Goal: Transaction & Acquisition: Purchase product/service

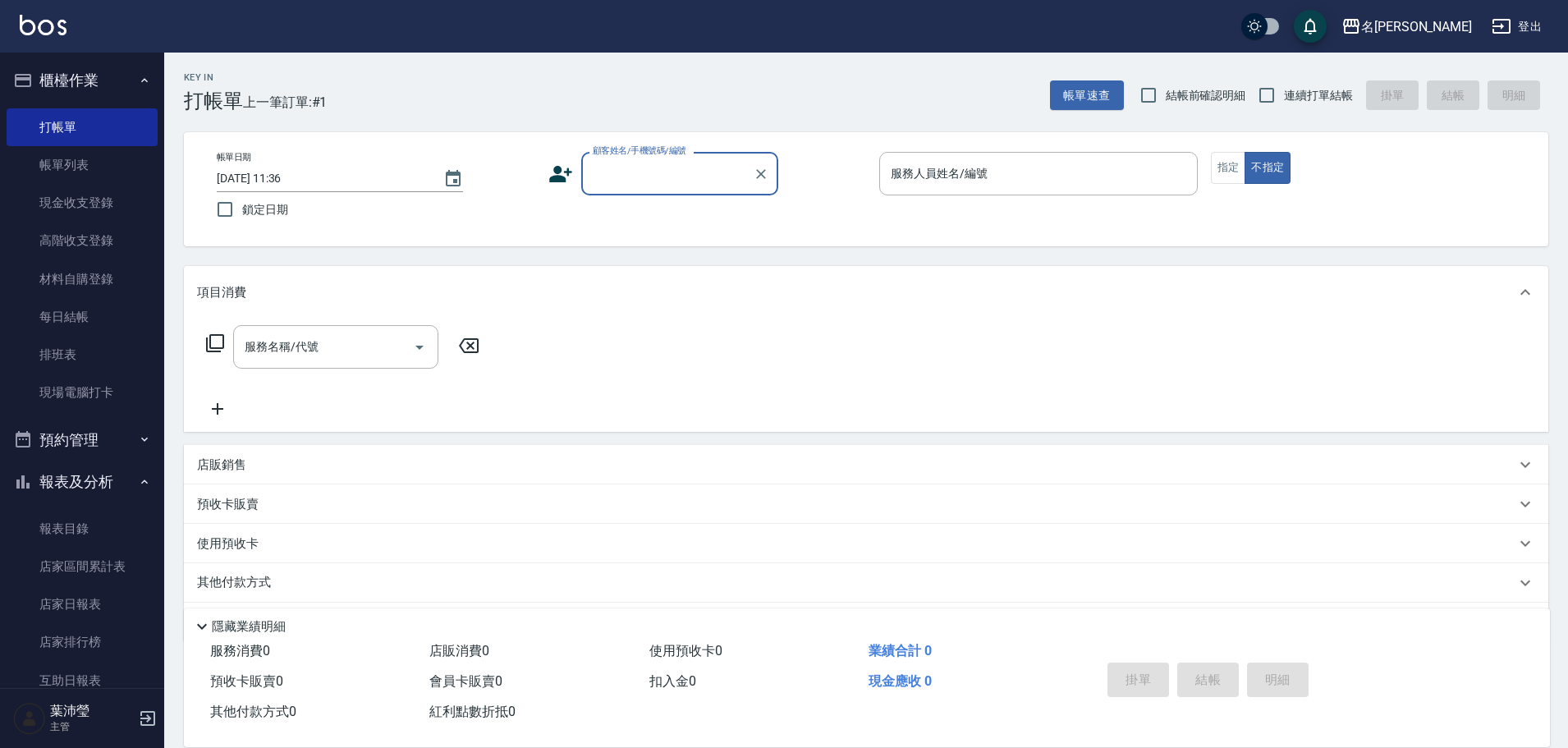
click at [711, 159] on input "顧客姓名/手機號碼/編號" at bounding box center [667, 173] width 158 height 29
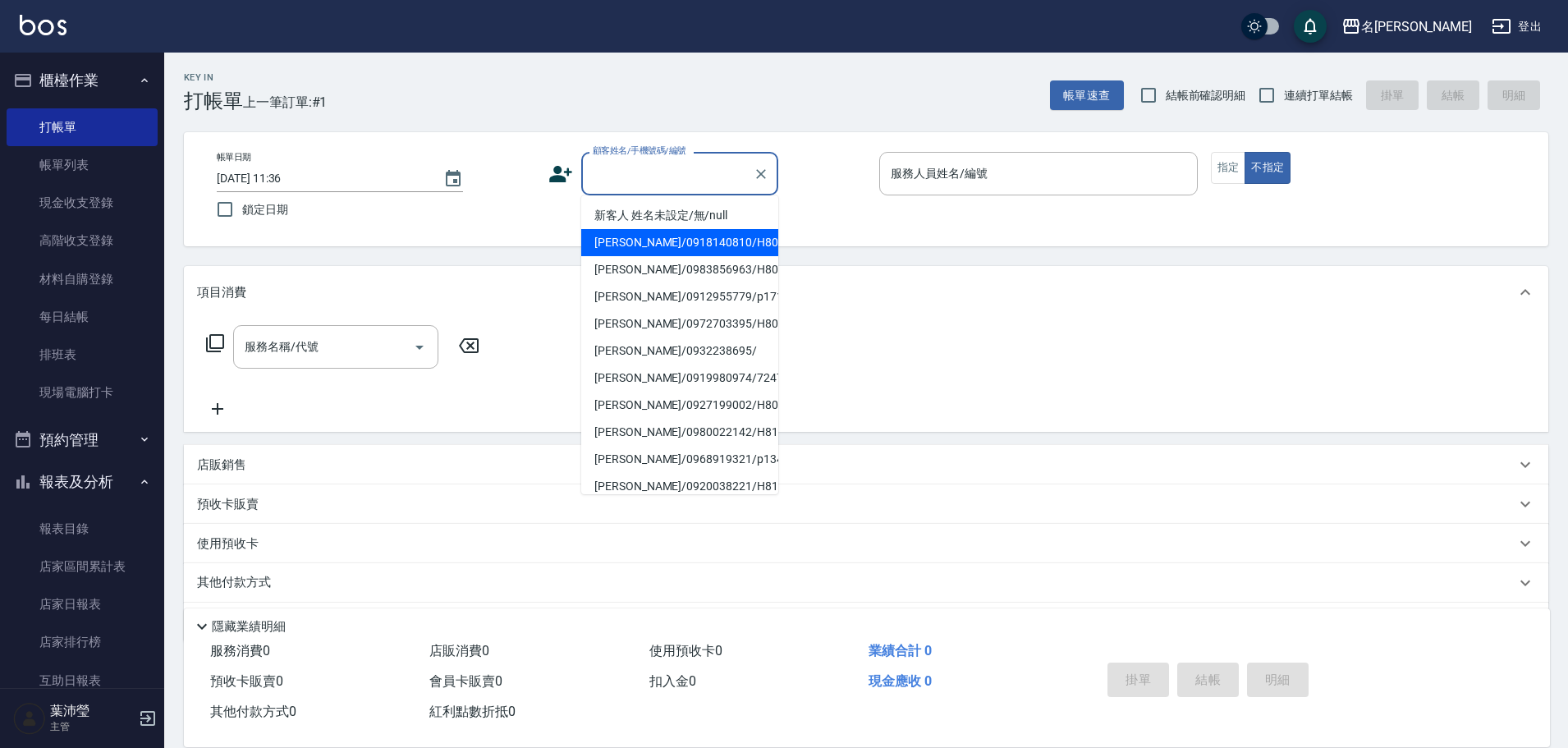
click at [689, 230] on li "[PERSON_NAME]/0918140810/H8090" at bounding box center [680, 243] width 197 height 27
type input "[PERSON_NAME]/0918140810/H8090"
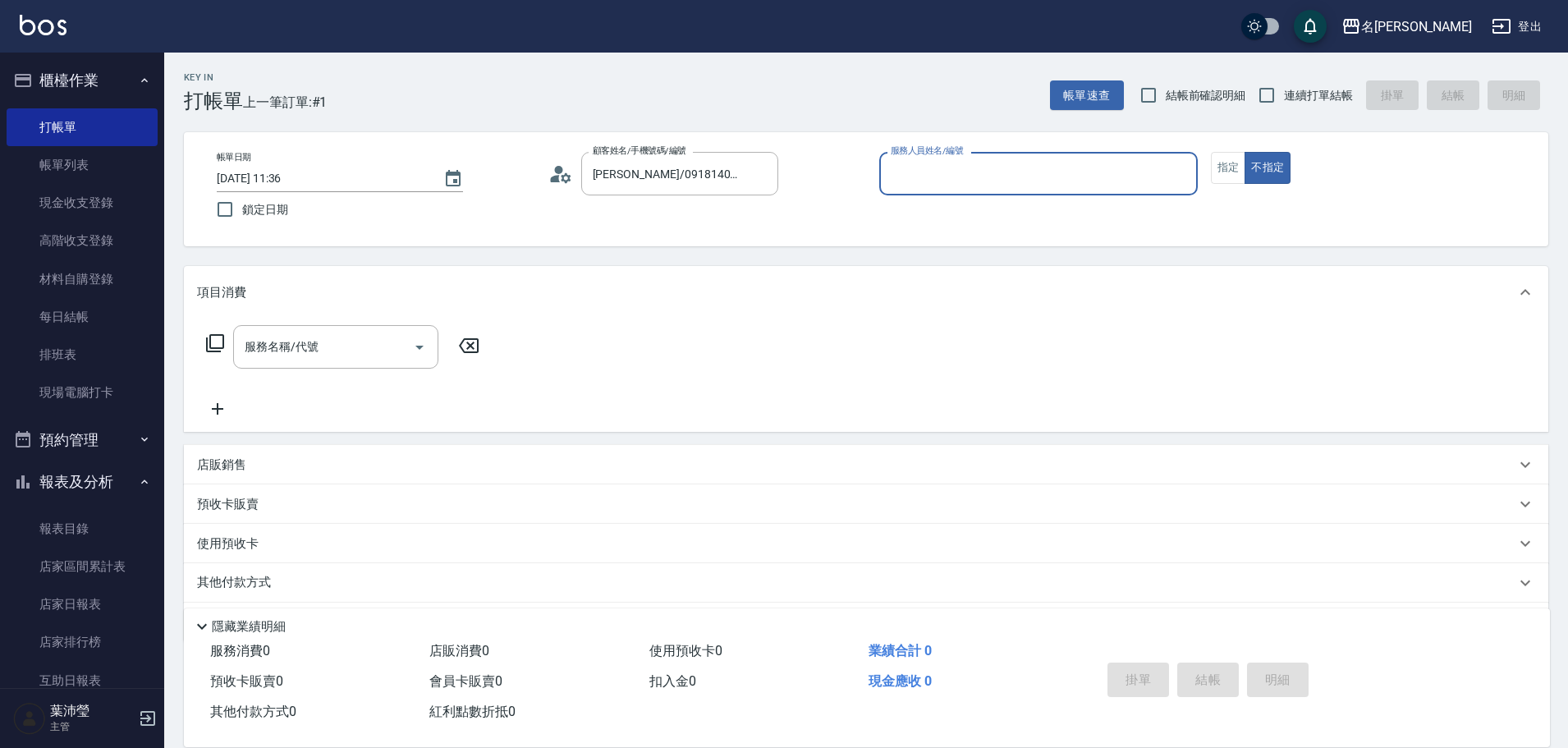
type input "Emma-8"
click at [752, 176] on button "Clear" at bounding box center [761, 173] width 23 height 23
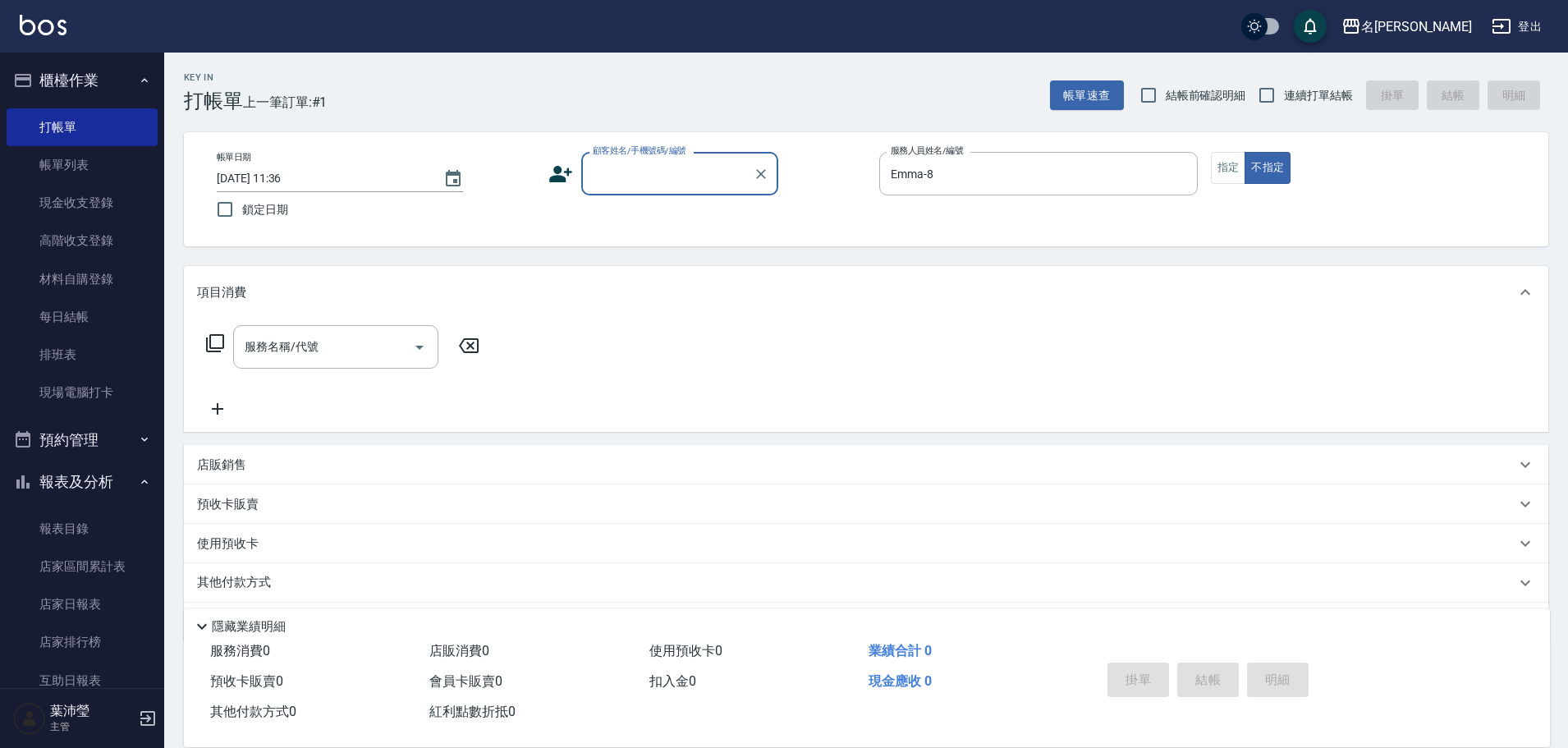
click at [717, 180] on input "顧客姓名/手機號碼/編號" at bounding box center [667, 173] width 158 height 29
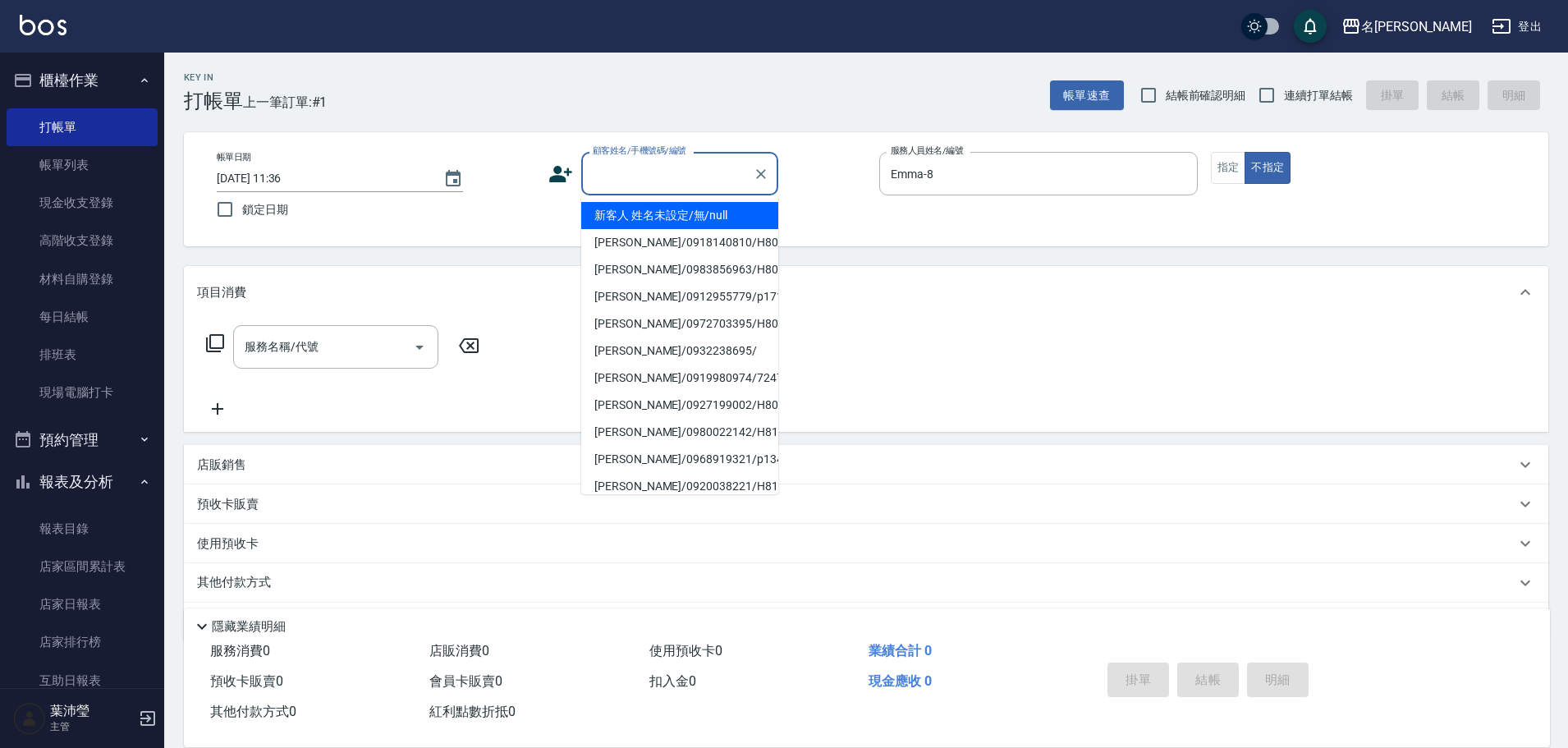
click at [708, 208] on li "新客人 姓名未設定/無/null" at bounding box center [680, 215] width 197 height 27
type input "新客人 姓名未設定/無/null"
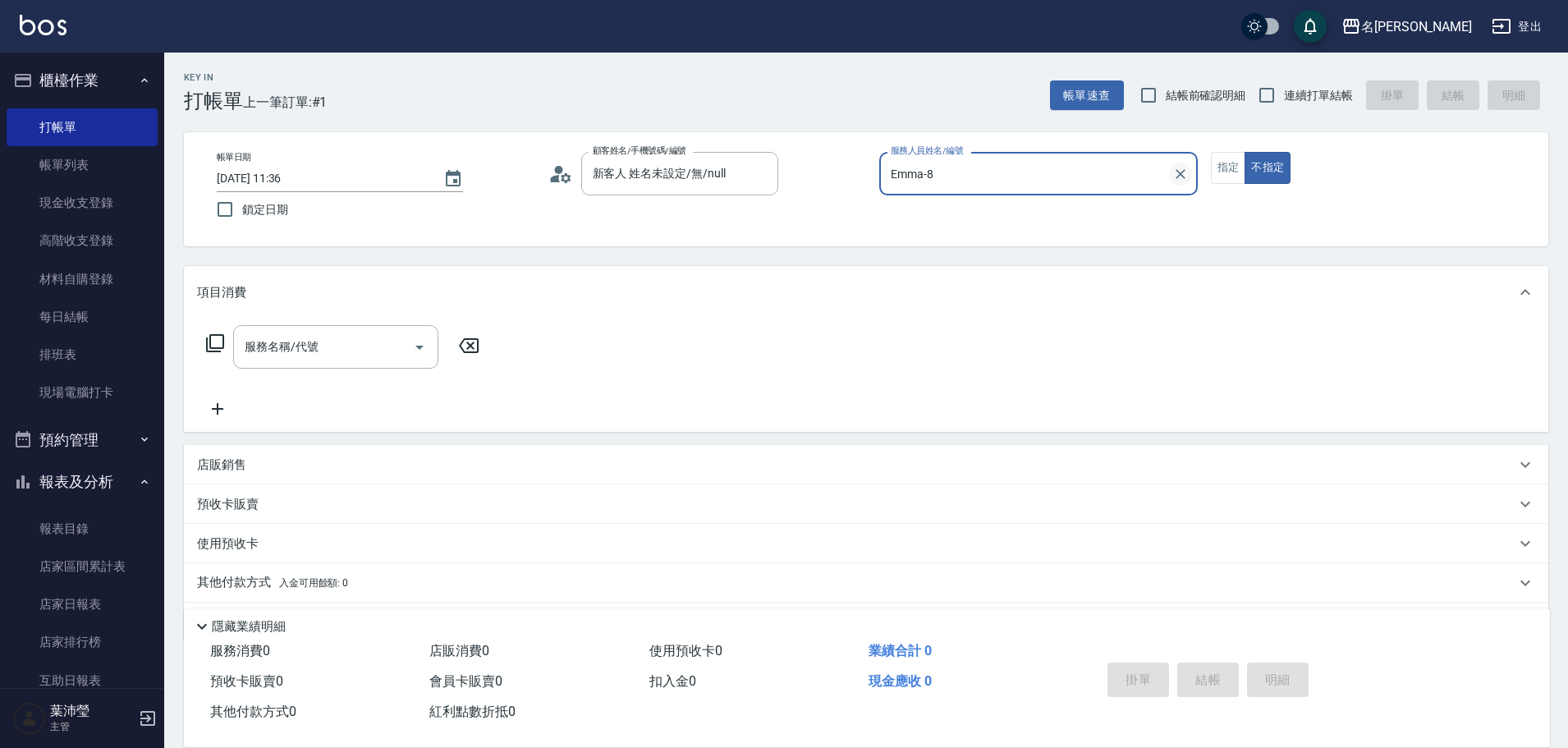
click at [1174, 172] on icon "Clear" at bounding box center [1180, 173] width 16 height 16
click at [1086, 179] on input "服務人員姓名/編號" at bounding box center [1039, 173] width 304 height 29
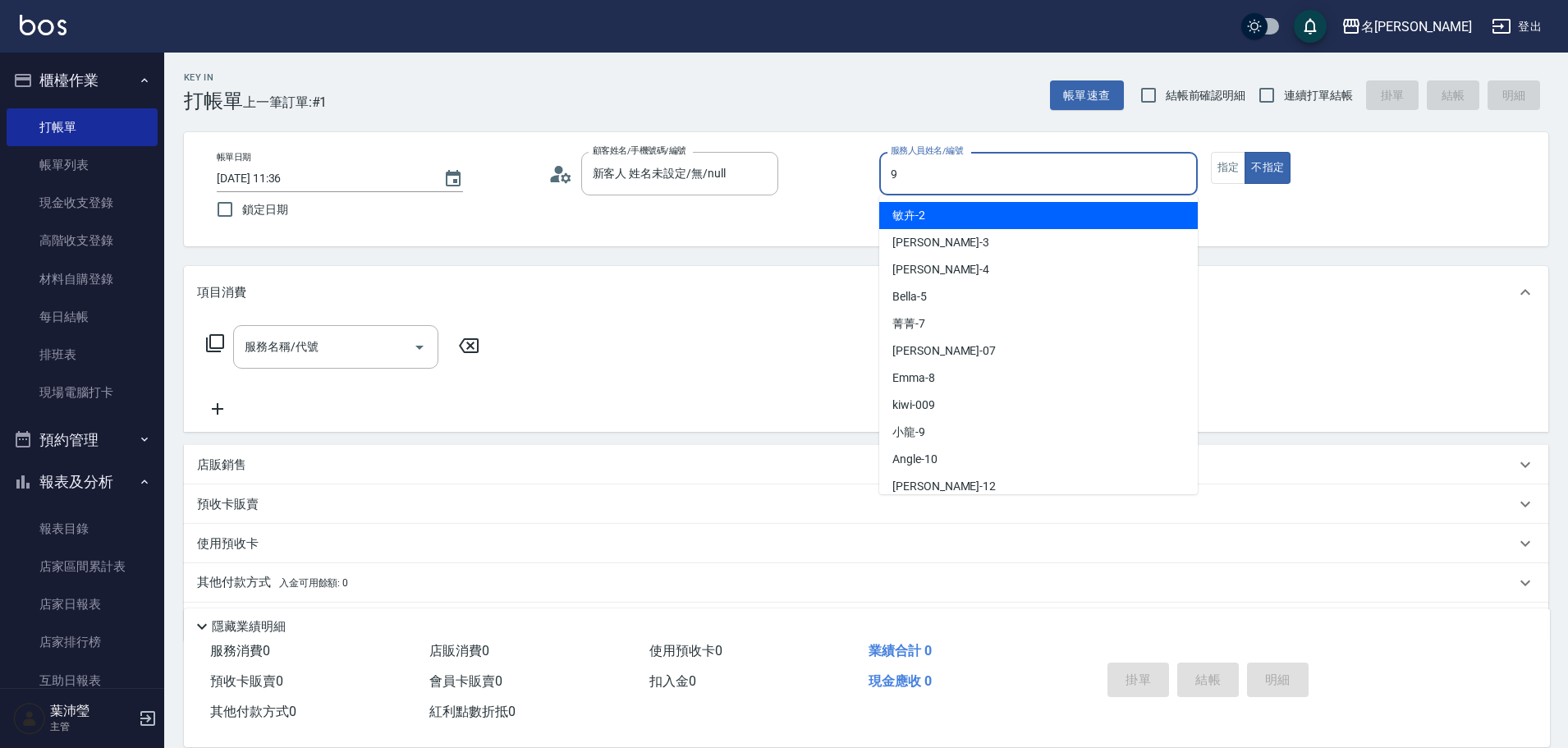
type input "小龍-9"
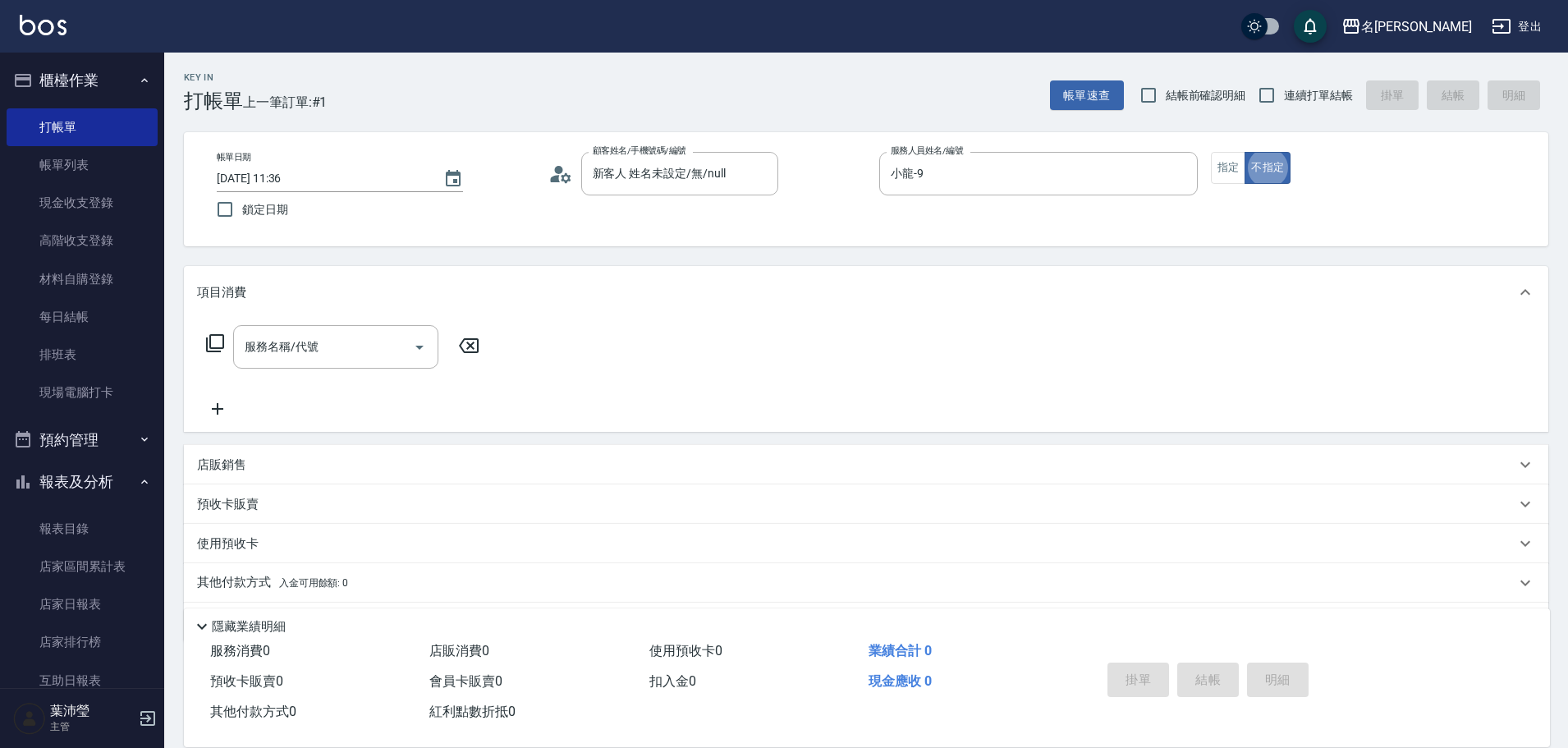
type button "false"
click at [211, 345] on icon at bounding box center [214, 342] width 18 height 18
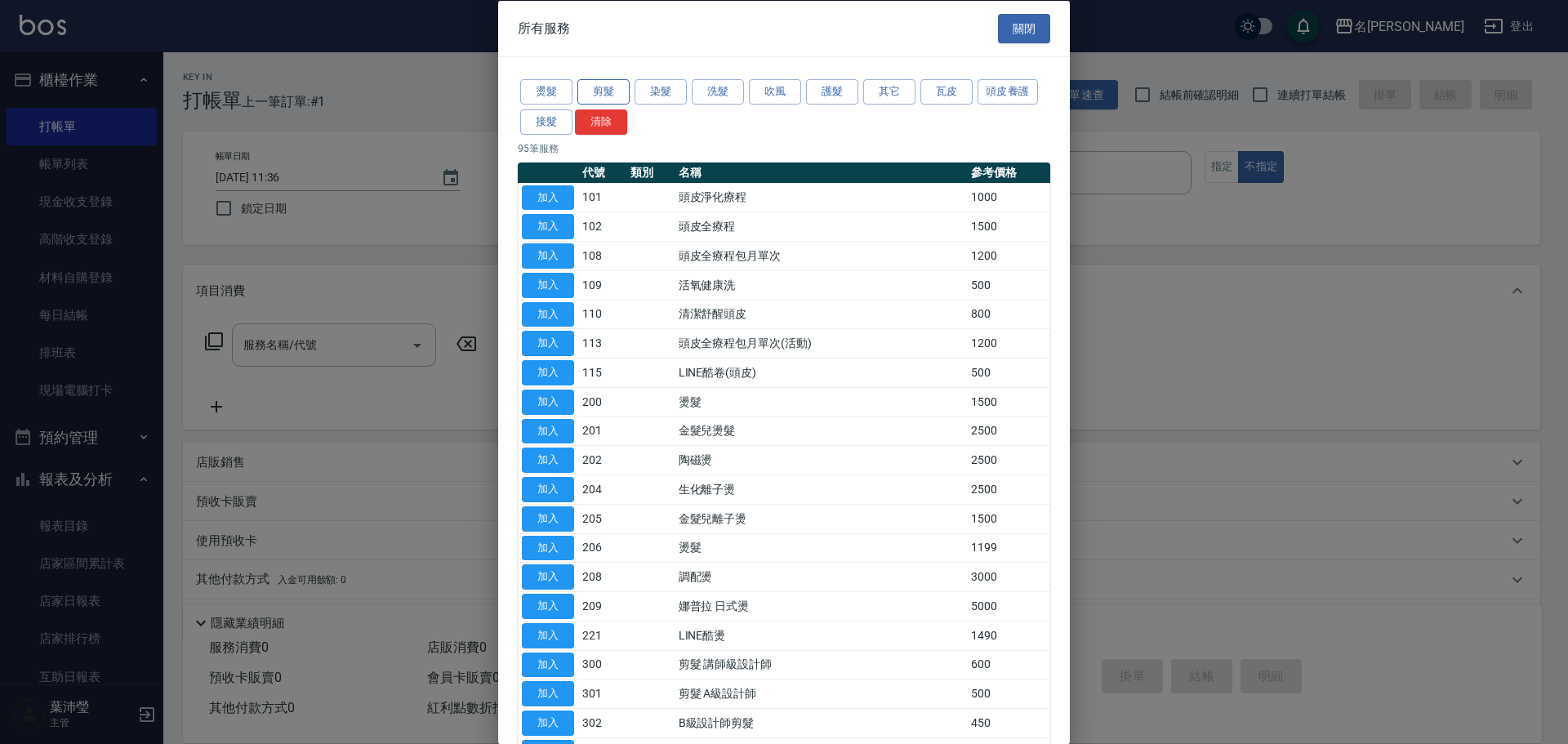
click at [618, 90] on button "剪髮" at bounding box center [604, 92] width 53 height 25
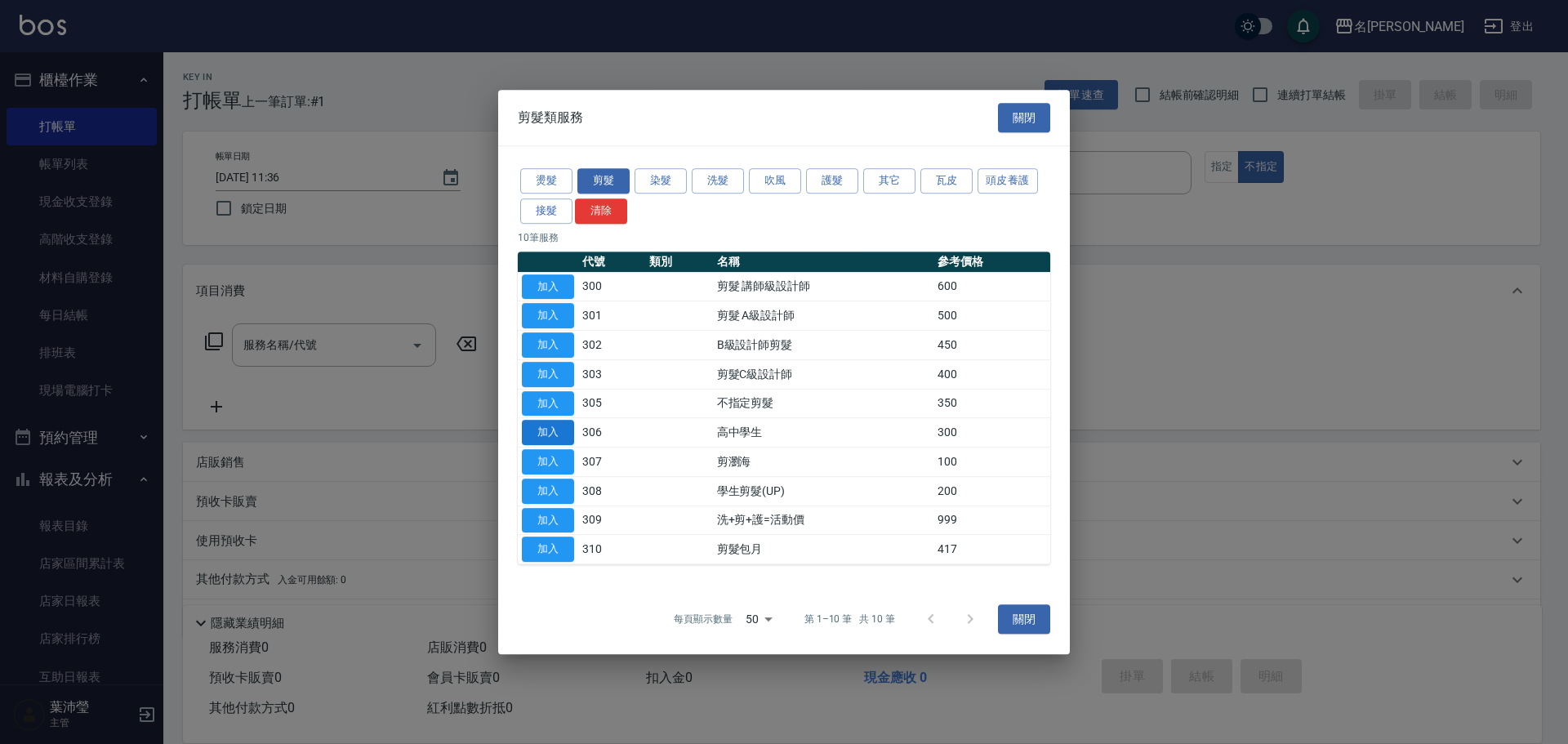
click at [556, 429] on button "加入" at bounding box center [548, 432] width 53 height 25
type input "高中學生(306)"
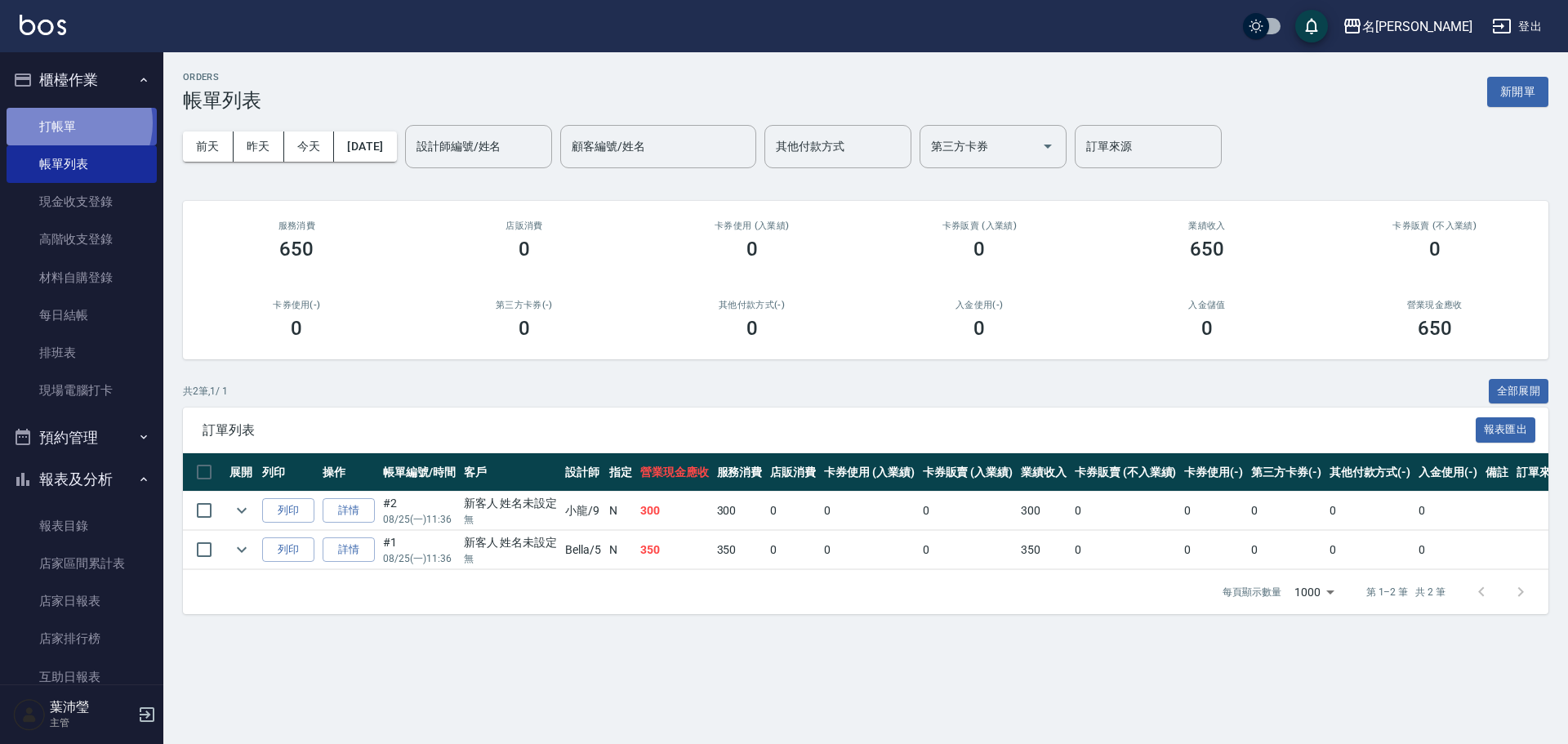
click at [72, 122] on link "打帳單" at bounding box center [82, 127] width 150 height 37
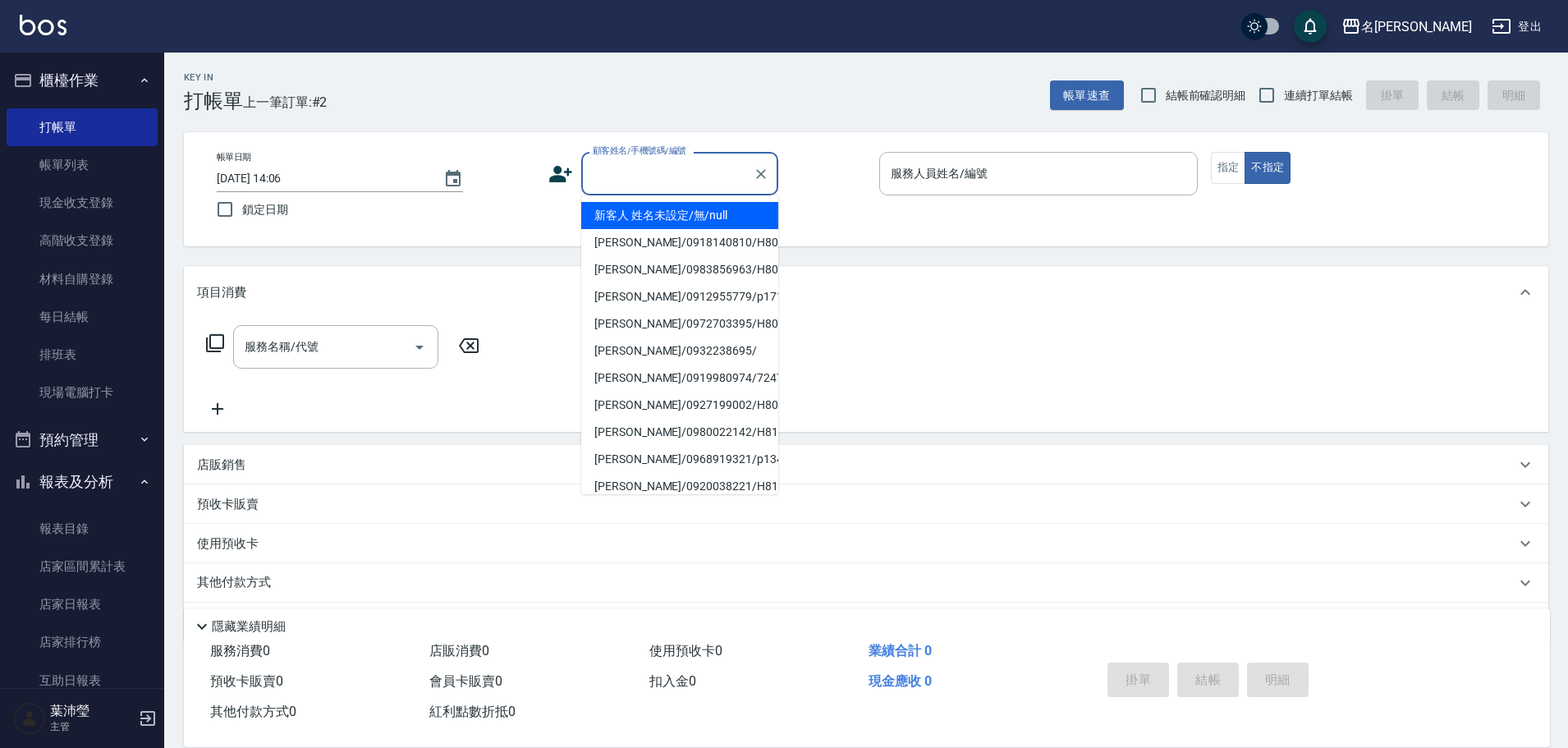
click at [629, 172] on input "顧客姓名/手機號碼/編號" at bounding box center [667, 173] width 158 height 29
click at [645, 212] on li "新客人 姓名未設定/無/null" at bounding box center [680, 215] width 197 height 27
type input "新客人 姓名未設定/無/null"
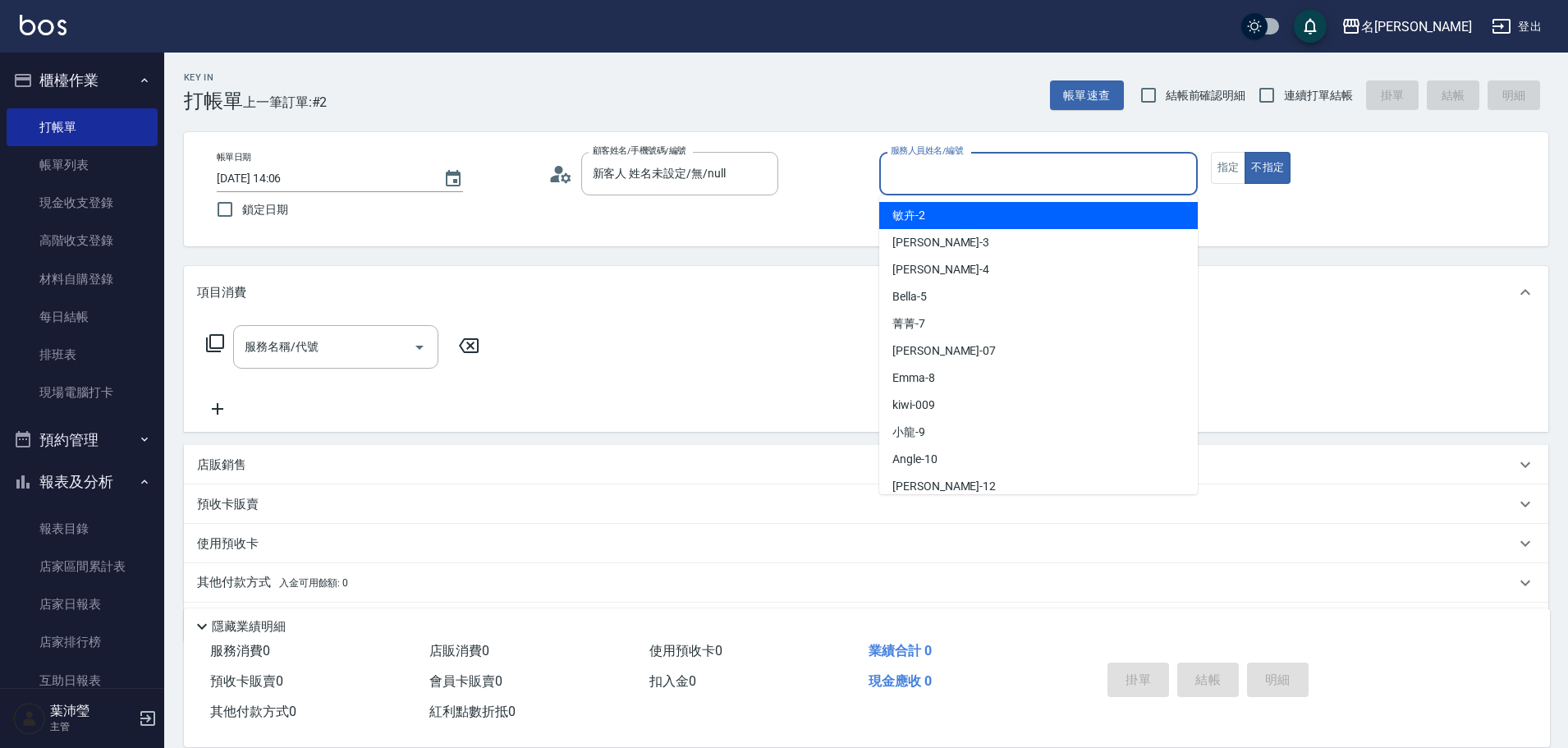
click at [918, 178] on input "服務人員姓名/編號" at bounding box center [1039, 173] width 304 height 29
click at [917, 214] on span "敏卉 -2" at bounding box center [909, 215] width 32 height 17
type input "敏卉-2"
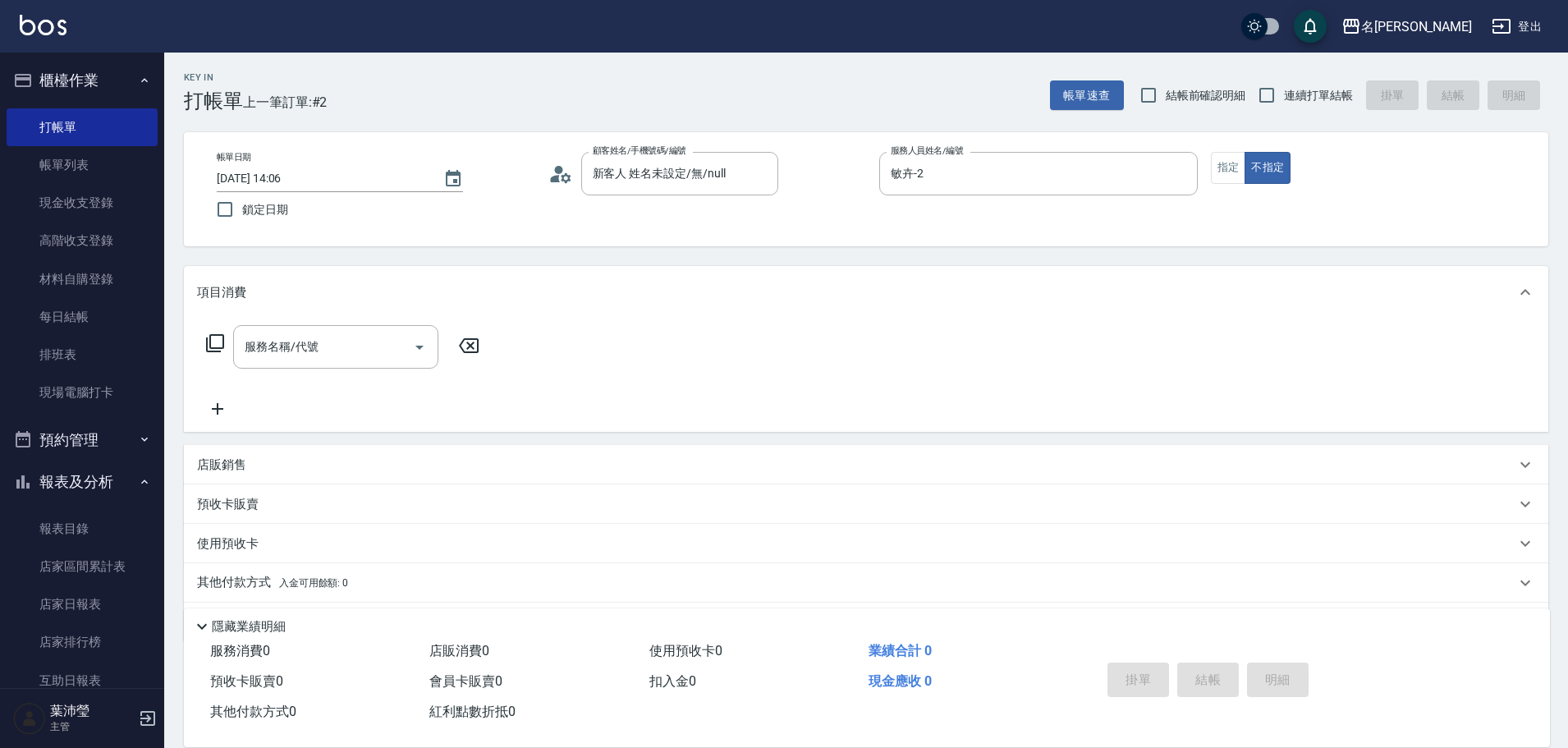
click at [215, 340] on icon at bounding box center [214, 342] width 20 height 20
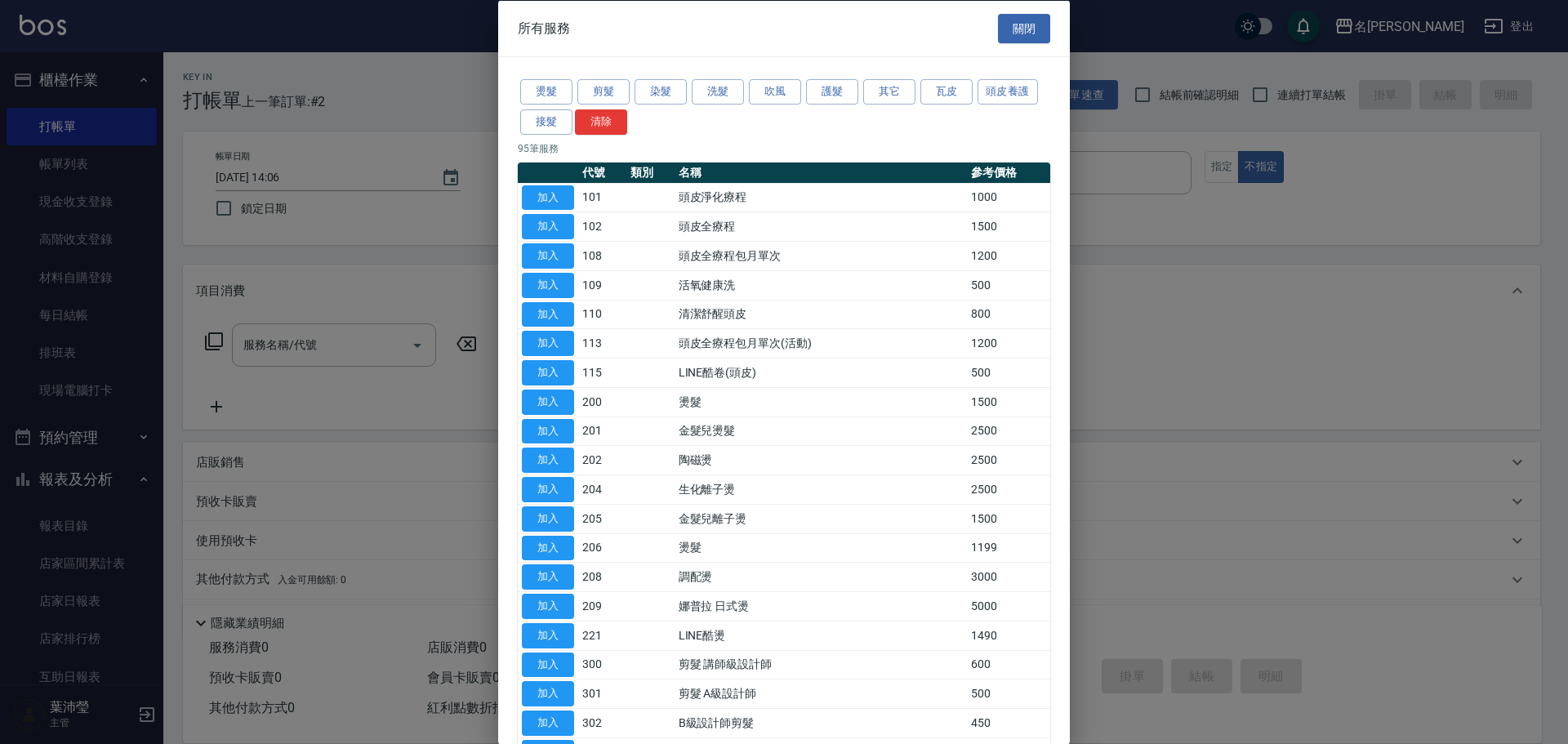
drag, startPoint x: 641, startPoint y: 94, endPoint x: 747, endPoint y: 121, distance: 109.4
click at [719, 95] on button "洗髮" at bounding box center [718, 92] width 53 height 25
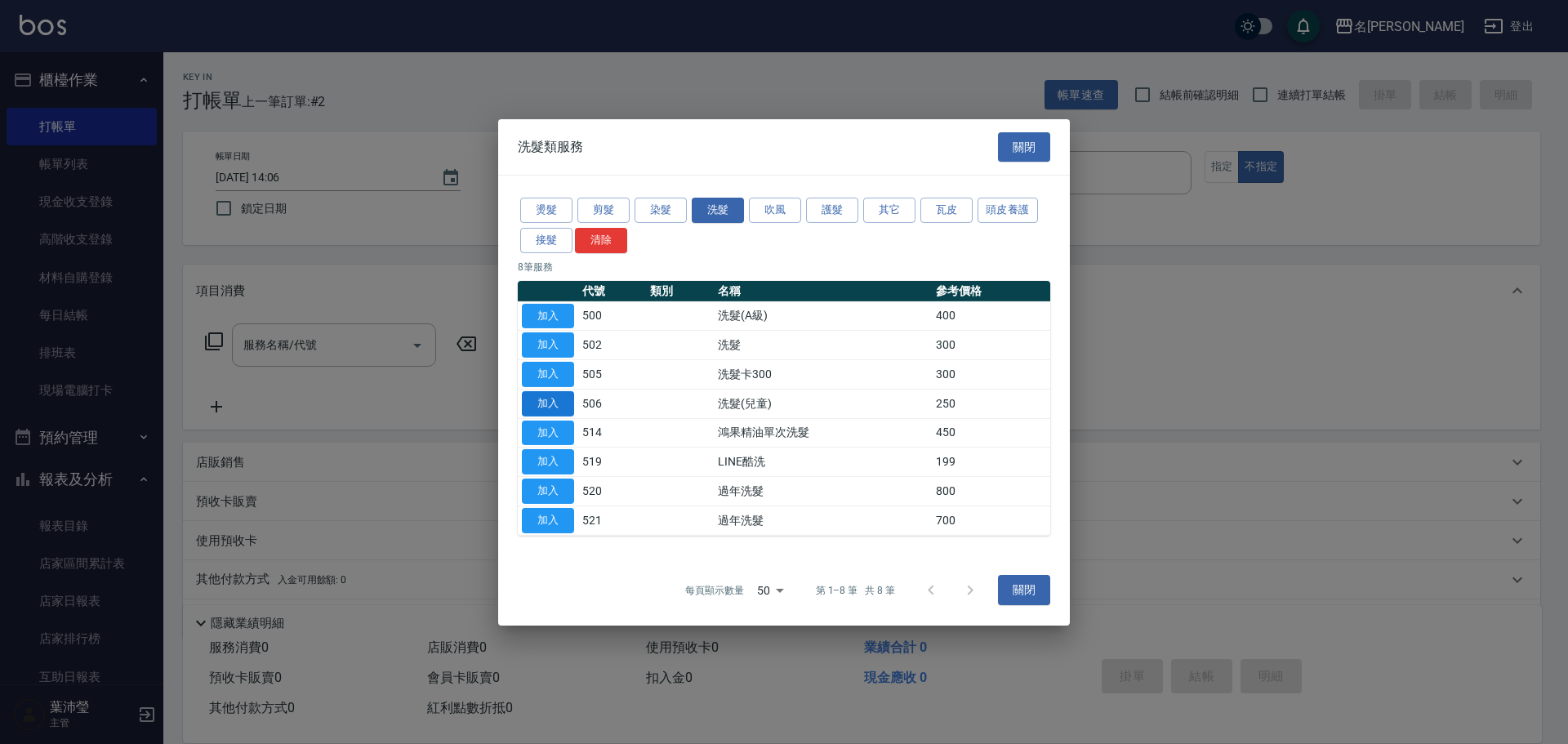
click at [549, 403] on button "加入" at bounding box center [548, 403] width 53 height 25
type input "洗髮(兒童)(506)"
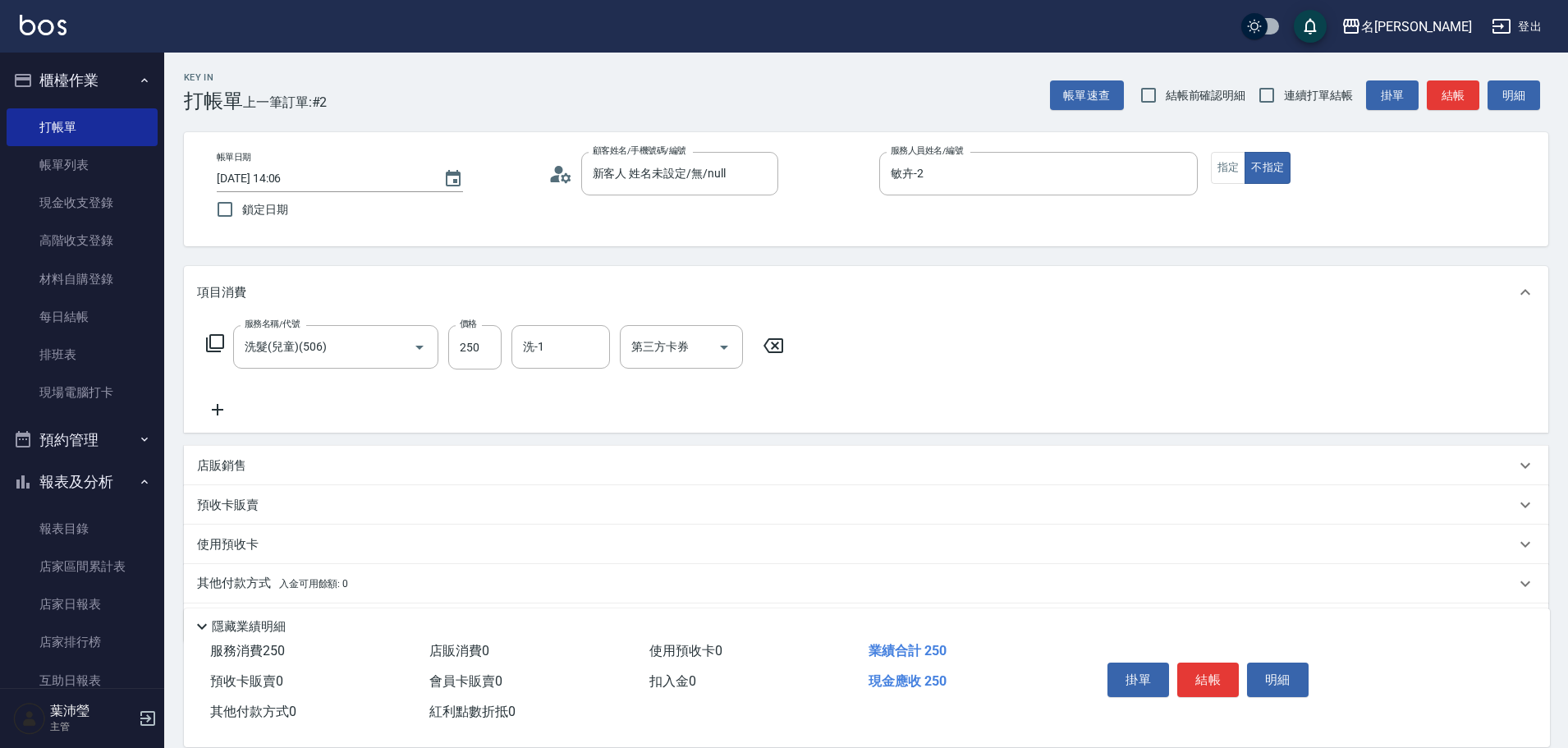
click at [216, 338] on icon at bounding box center [214, 342] width 20 height 20
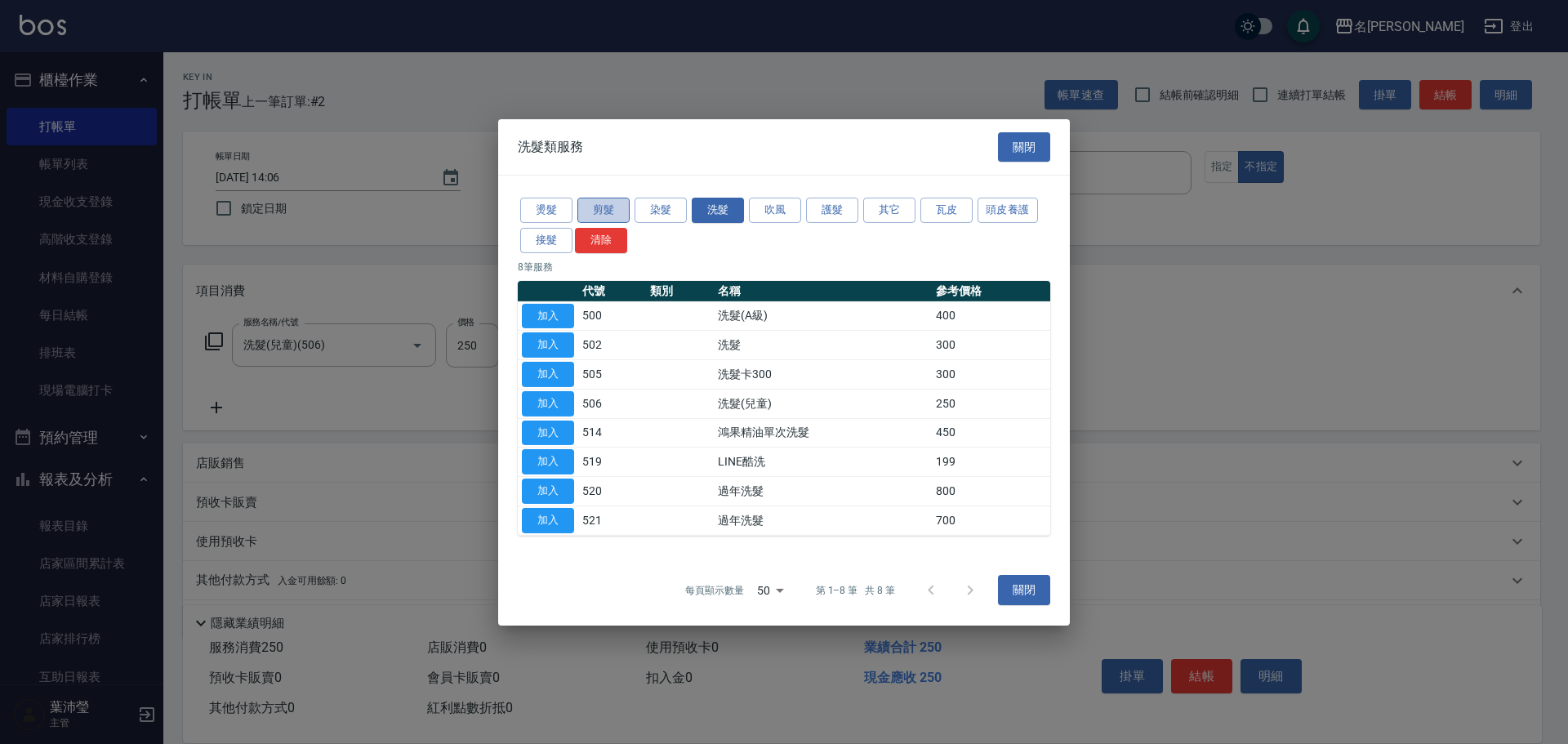
click at [601, 210] on button "剪髮" at bounding box center [604, 211] width 53 height 25
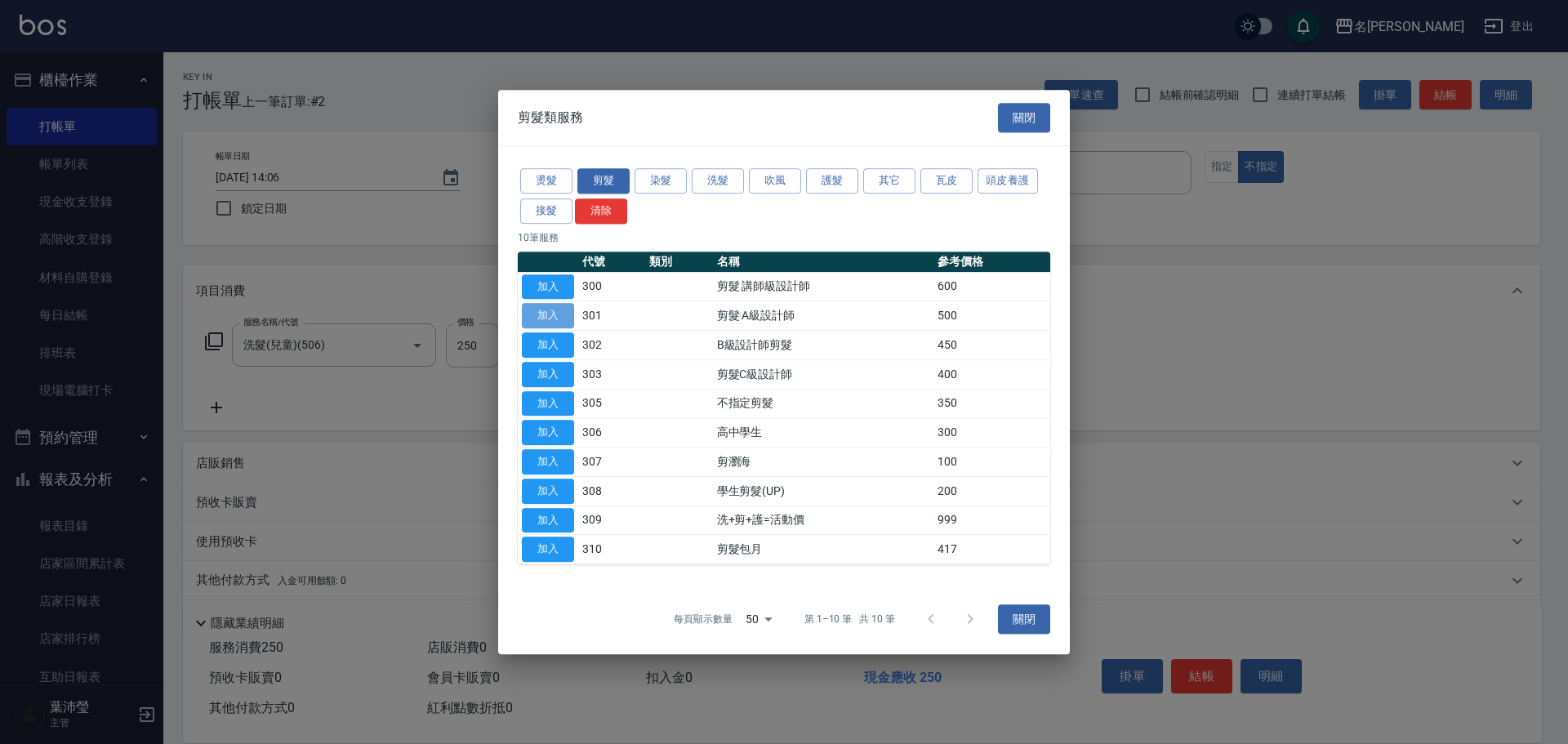
click at [559, 312] on button "加入" at bounding box center [548, 316] width 53 height 25
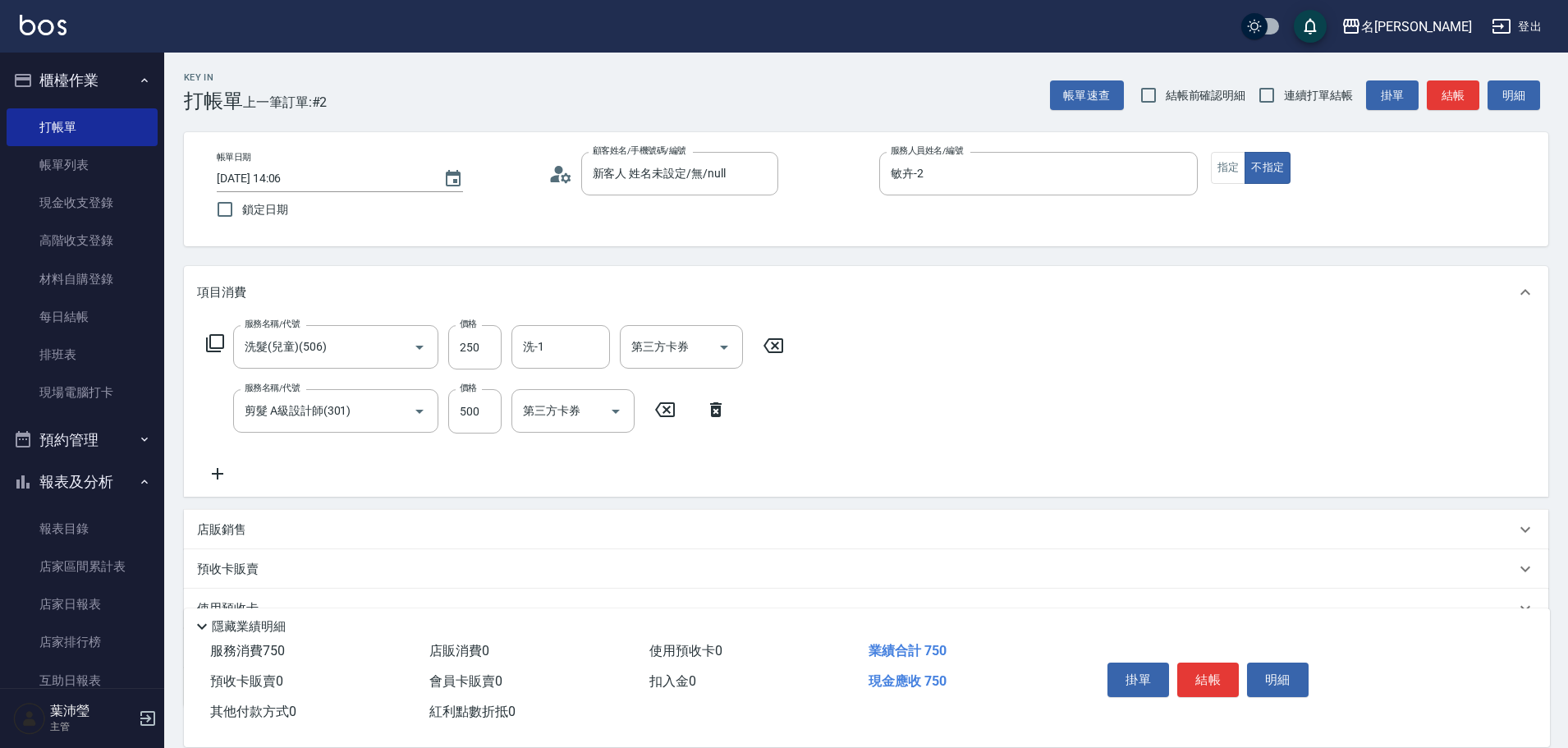
click at [209, 339] on icon at bounding box center [214, 342] width 18 height 18
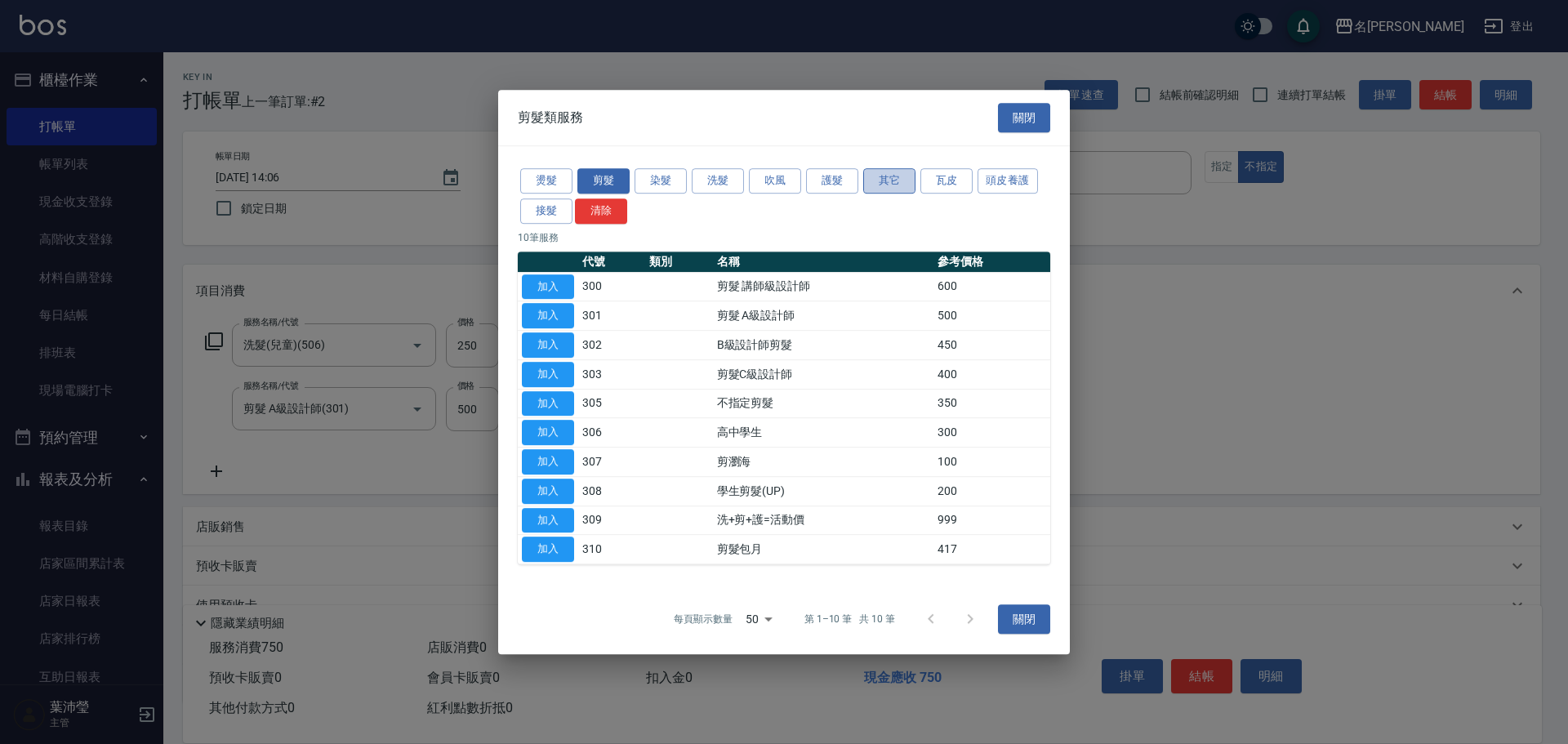
click at [888, 185] on button "其它" at bounding box center [889, 181] width 53 height 25
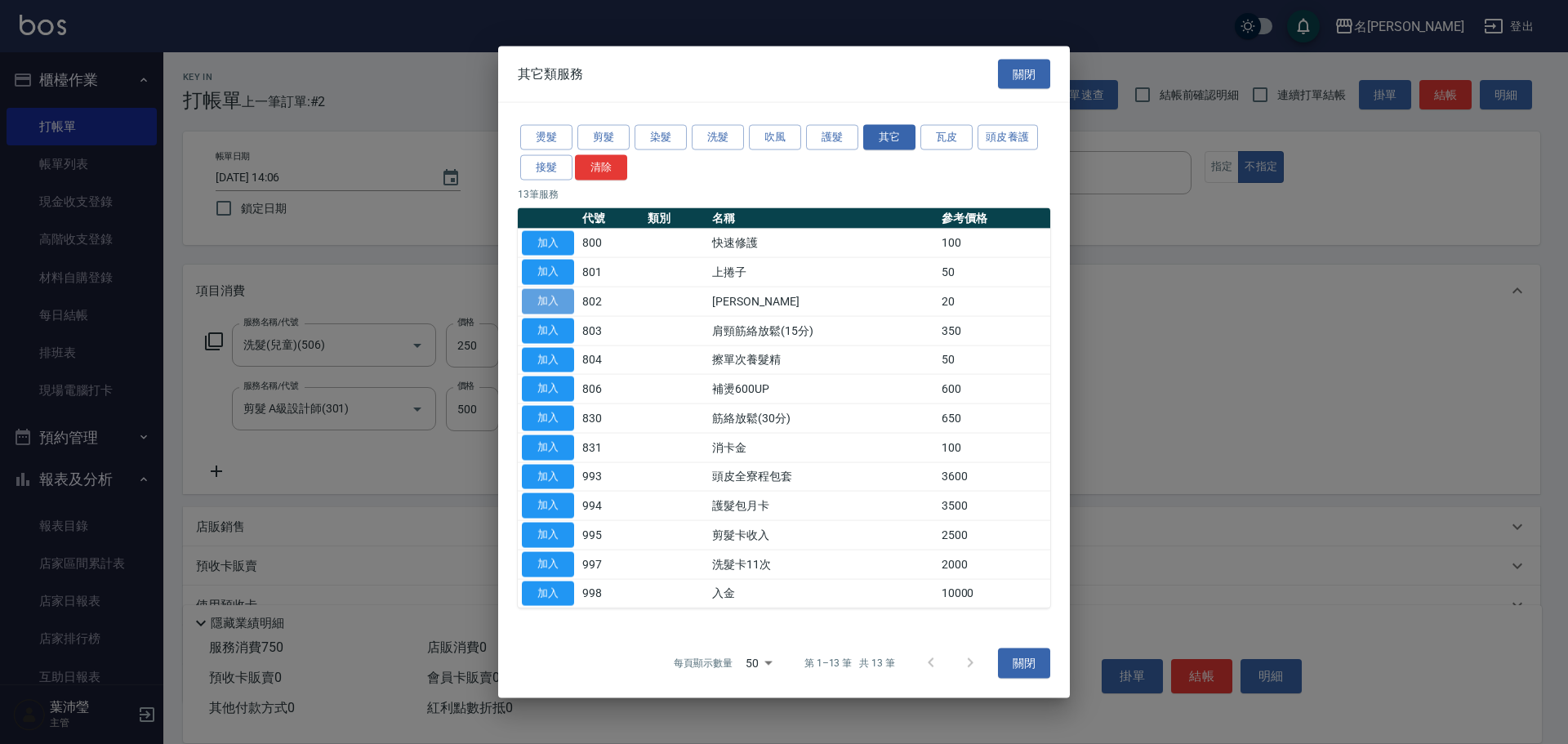
click at [544, 302] on button "加入" at bounding box center [548, 302] width 53 height 25
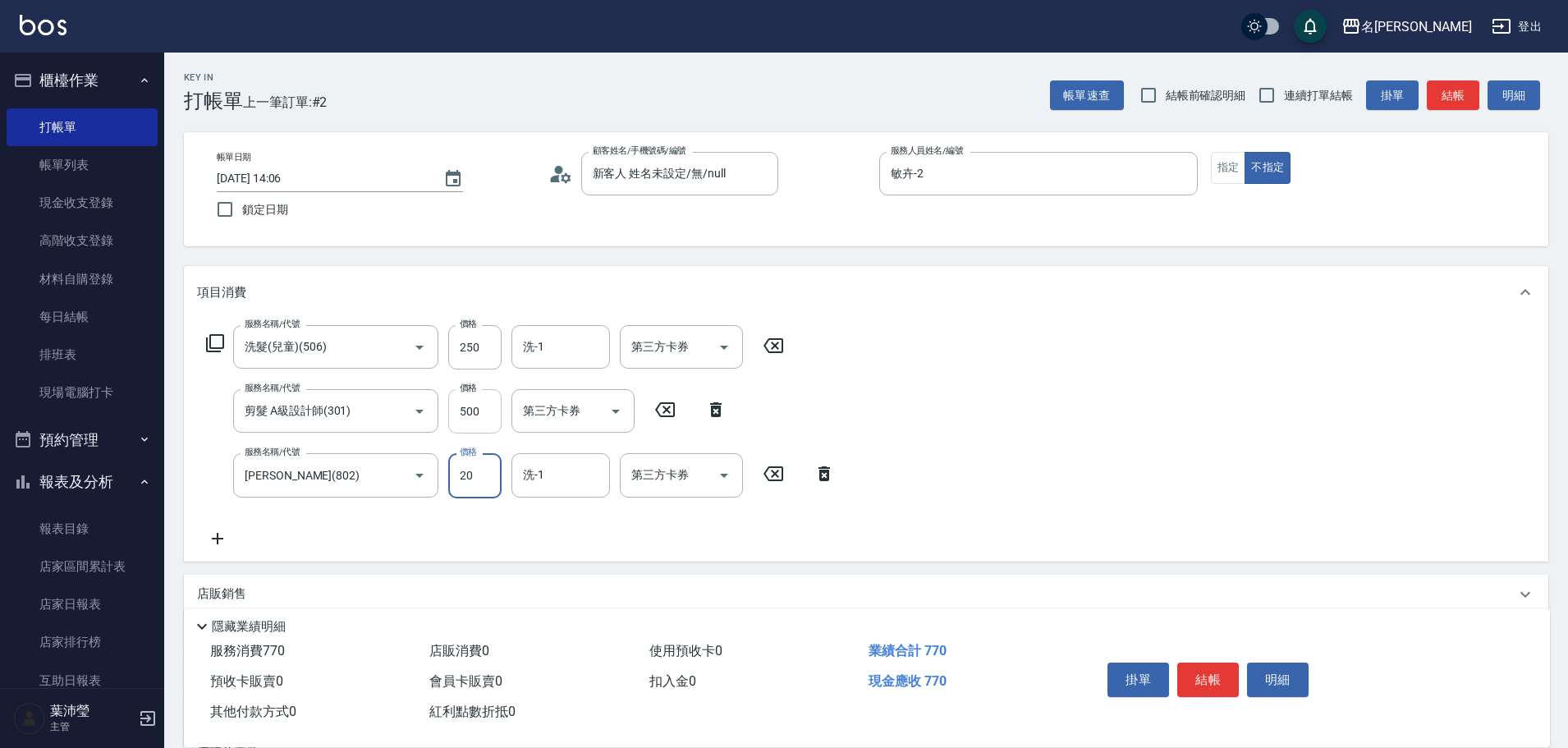
click at [492, 408] on input "500" at bounding box center [475, 412] width 53 height 44
click at [492, 405] on input "500" at bounding box center [475, 412] width 53 height 44
type input "300"
click at [1211, 668] on button "結帳" at bounding box center [1208, 680] width 61 height 34
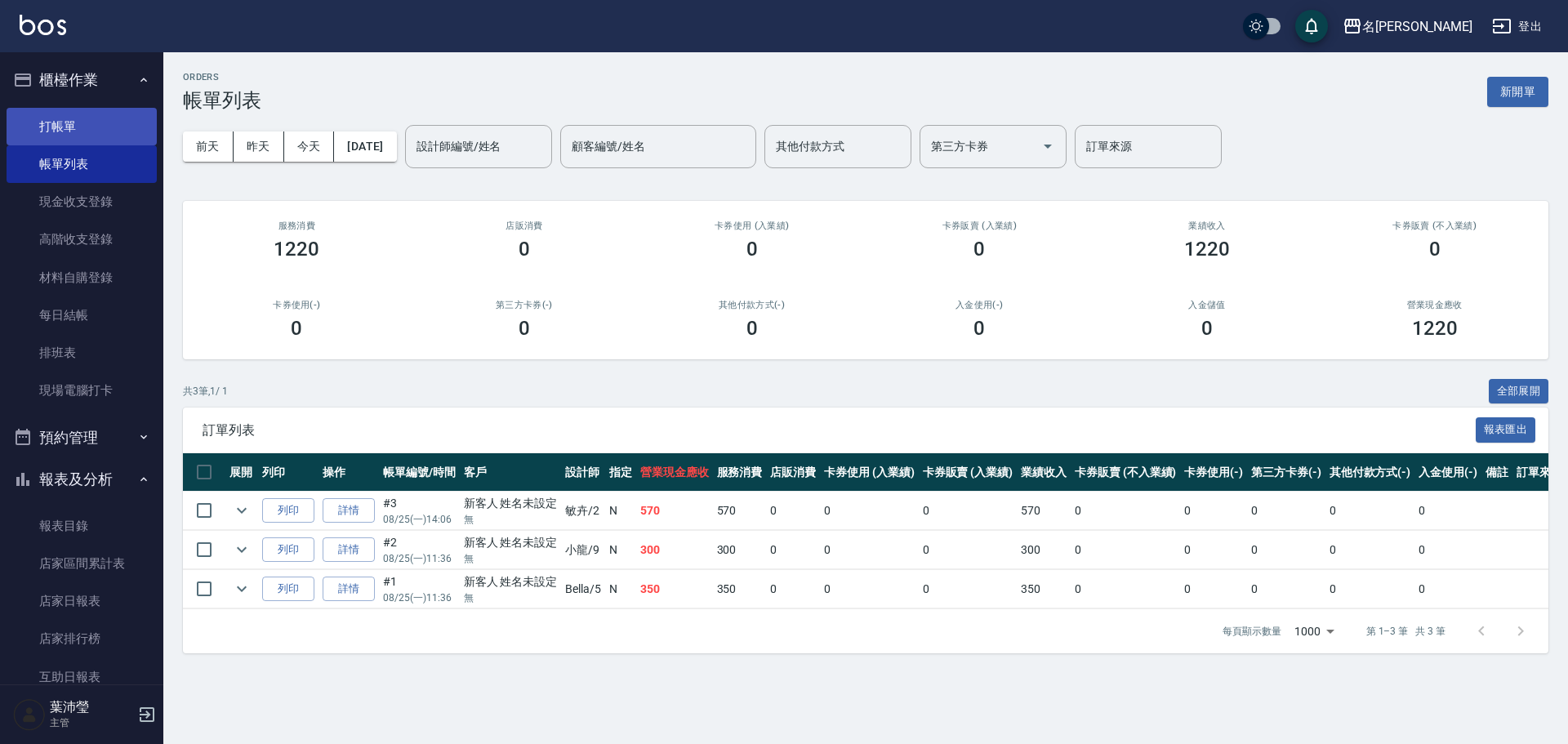
click at [128, 124] on link "打帳單" at bounding box center [82, 127] width 150 height 37
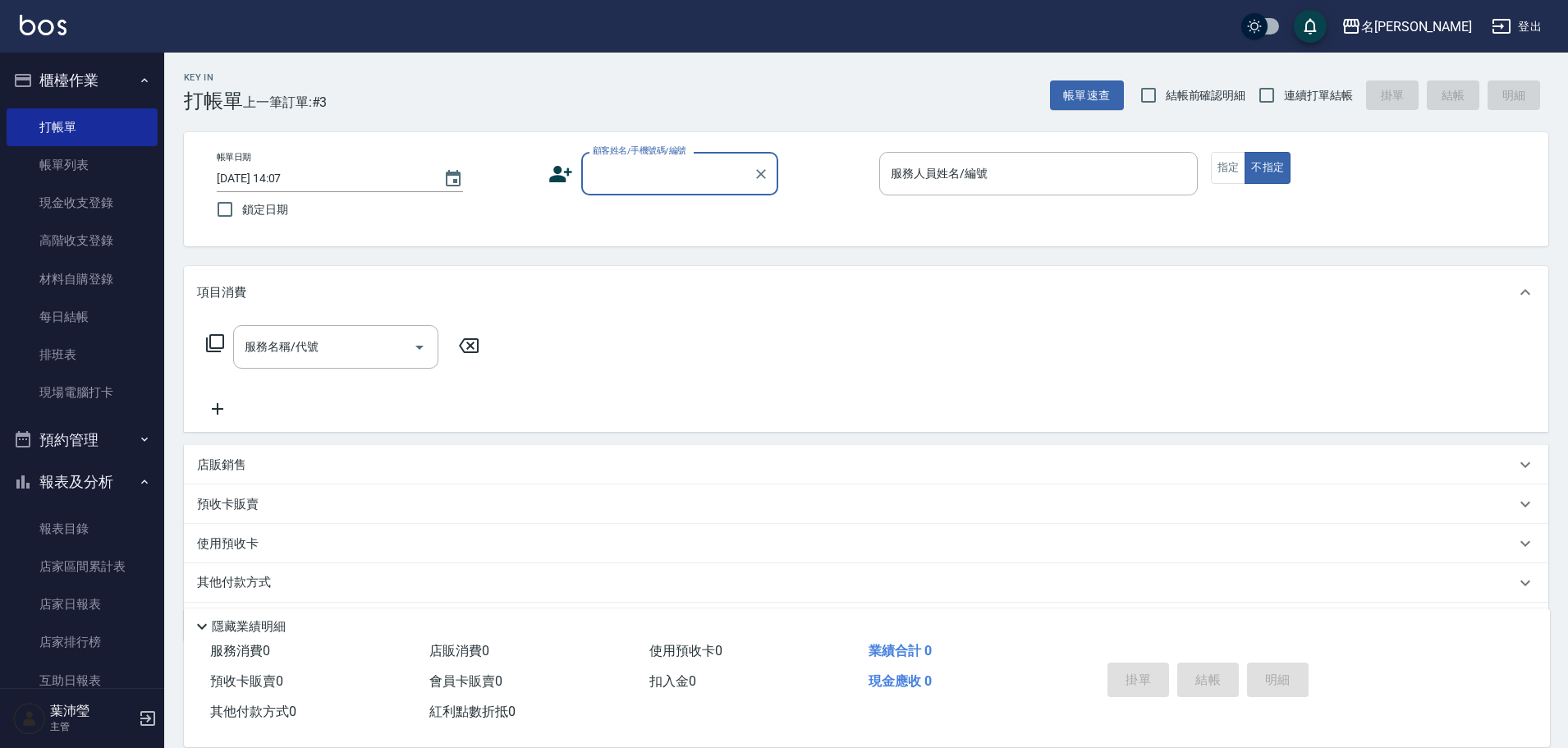
click at [607, 169] on input "顧客姓名/手機號碼/編號" at bounding box center [667, 173] width 158 height 29
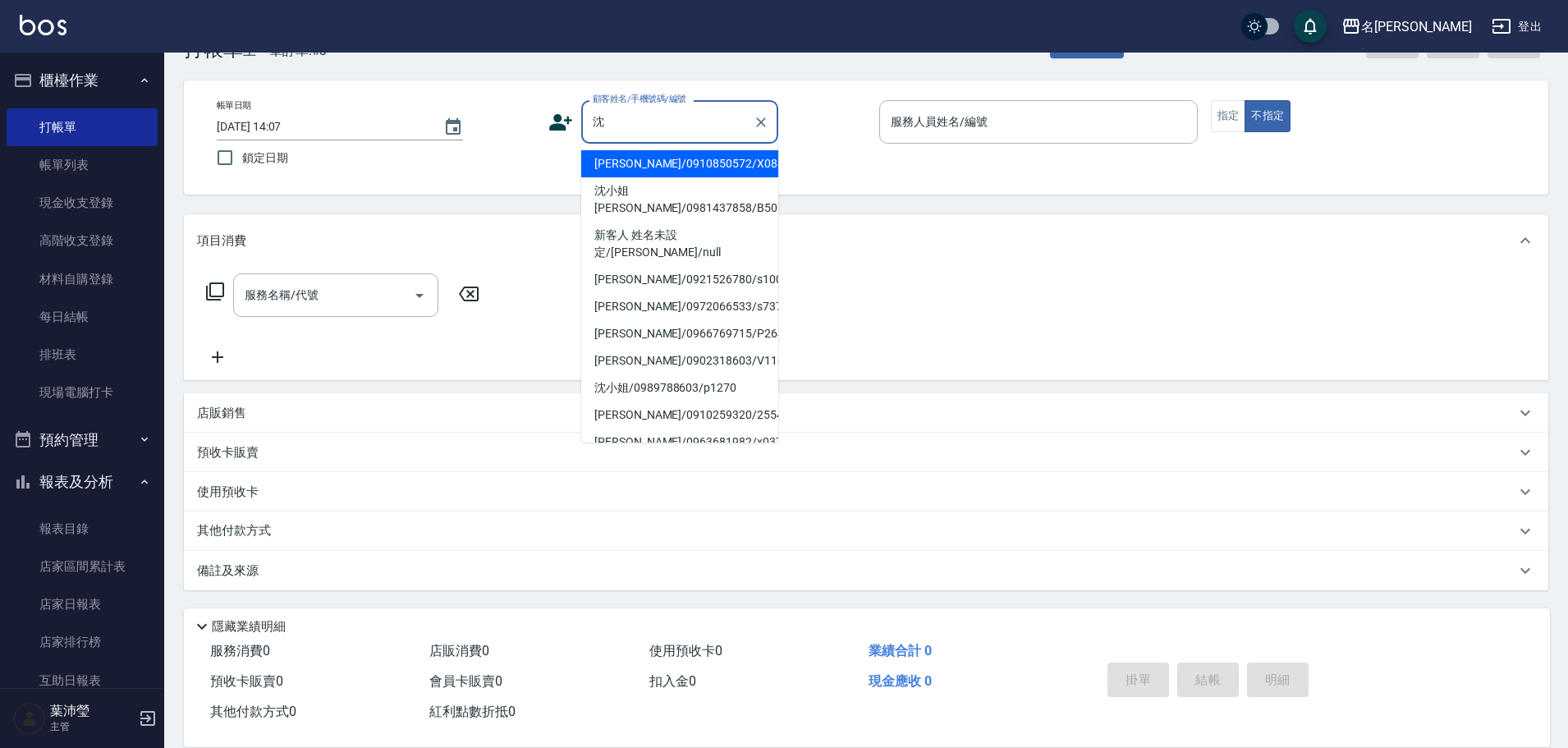
scroll to position [7, 0]
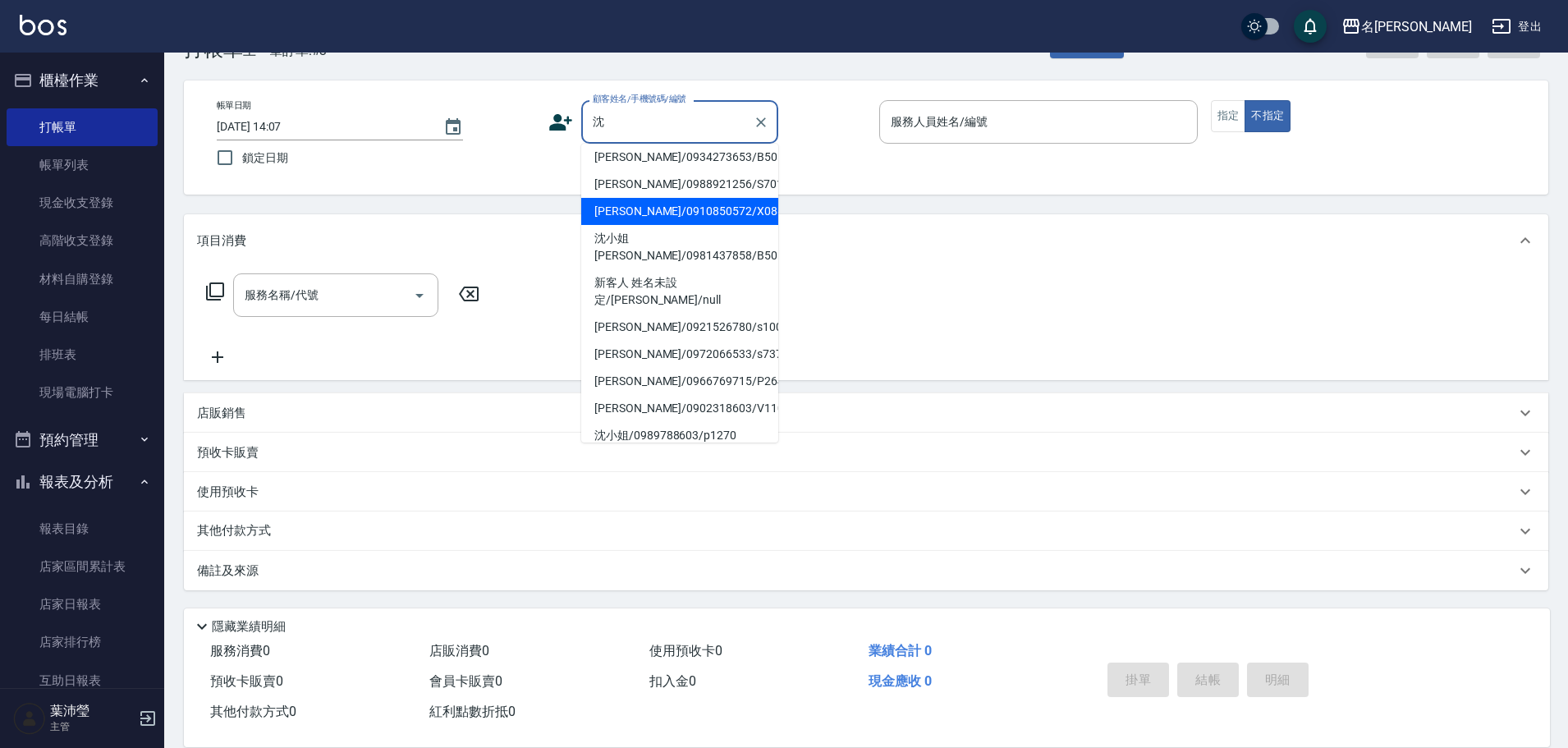
click at [674, 163] on li "[PERSON_NAME]/0934273653/B50133" at bounding box center [680, 157] width 197 height 27
type input "[PERSON_NAME]/0934273653/B50133"
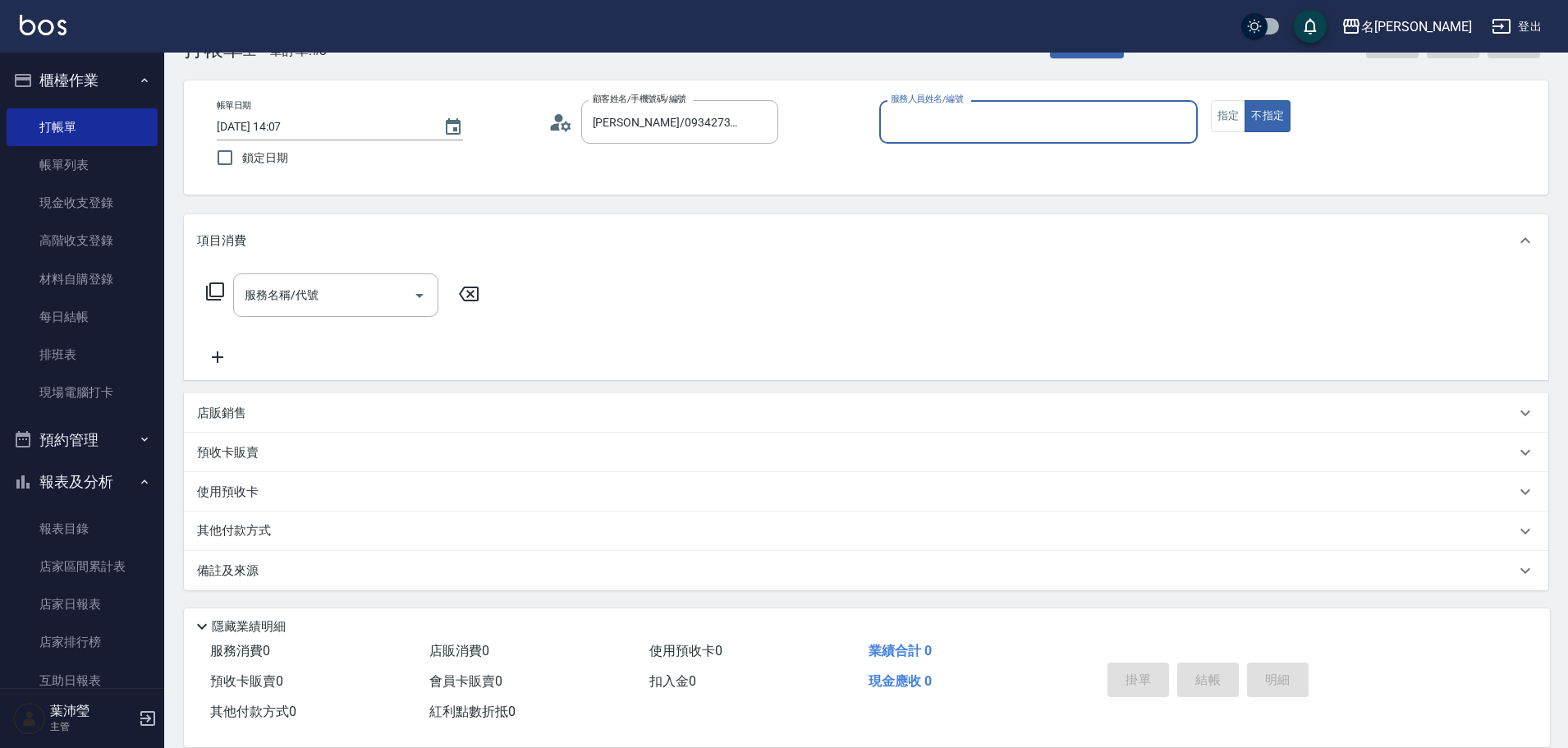
type input "Bella-5"
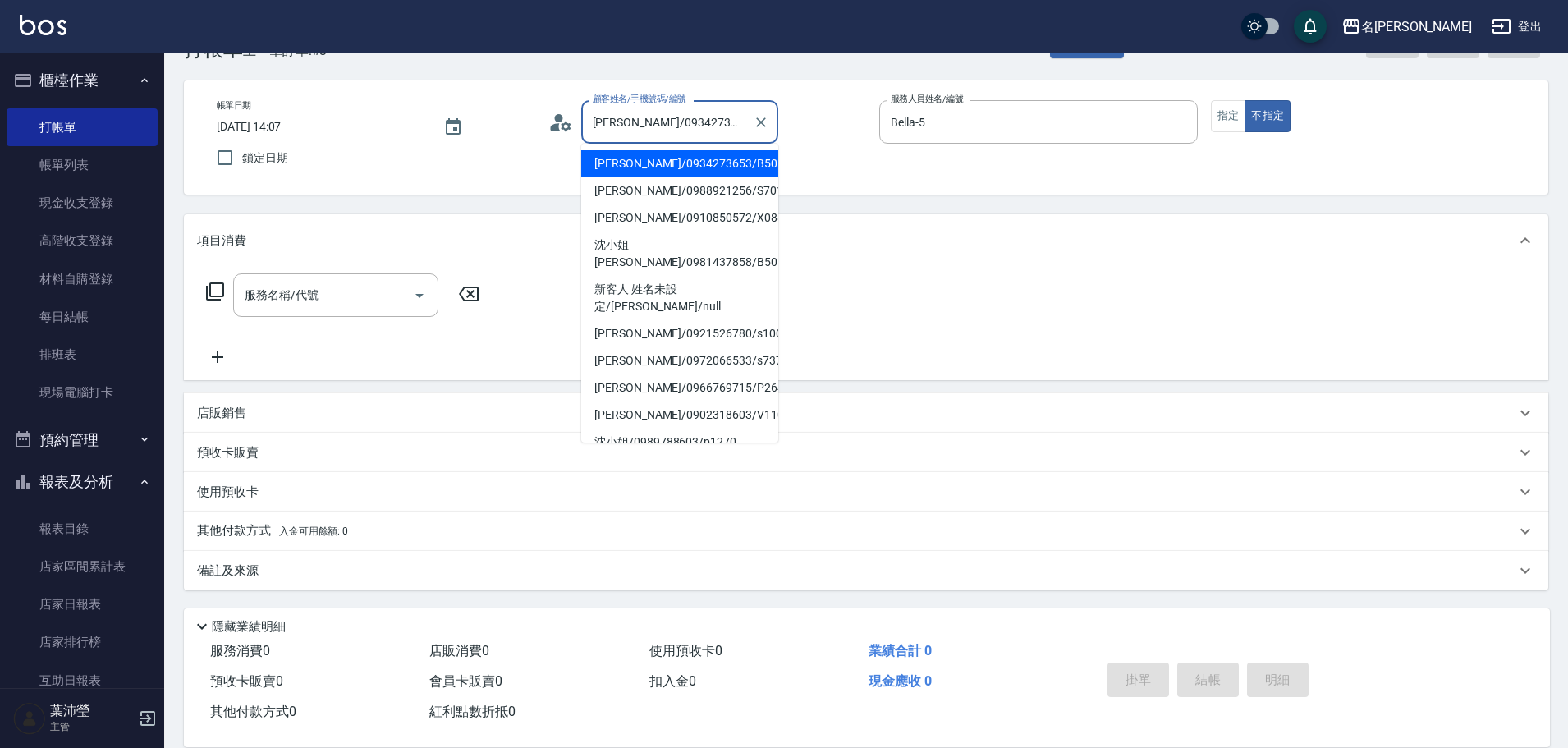
click at [740, 127] on input "[PERSON_NAME]/0934273653/B50133" at bounding box center [667, 122] width 158 height 29
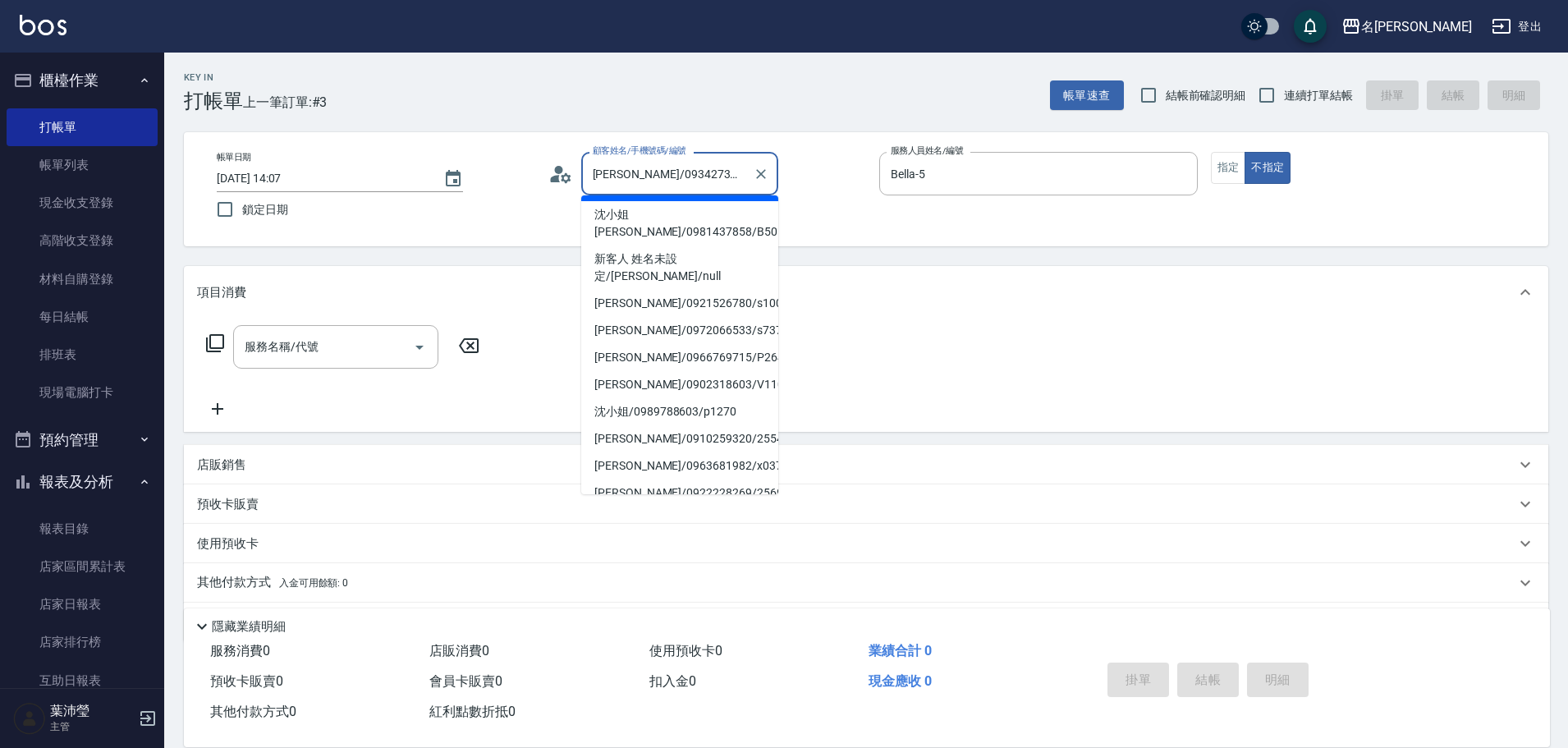
scroll to position [0, 0]
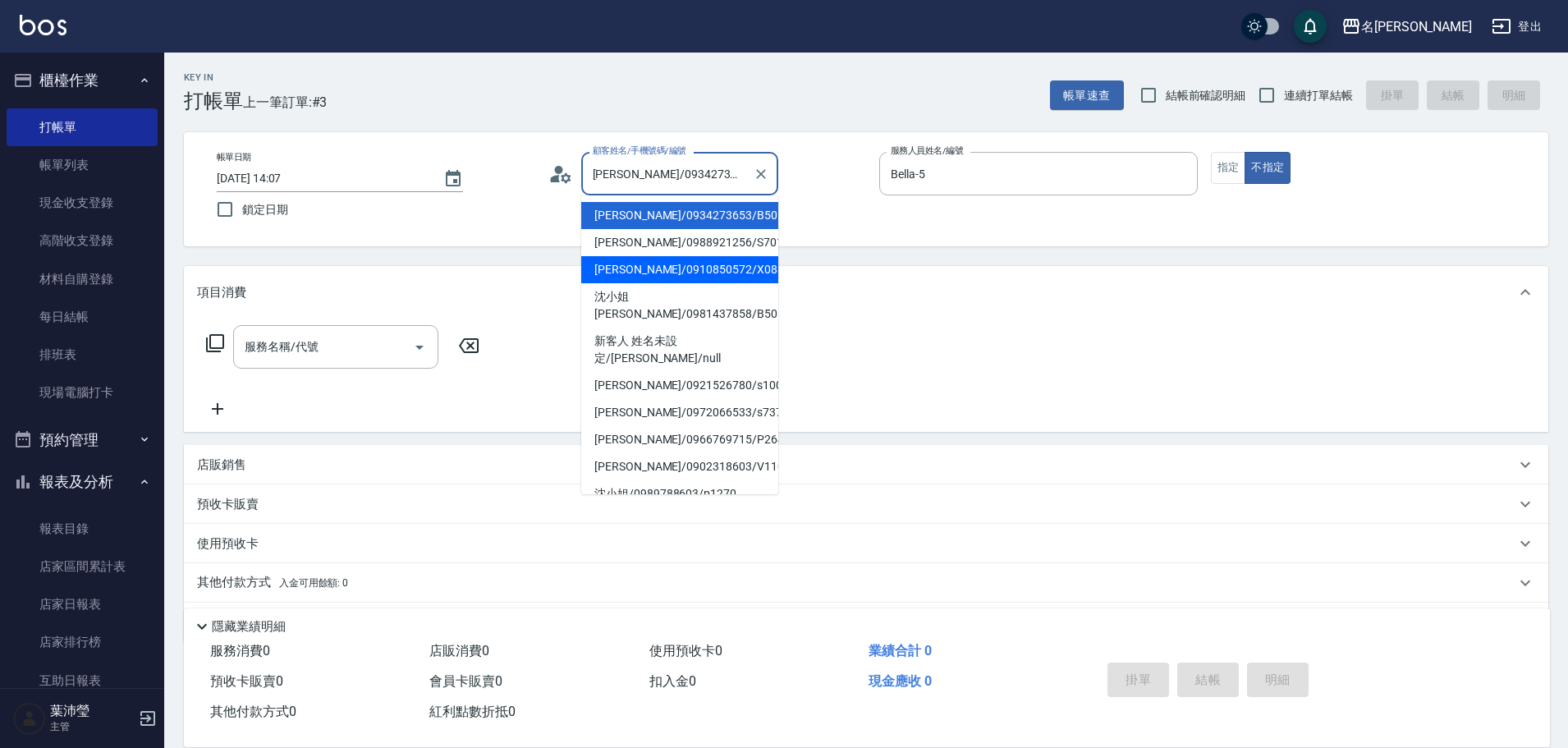
click at [706, 267] on li "[PERSON_NAME]/0910850572/X088" at bounding box center [680, 270] width 197 height 27
type input "[PERSON_NAME]/0910850572/X088"
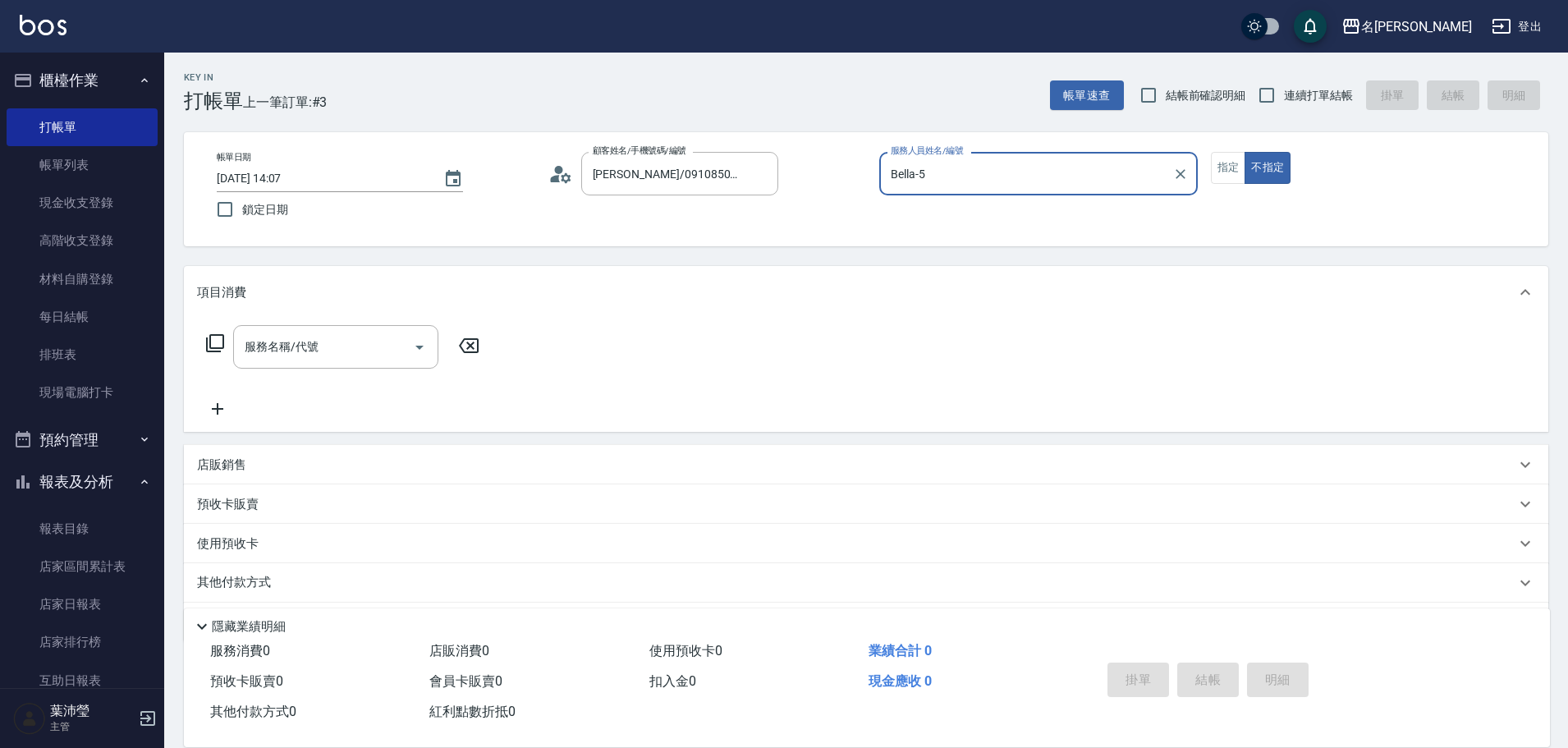
type input "菁菁-7"
click at [219, 343] on icon at bounding box center [214, 342] width 20 height 20
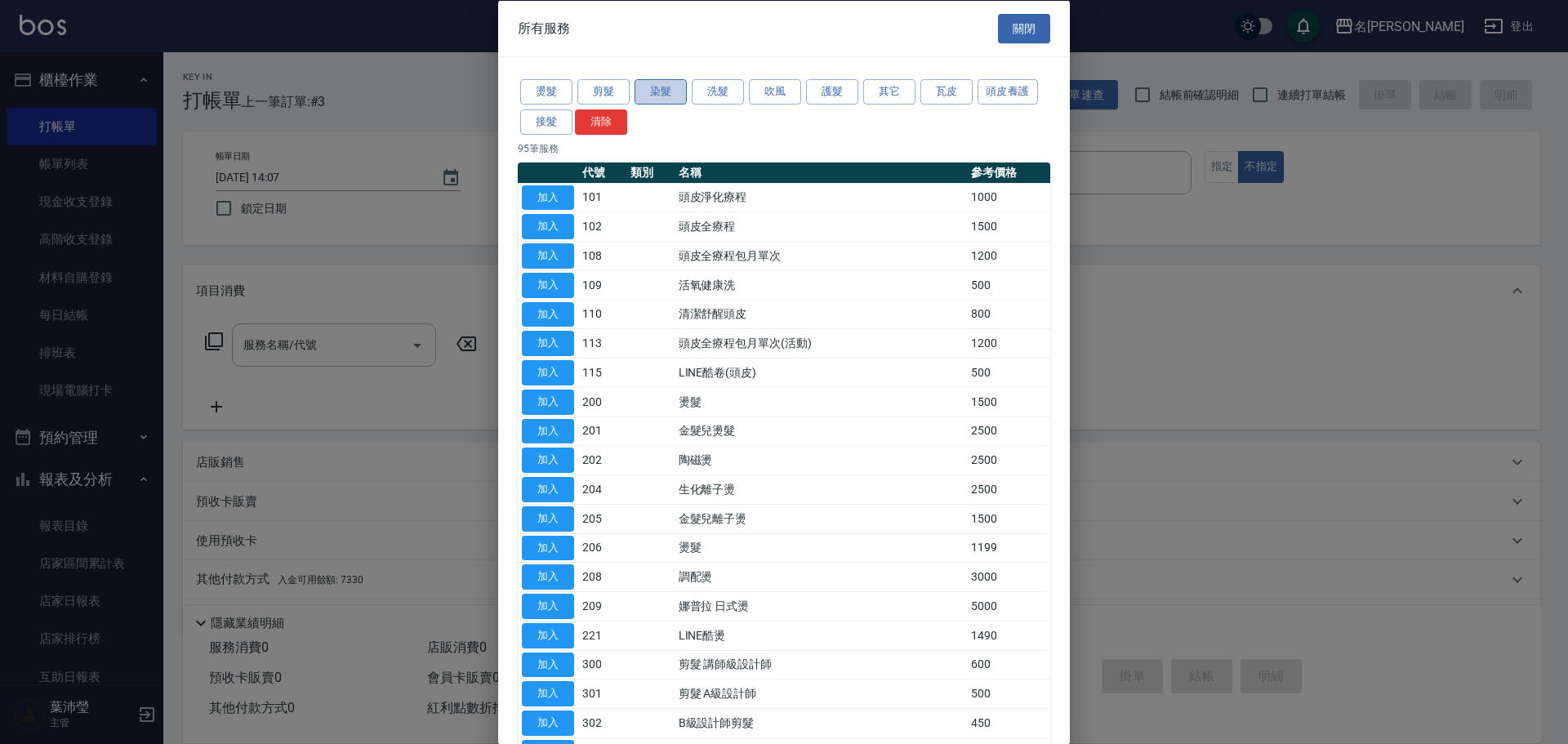
click at [673, 93] on button "染髮" at bounding box center [661, 92] width 53 height 25
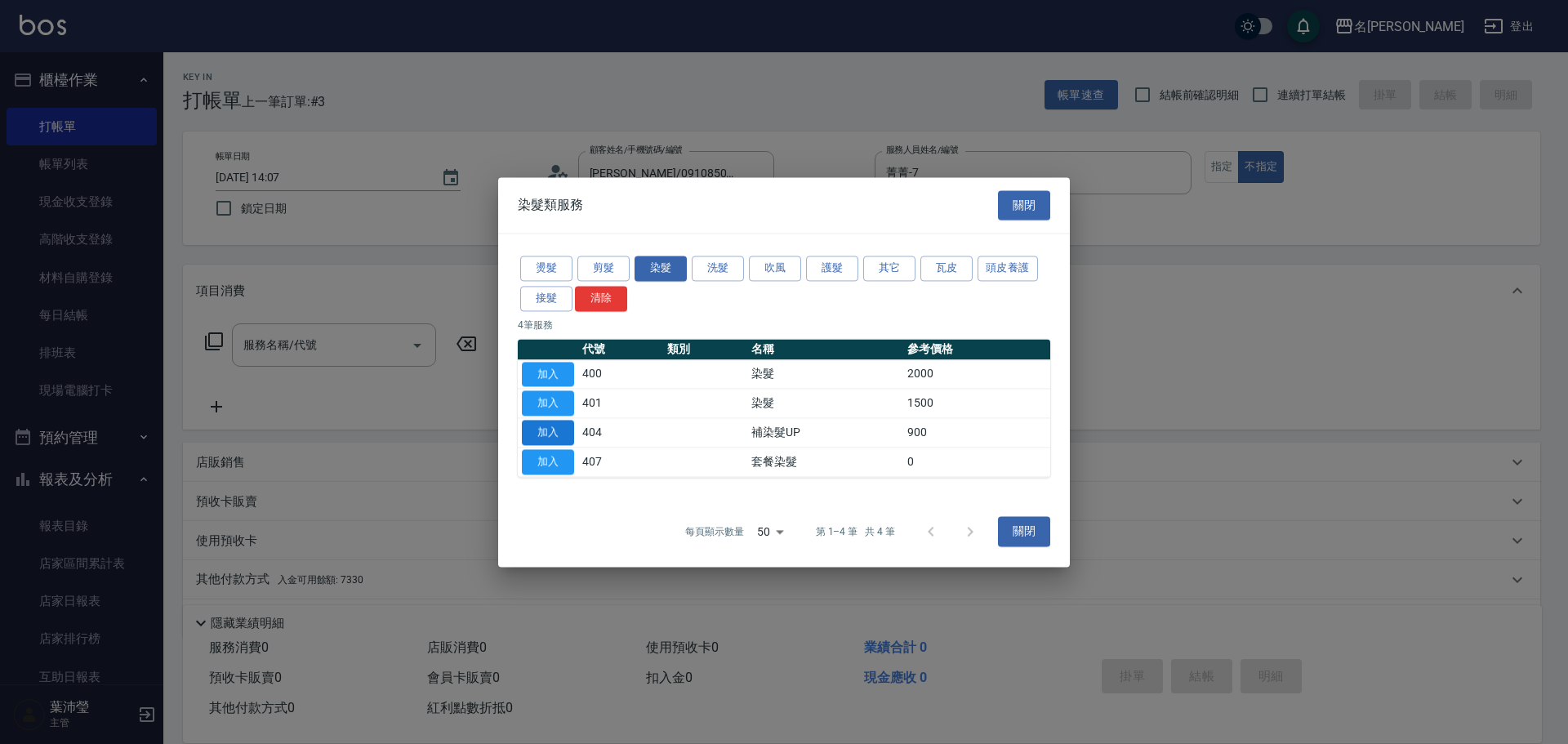
click at [544, 427] on button "加入" at bounding box center [548, 432] width 53 height 25
type input "補染髮UP(404)"
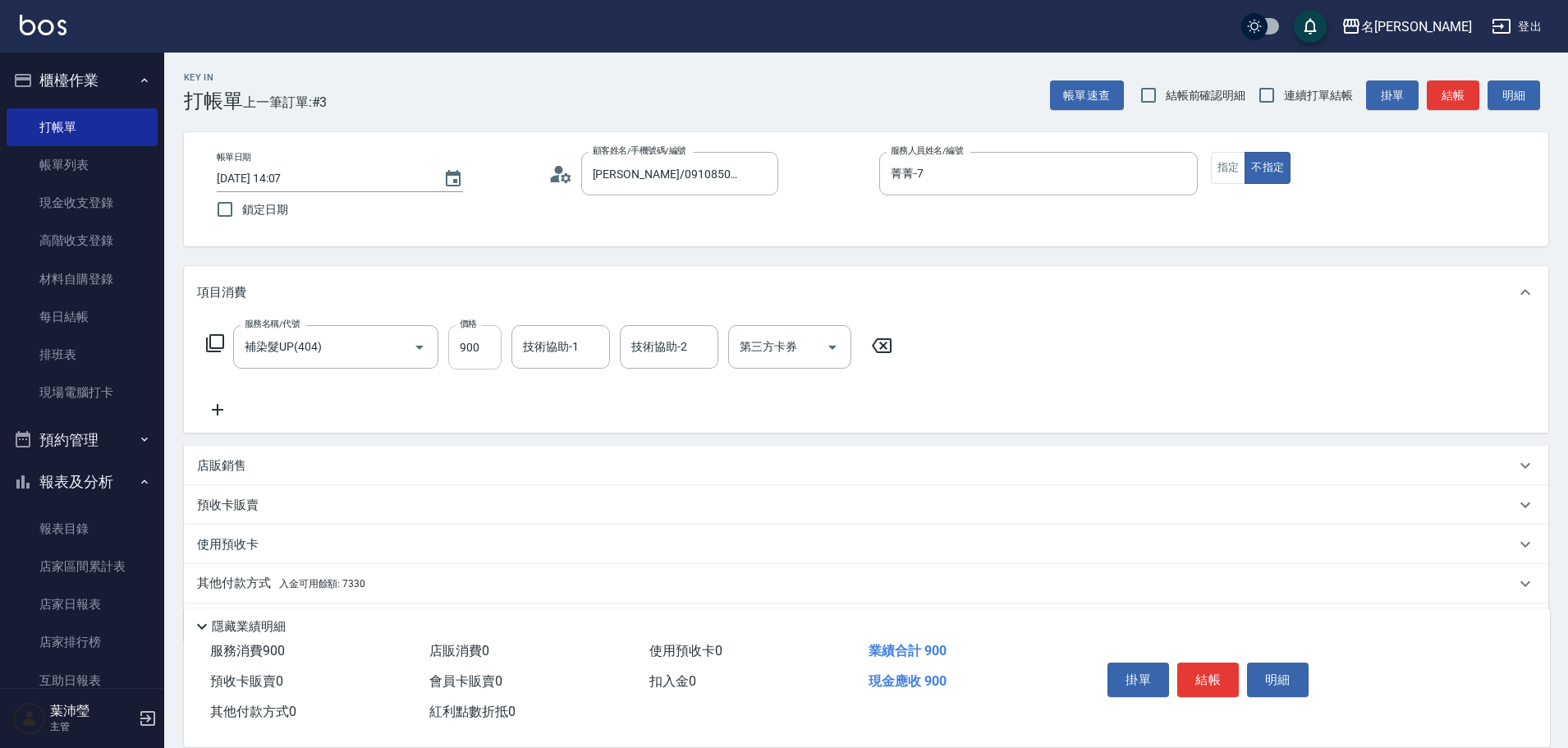
click at [479, 358] on input "900" at bounding box center [475, 348] width 53 height 44
type input "1200"
click at [259, 476] on div "店販銷售" at bounding box center [866, 465] width 1365 height 39
click at [307, 534] on input "服務人員姓名/編號" at bounding box center [258, 527] width 108 height 29
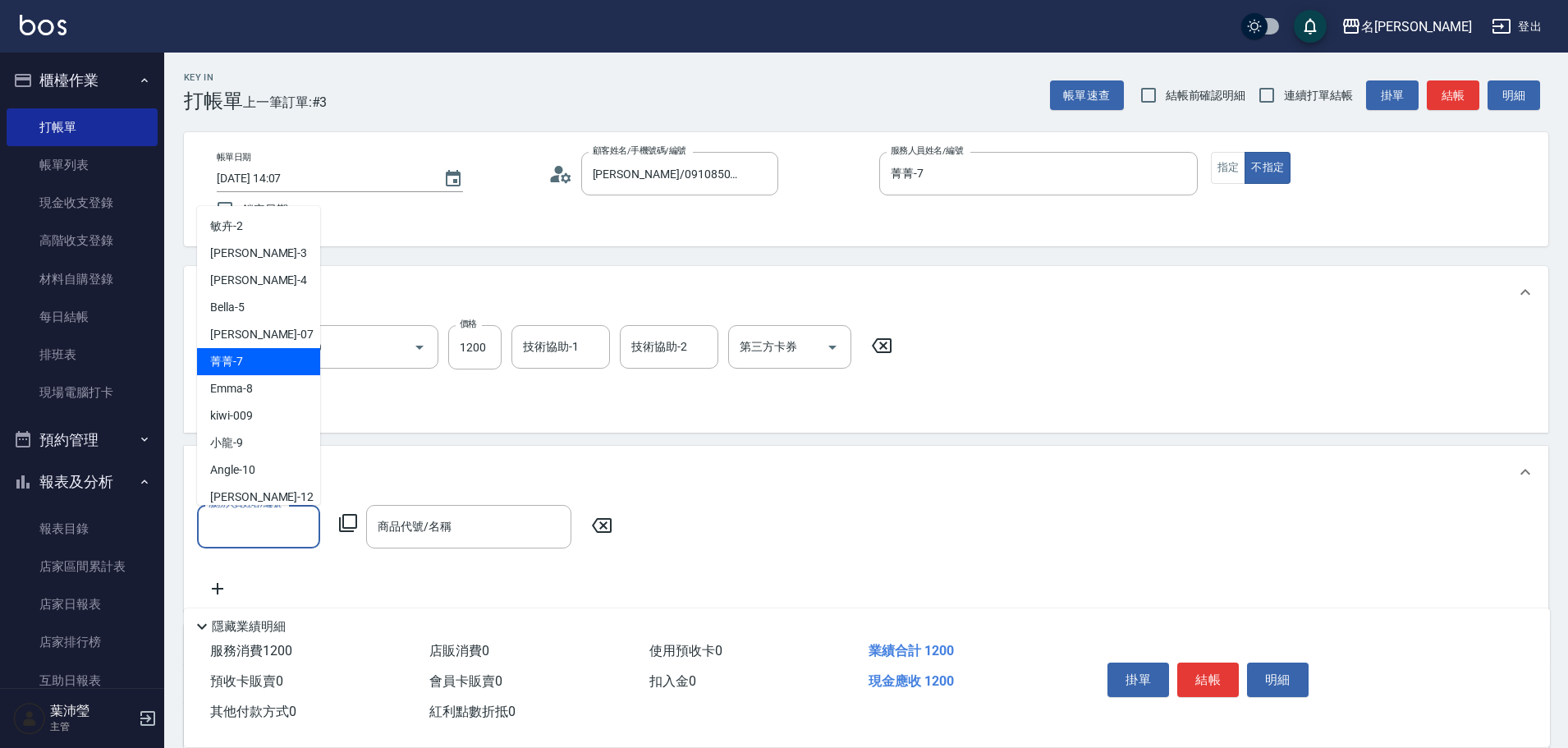
click at [230, 355] on span "菁菁 -7" at bounding box center [226, 361] width 32 height 17
type input "菁菁-7"
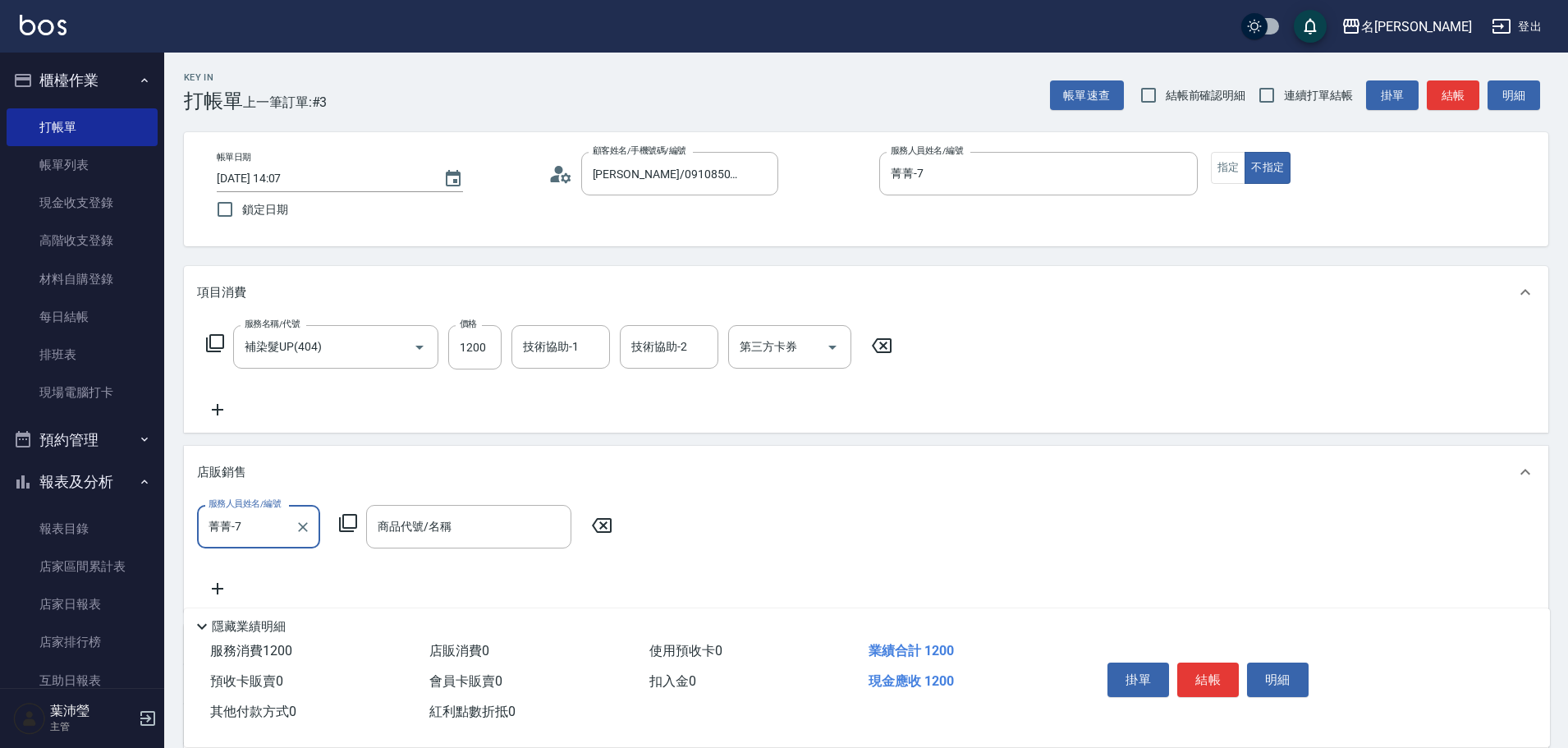
click at [351, 523] on icon at bounding box center [348, 523] width 20 height 20
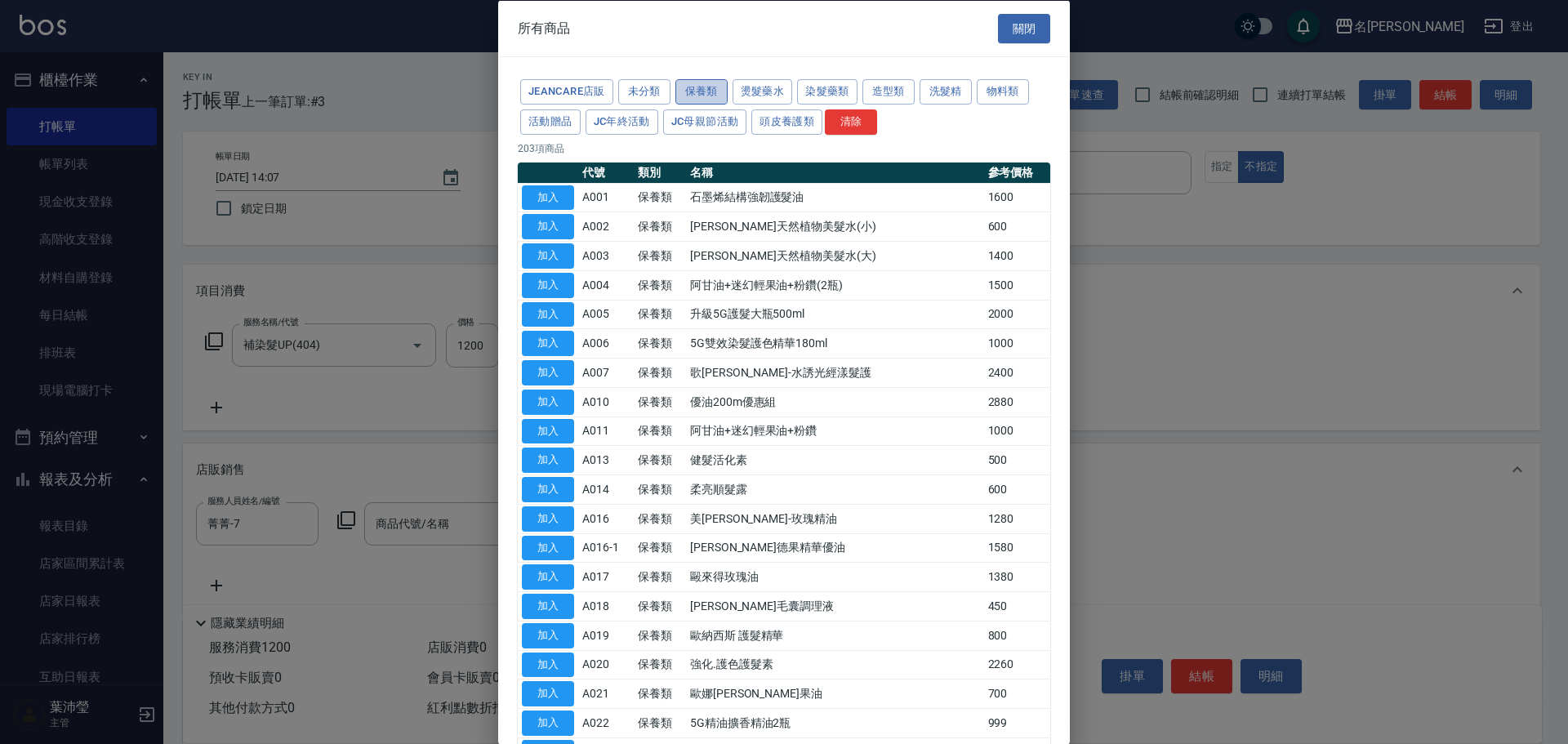
click at [689, 95] on button "保養類" at bounding box center [702, 92] width 53 height 25
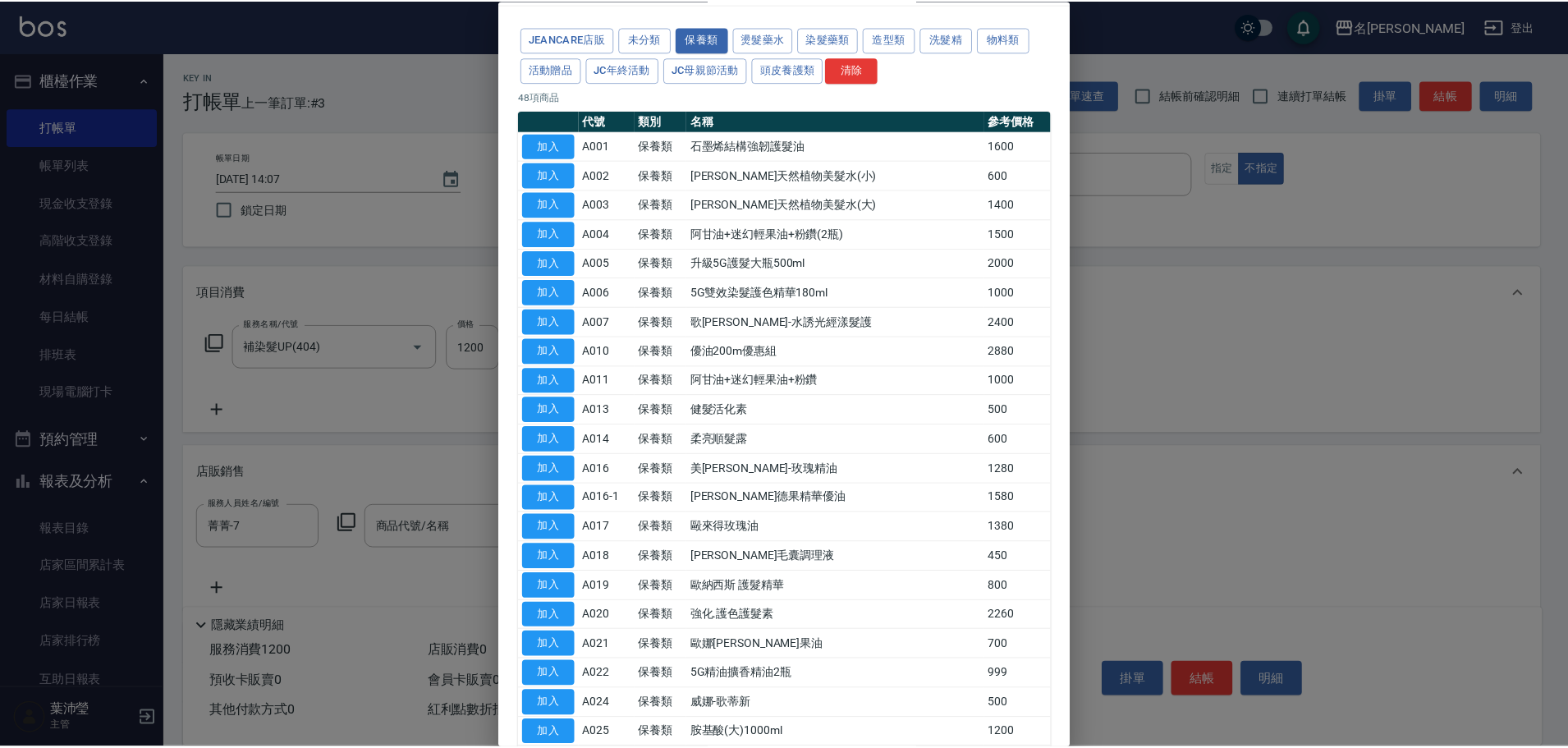
scroll to position [82, 0]
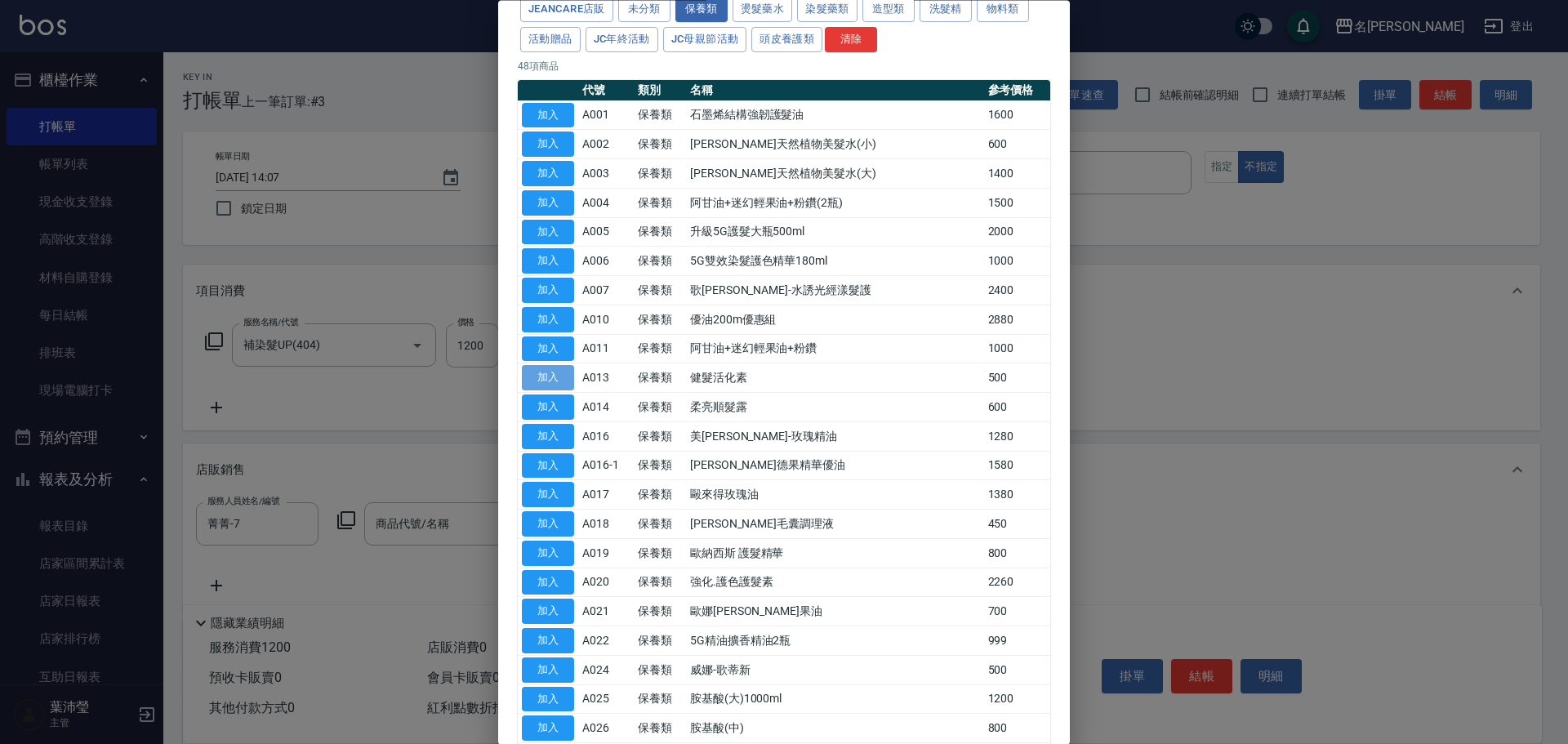
click at [559, 378] on button "加入" at bounding box center [548, 379] width 53 height 25
type input "健髮活化素"
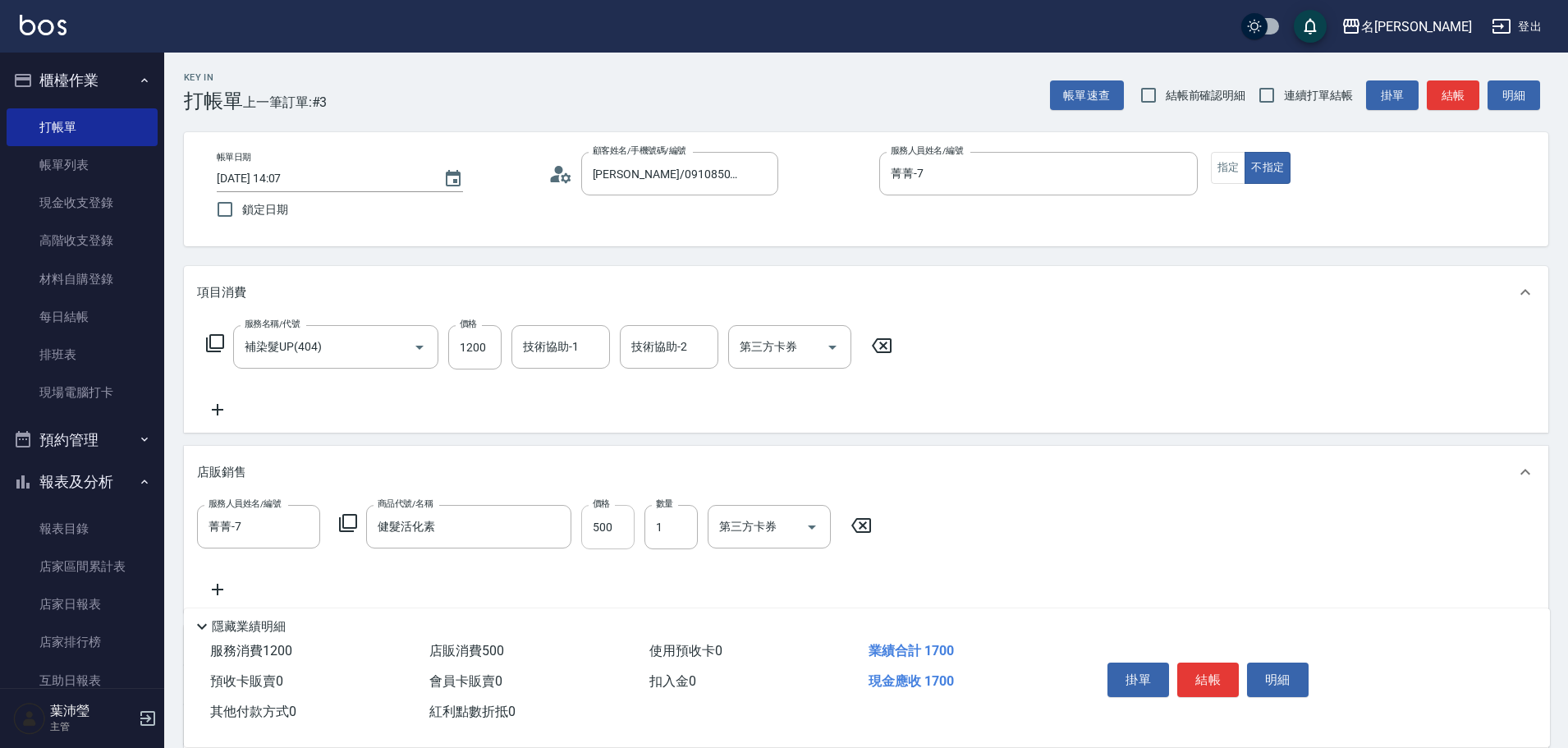
click at [604, 522] on input "500" at bounding box center [608, 527] width 53 height 44
type input "300"
click at [219, 351] on icon at bounding box center [214, 342] width 18 height 18
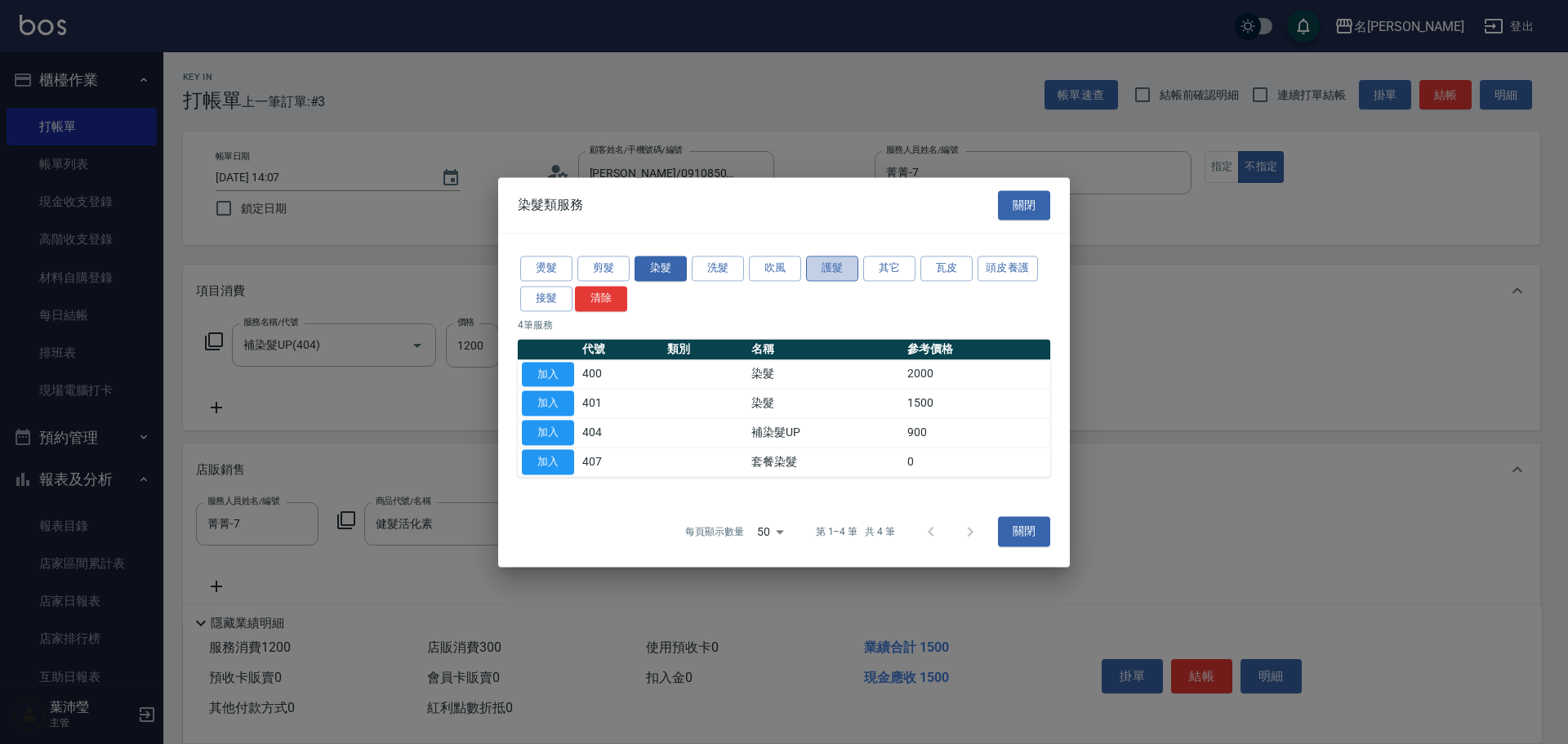
click at [838, 269] on button "護髮" at bounding box center [832, 268] width 53 height 25
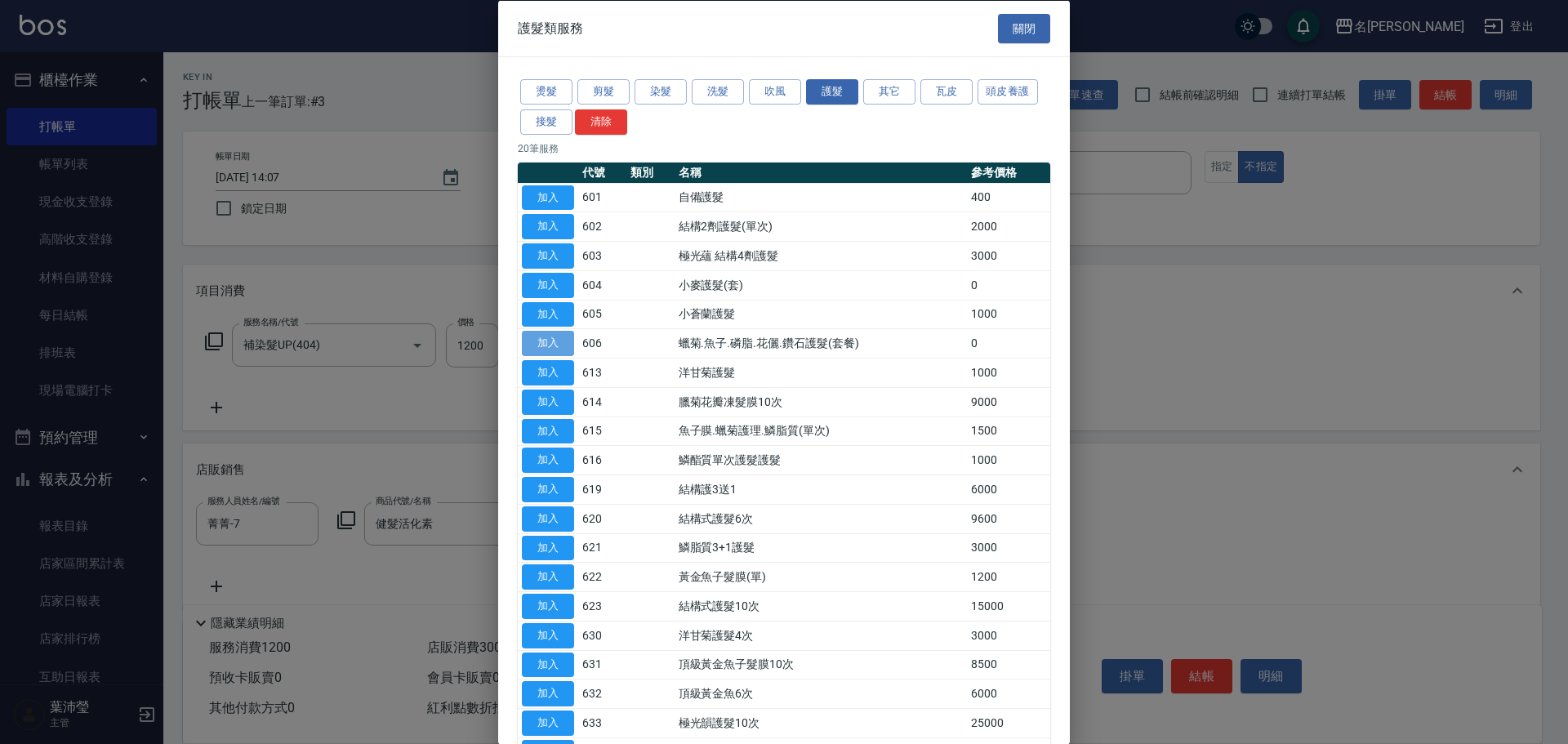
click at [556, 345] on button "加入" at bounding box center [548, 343] width 53 height 25
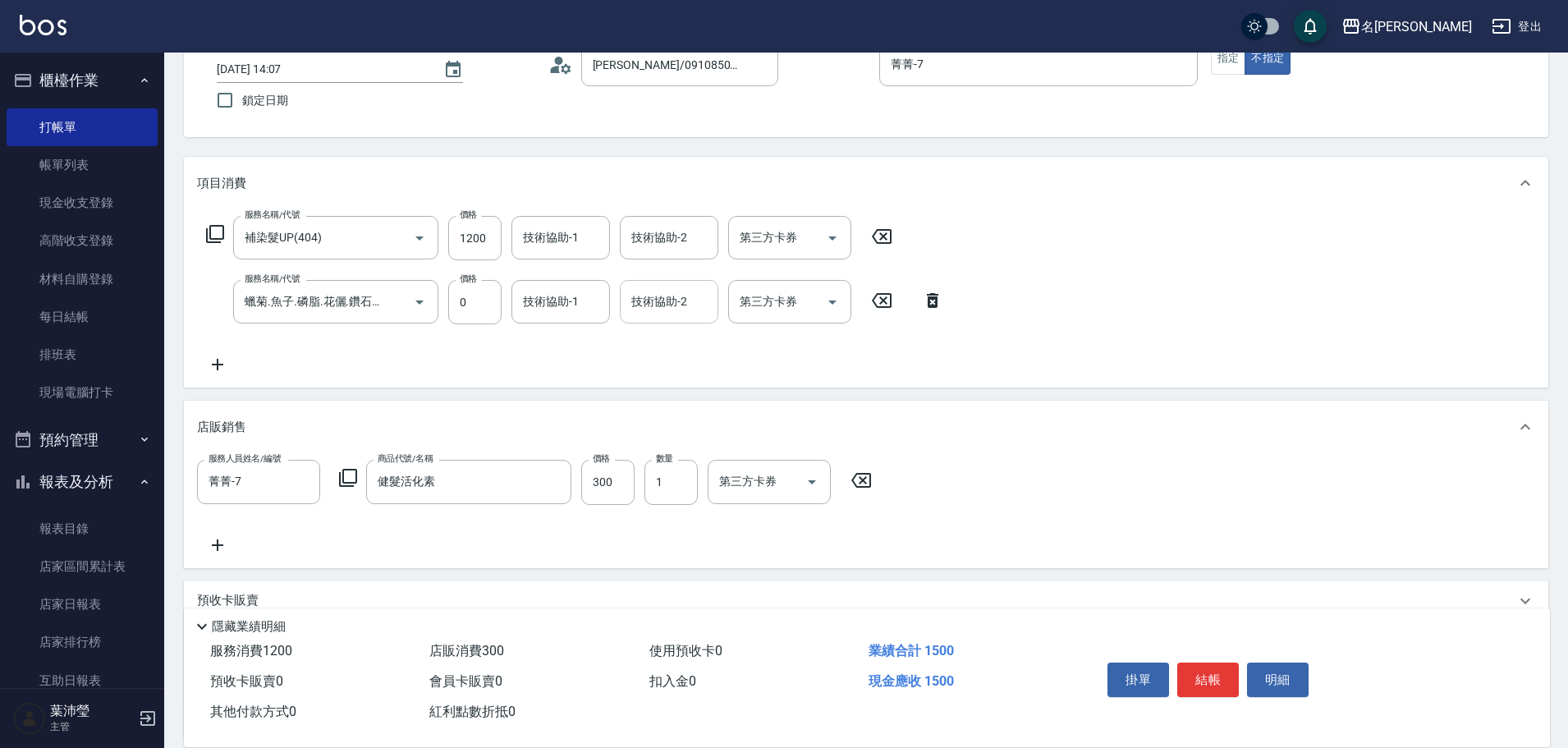
scroll to position [258, 0]
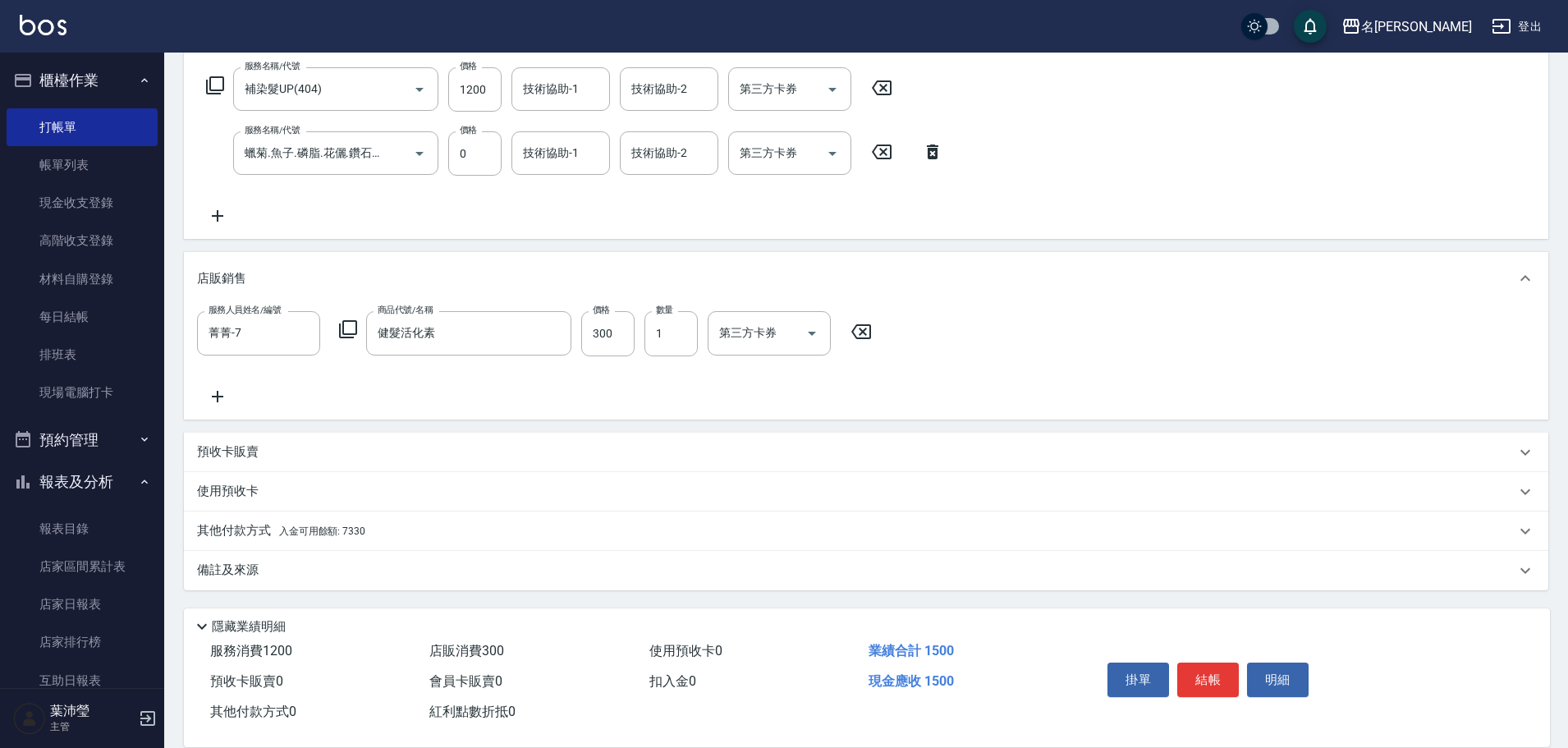
click at [552, 539] on div "其他付款方式 入金可用餘額: 7330" at bounding box center [857, 530] width 1319 height 18
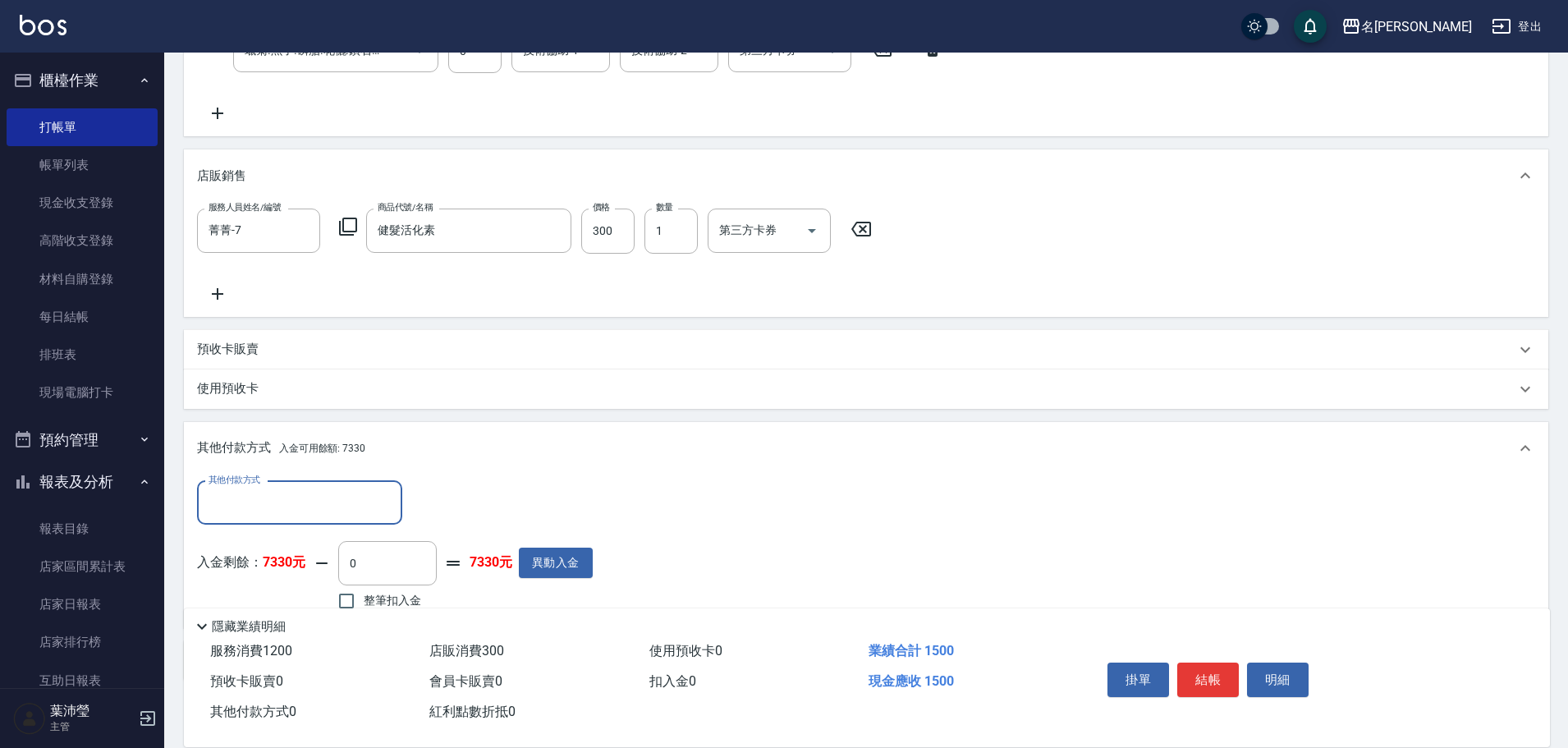
scroll to position [422, 0]
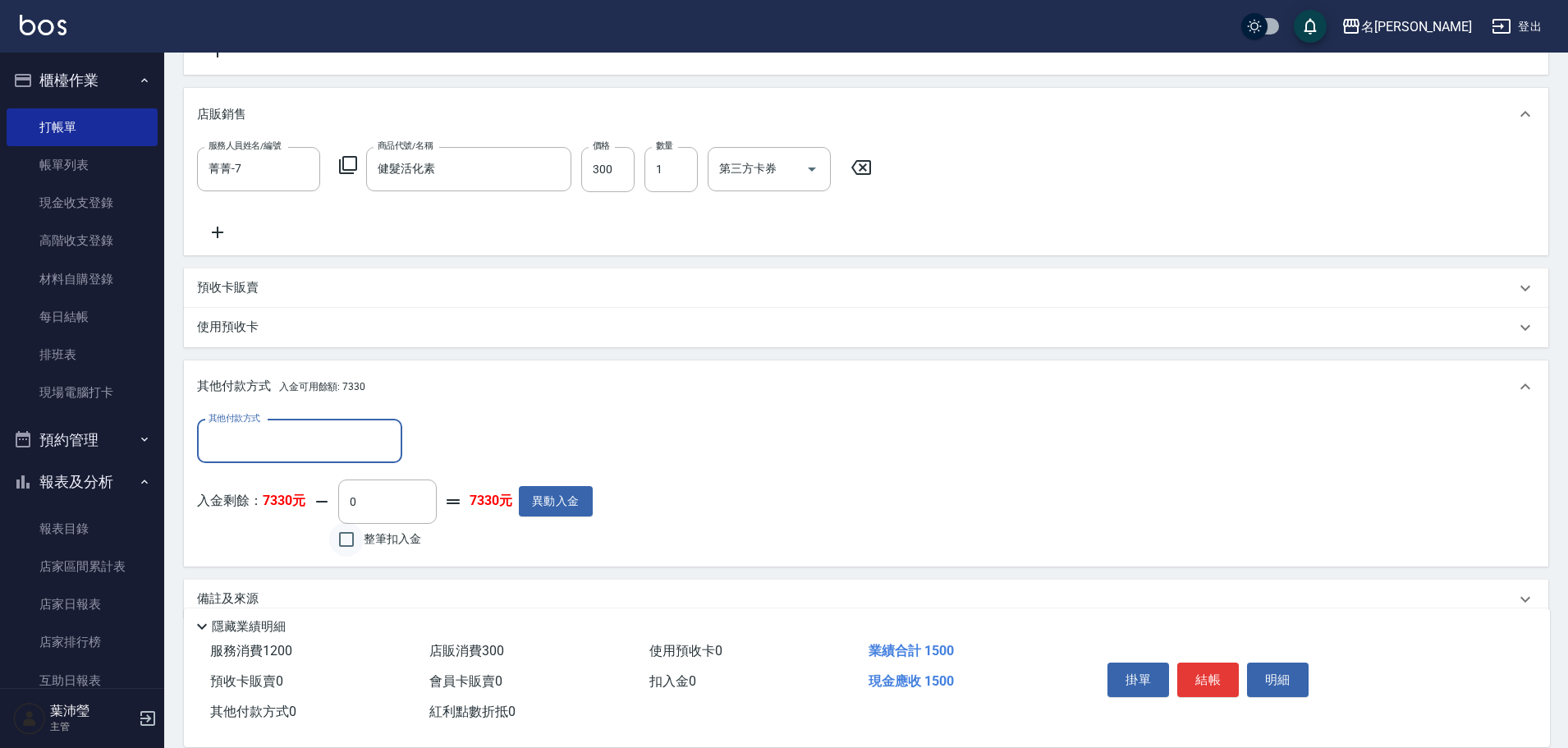
click at [345, 539] on input "整筆扣入金" at bounding box center [346, 539] width 34 height 34
checkbox input "true"
type input "1500"
click at [1198, 674] on button "結帳" at bounding box center [1208, 680] width 61 height 34
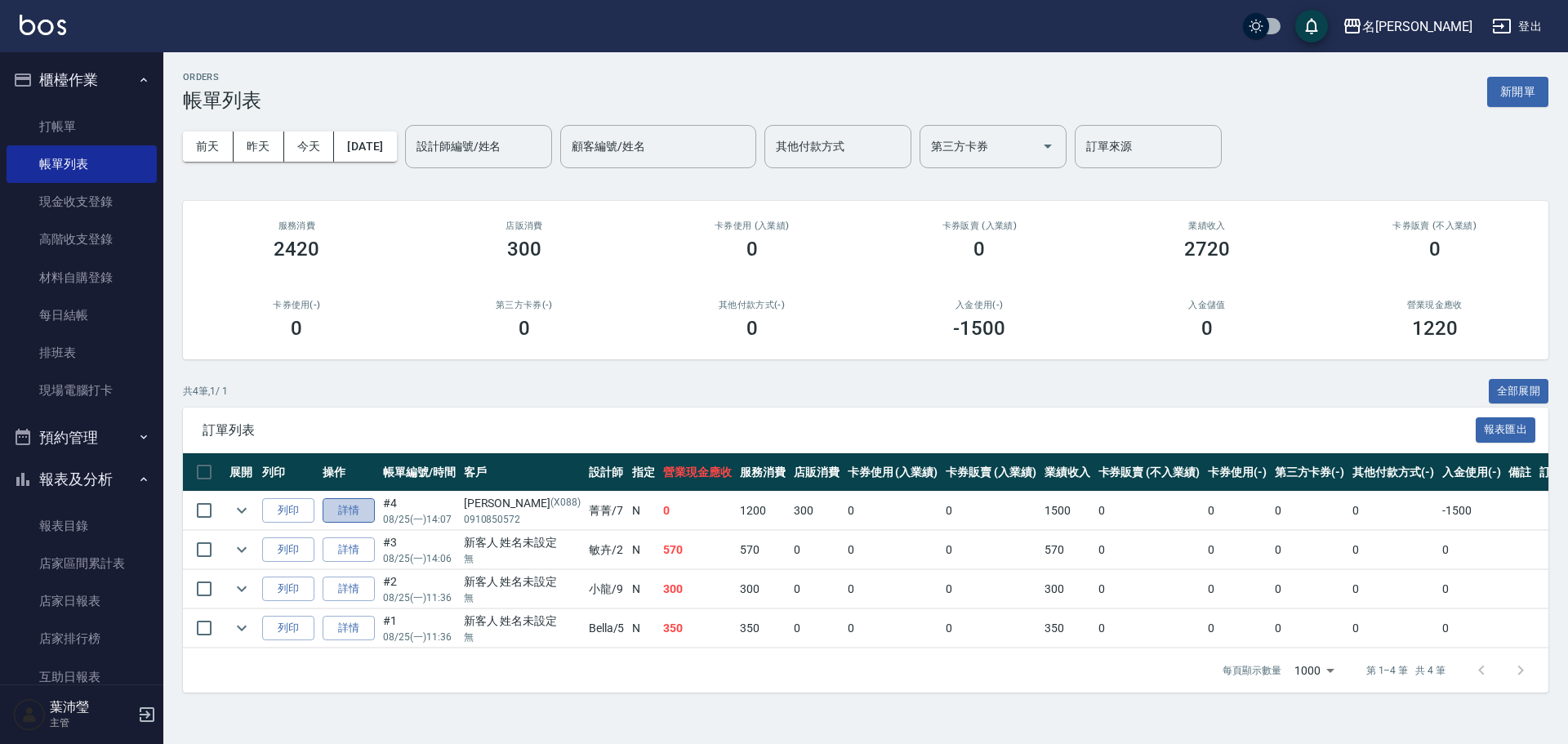
click at [336, 510] on link "詳情" at bounding box center [349, 510] width 53 height 25
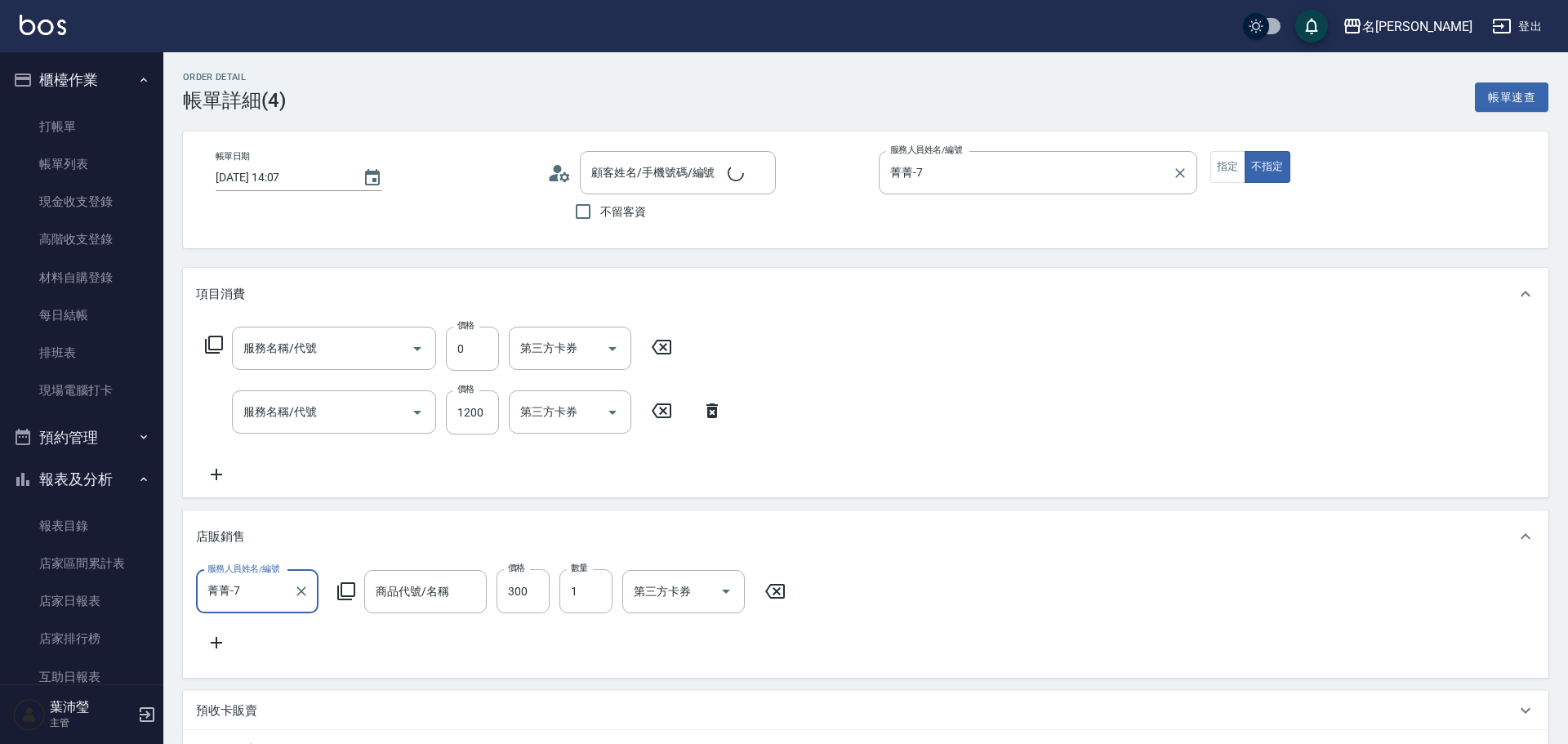
type input "[DATE] 14:07"
type input "菁菁-7"
type input "蠟菊.魚子.磷脂.花儷.鑽石護髮(套餐)(606)"
type input "補染髮UP(404)"
type input "[PERSON_NAME]/0910850572/X088"
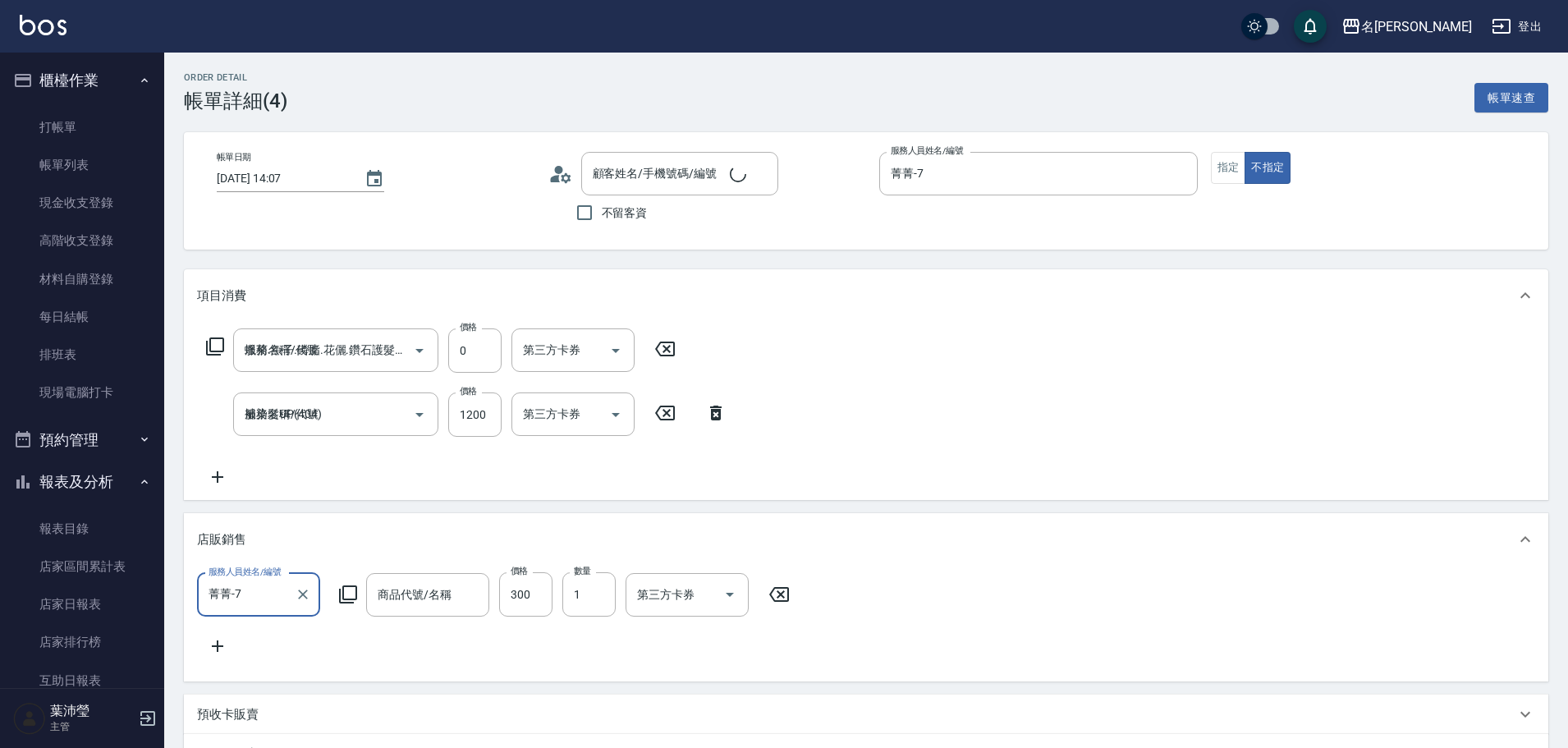
type input "健髮活化素"
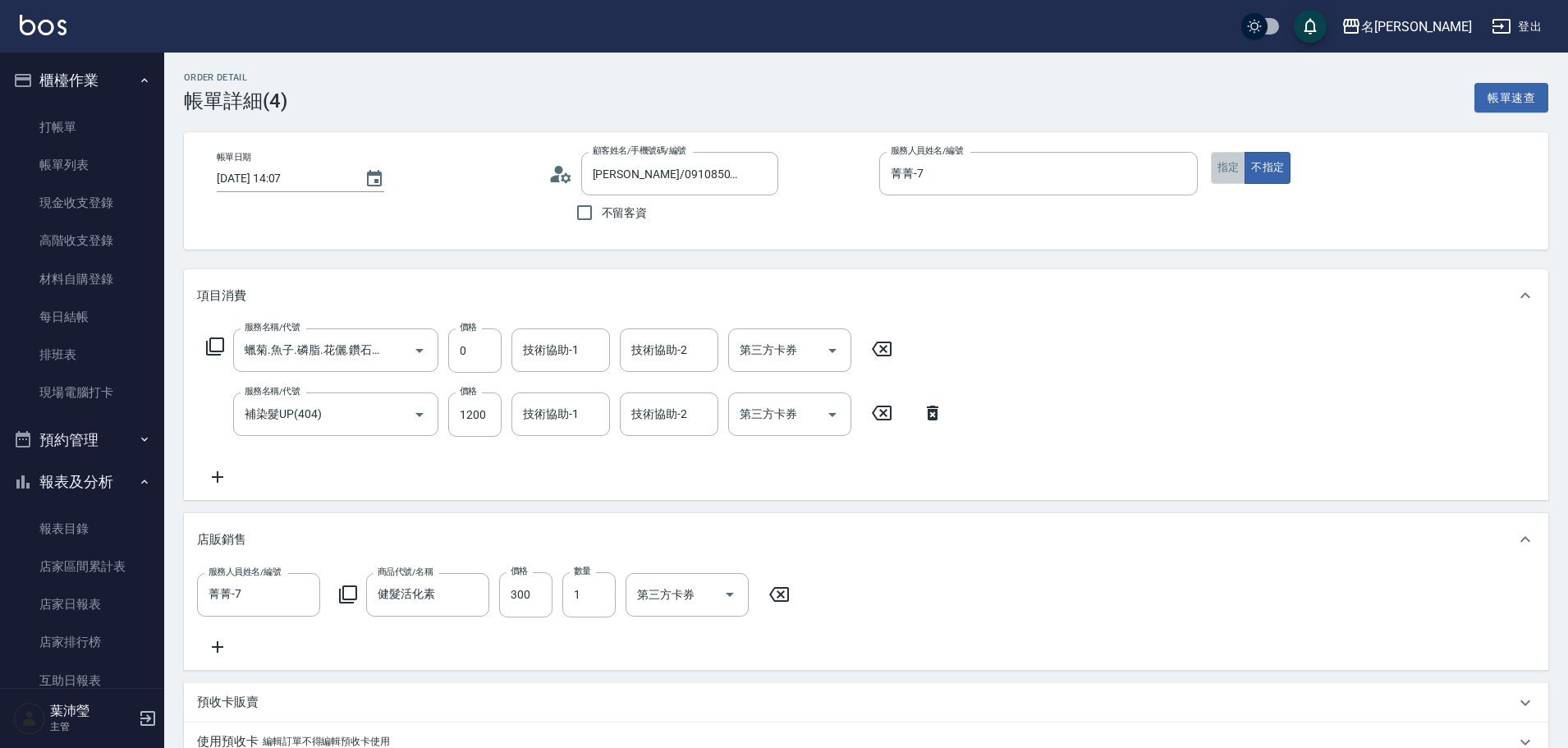
click at [1236, 178] on button "指定" at bounding box center [1228, 167] width 35 height 32
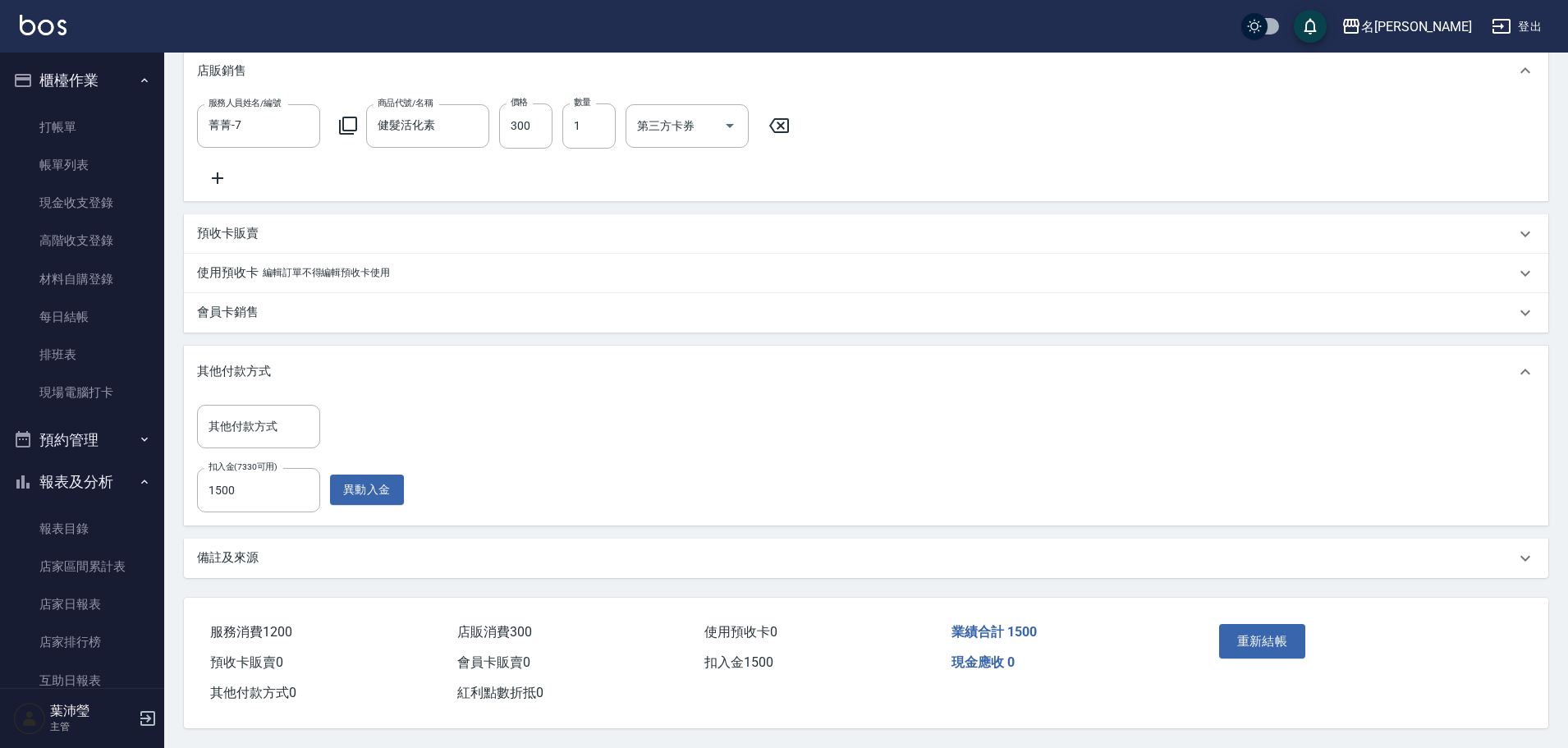
scroll to position [488, 0]
click at [1217, 635] on div "重新結帳" at bounding box center [1287, 653] width 149 height 72
click at [1248, 630] on button "重新結帳" at bounding box center [1262, 641] width 87 height 34
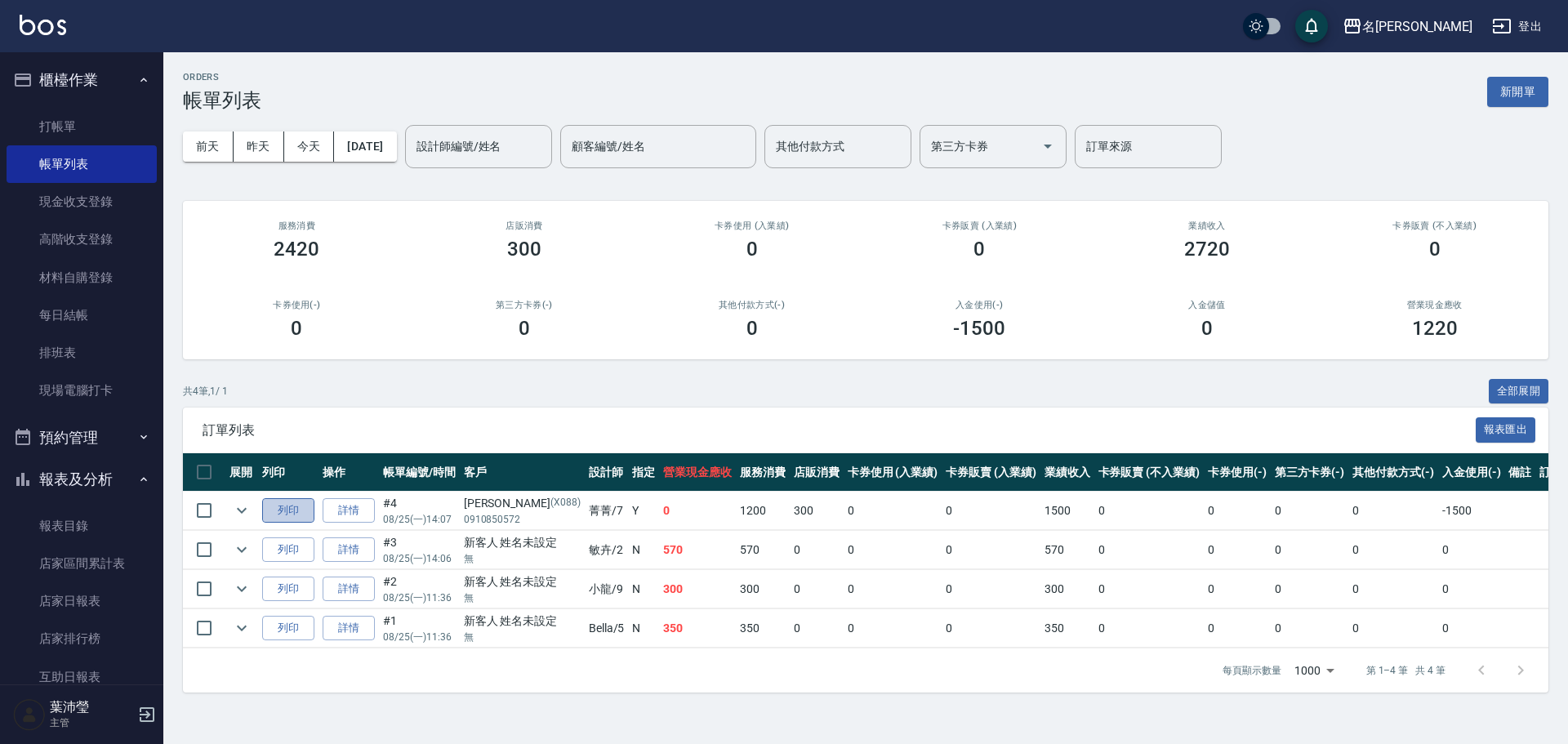
click at [285, 516] on button "列印" at bounding box center [289, 510] width 53 height 25
click at [358, 515] on link "詳情" at bounding box center [349, 510] width 53 height 25
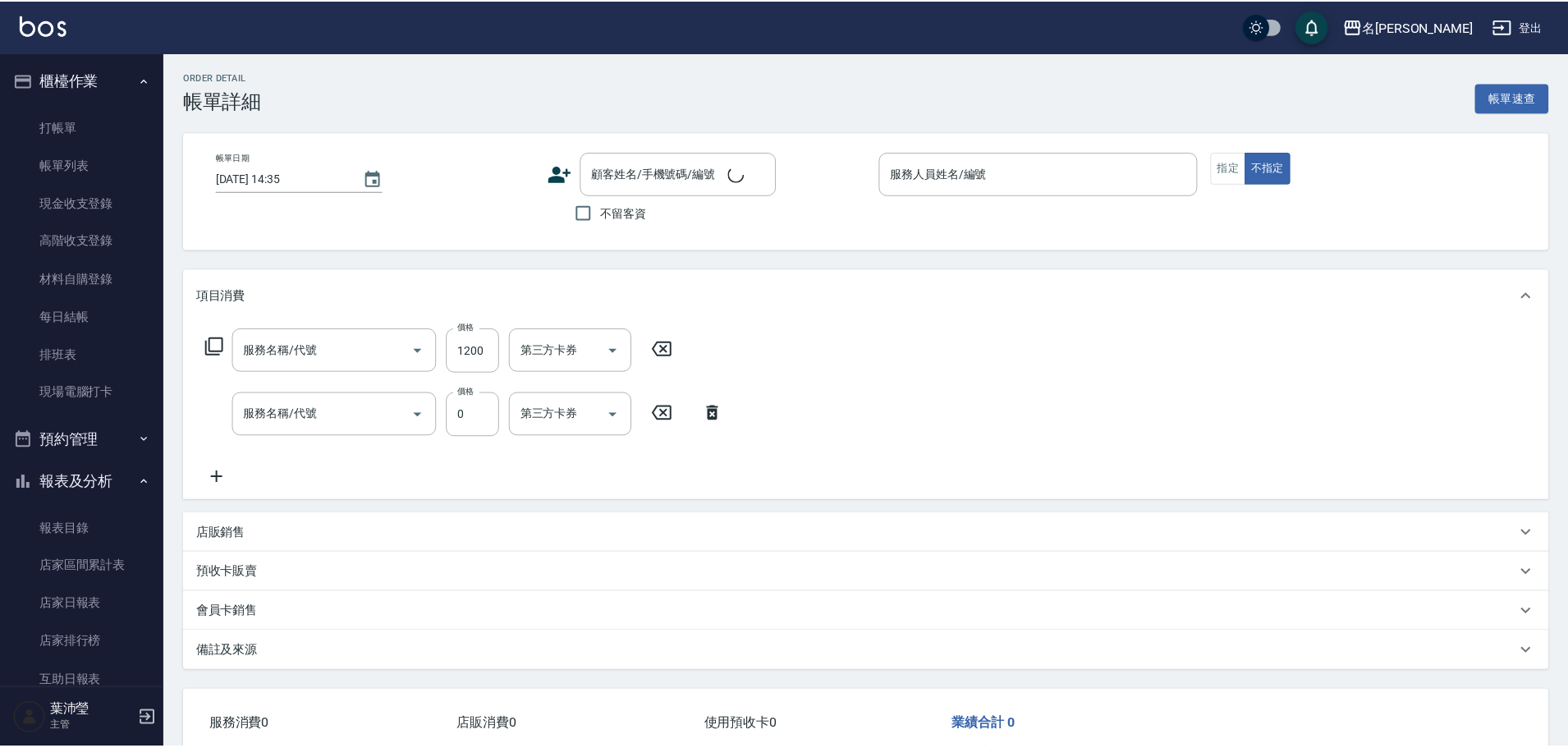
type input "[DATE] 14:07"
type input "菁菁-7"
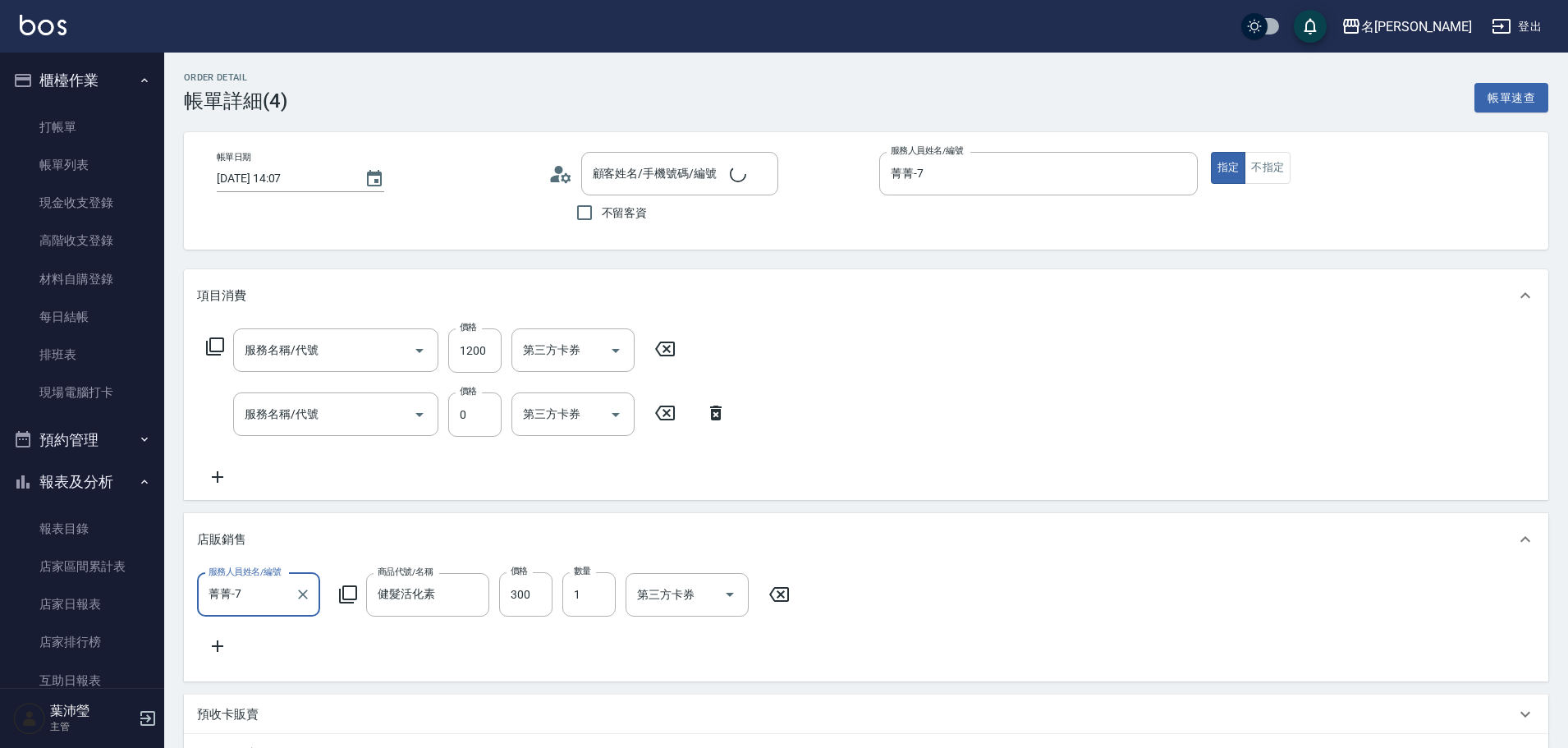
type input "[PERSON_NAME]/0910850572/X088"
type input "補染髮UP(404)"
type input "蠟菊.魚子.磷脂.花儷.鑽石護髮(套餐)(606)"
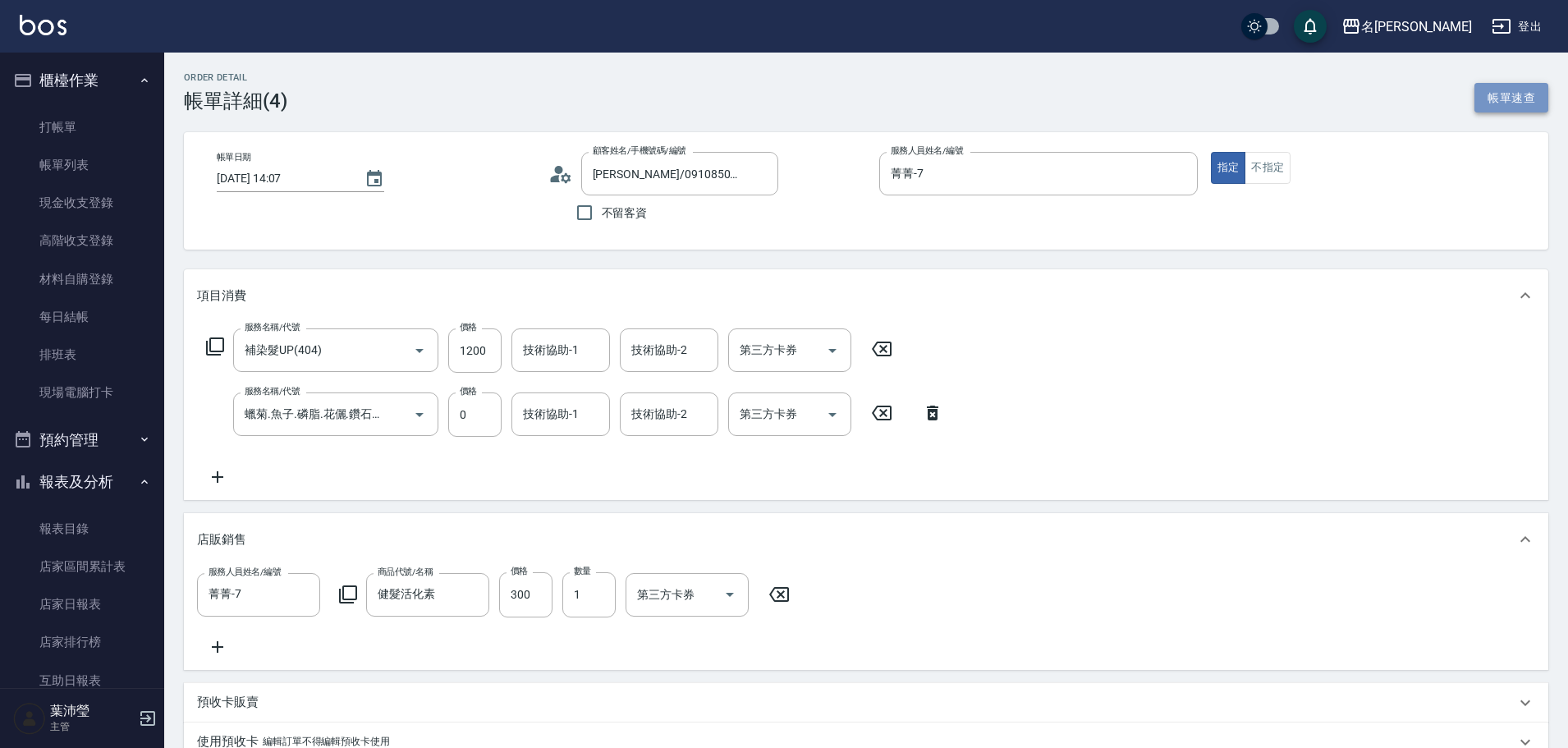
click at [1484, 96] on button "帳單速查" at bounding box center [1511, 98] width 74 height 31
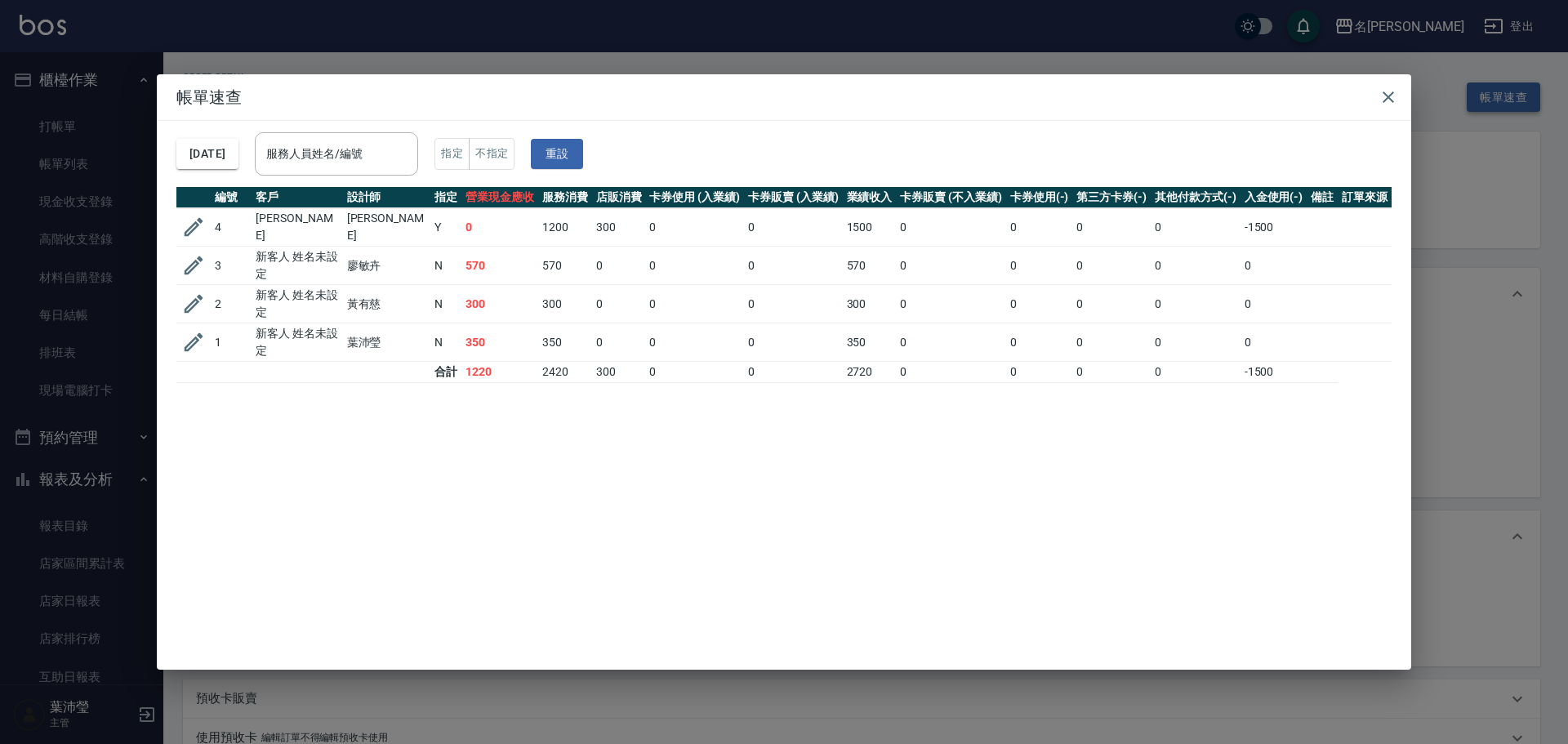
click at [1476, 95] on div "帳單速查 [DATE] 服務人員姓名/編號 服務人員姓名/編號 指定 不指定 重設 編號 客戶 設計師 指定 營業現金應收 服務消費 店販消費 卡券使用 (入…" at bounding box center [784, 372] width 1568 height 744
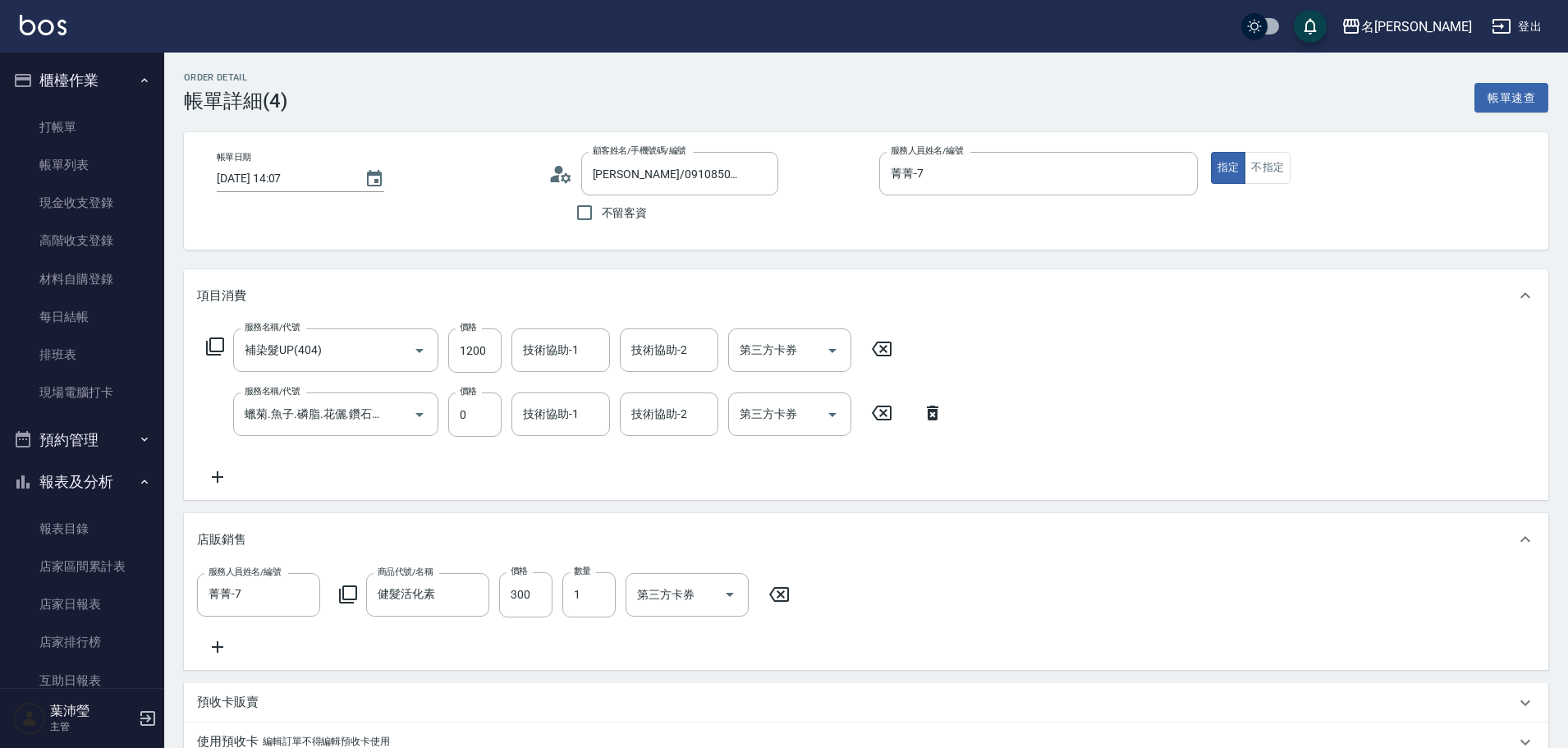
click at [1436, 36] on div "名[PERSON_NAME]" at bounding box center [1417, 26] width 111 height 20
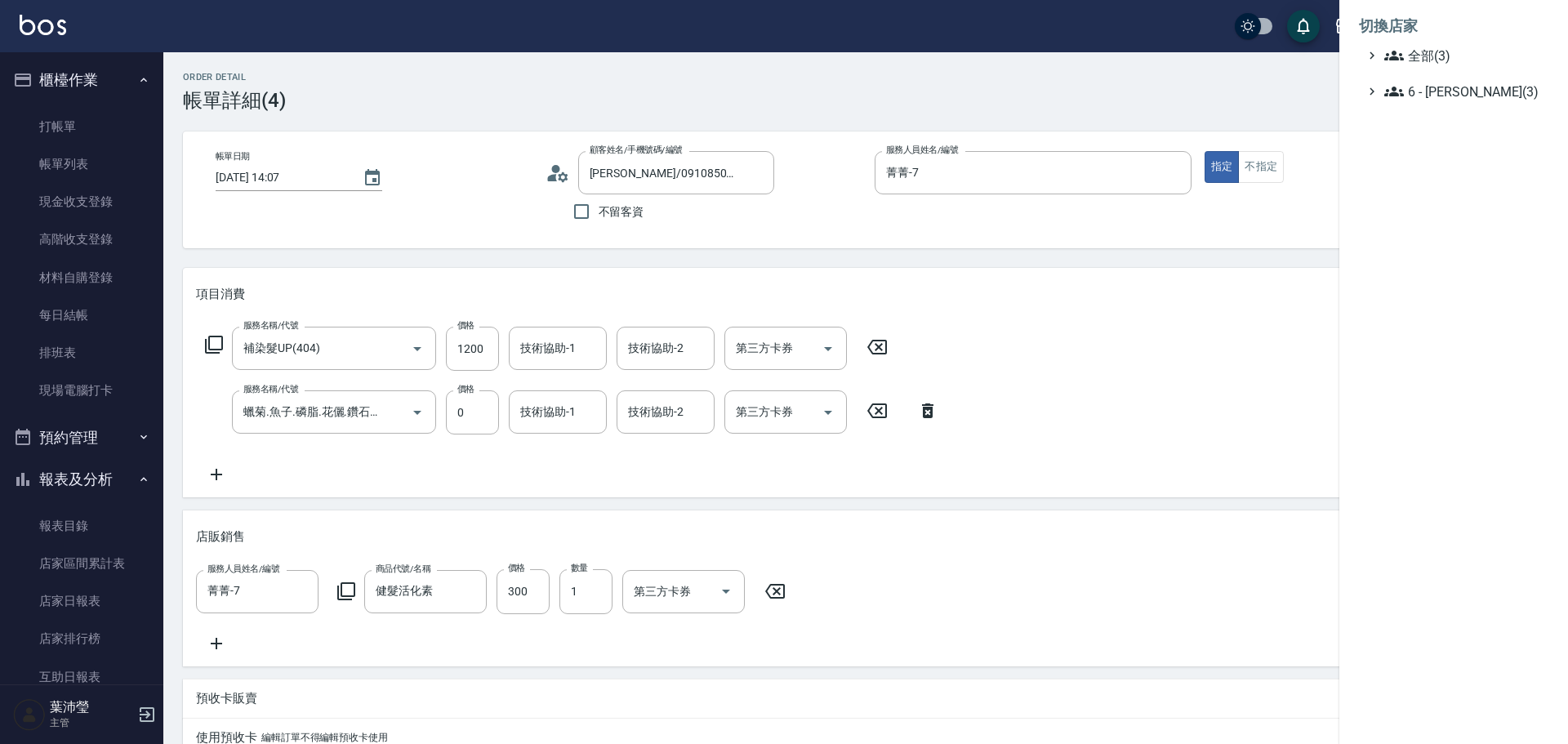
click at [1326, 98] on div at bounding box center [784, 372] width 1568 height 744
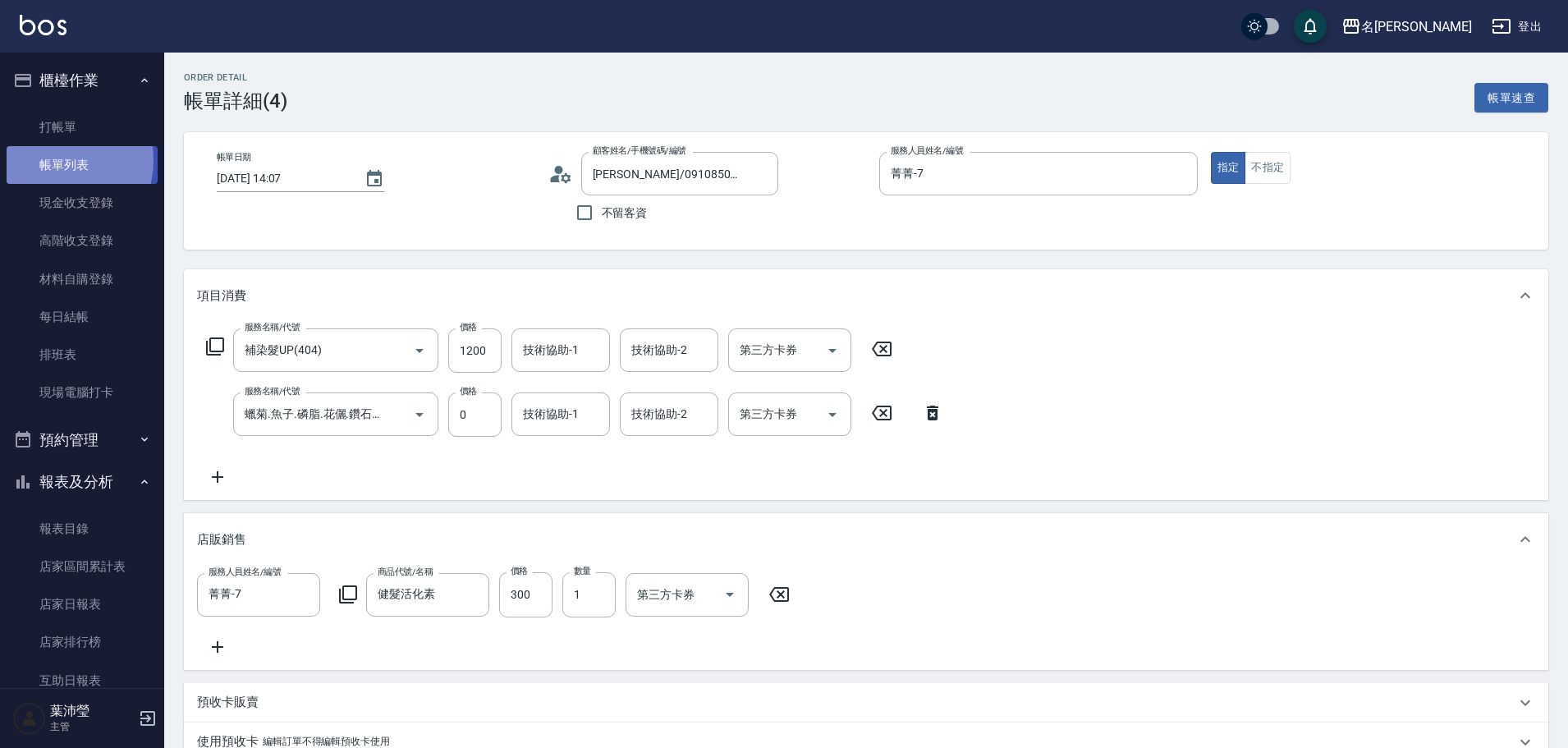
click at [54, 161] on link "帳單列表" at bounding box center [82, 165] width 151 height 38
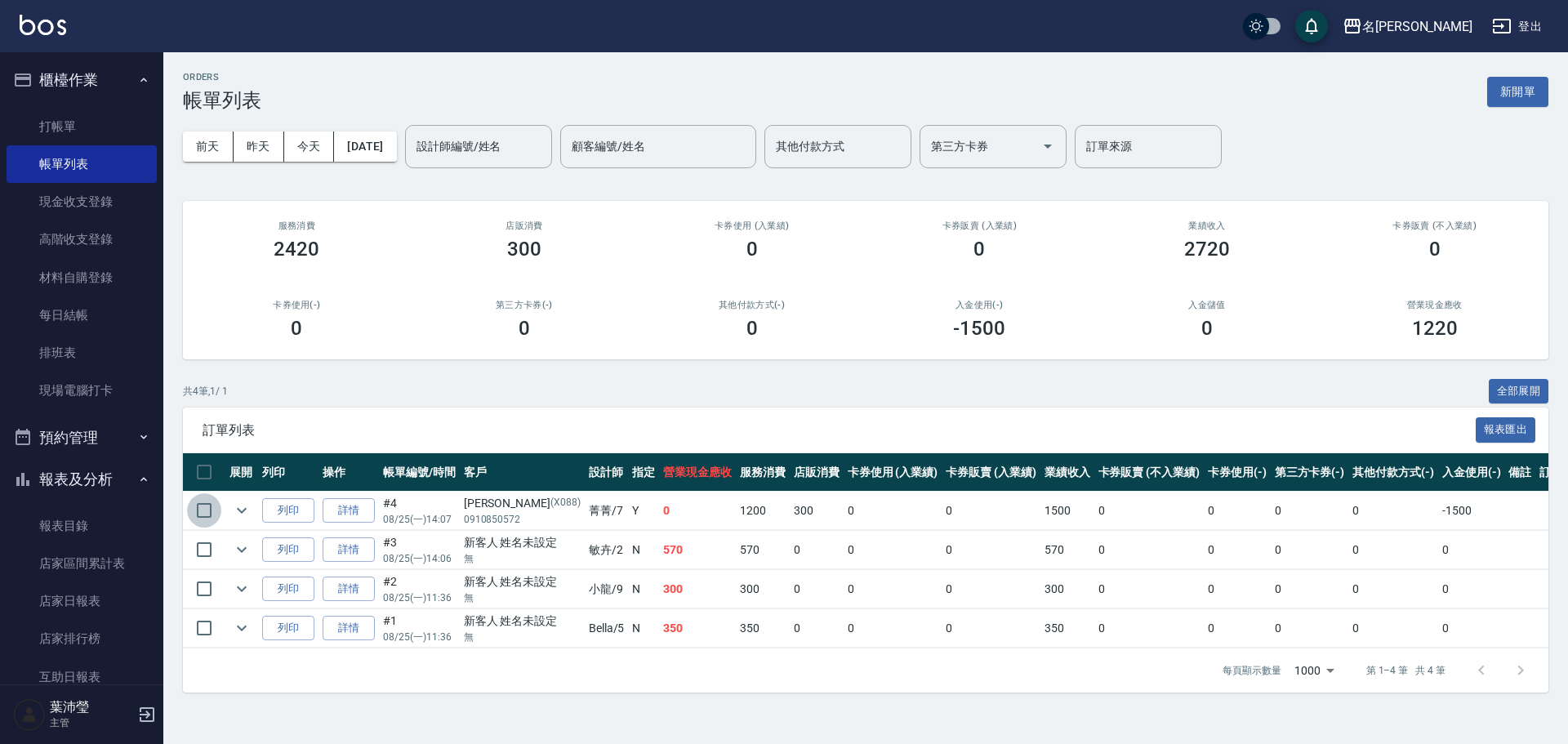
click at [200, 512] on input "checkbox" at bounding box center [204, 510] width 34 height 34
checkbox input "true"
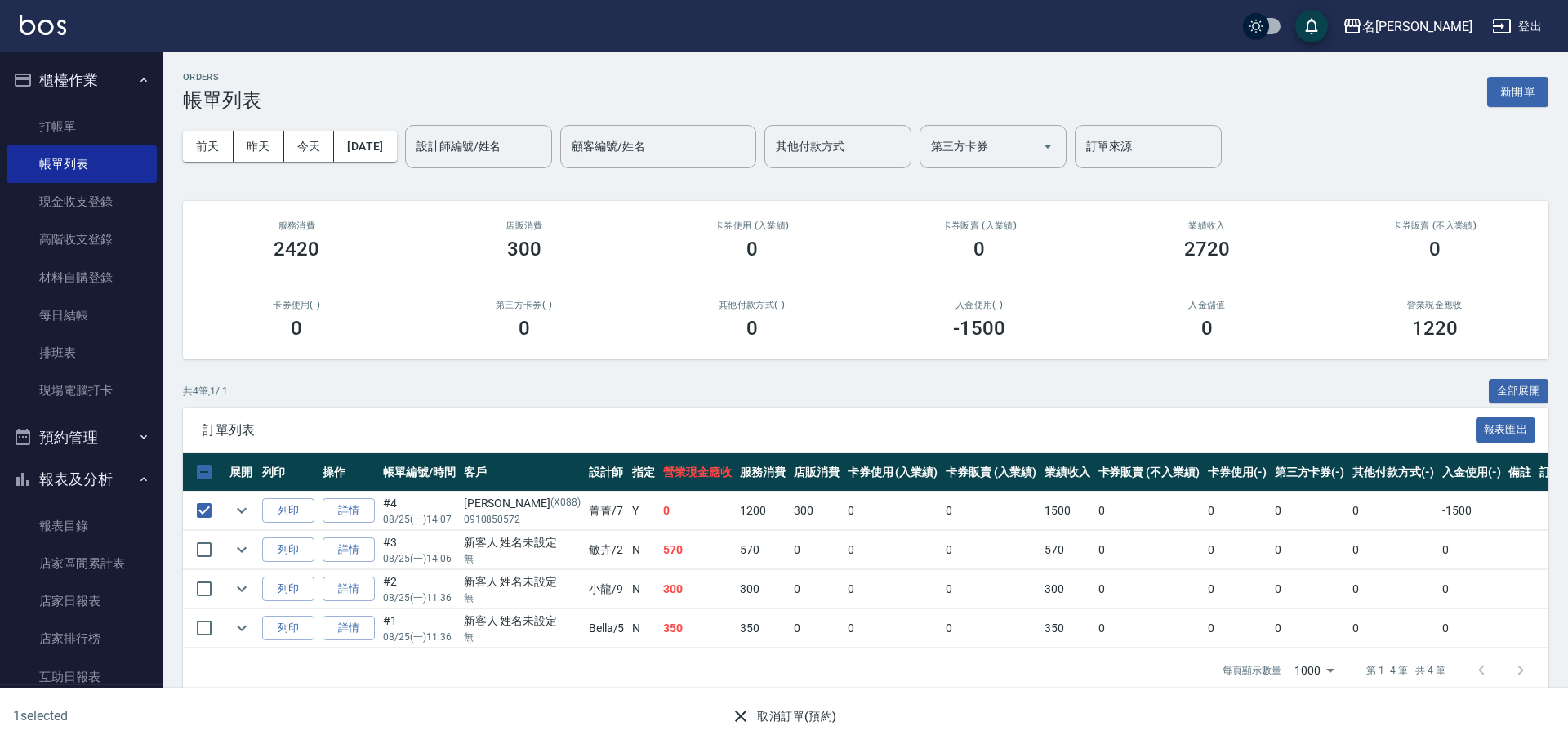
click at [772, 724] on button "取消訂單(預約)" at bounding box center [783, 717] width 118 height 31
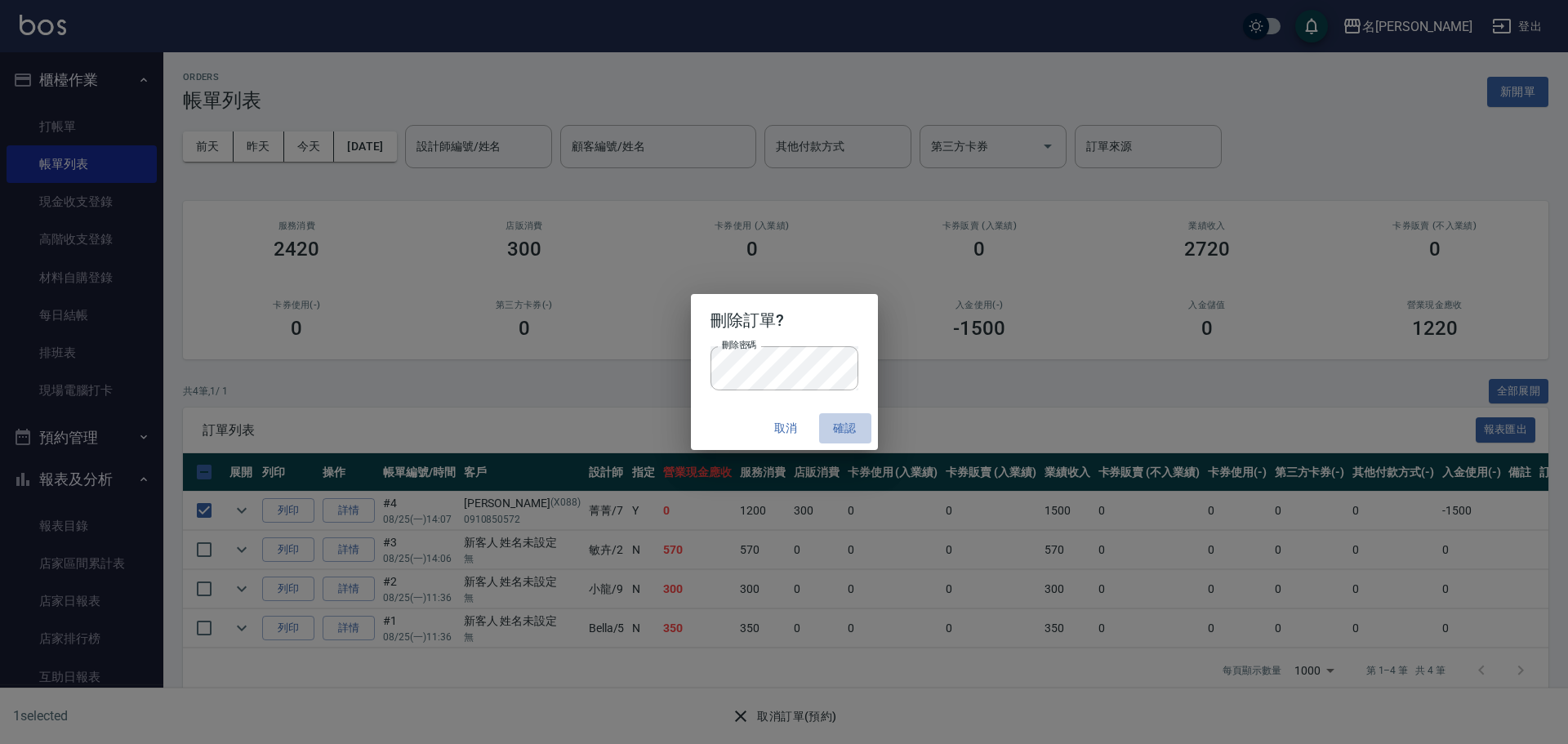
click at [840, 432] on button "確認" at bounding box center [845, 428] width 53 height 31
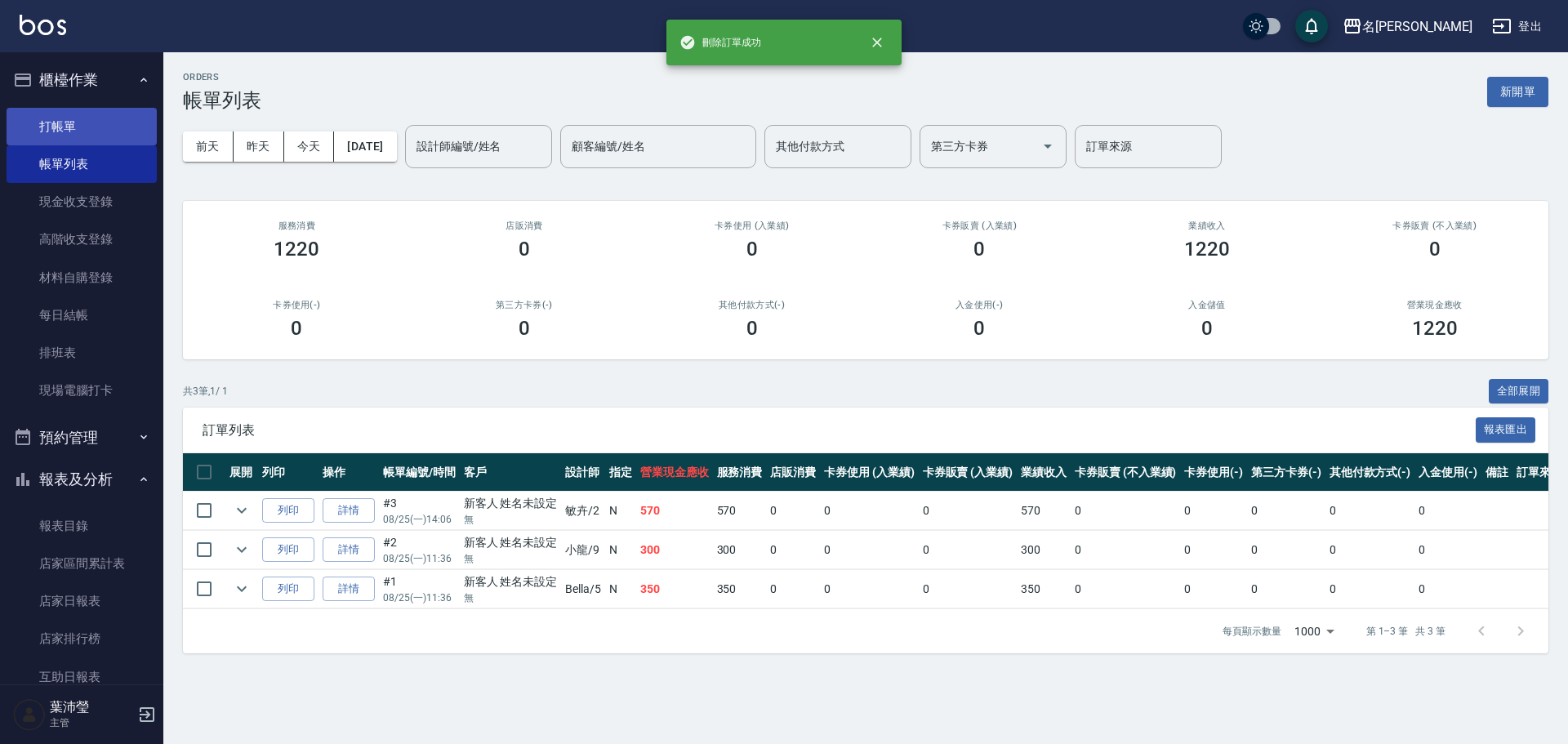
click at [116, 125] on link "打帳單" at bounding box center [82, 127] width 150 height 37
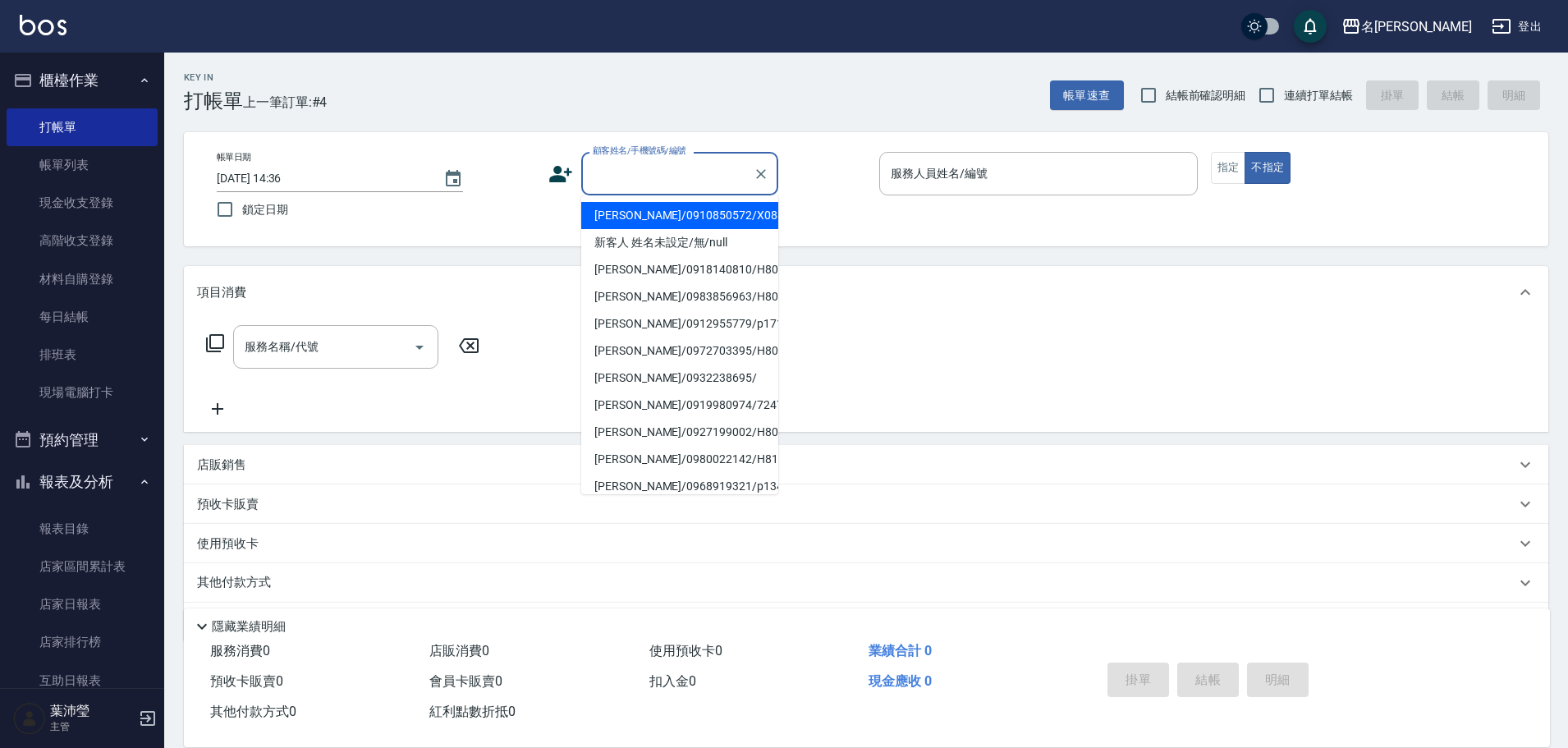
click at [603, 172] on input "顧客姓名/手機號碼/編號" at bounding box center [667, 173] width 158 height 29
drag, startPoint x: 689, startPoint y: 219, endPoint x: 700, endPoint y: 213, distance: 12.5
click at [693, 217] on li "[PERSON_NAME]/0910850572/X088" at bounding box center [680, 215] width 197 height 27
type input "[PERSON_NAME]/0910850572/X088"
type input "菁菁-7"
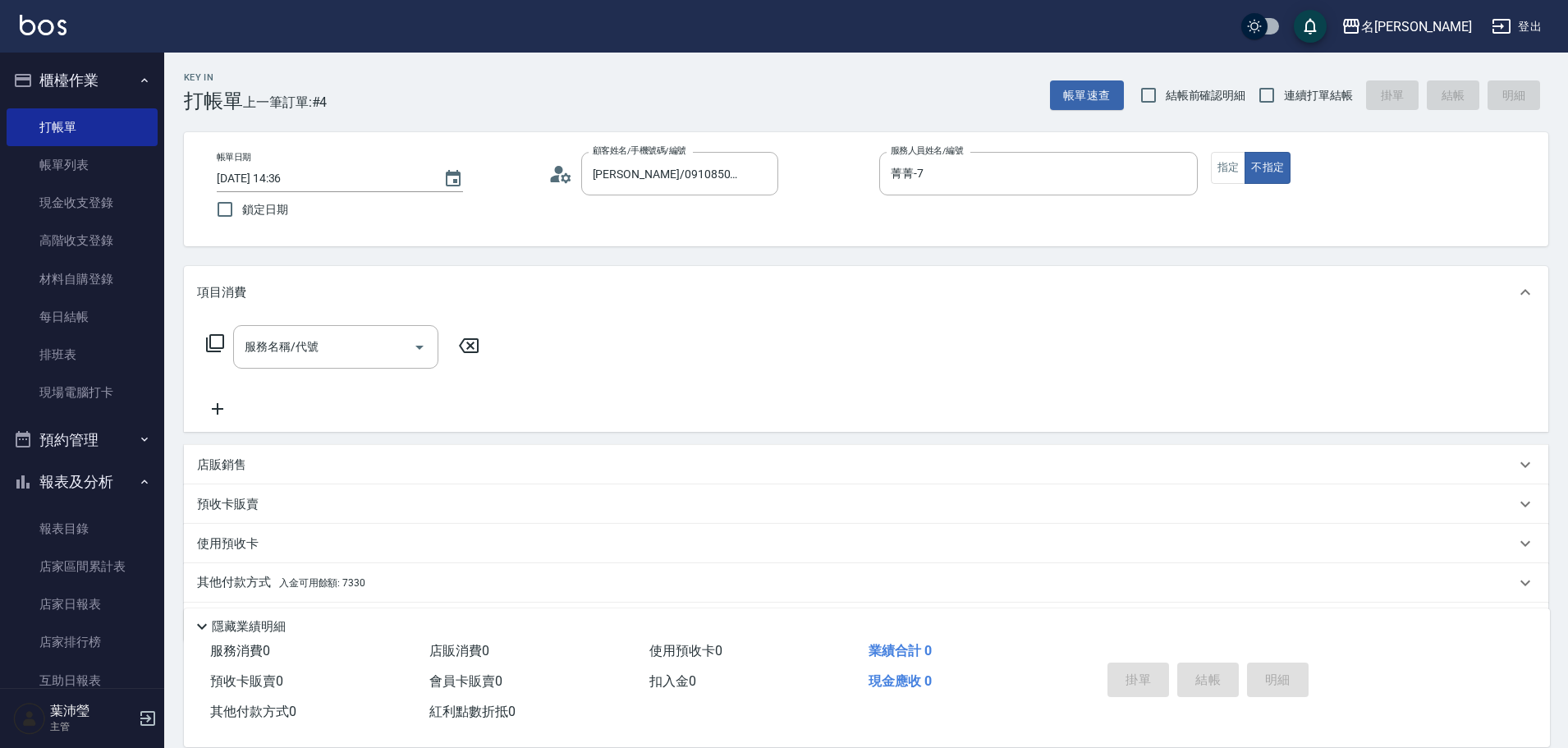
click at [210, 346] on icon at bounding box center [214, 342] width 18 height 18
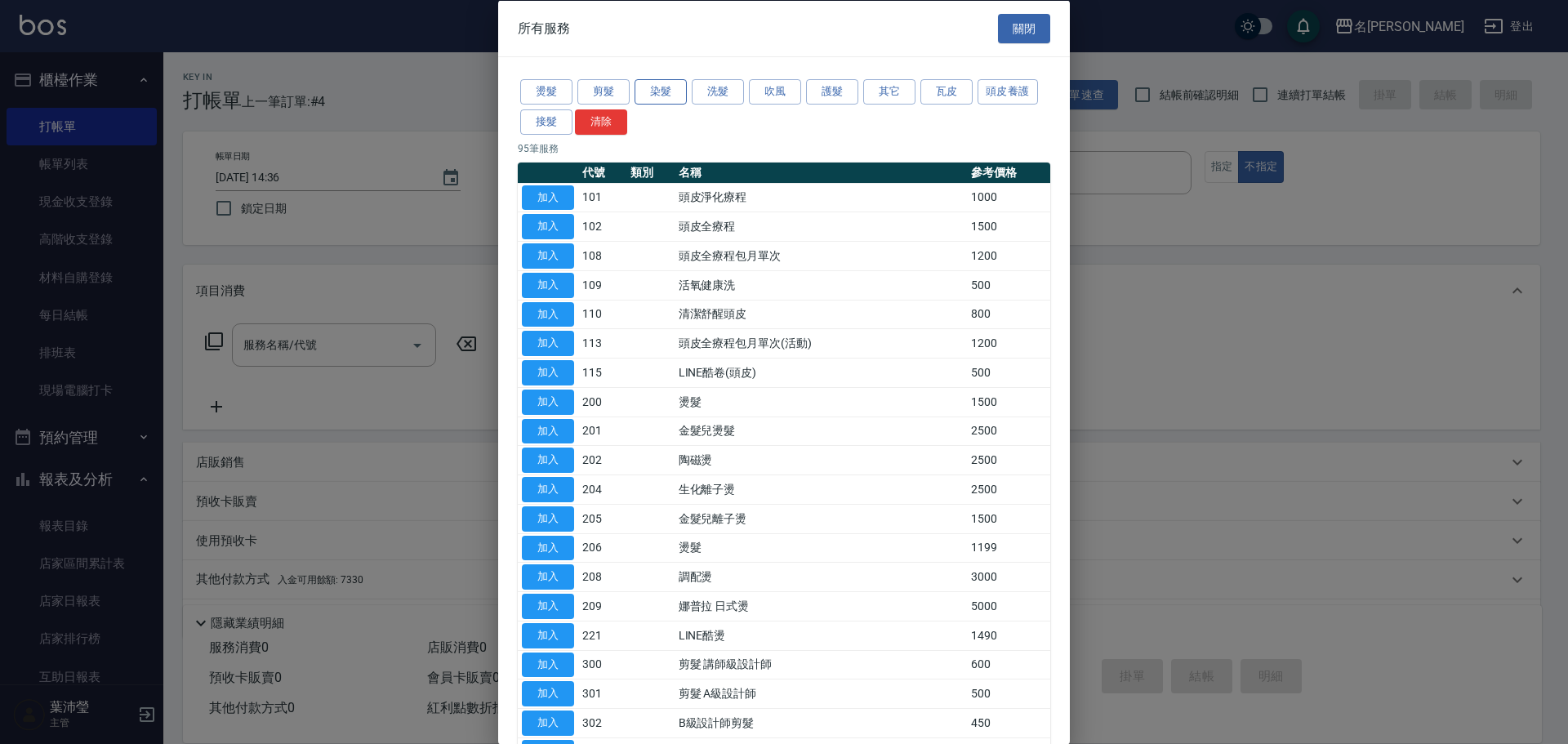
click at [646, 90] on button "染髮" at bounding box center [661, 92] width 53 height 25
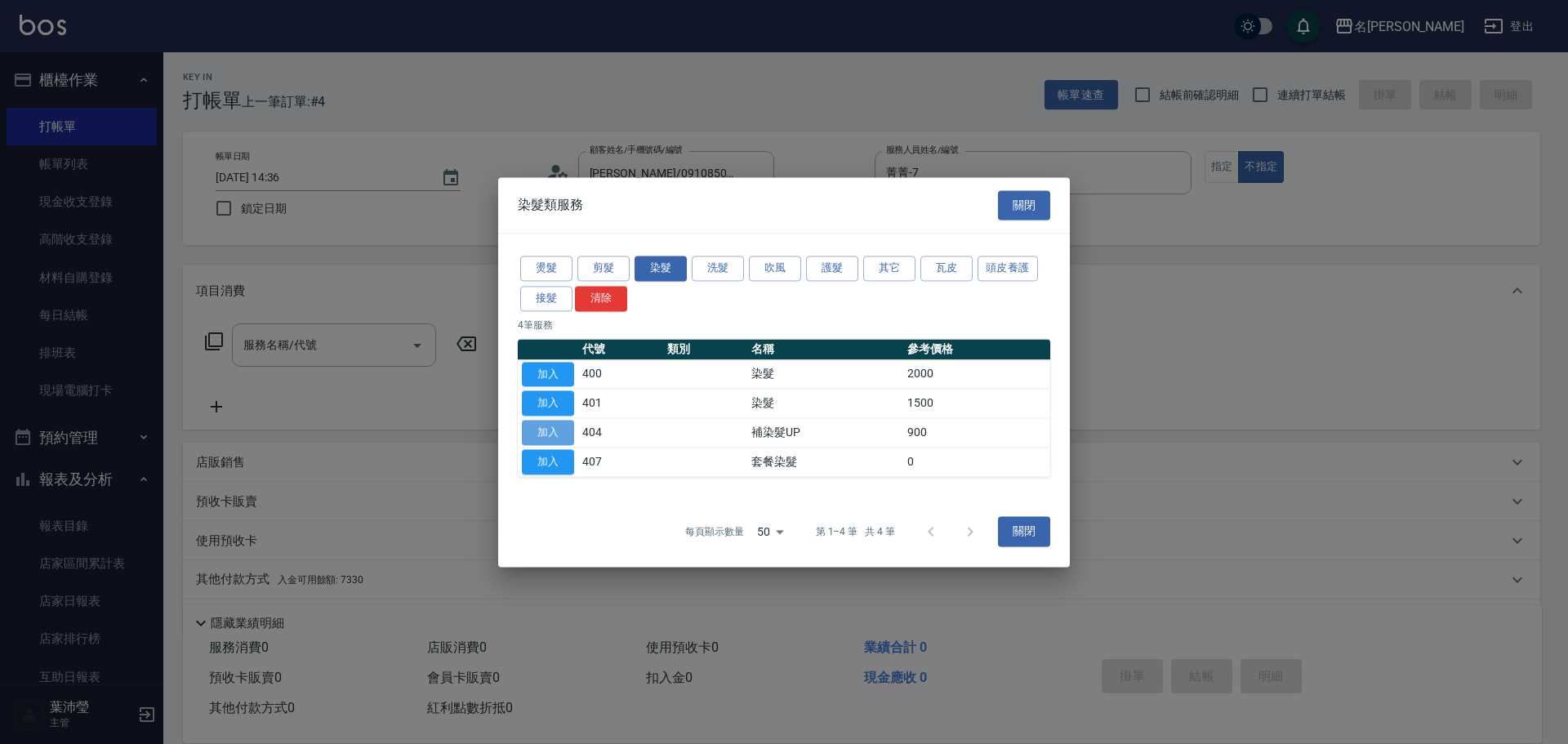
click at [538, 431] on button "加入" at bounding box center [548, 432] width 53 height 25
type input "補染髮UP(404)"
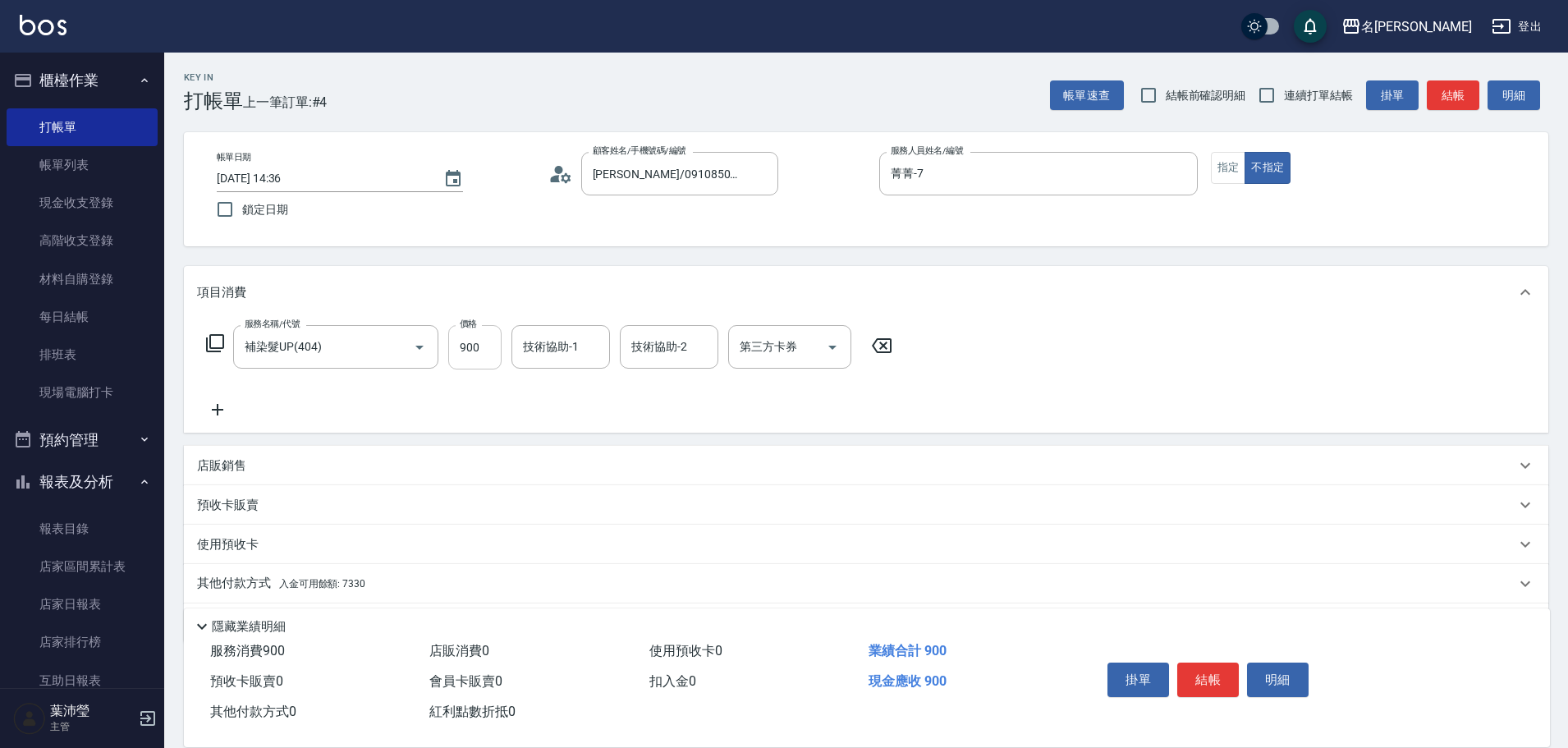
click at [480, 353] on input "900" at bounding box center [475, 348] width 53 height 44
type input "1200"
click at [209, 342] on icon at bounding box center [214, 342] width 20 height 20
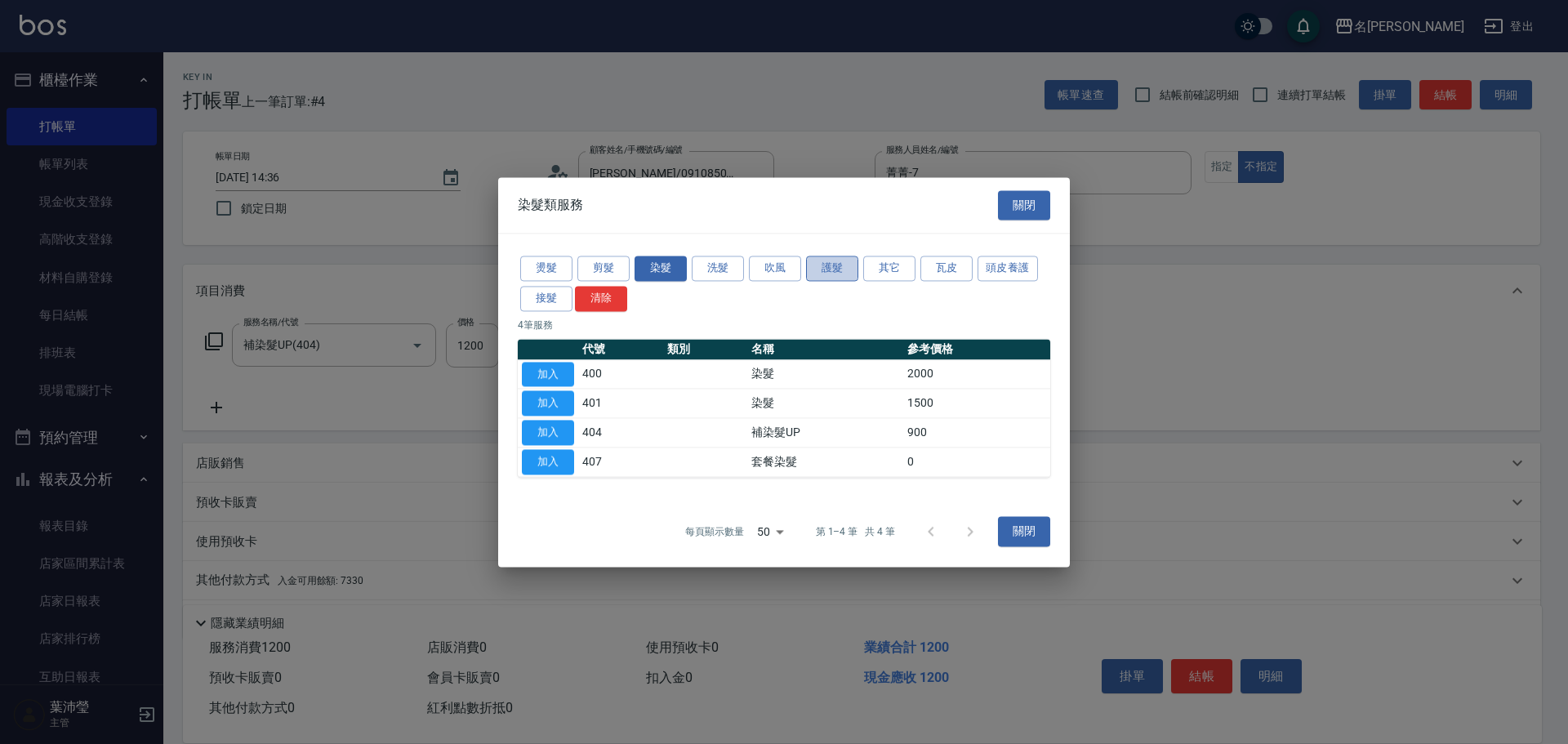
click at [842, 265] on button "護髮" at bounding box center [832, 268] width 53 height 25
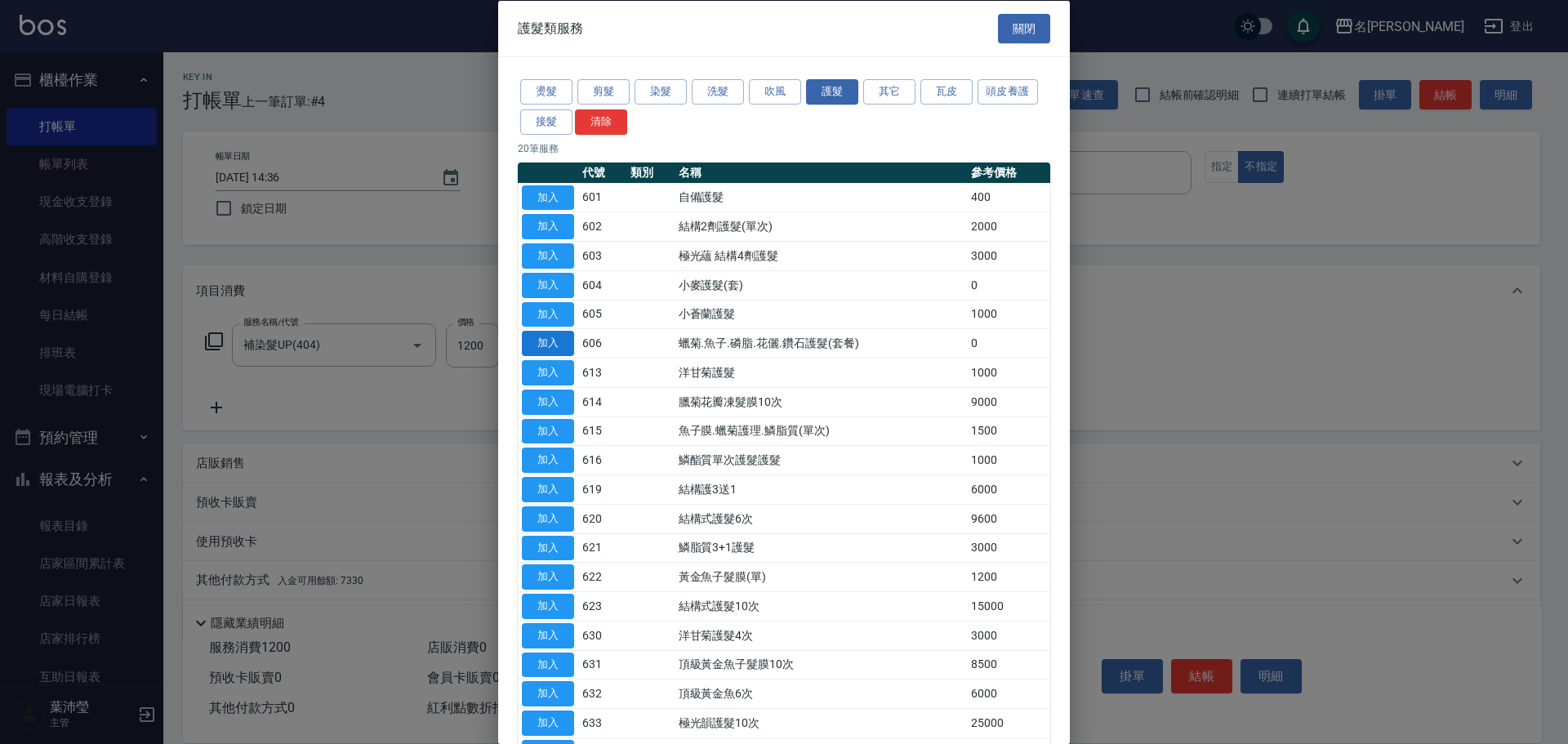
click at [547, 343] on button "加入" at bounding box center [548, 343] width 53 height 25
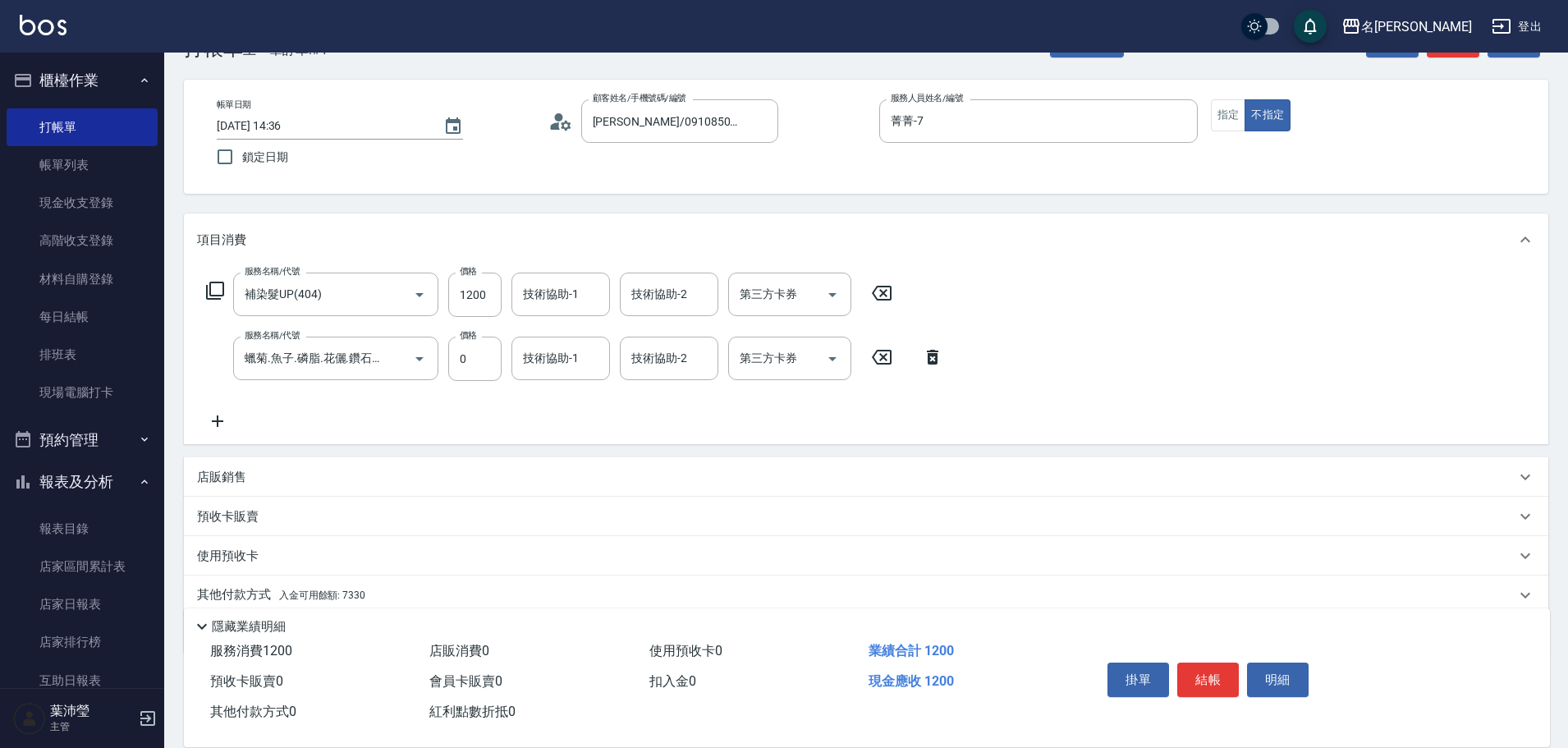
scroll to position [82, 0]
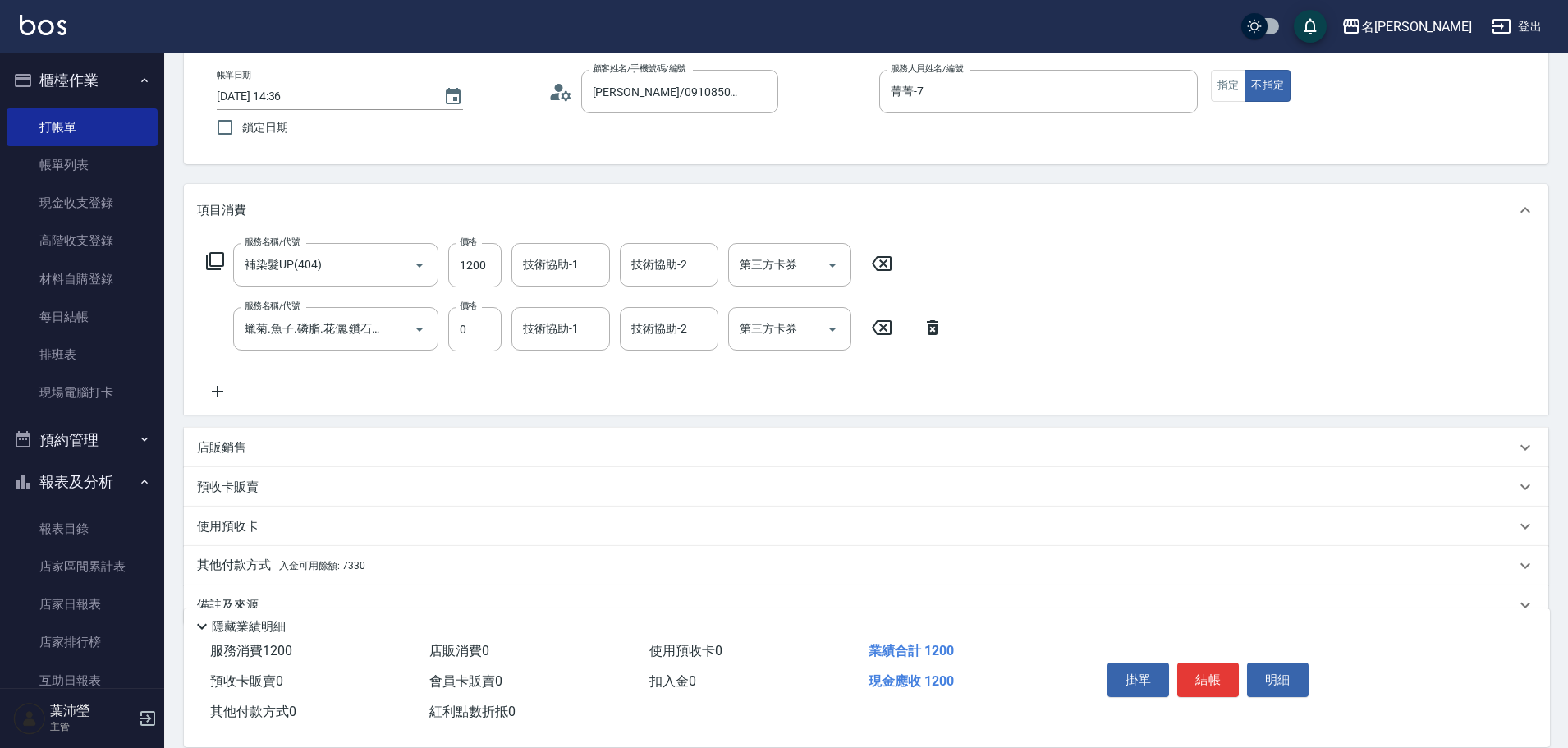
click at [324, 448] on div "店販銷售" at bounding box center [857, 447] width 1319 height 17
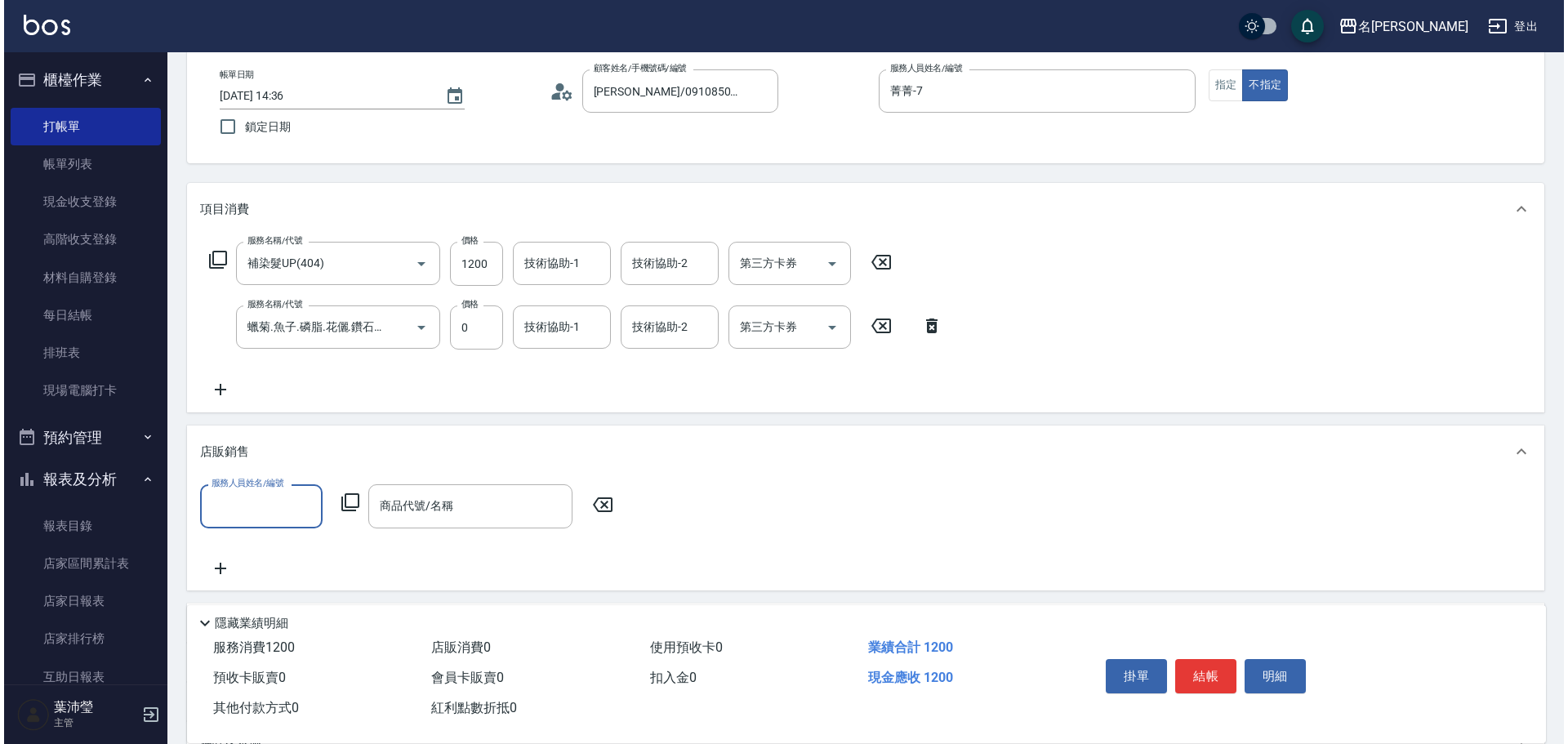
scroll to position [0, 0]
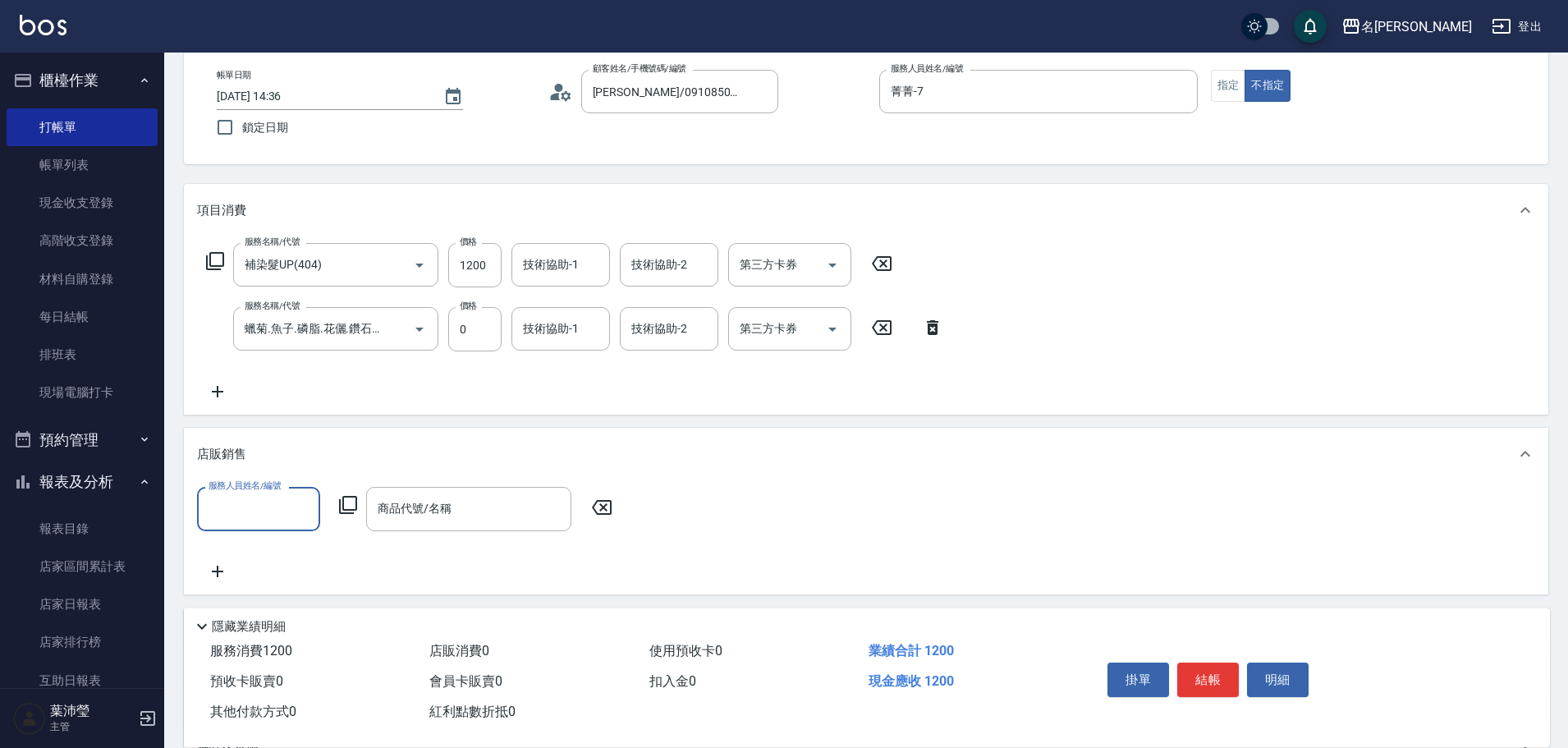
click at [243, 510] on input "服務人員姓名/編號" at bounding box center [258, 509] width 108 height 29
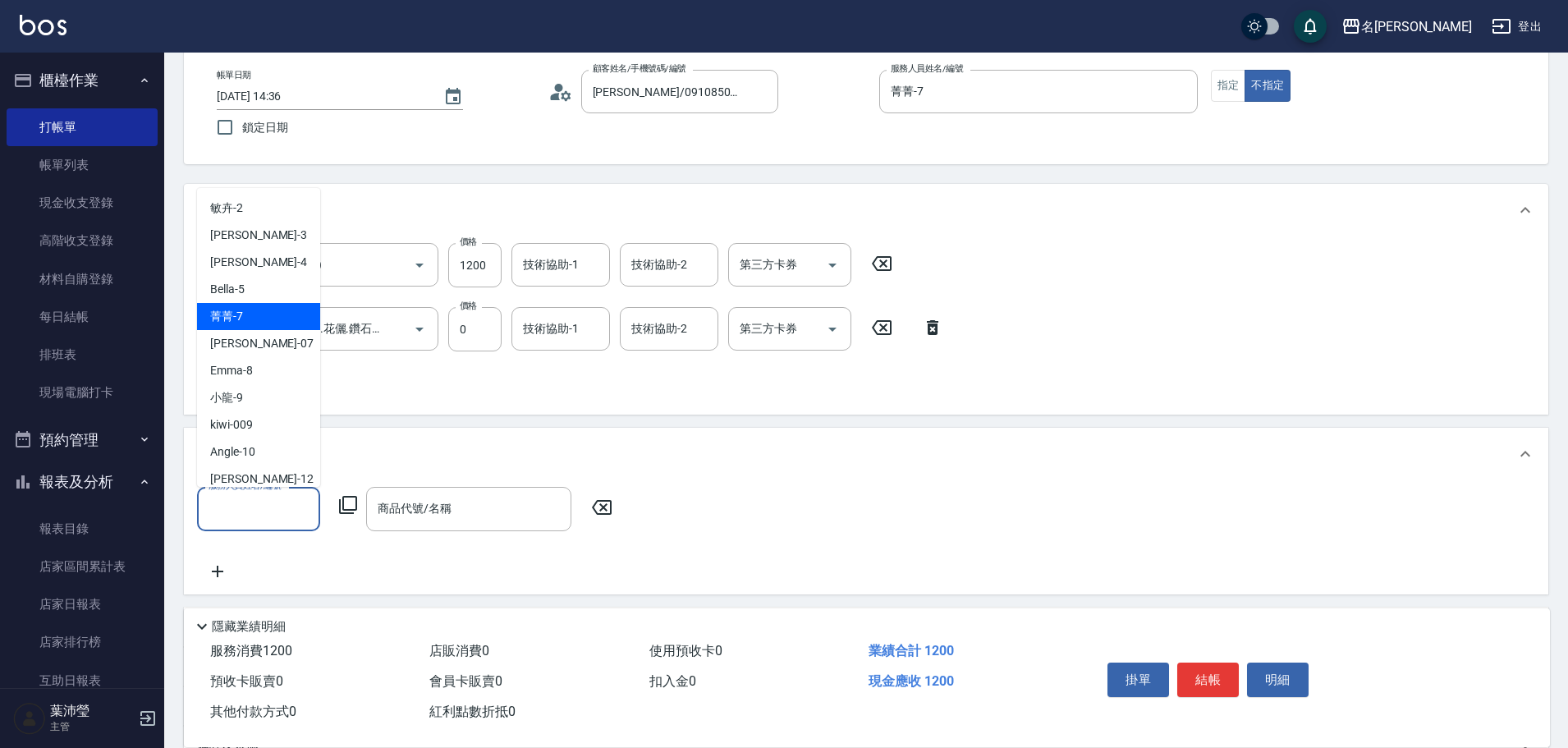
click at [255, 322] on div "菁菁 -7" at bounding box center [259, 317] width 123 height 27
type input "菁菁-7"
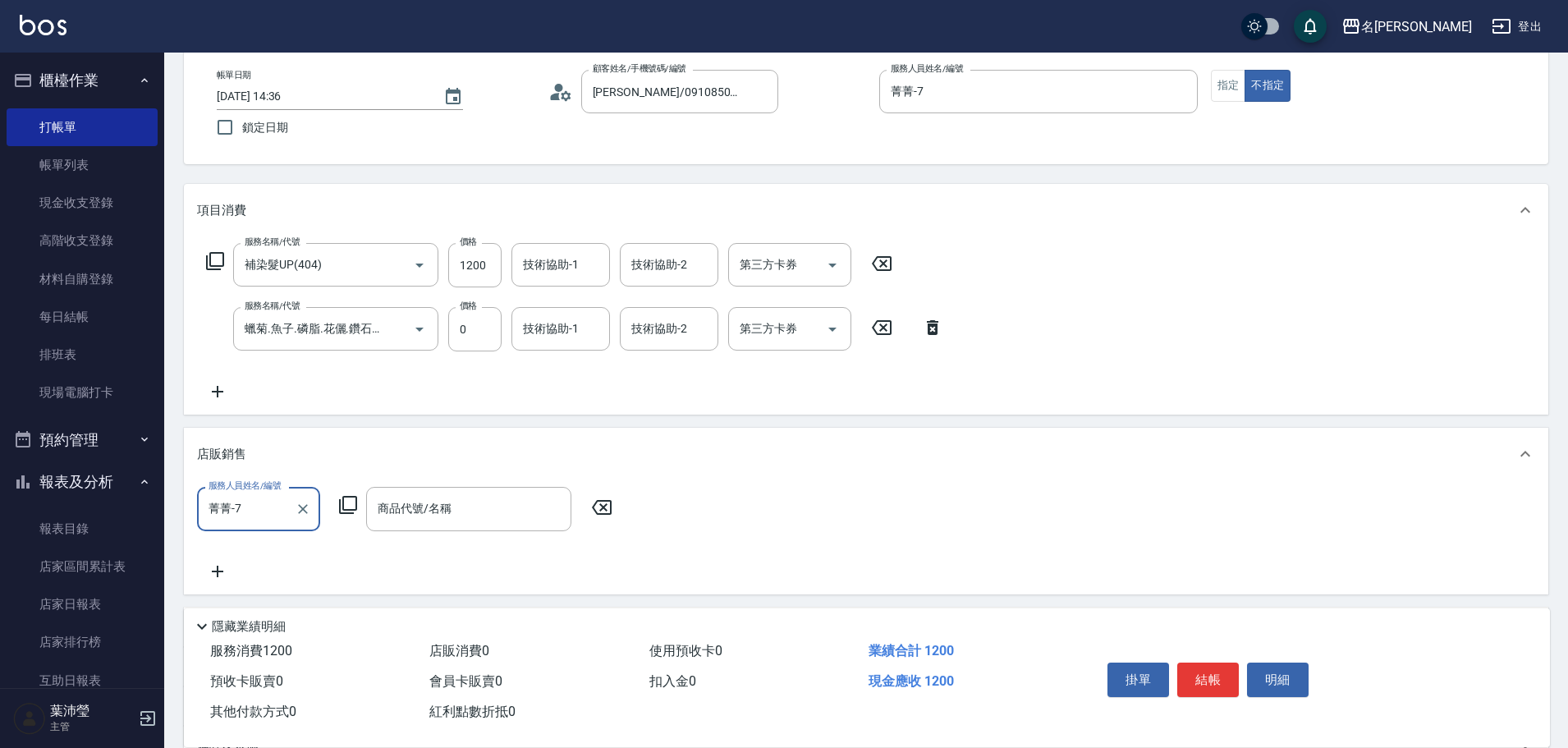
click at [347, 511] on icon at bounding box center [348, 505] width 18 height 18
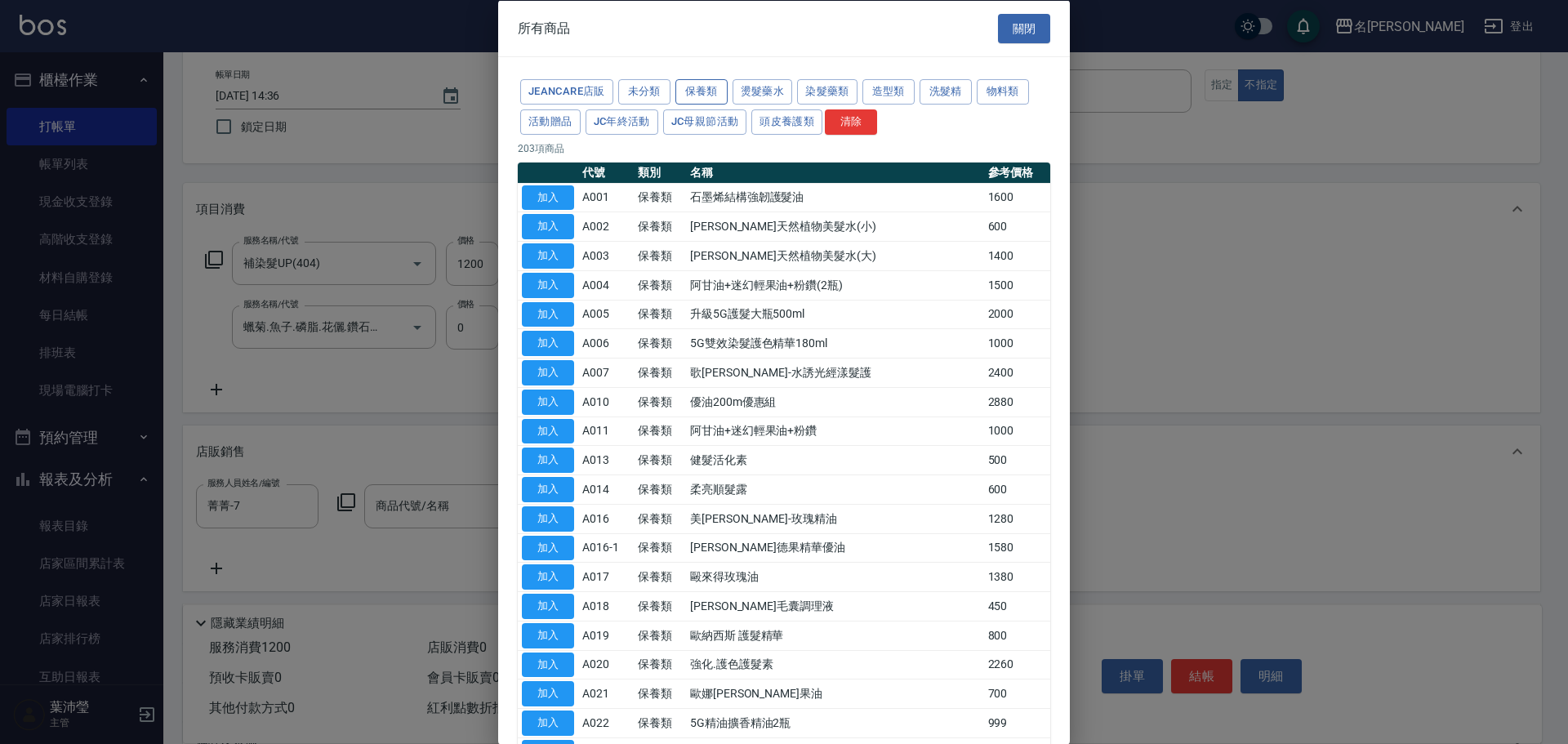
click at [691, 90] on button "保養類" at bounding box center [702, 92] width 53 height 25
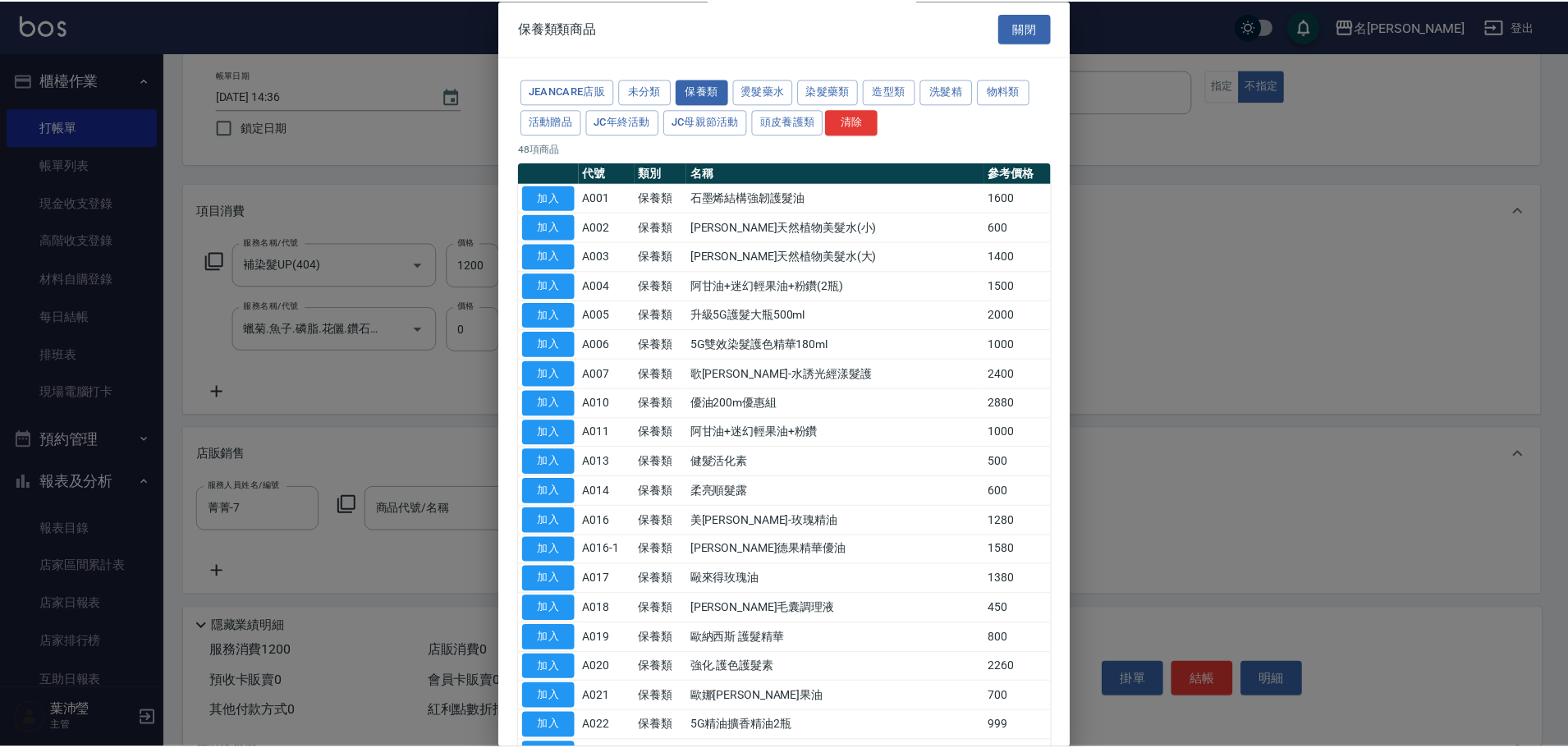
scroll to position [82, 0]
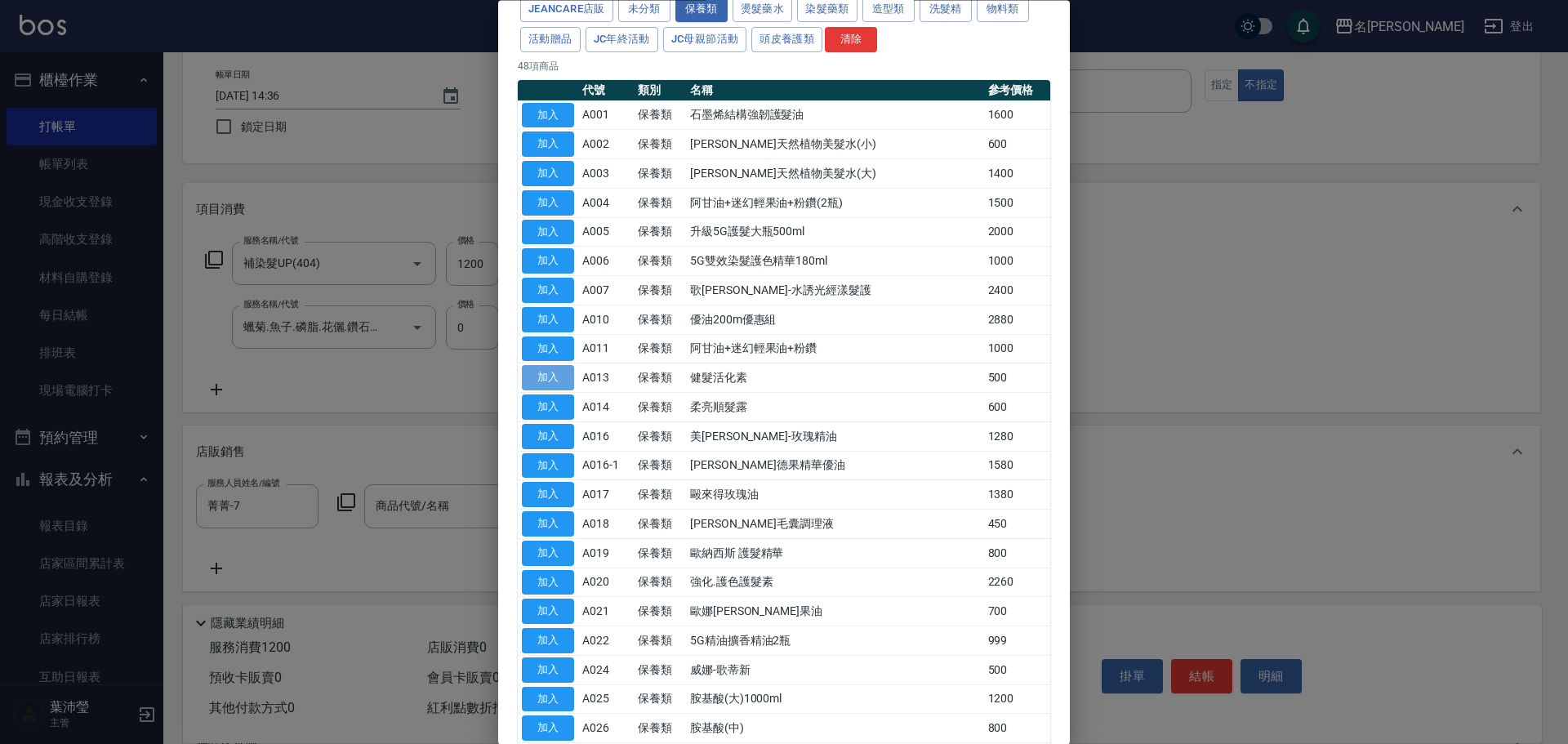
click at [561, 378] on button "加入" at bounding box center [548, 379] width 53 height 25
type input "健髮活化素"
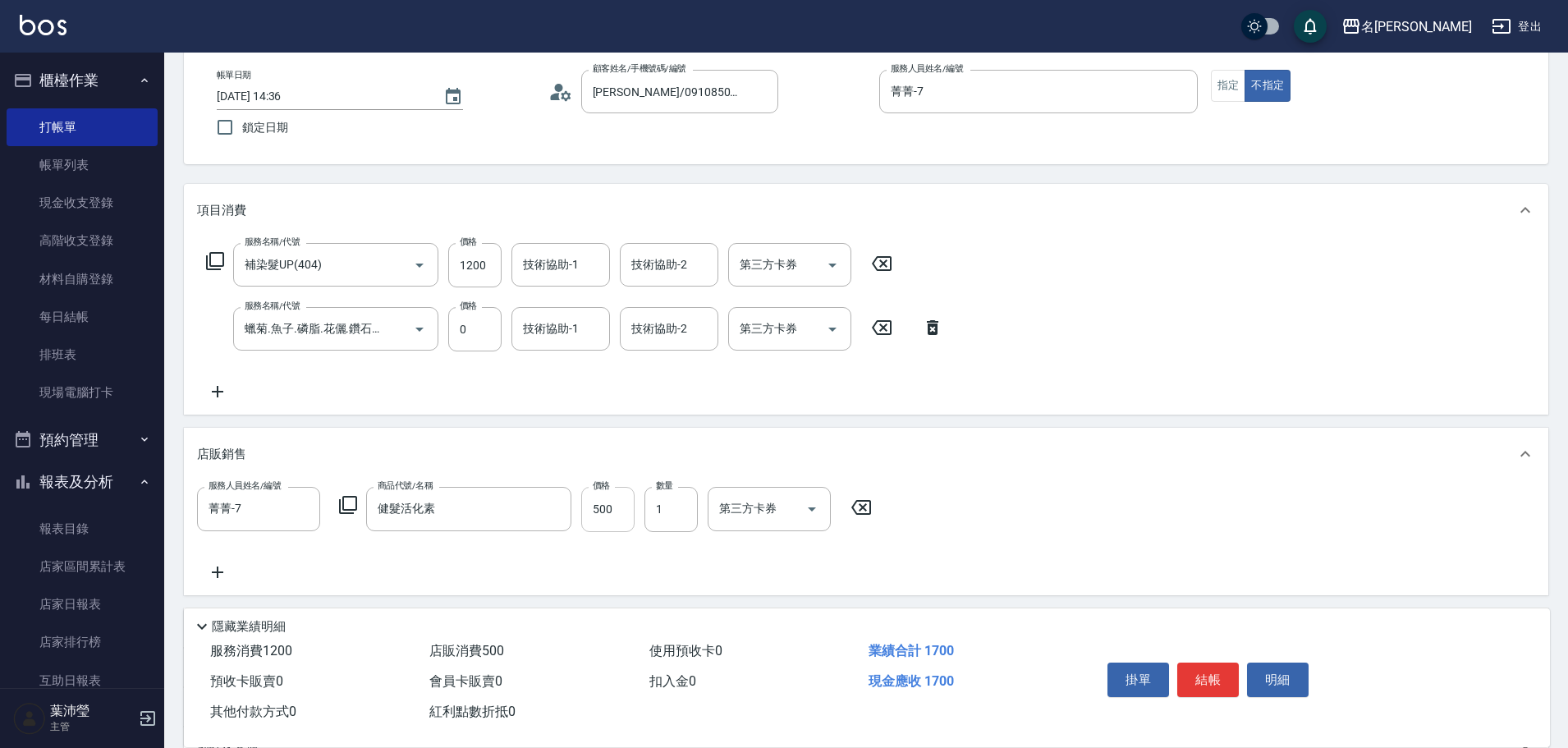
drag, startPoint x: 601, startPoint y: 501, endPoint x: 628, endPoint y: 506, distance: 27.5
click at [602, 501] on input "500" at bounding box center [608, 509] width 53 height 44
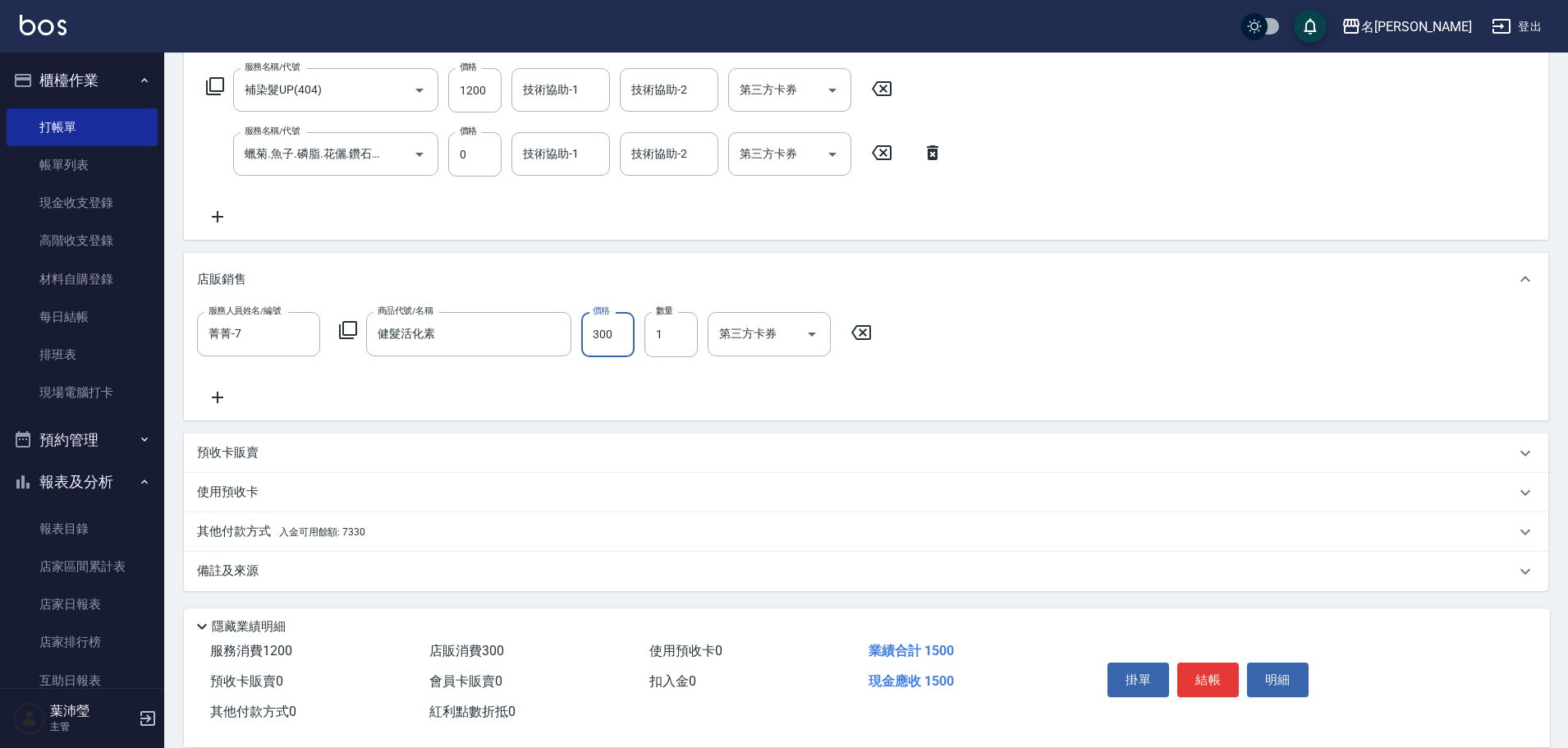
scroll to position [258, 0]
type input "300"
click at [400, 536] on div "其他付款方式 入金可用餘額: 7330" at bounding box center [857, 530] width 1319 height 18
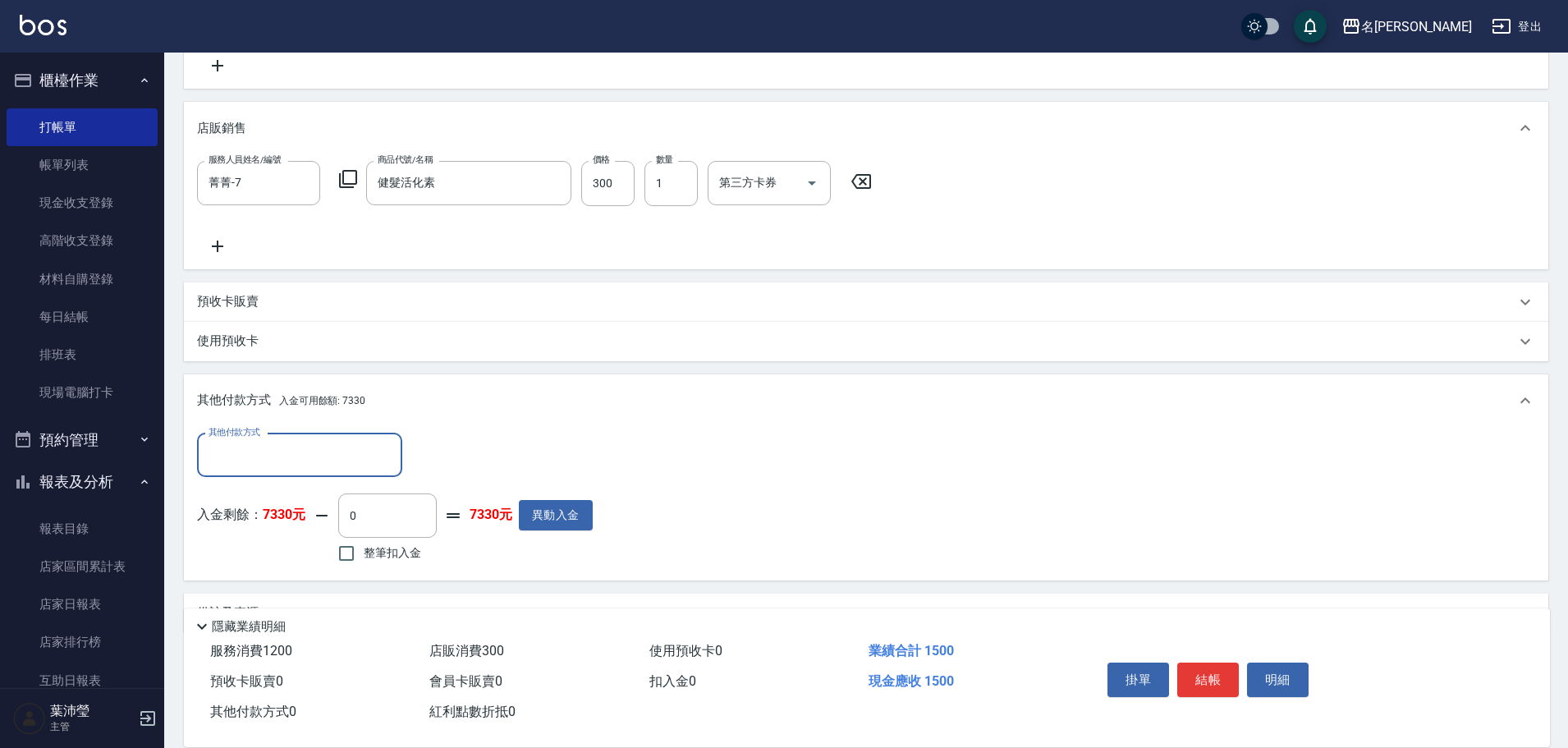
scroll to position [422, 0]
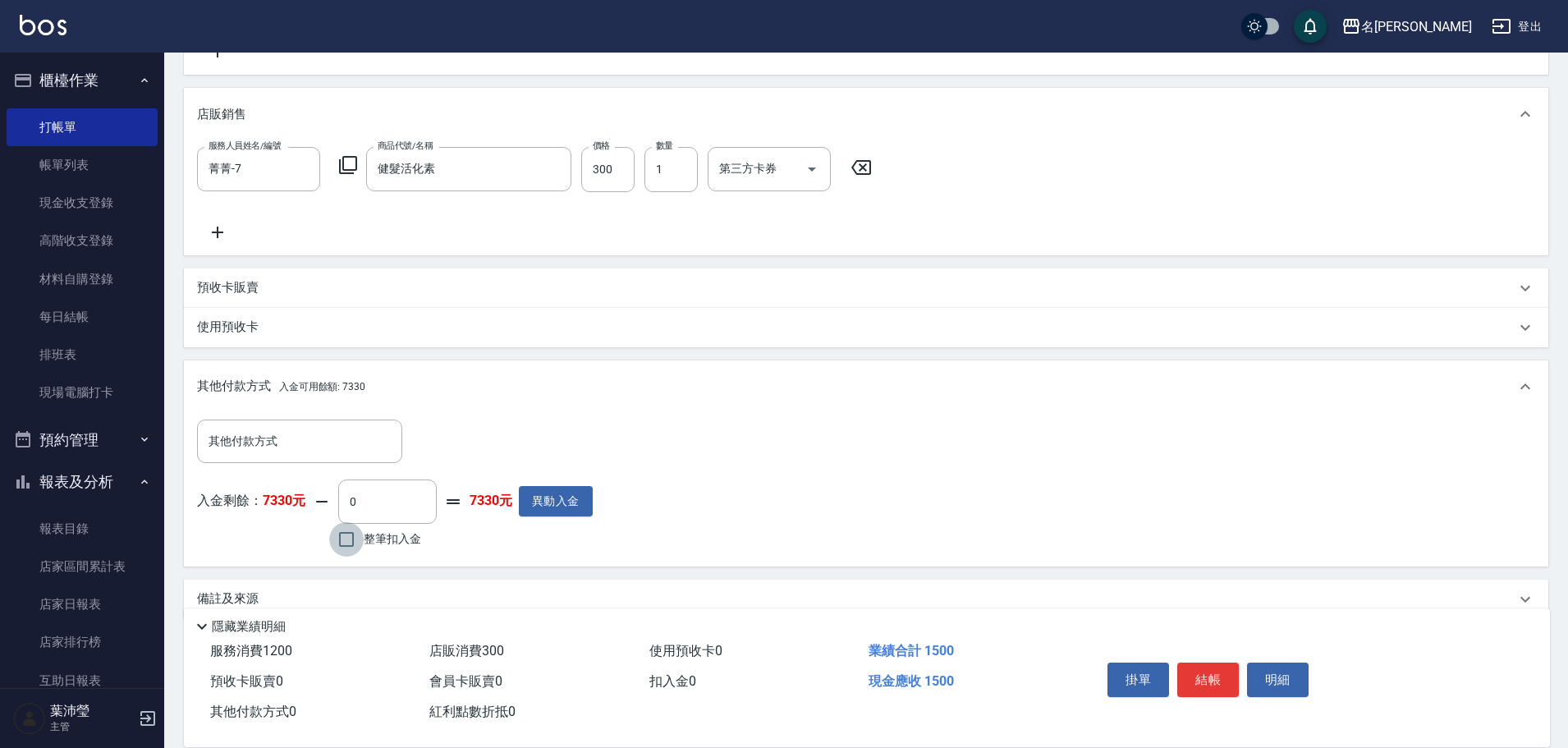
click at [341, 540] on input "整筆扣入金" at bounding box center [346, 539] width 34 height 34
checkbox input "true"
type input "1500"
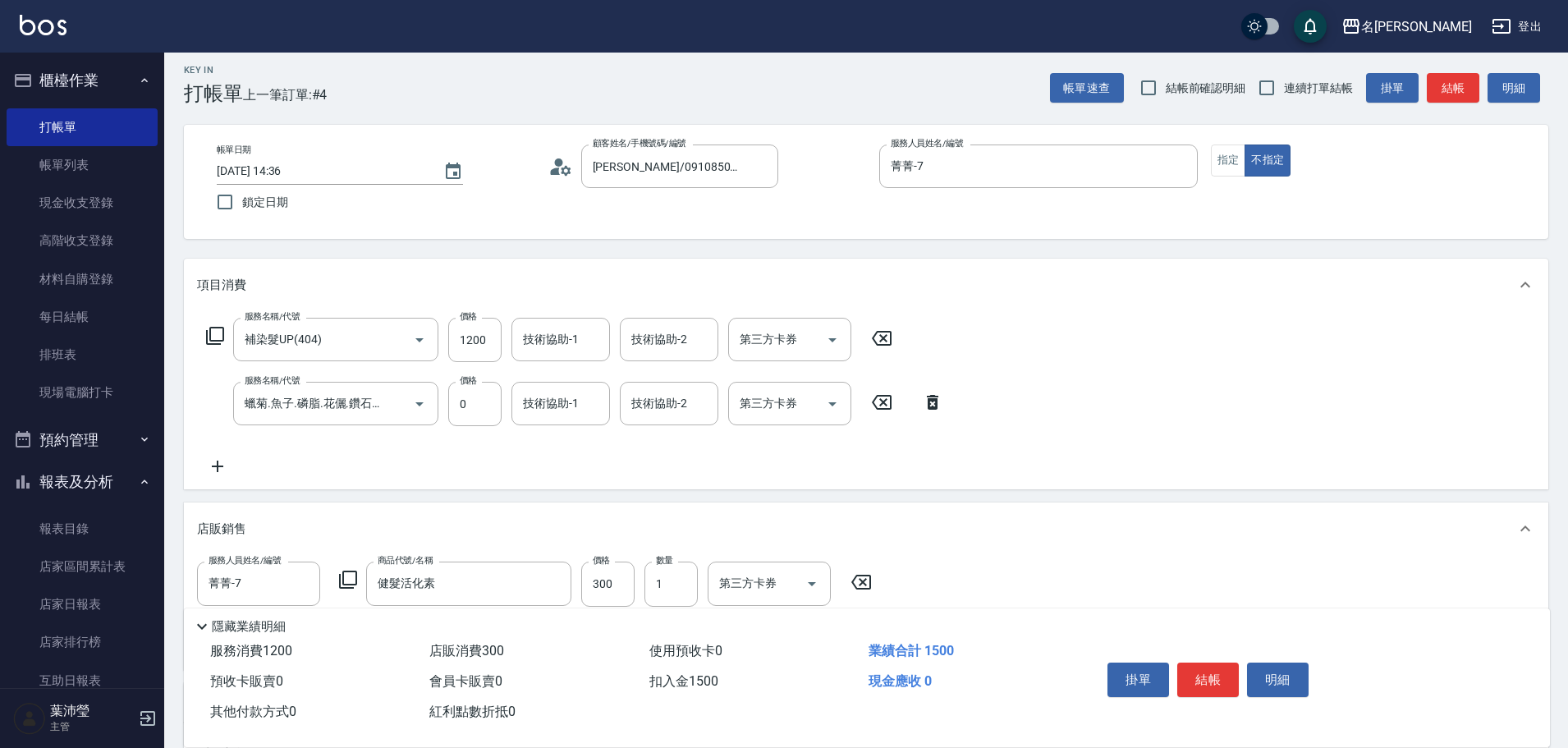
scroll to position [0, 0]
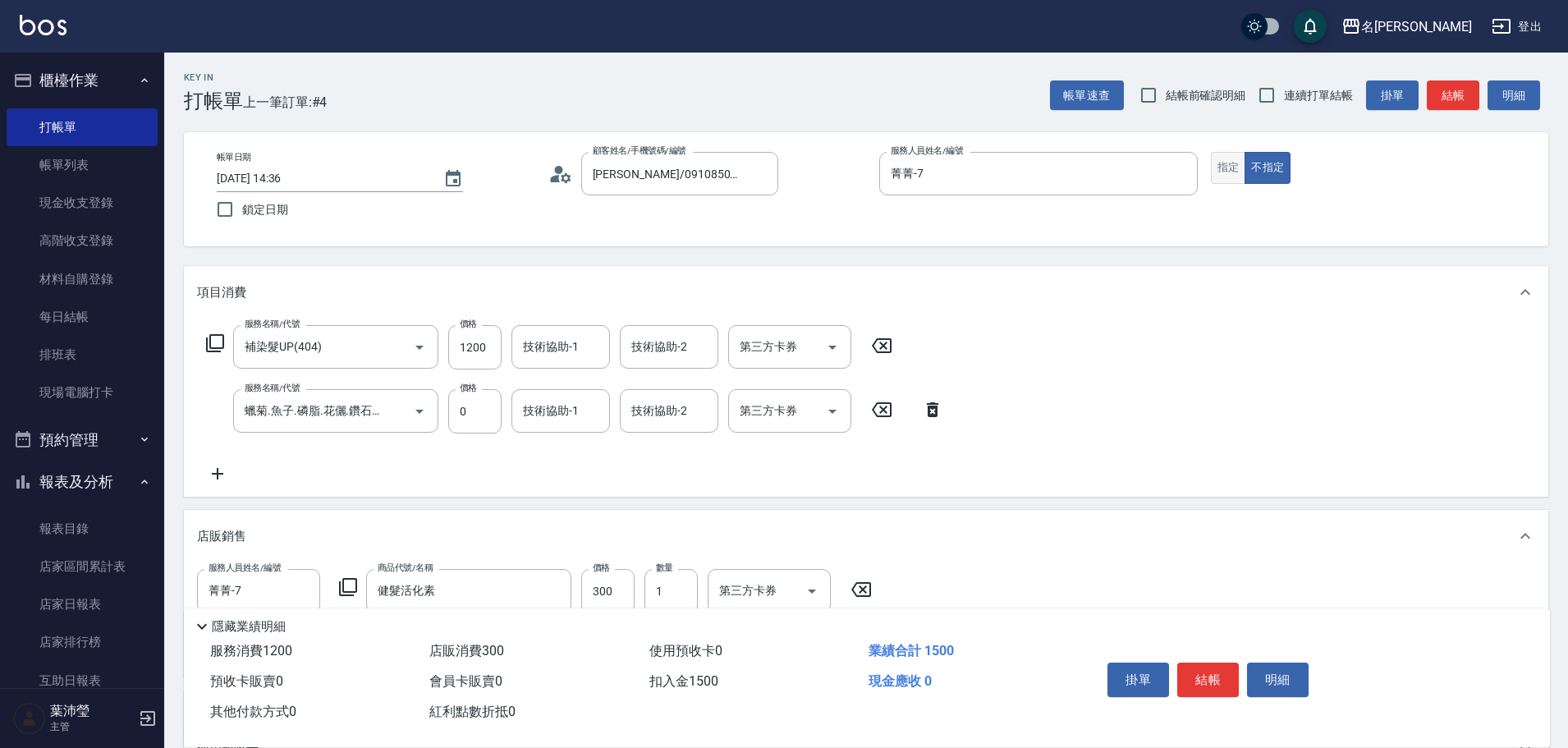
click at [1223, 164] on button "指定" at bounding box center [1228, 167] width 35 height 32
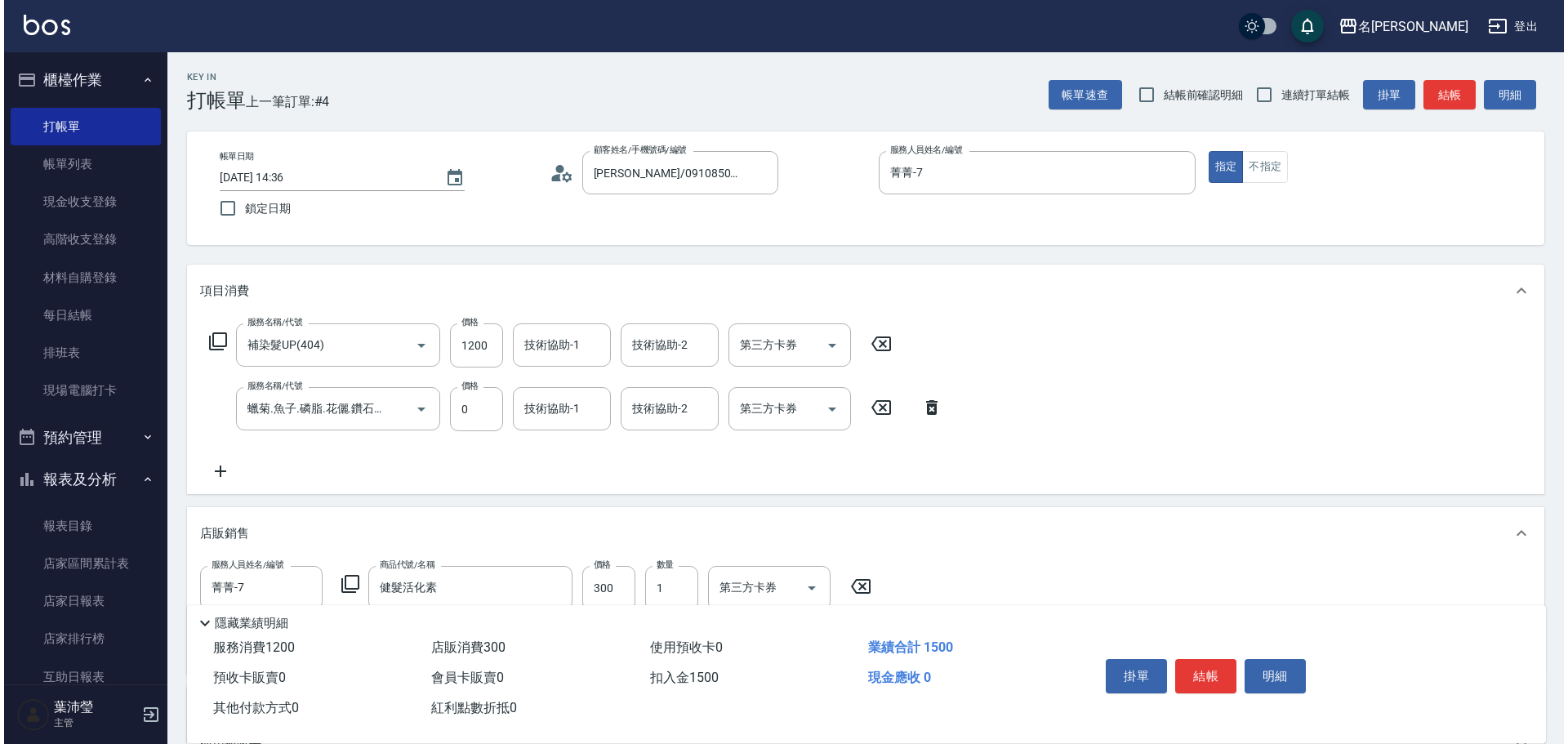
scroll to position [245, 0]
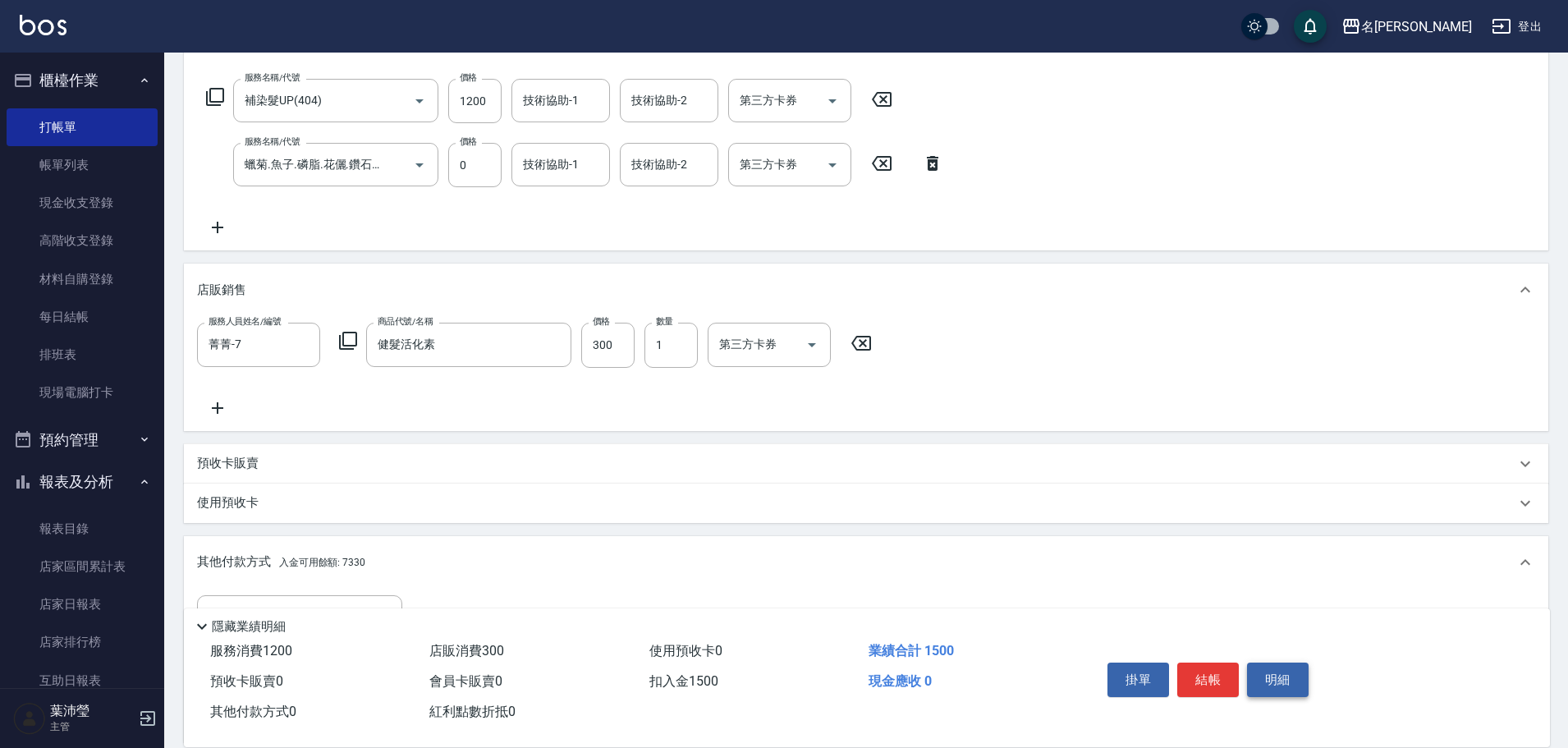
click at [1278, 664] on button "明細" at bounding box center [1278, 680] width 61 height 34
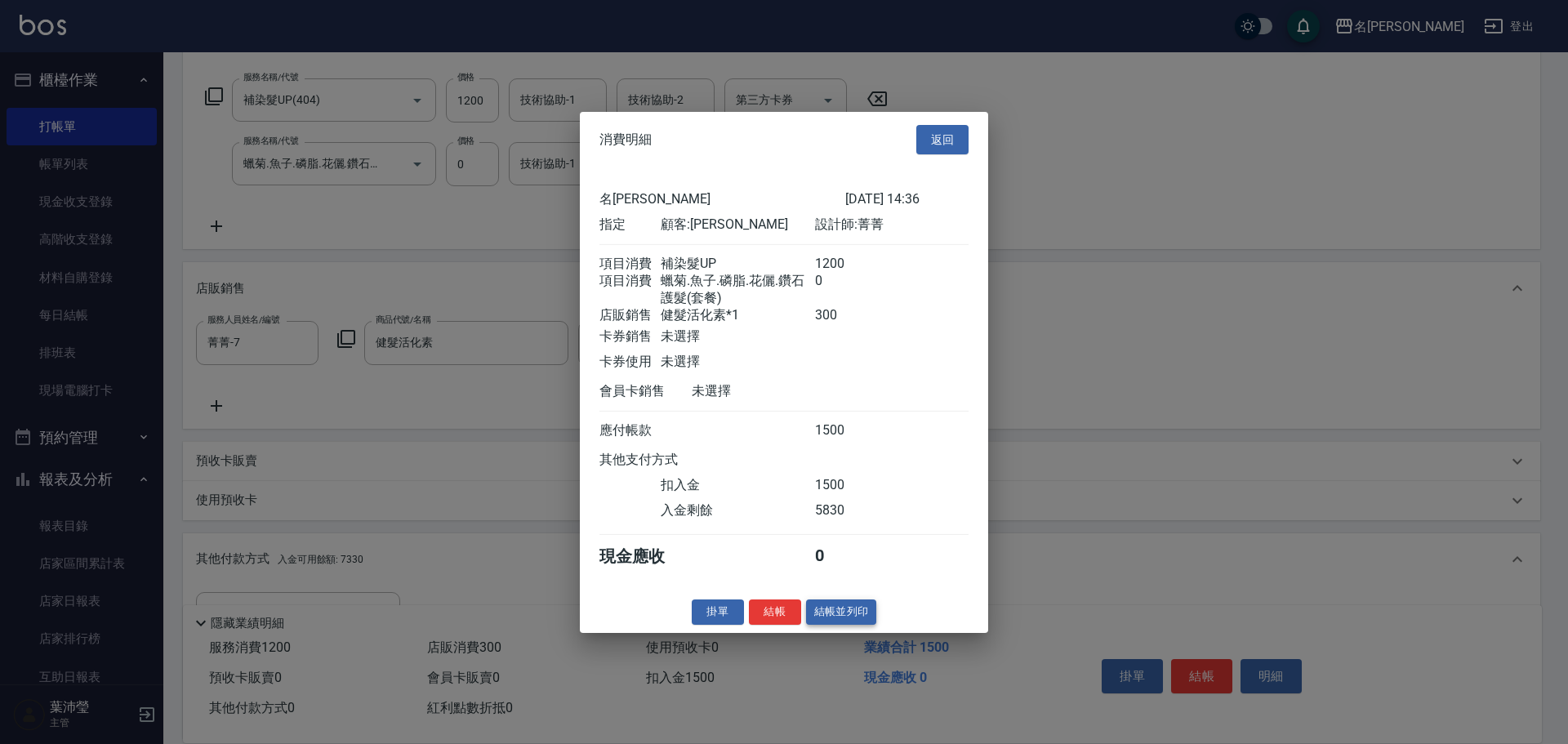
click at [828, 624] on button "結帳並列印" at bounding box center [842, 612] width 71 height 25
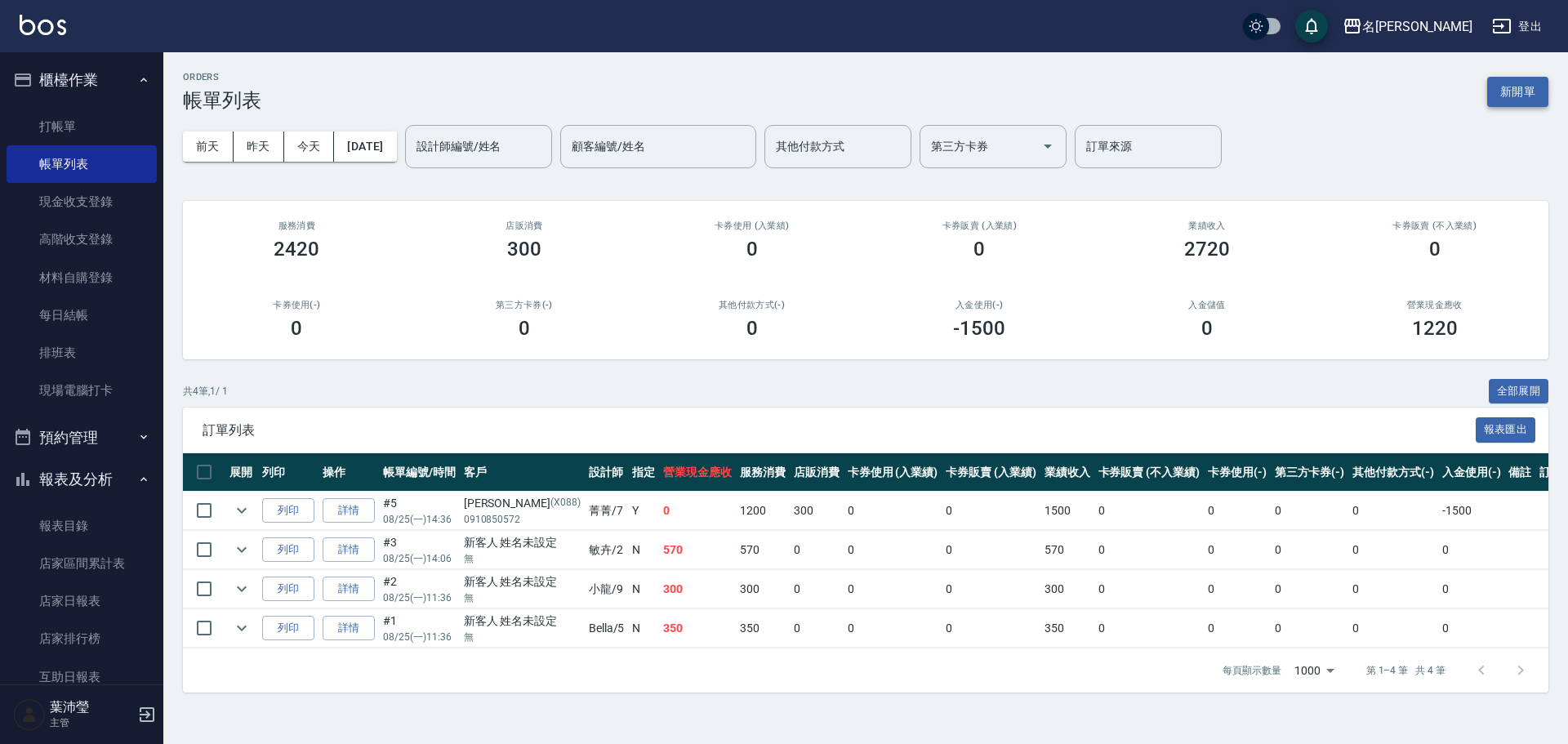
click at [1499, 81] on button "新開單" at bounding box center [1517, 92] width 61 height 31
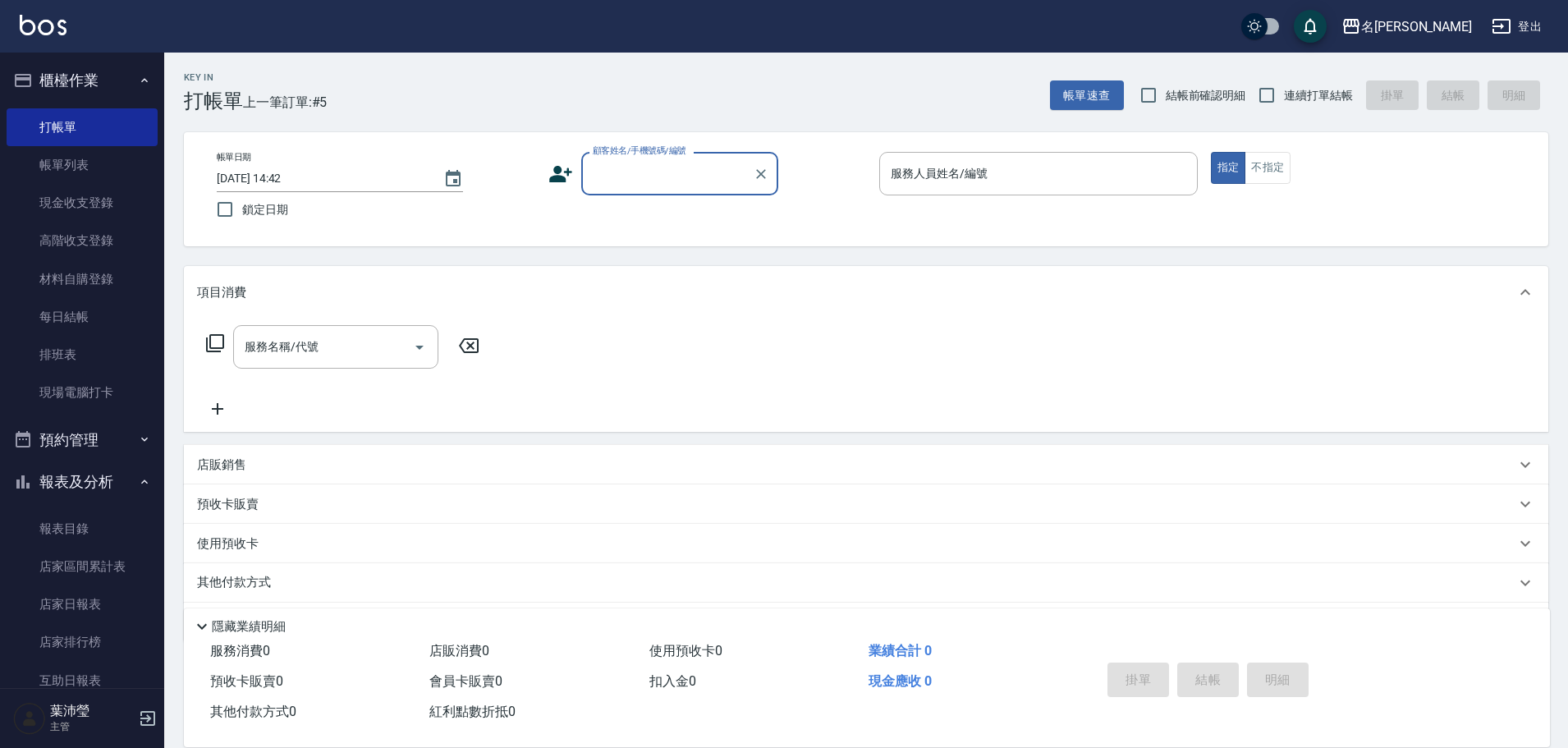
click at [678, 164] on input "顧客姓名/手機號碼/編號" at bounding box center [667, 173] width 158 height 29
type input "些"
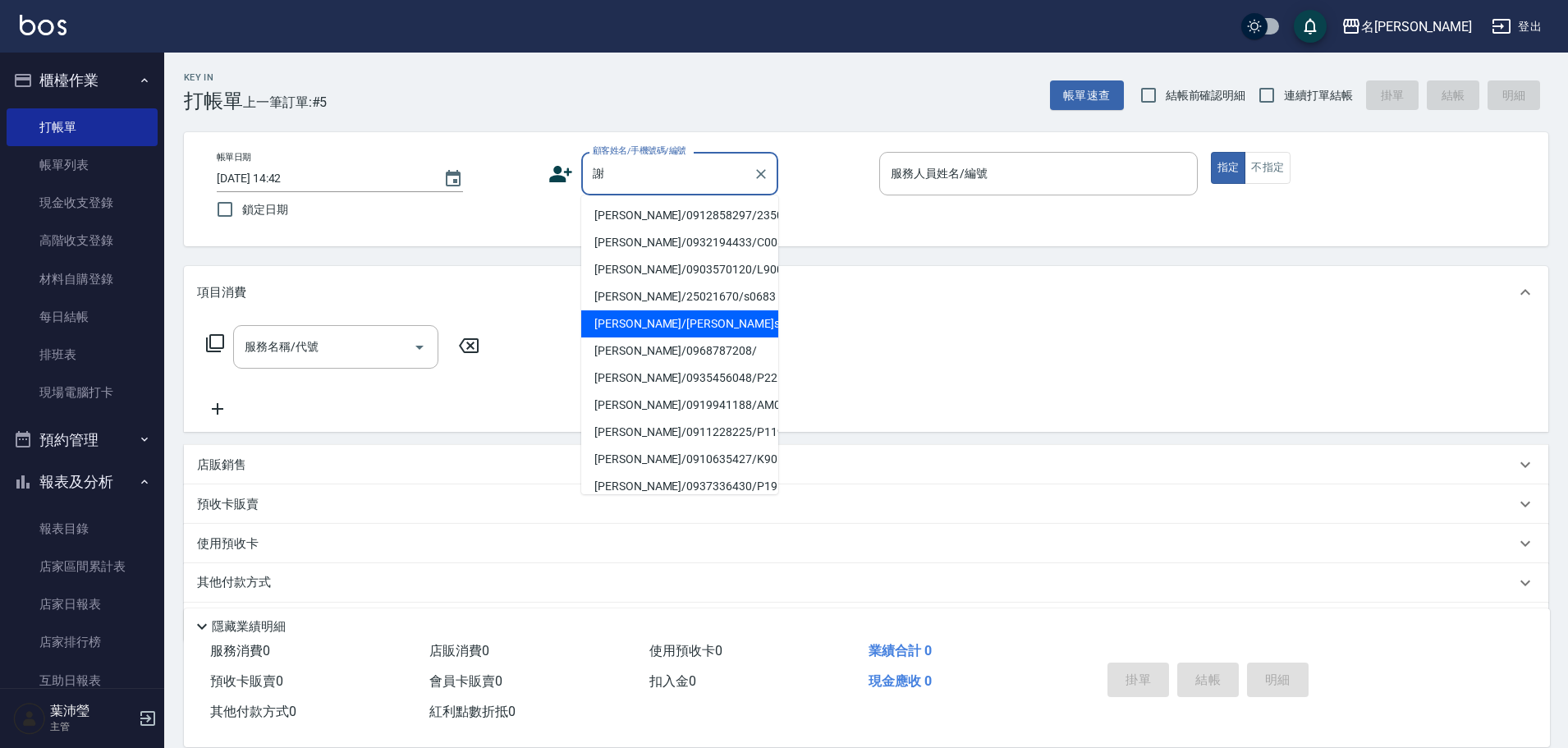
click at [686, 322] on li "[PERSON_NAME]/[PERSON_NAME]s0683/s0683" at bounding box center [680, 324] width 197 height 27
type input "[PERSON_NAME]/[PERSON_NAME]s0683/s0683"
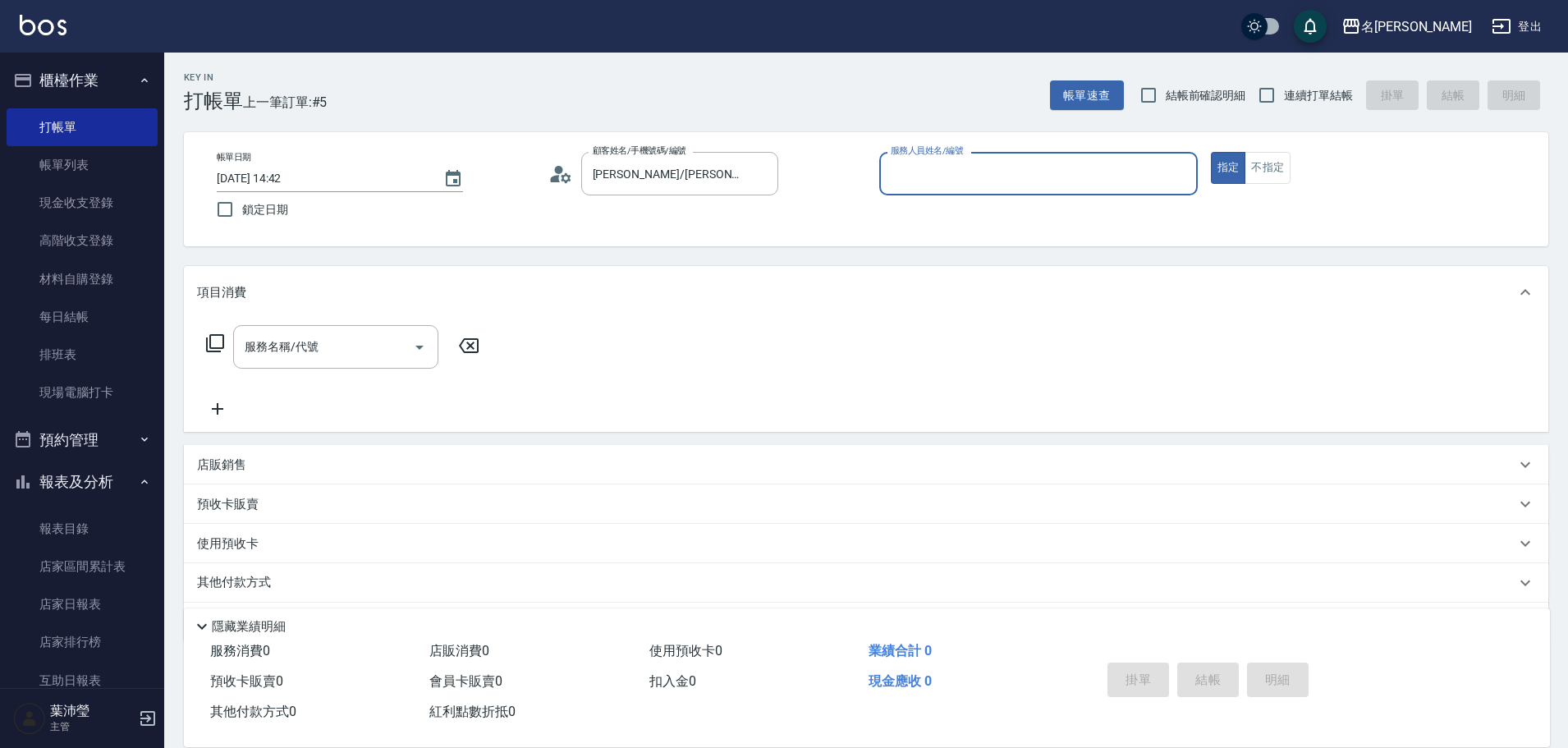
type input "Angle-10"
click at [378, 333] on input "服務名稱/代號" at bounding box center [324, 347] width 166 height 29
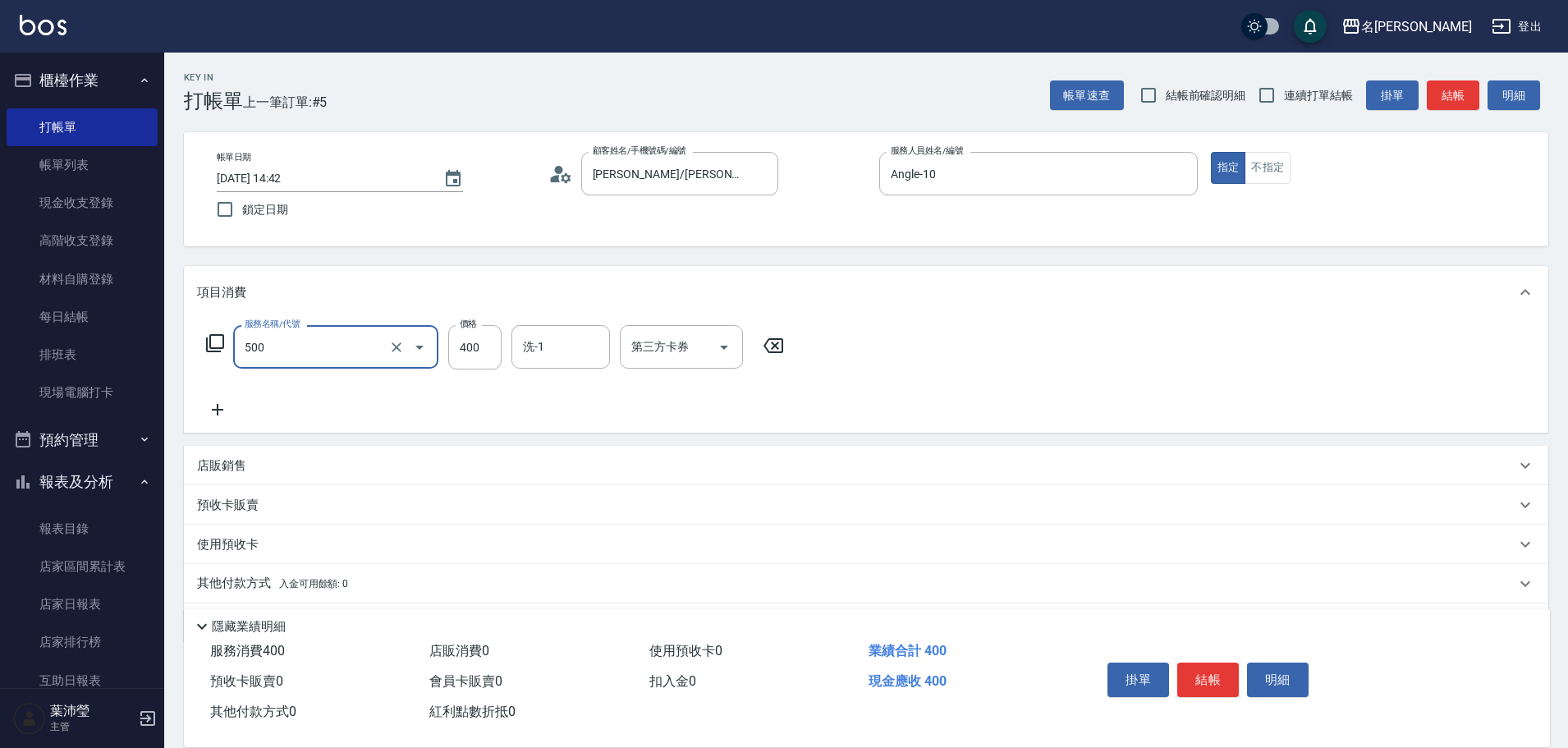
type input "洗髮(A級)(500)"
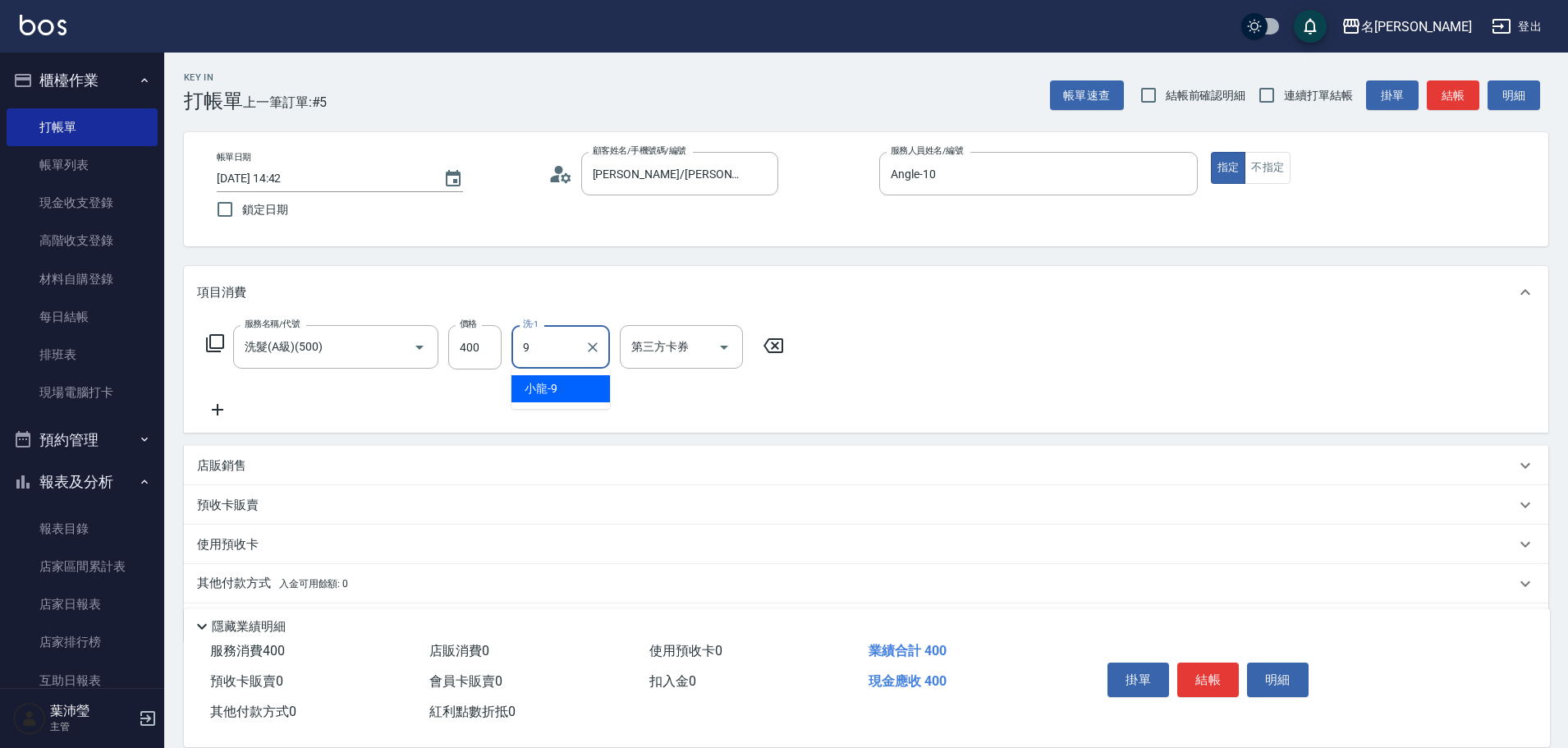
type input "小龍-9"
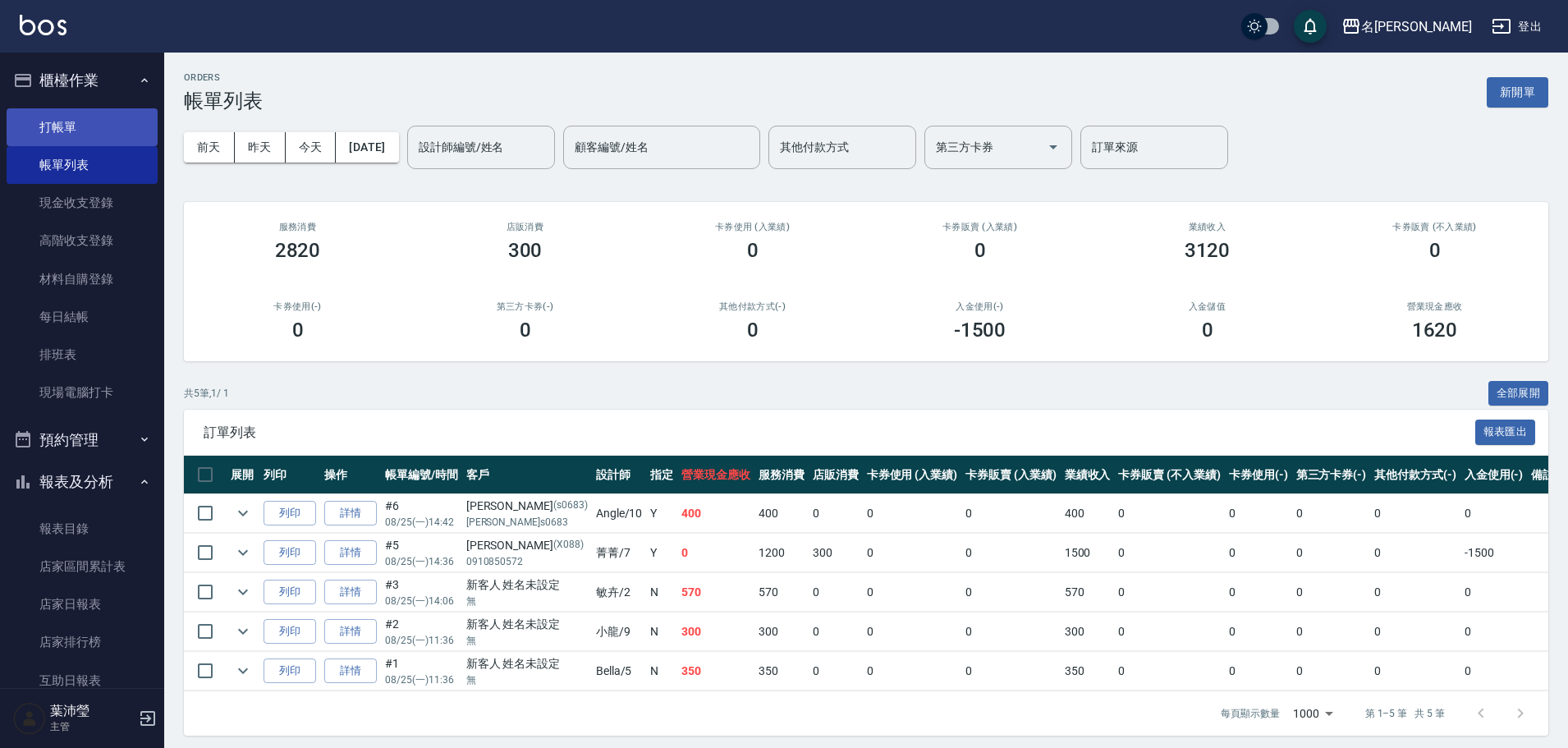
click at [86, 143] on link "打帳單" at bounding box center [82, 127] width 151 height 38
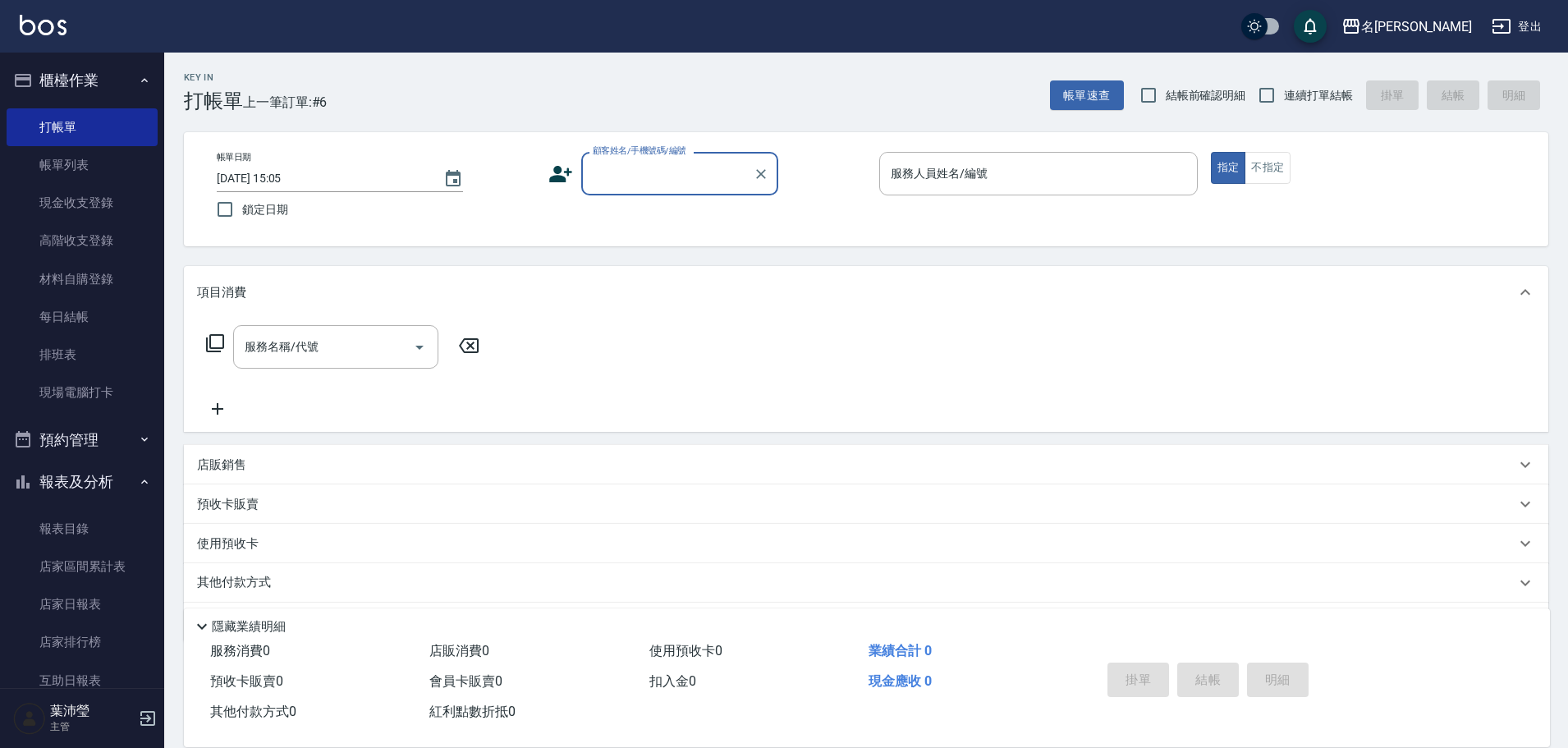
click at [725, 171] on input "顧客姓名/手機號碼/編號" at bounding box center [667, 173] width 158 height 29
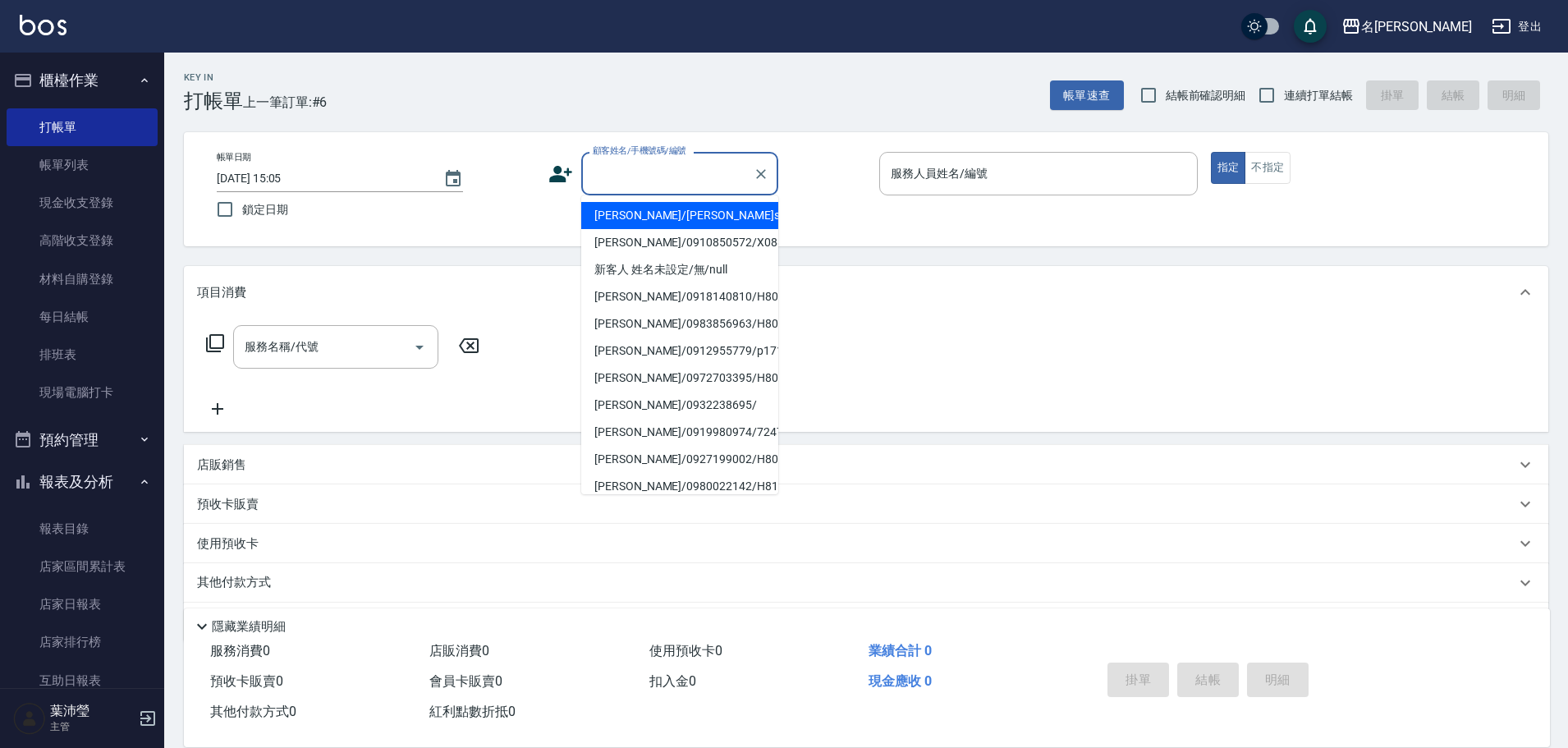
click at [660, 180] on input "顧客姓名/手機號碼/編號" at bounding box center [667, 173] width 158 height 29
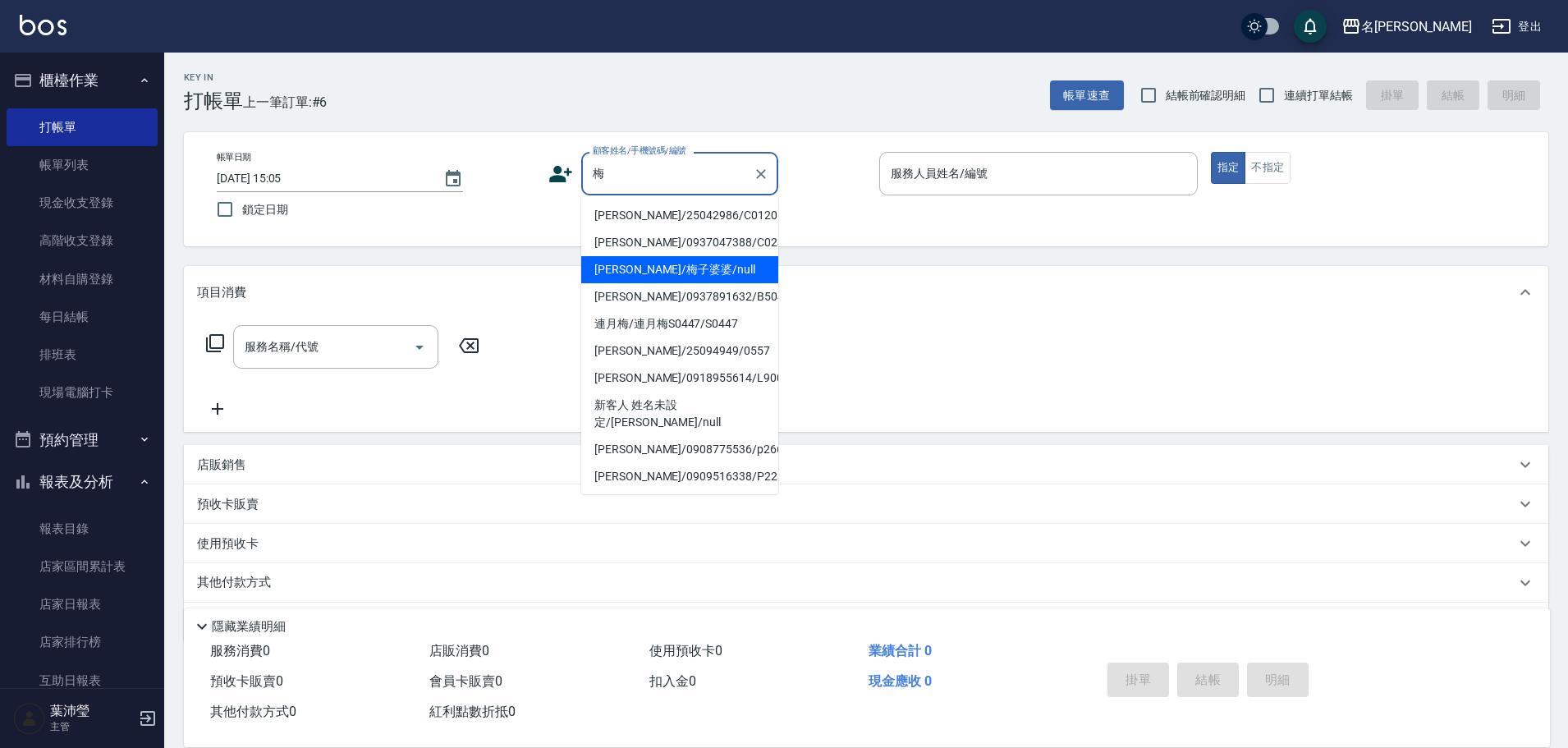
click at [655, 274] on li "[PERSON_NAME]/梅子婆婆/null" at bounding box center [680, 270] width 197 height 27
type input "[PERSON_NAME]/梅子婆婆/null"
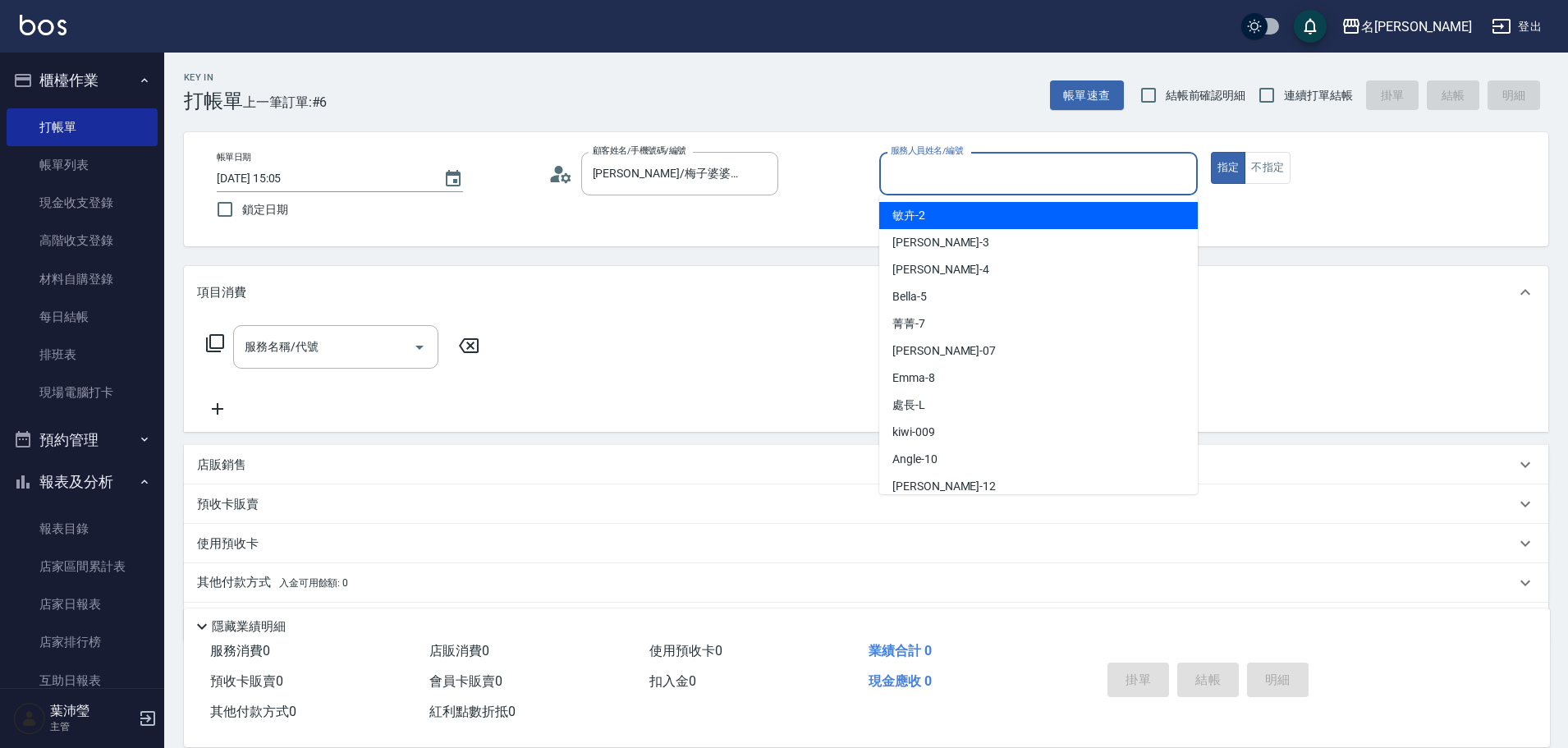
click at [894, 172] on input "服務人員姓名/編號" at bounding box center [1039, 173] width 304 height 29
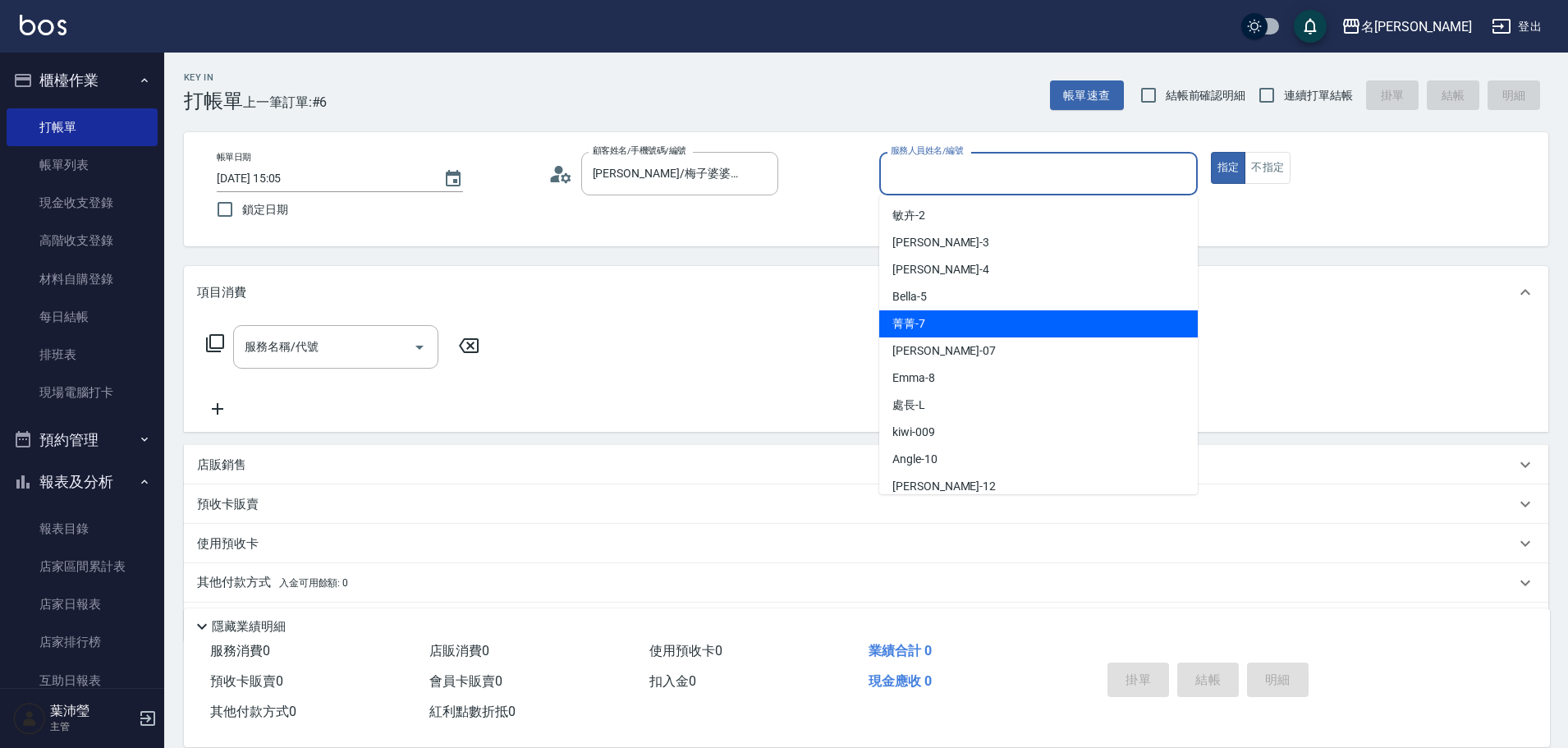
click at [904, 318] on span "菁菁 -7" at bounding box center [909, 324] width 32 height 17
type input "菁菁-7"
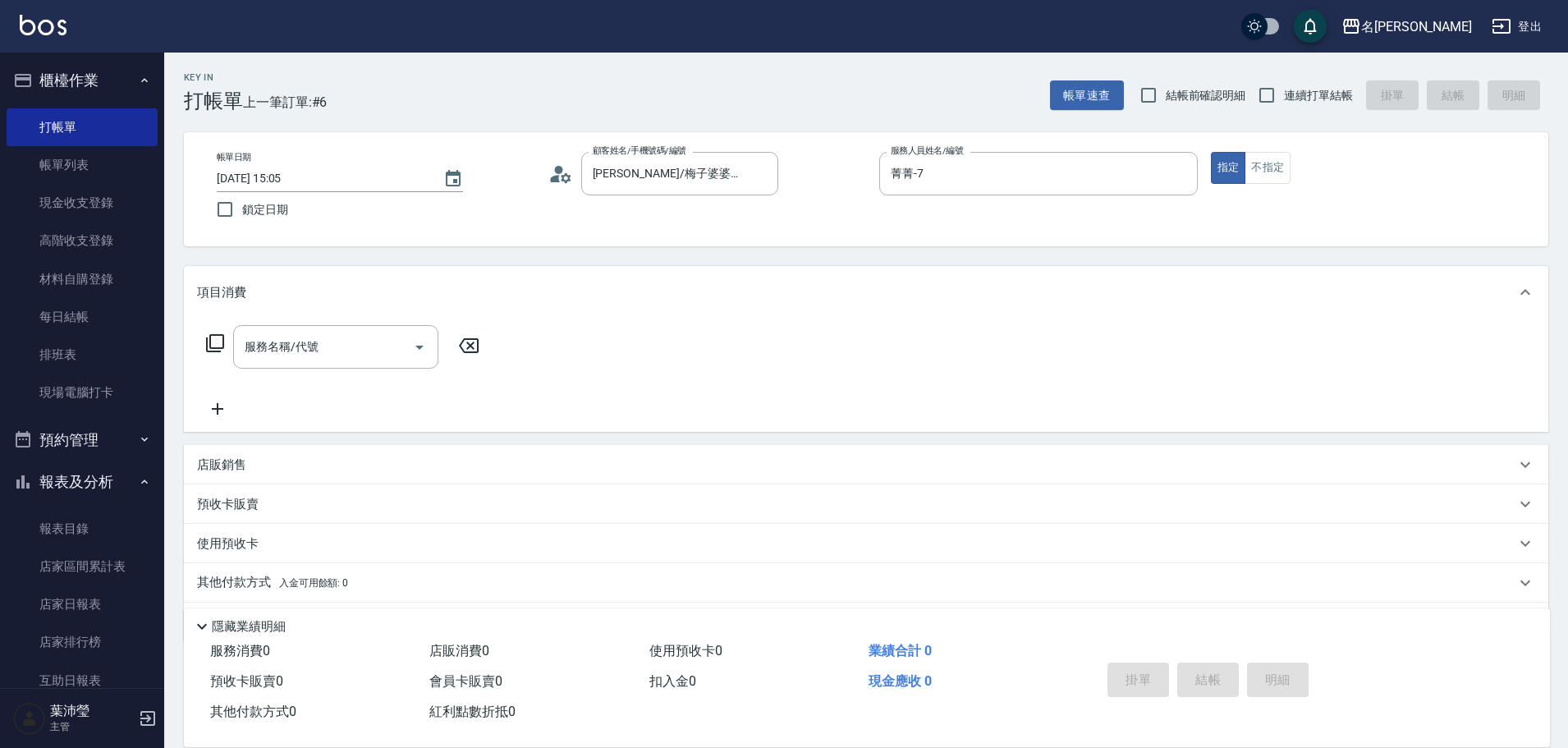
click at [222, 347] on icon at bounding box center [214, 342] width 20 height 20
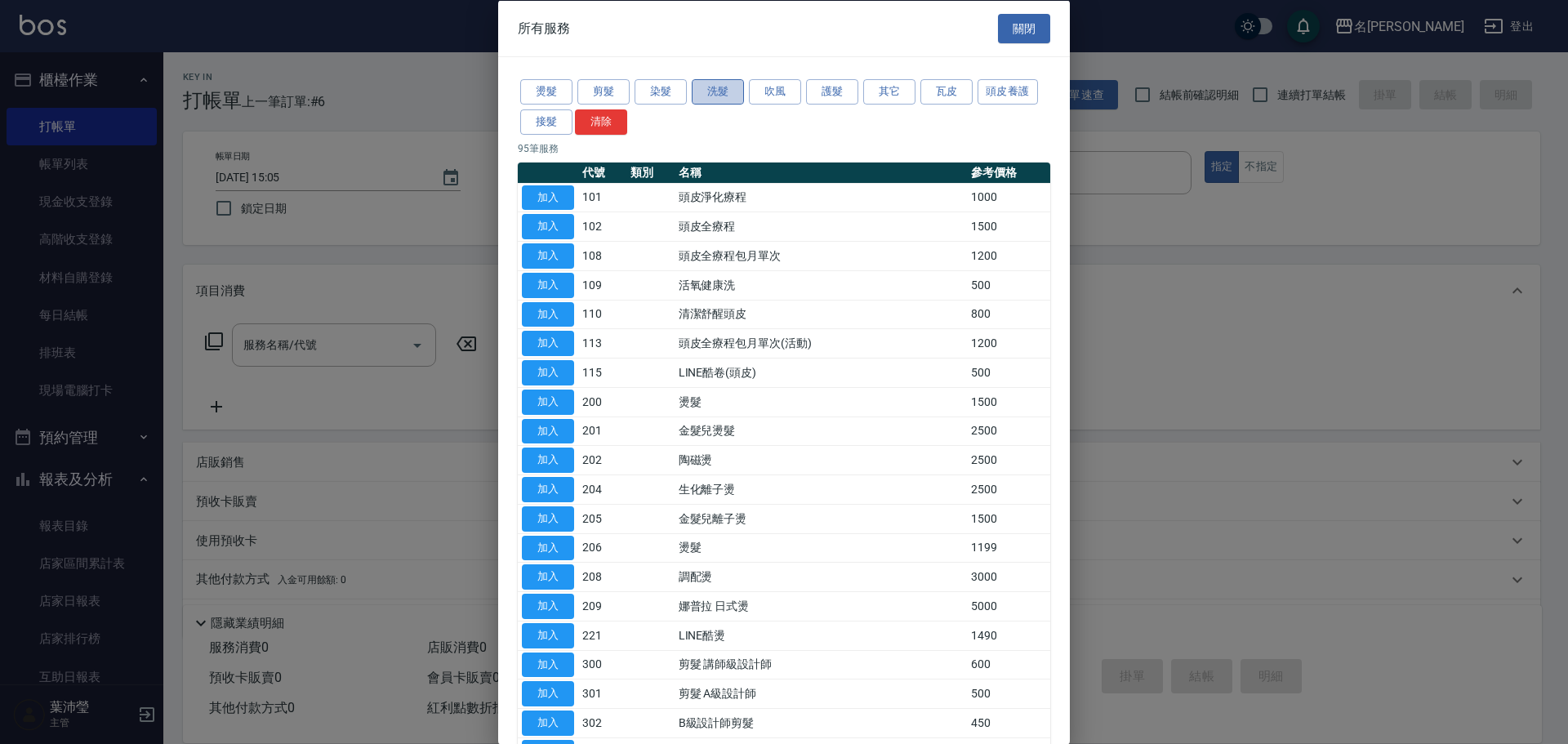
click at [718, 90] on button "洗髮" at bounding box center [718, 92] width 53 height 25
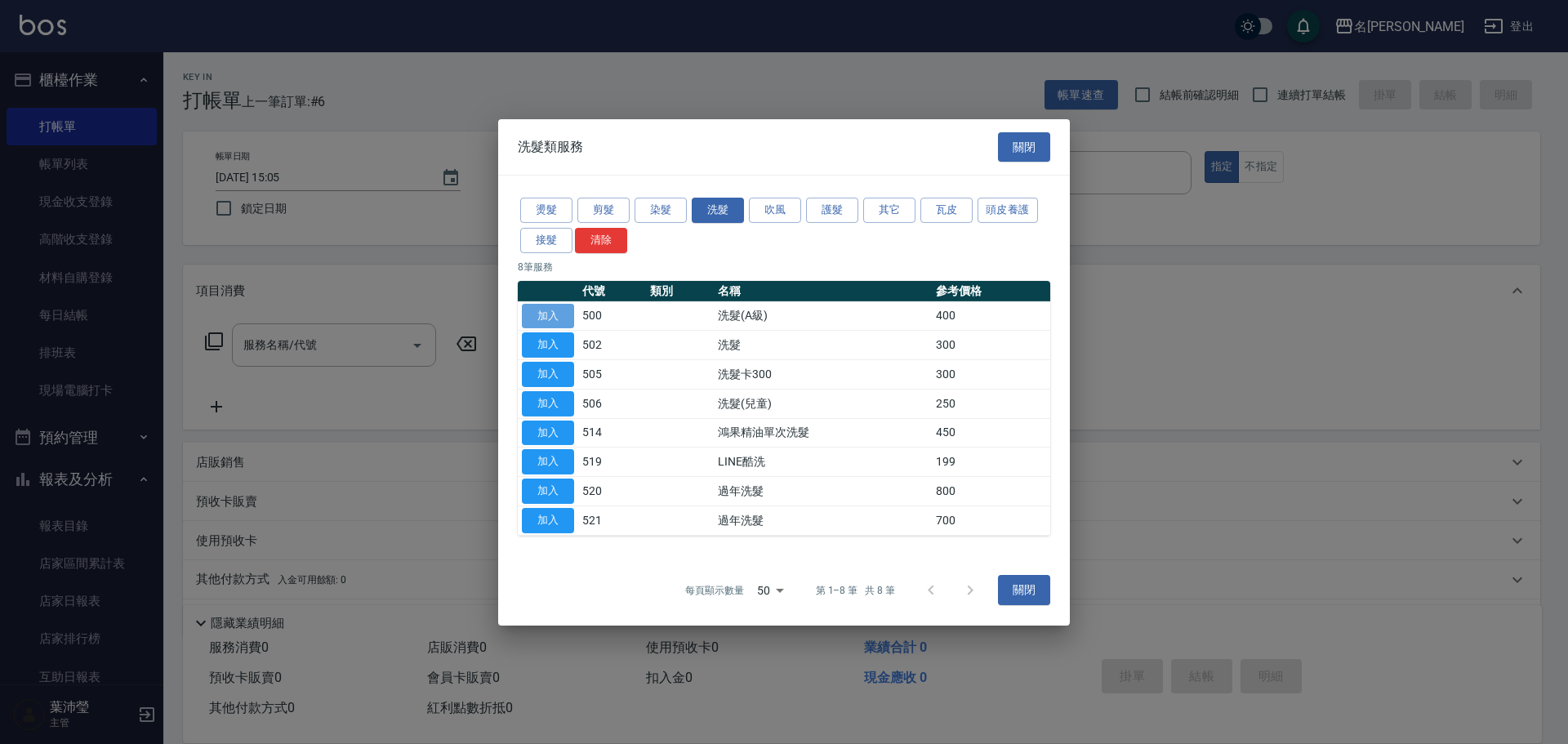
click at [556, 318] on button "加入" at bounding box center [548, 316] width 53 height 25
type input "洗髮(A級)(500)"
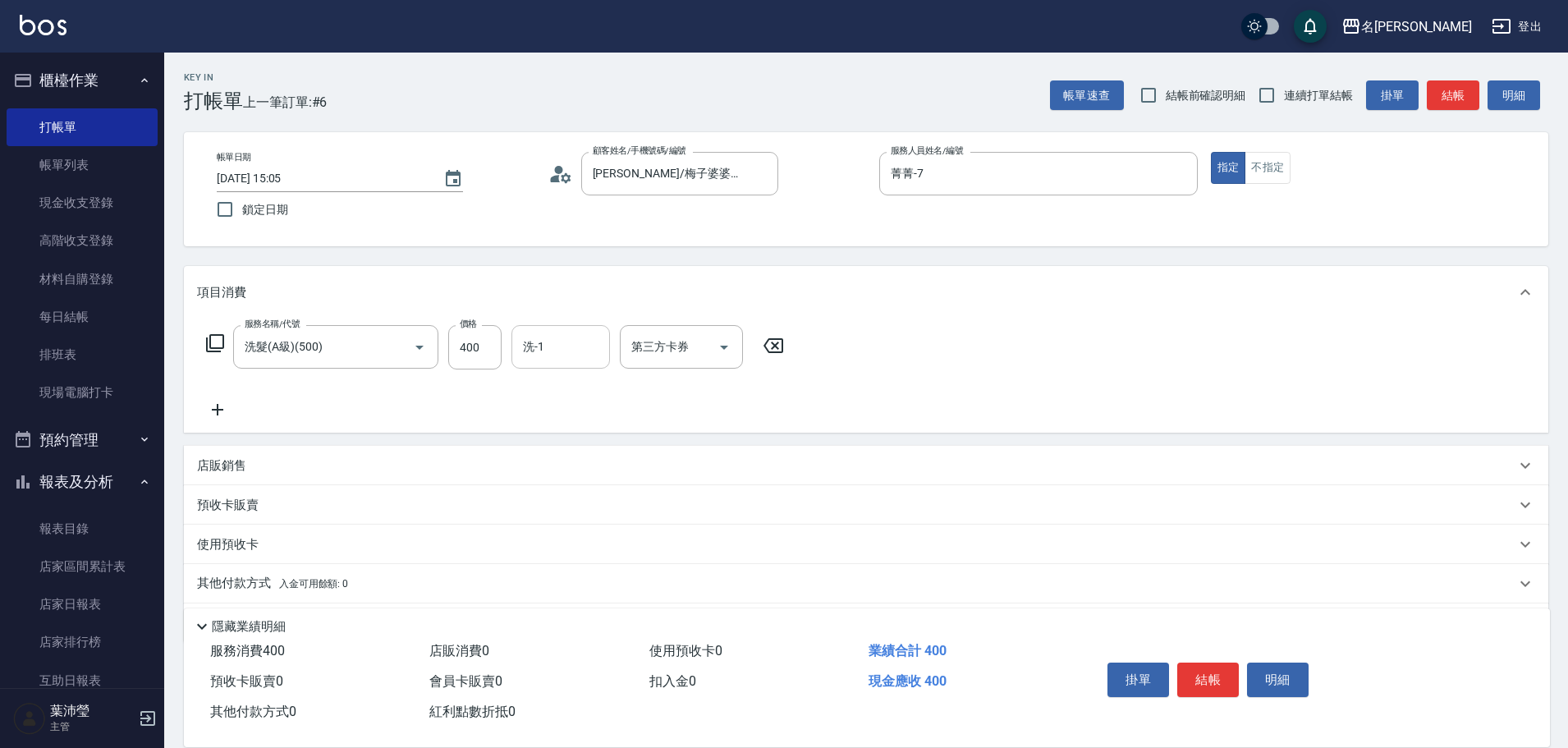
click at [539, 348] on input "洗-1" at bounding box center [561, 347] width 84 height 29
click at [565, 396] on div "Bella -5" at bounding box center [560, 389] width 98 height 27
type input "Bella-5"
click at [1221, 675] on button "結帳" at bounding box center [1208, 680] width 61 height 34
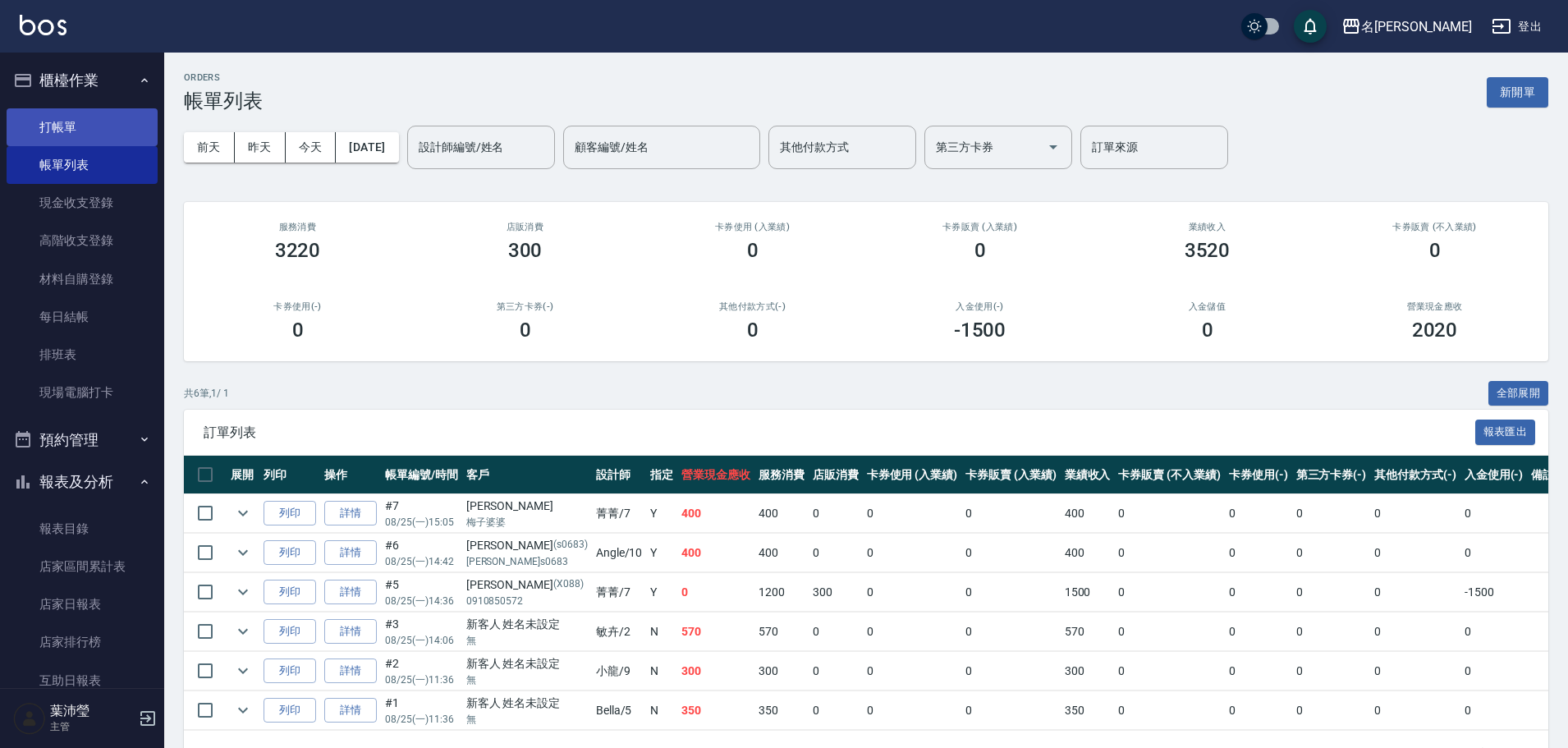
click at [126, 133] on link "打帳單" at bounding box center [82, 127] width 151 height 38
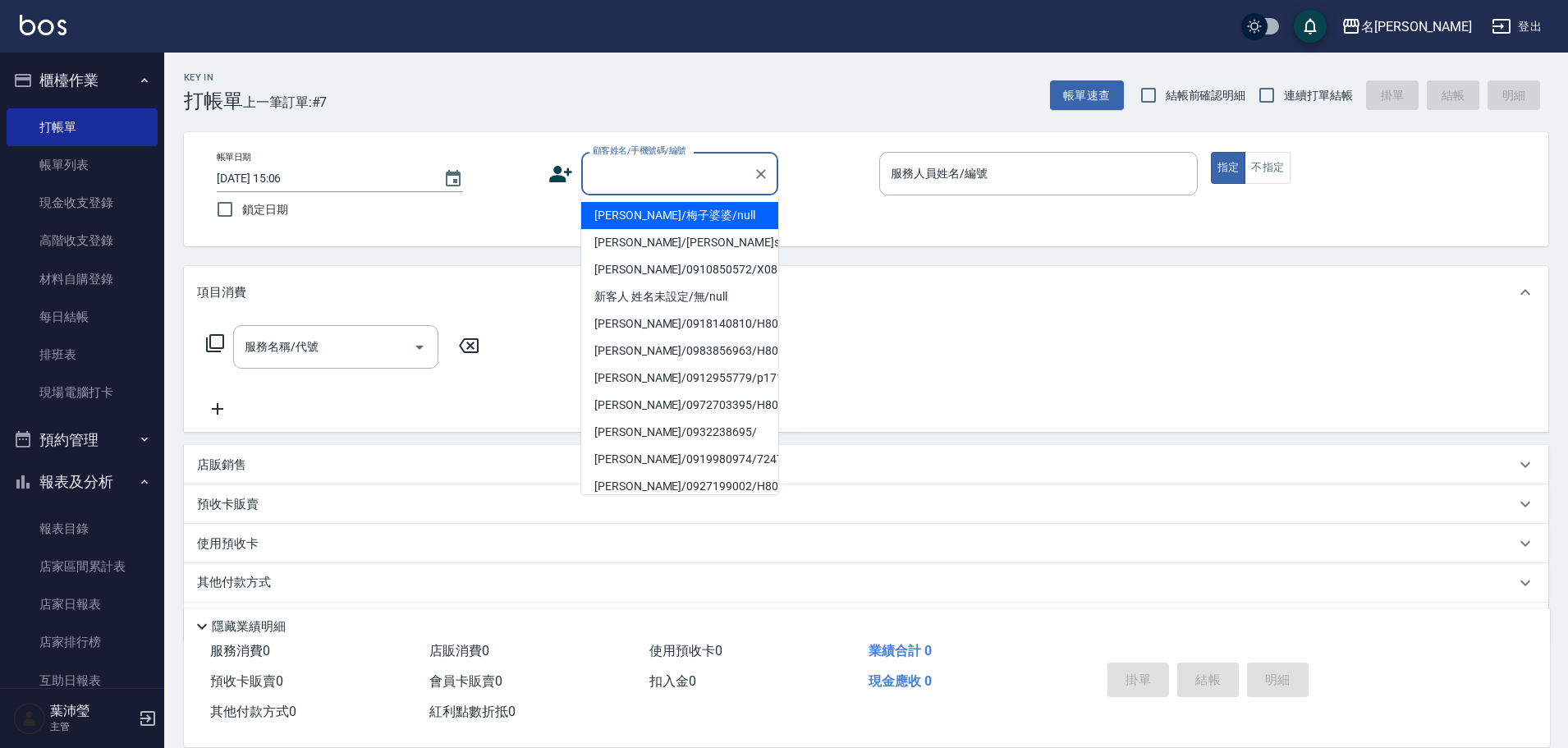
click at [606, 172] on input "顧客姓名/手機號碼/編號" at bounding box center [667, 173] width 158 height 29
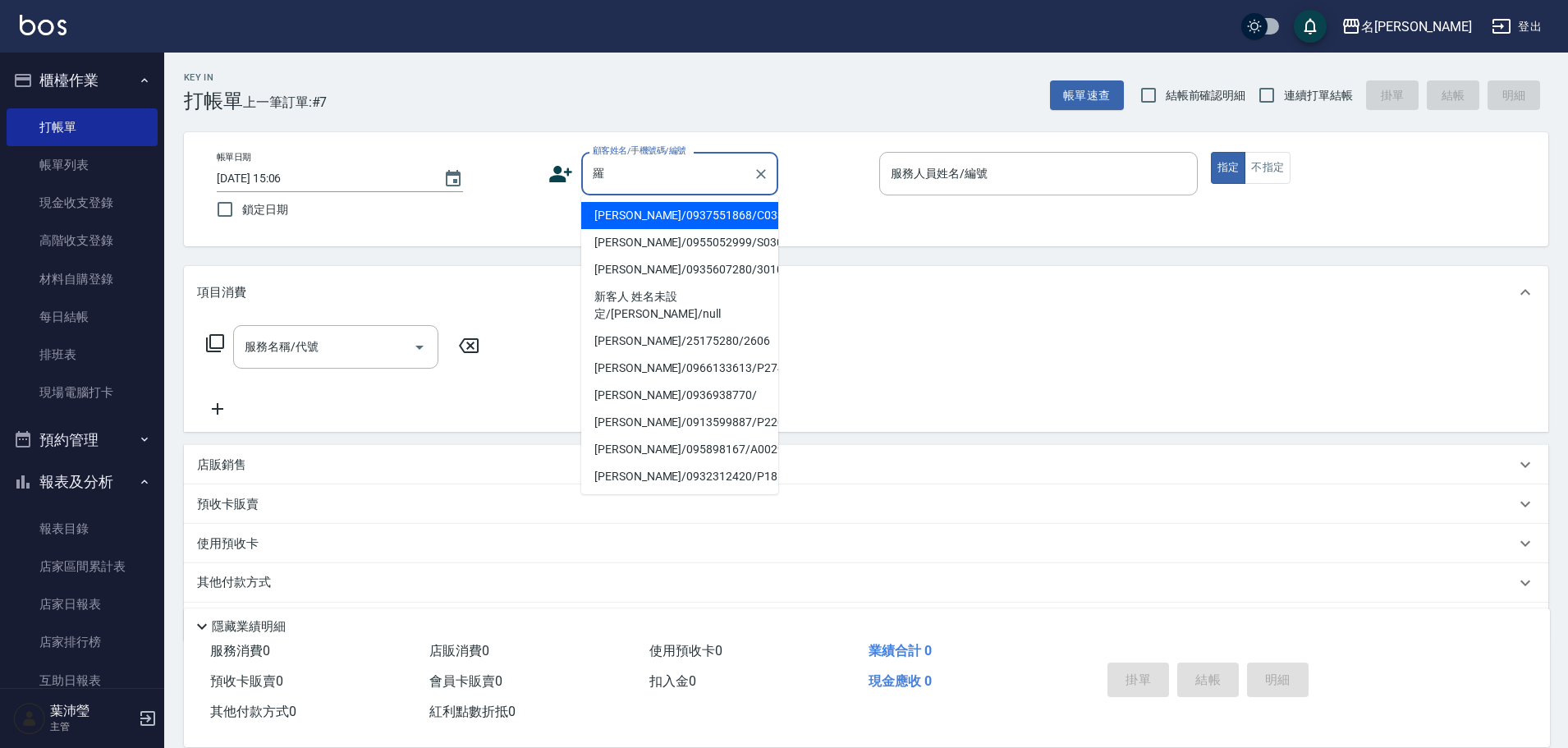
click at [681, 266] on li "[PERSON_NAME]/0935607280/3010" at bounding box center [680, 270] width 197 height 27
type input "[PERSON_NAME]/0935607280/3010"
type input "菁菁-7"
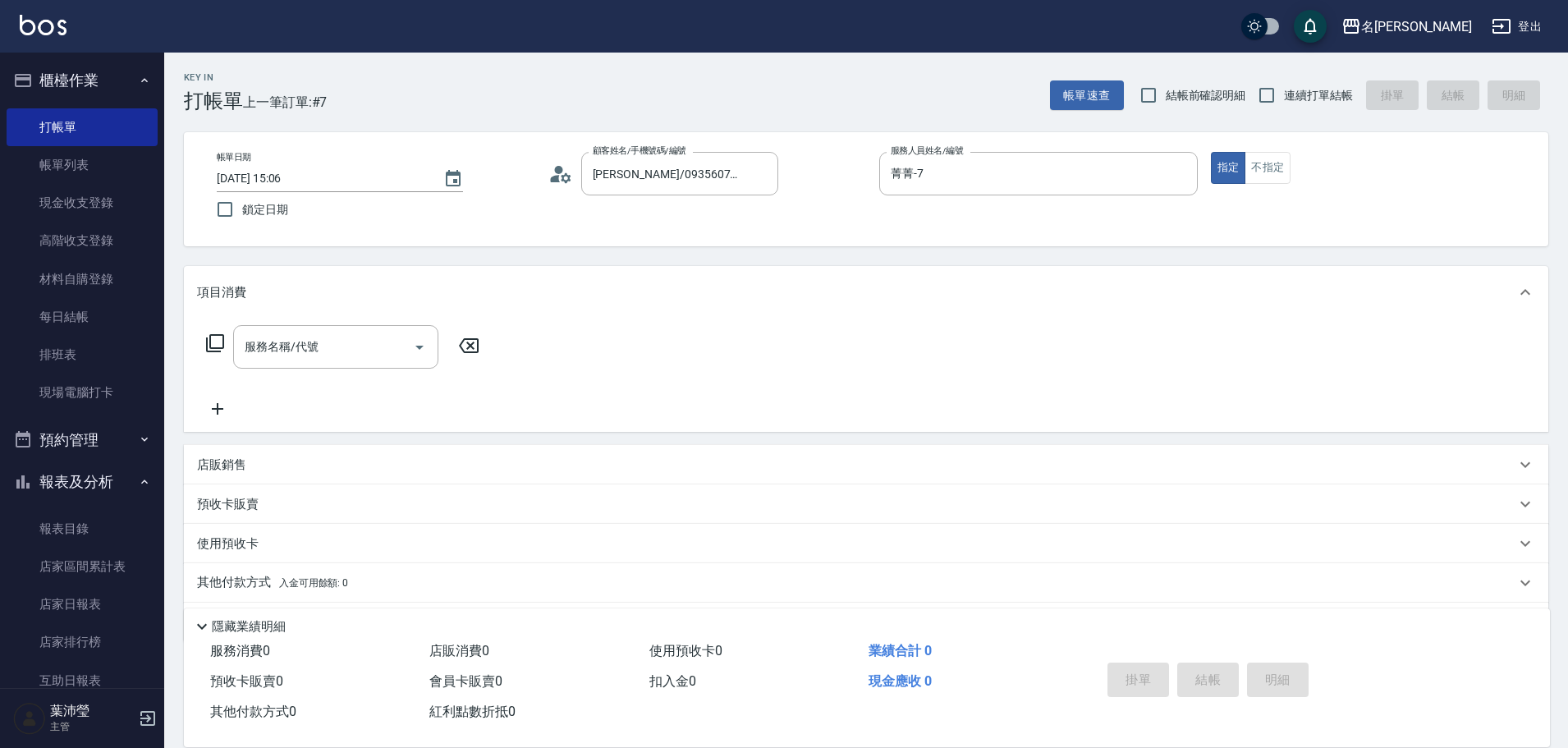
click at [216, 339] on icon at bounding box center [214, 342] width 20 height 20
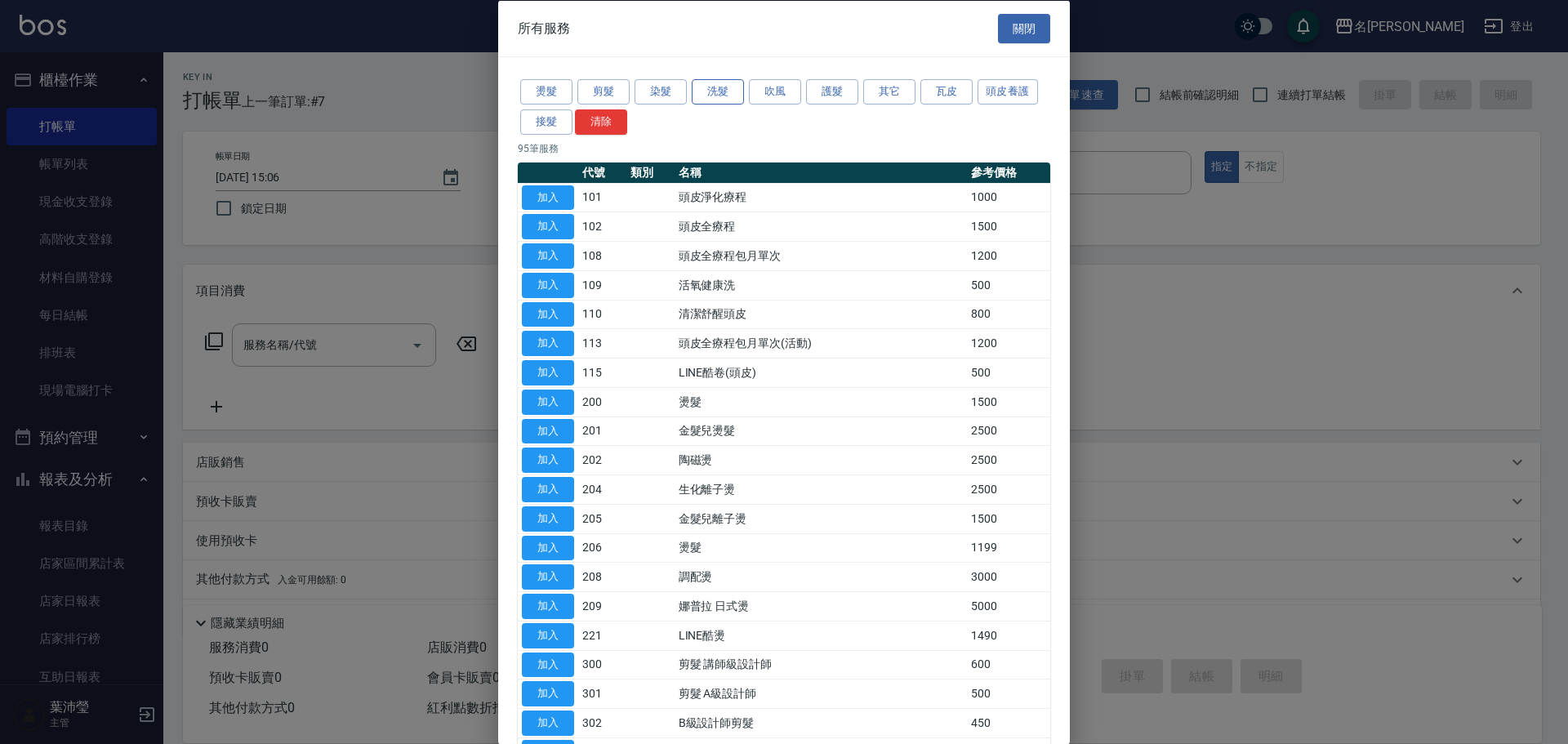
click at [727, 94] on button "洗髮" at bounding box center [718, 92] width 53 height 25
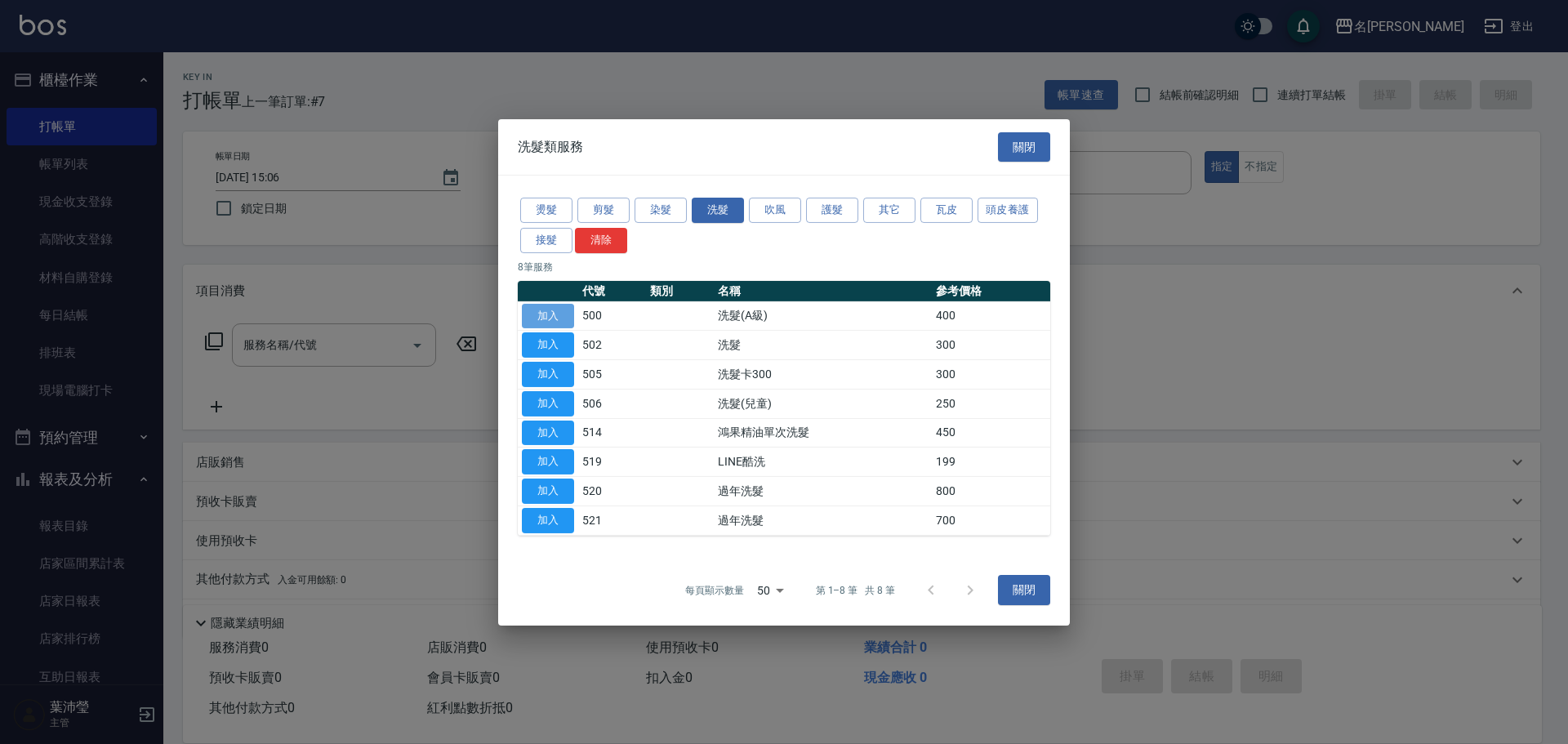
click at [566, 317] on button "加入" at bounding box center [548, 316] width 53 height 25
type input "洗髮(A級)(500)"
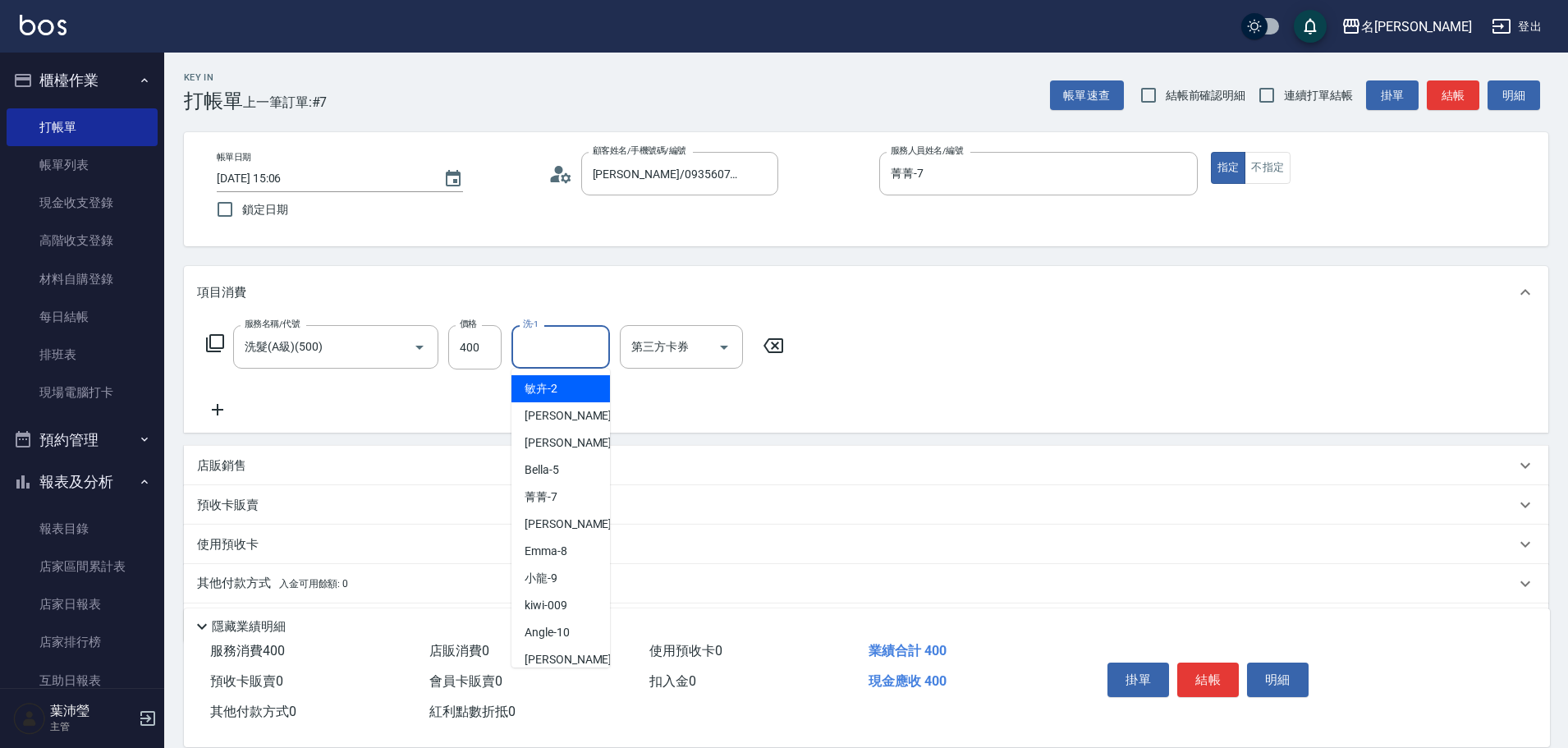
click at [559, 352] on input "洗-1" at bounding box center [561, 347] width 84 height 29
click at [547, 387] on span "Bella -5" at bounding box center [541, 389] width 34 height 17
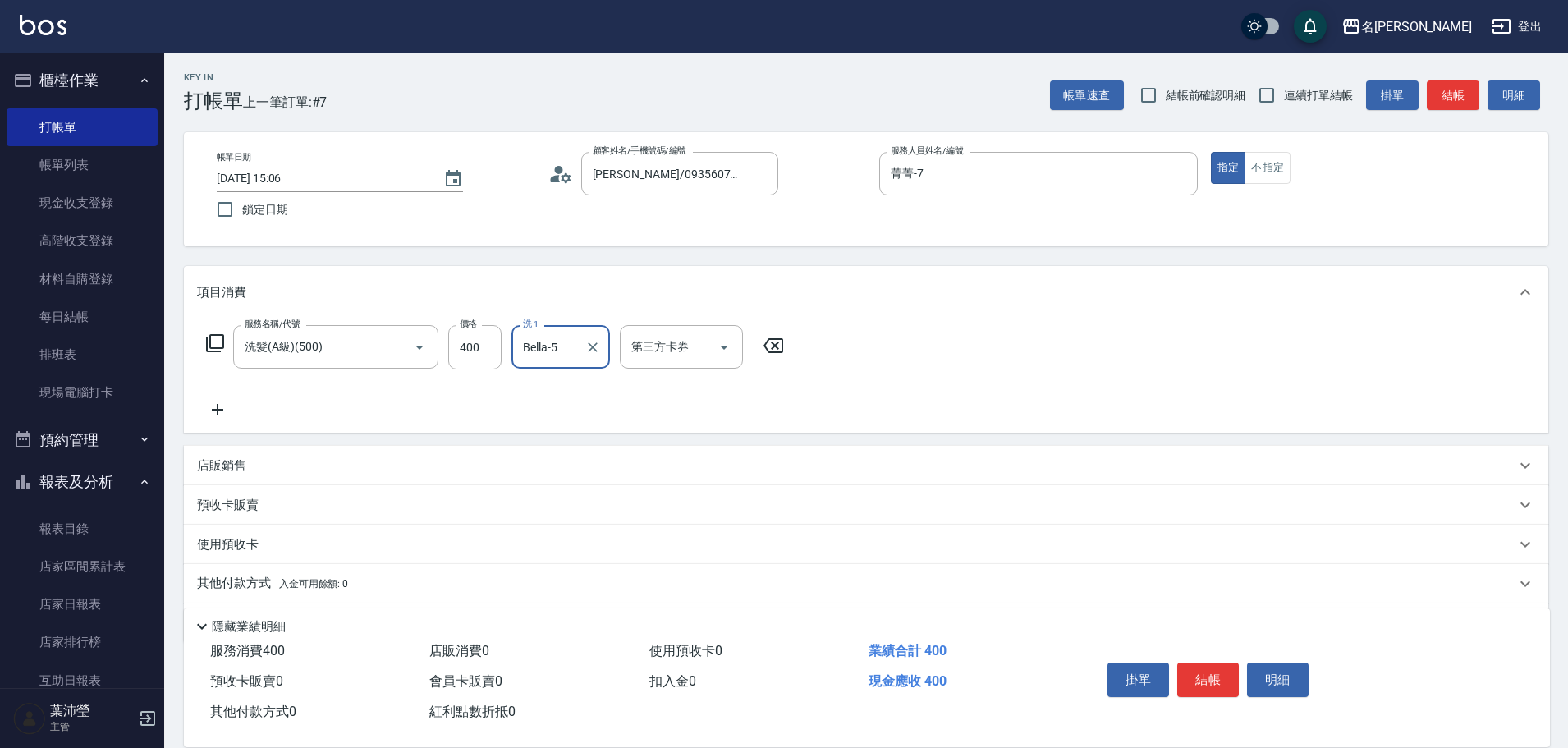
type input "Bella-5"
click at [333, 470] on div "店販銷售" at bounding box center [857, 465] width 1319 height 17
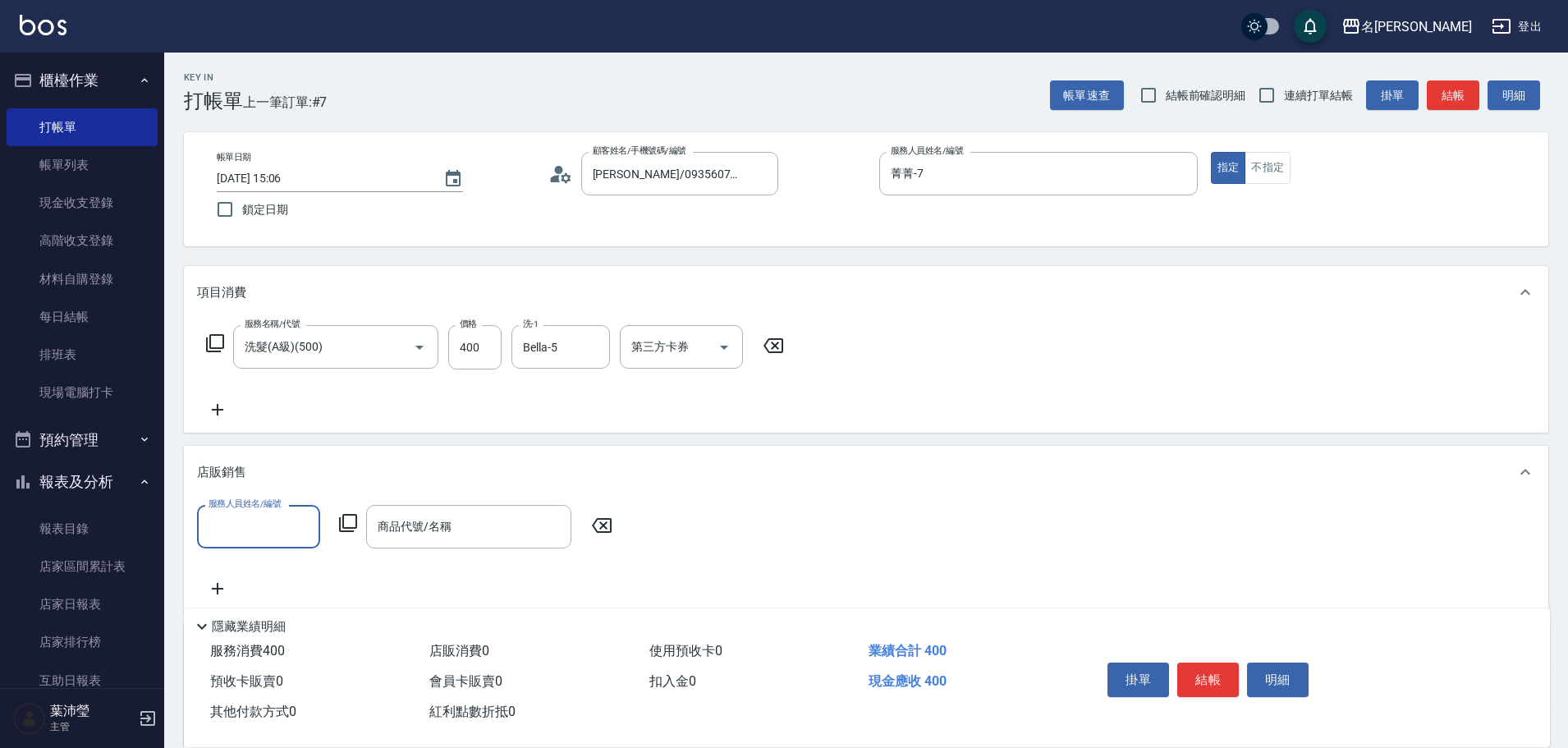
click at [278, 519] on input "服務人員姓名/編號" at bounding box center [258, 527] width 108 height 29
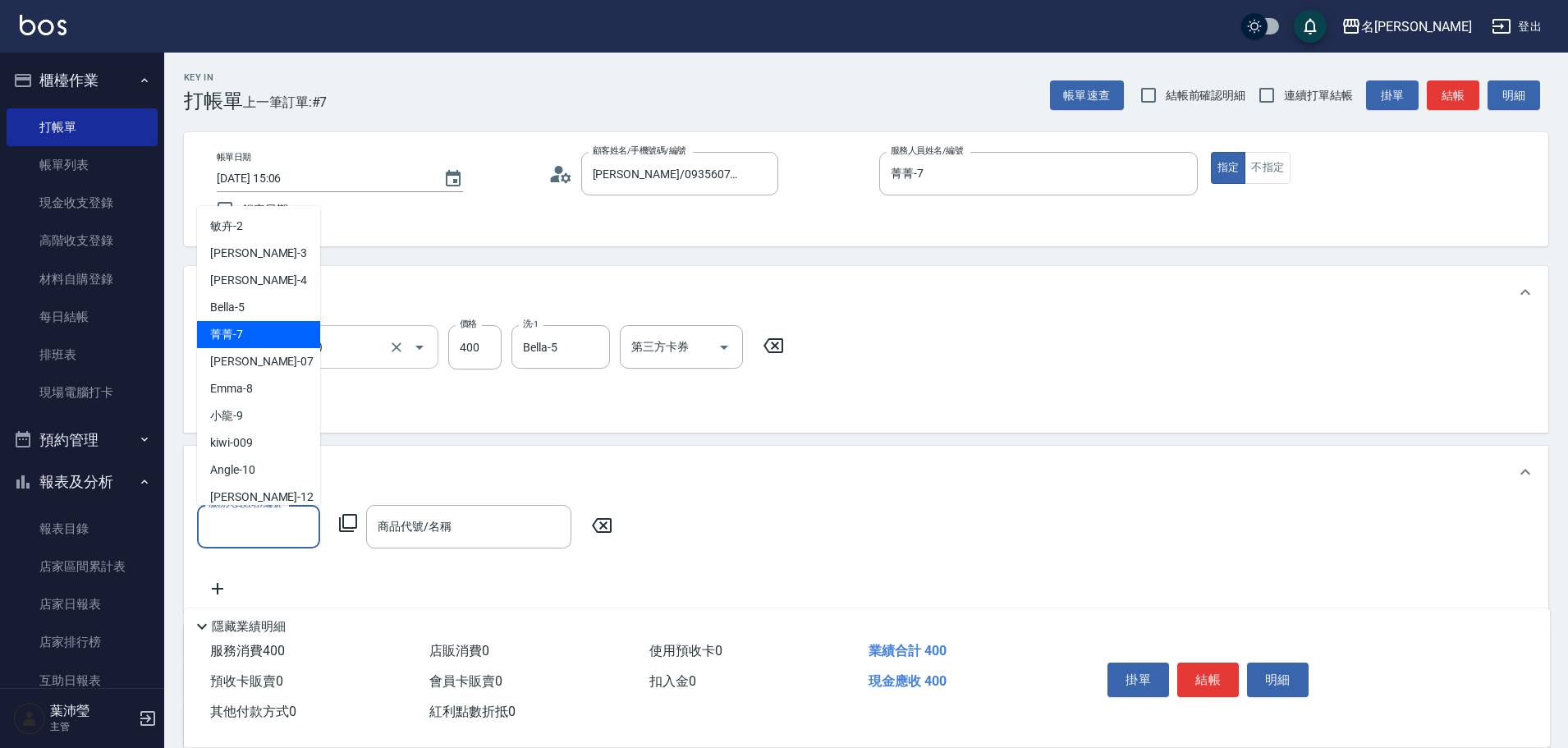
click at [258, 335] on div "菁菁 -7" at bounding box center [259, 335] width 123 height 27
type input "菁菁-7"
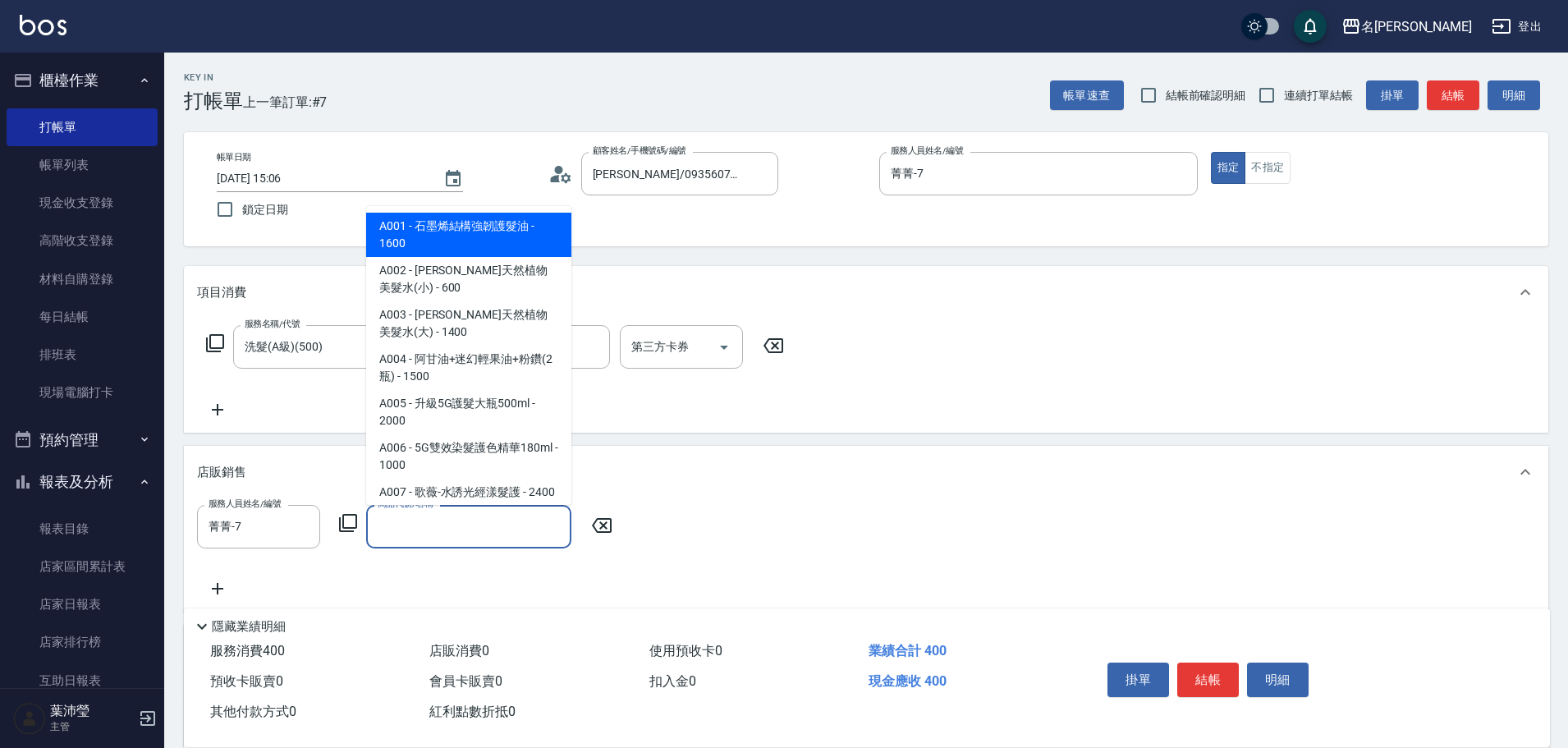
click at [470, 536] on input "商品代號/名稱" at bounding box center [468, 527] width 190 height 29
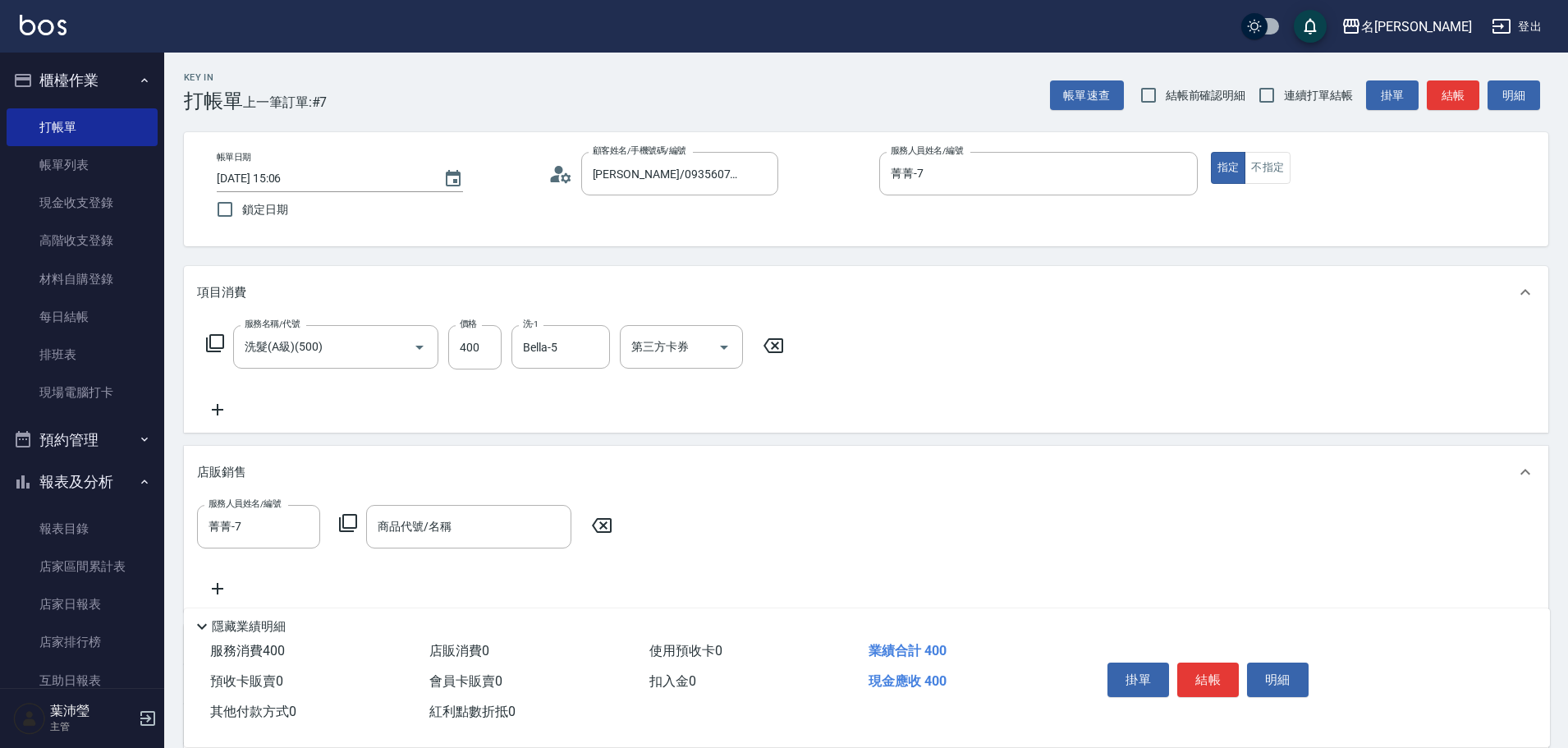
click at [344, 526] on icon at bounding box center [348, 523] width 18 height 18
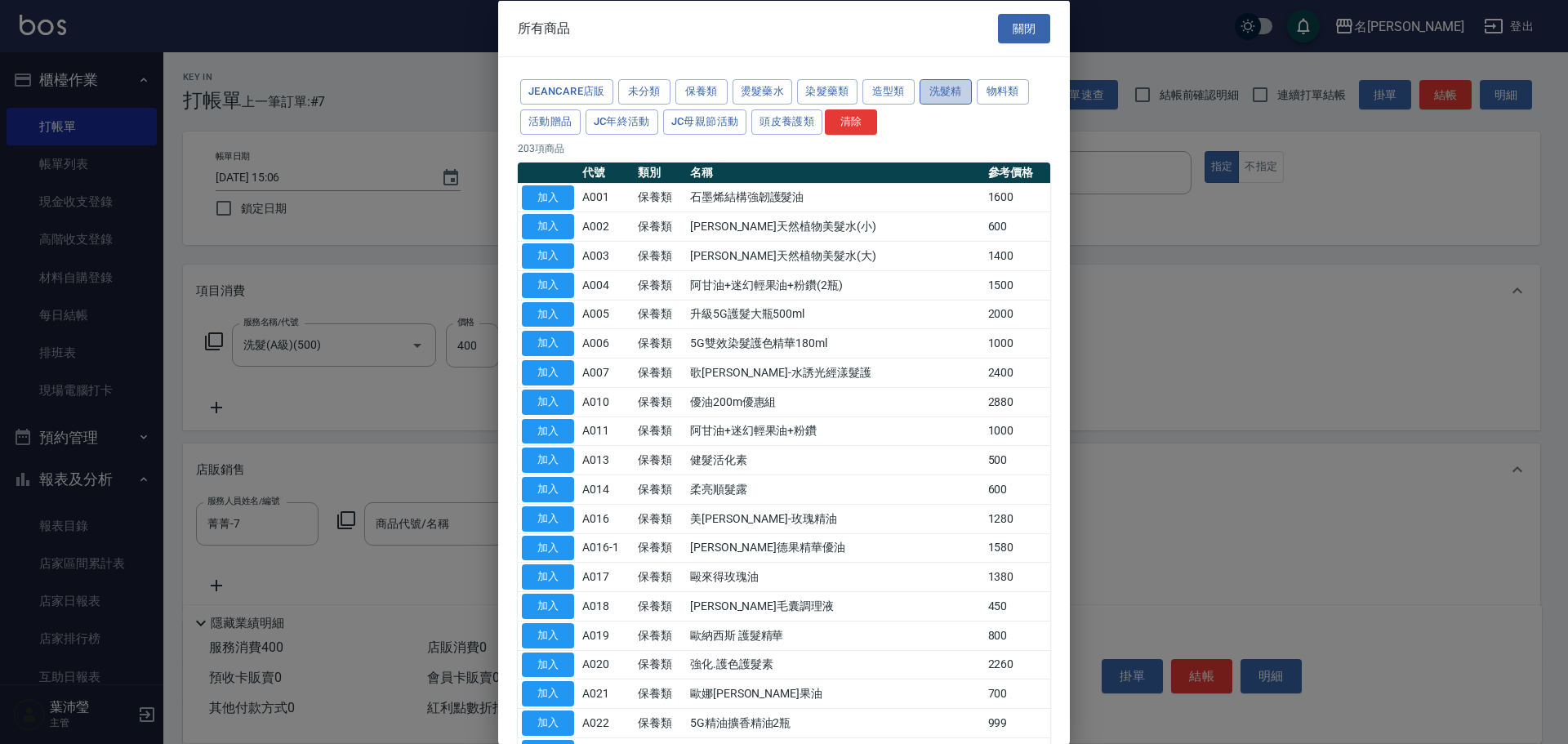
click at [939, 91] on button "洗髮精" at bounding box center [945, 92] width 53 height 25
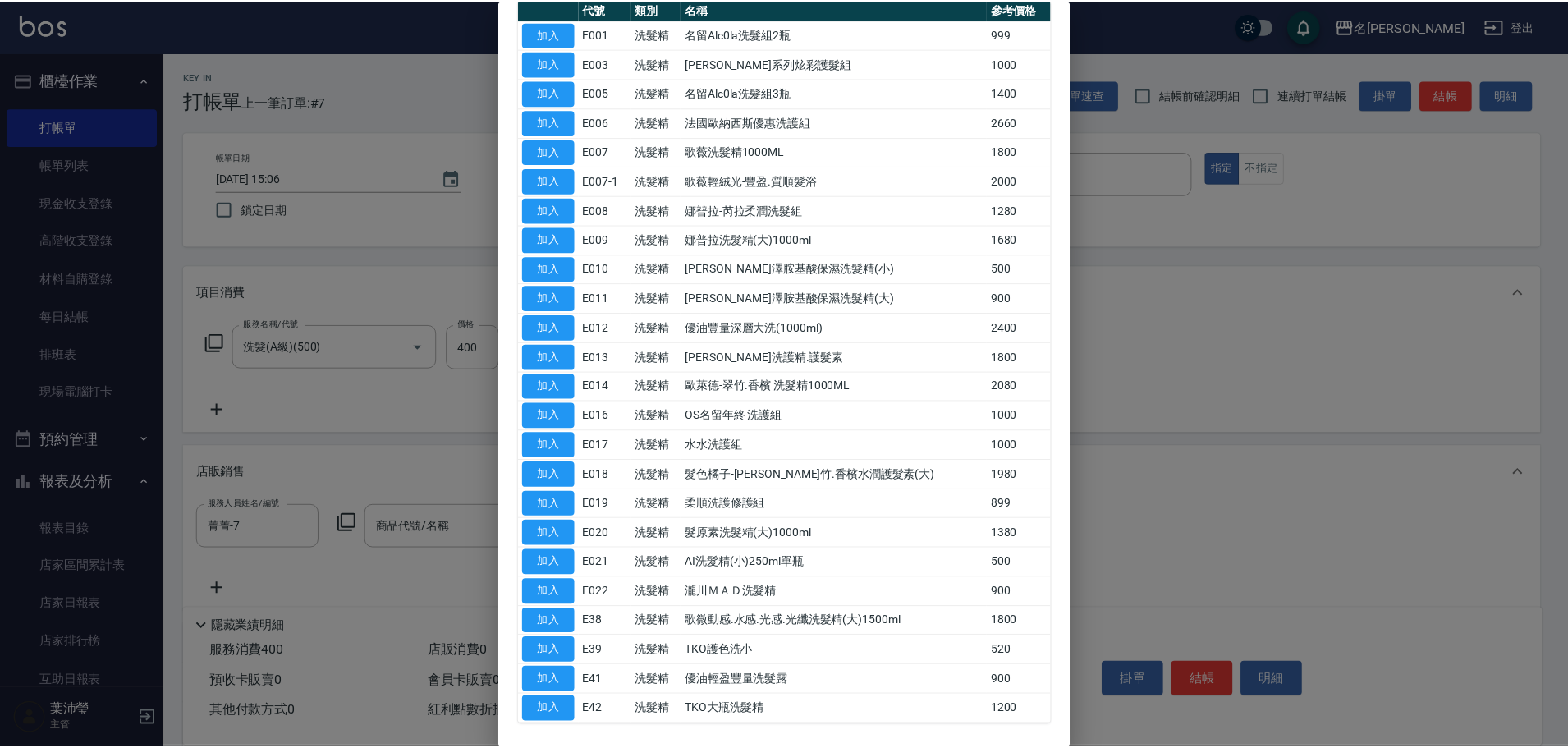
scroll to position [231, 0]
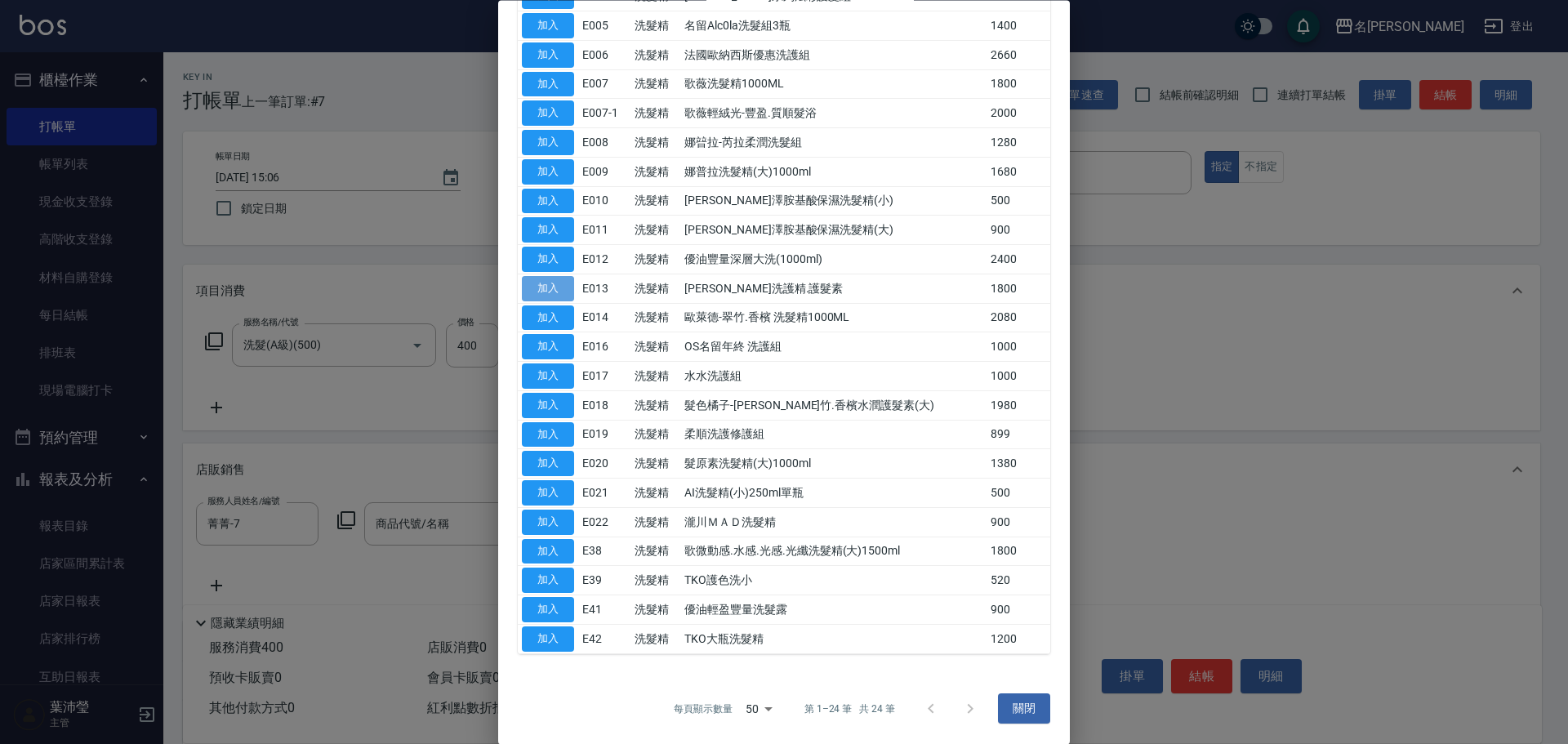
click at [537, 293] on button "加入" at bounding box center [548, 289] width 53 height 25
type input "[PERSON_NAME]洗護精.護髮素"
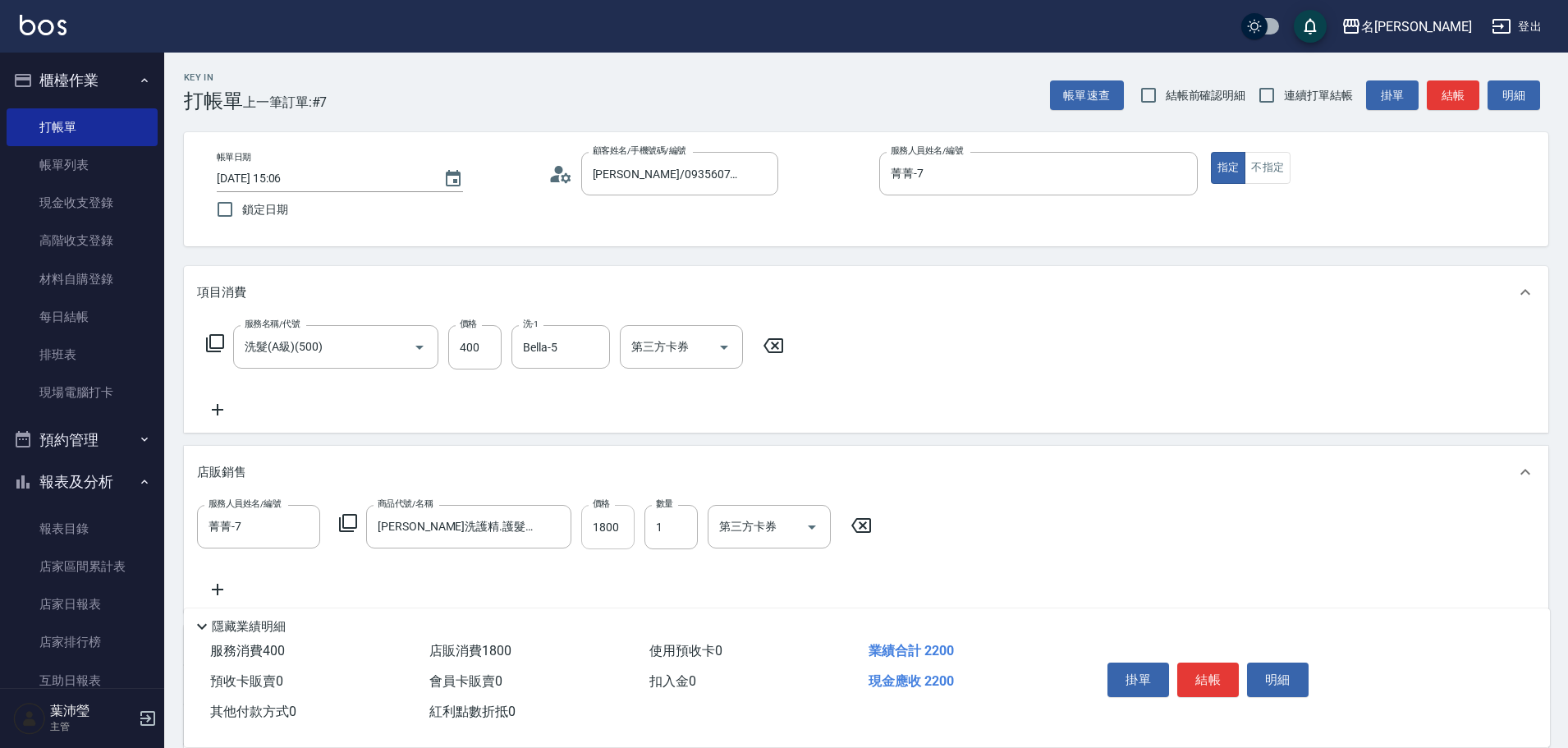
drag, startPoint x: 606, startPoint y: 530, endPoint x: 640, endPoint y: 517, distance: 36.4
click at [608, 530] on input "1800" at bounding box center [608, 527] width 53 height 44
type input "1600"
click at [676, 529] on input "1" at bounding box center [671, 527] width 53 height 44
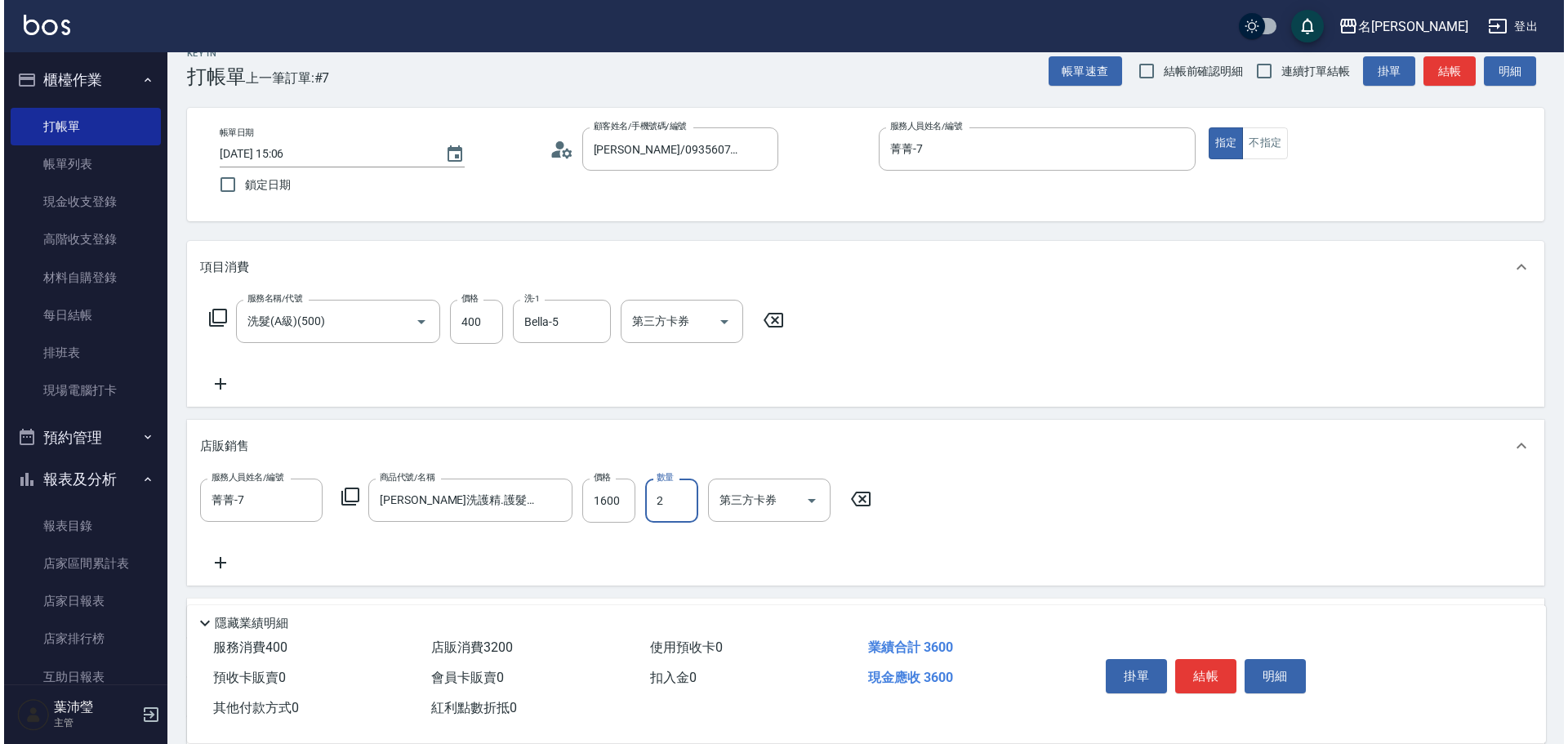
scroll to position [0, 0]
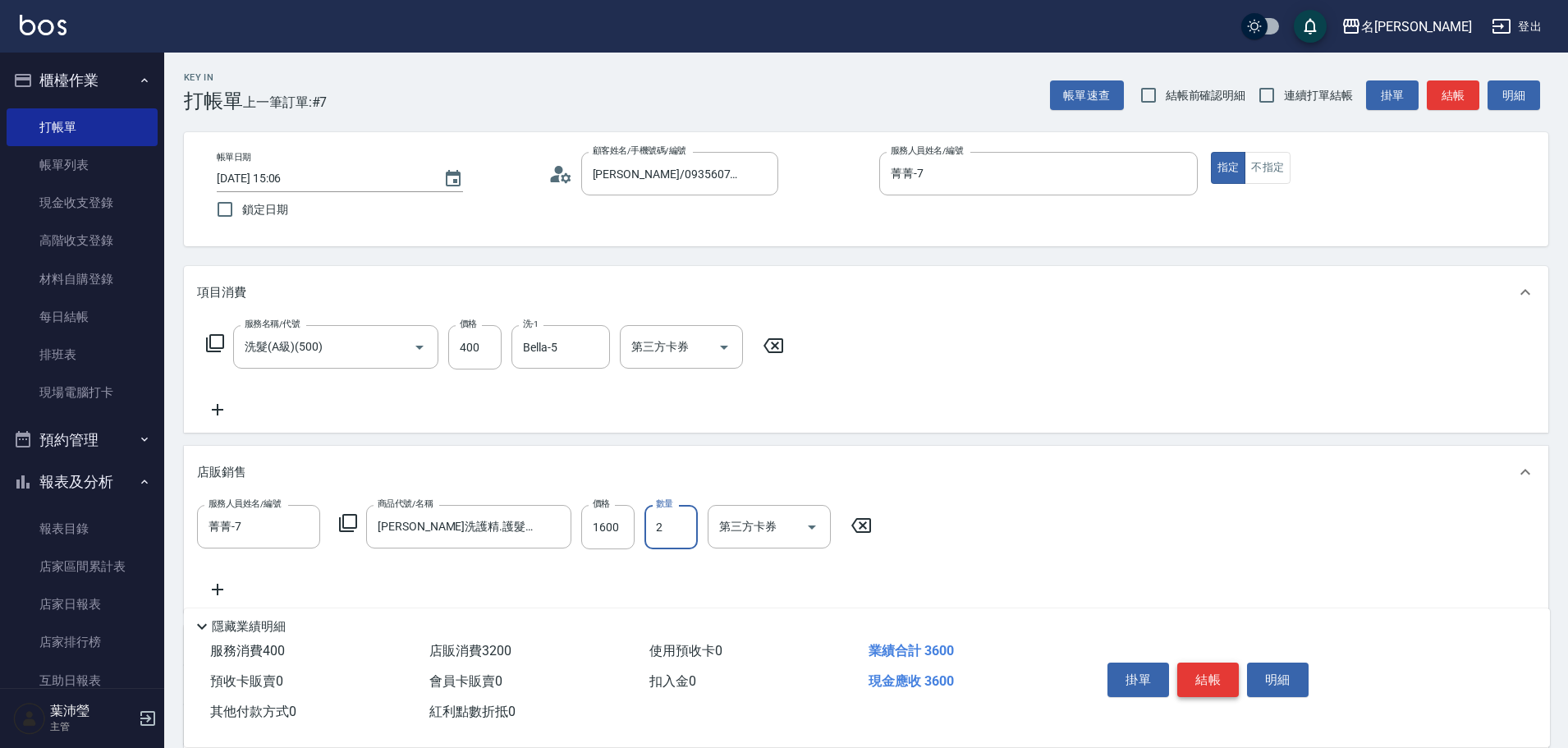
type input "2"
click at [1203, 666] on button "結帳" at bounding box center [1208, 680] width 61 height 34
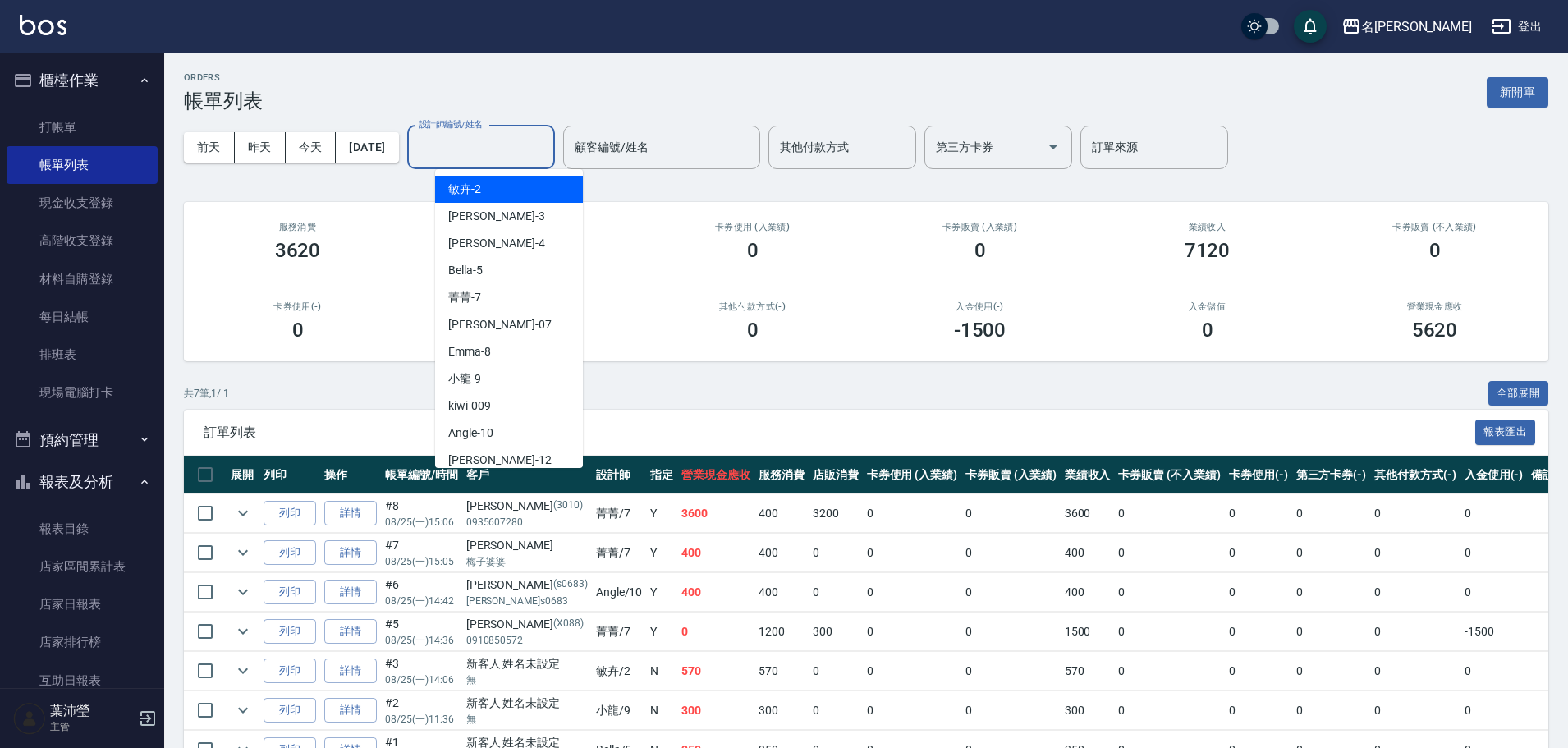
click at [547, 149] on input "設計師編號/姓名" at bounding box center [481, 148] width 133 height 29
click at [526, 299] on div "菁菁 -7" at bounding box center [508, 298] width 148 height 27
type input "菁菁-7"
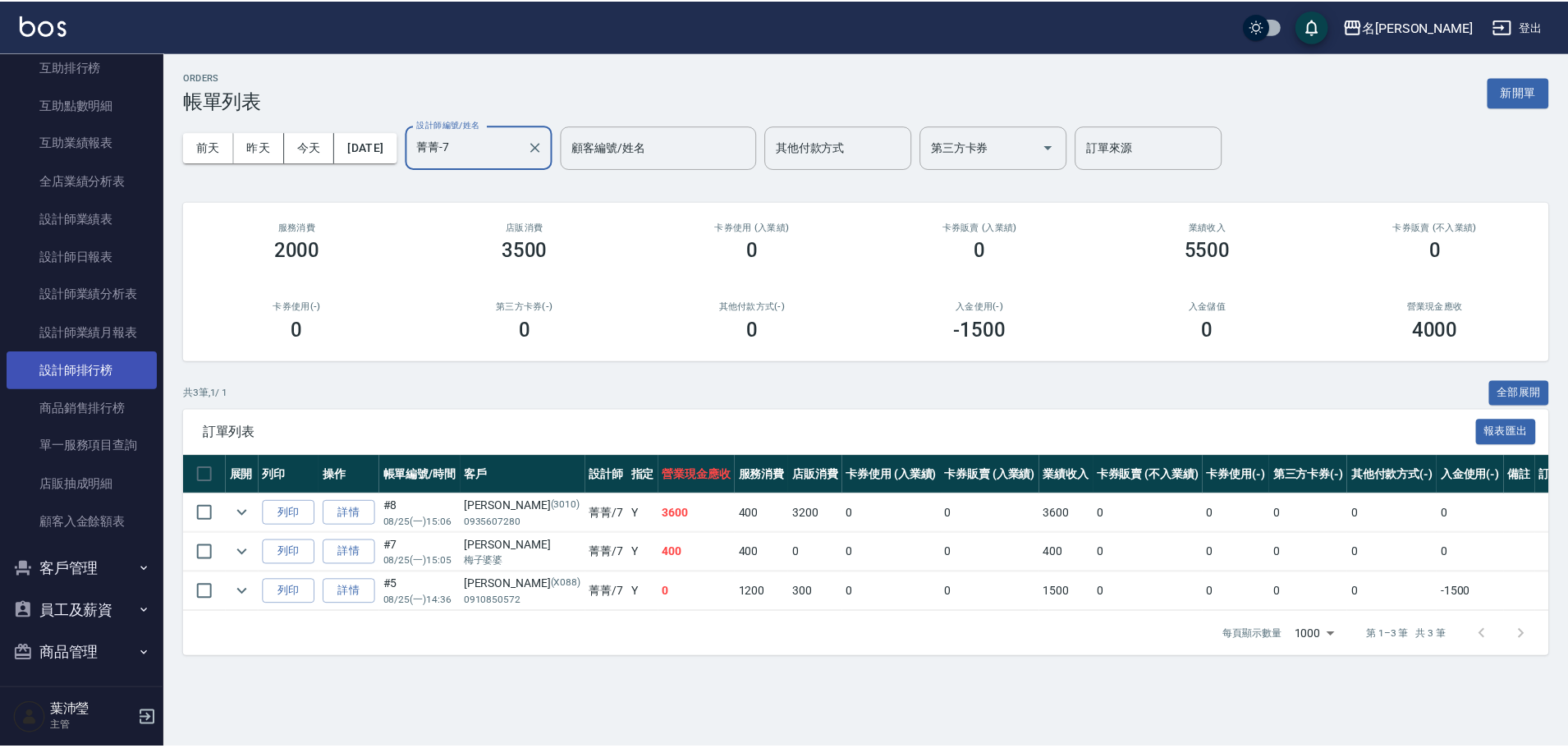
scroll to position [658, 0]
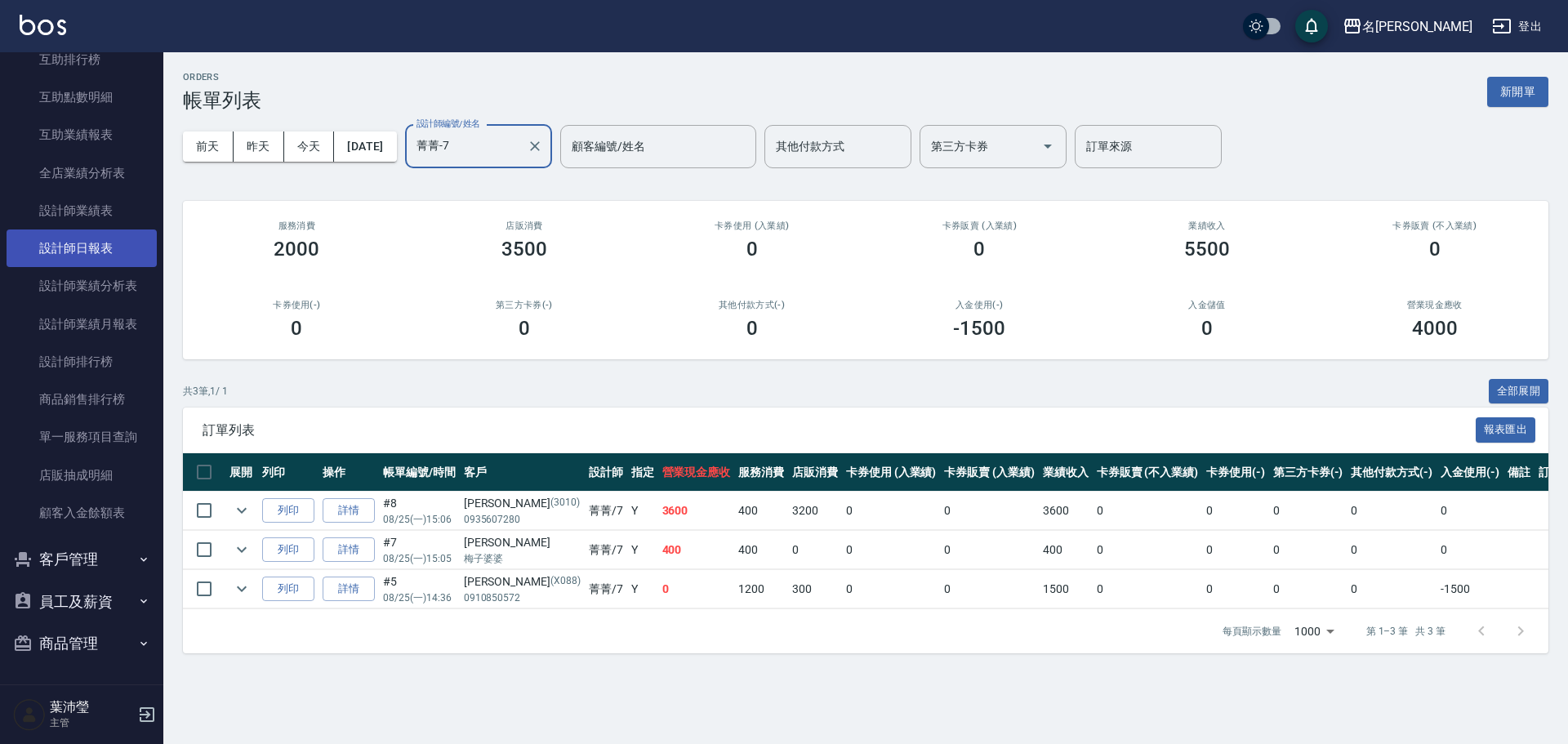
click at [73, 254] on link "設計師日報表" at bounding box center [82, 248] width 150 height 37
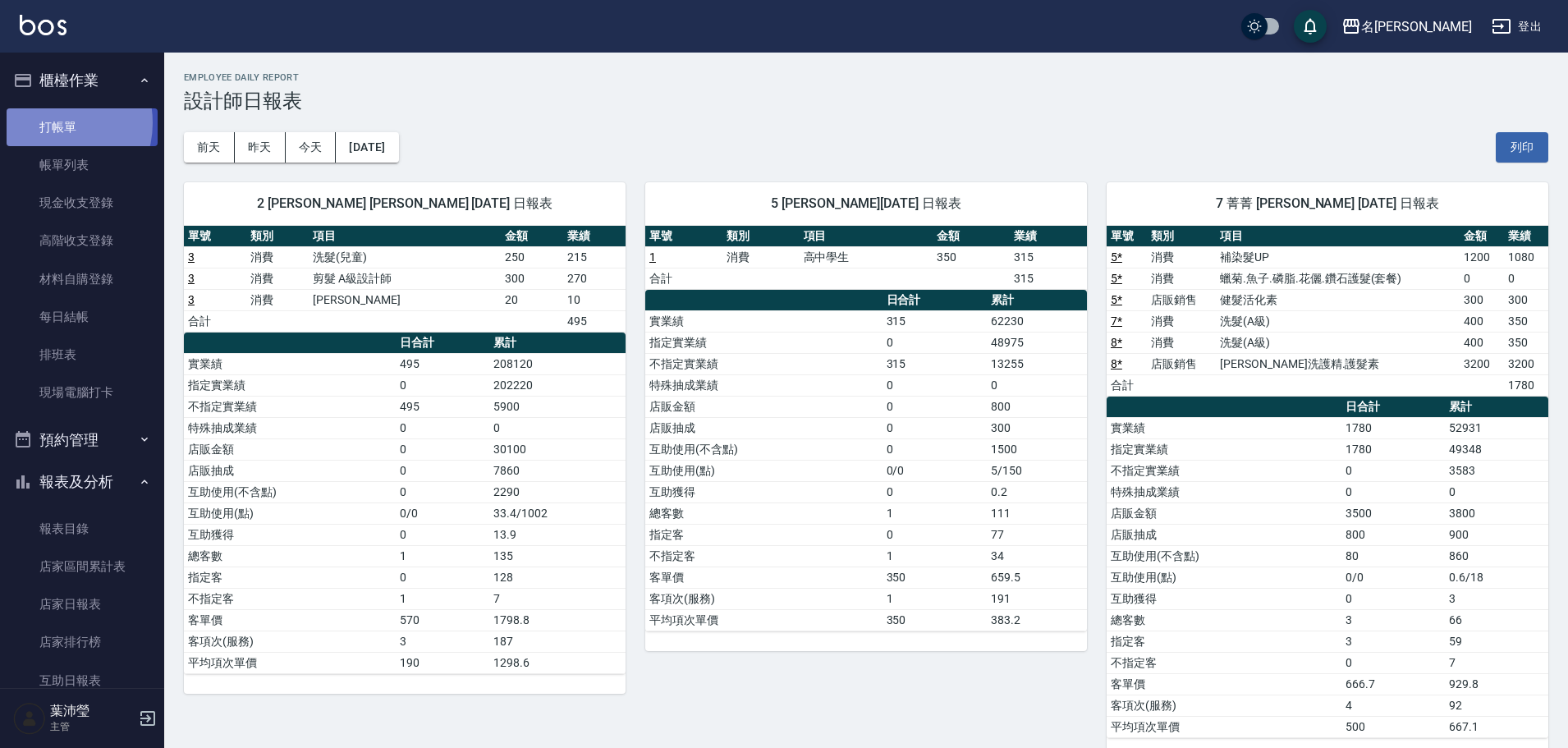
click at [52, 122] on link "打帳單" at bounding box center [82, 127] width 151 height 38
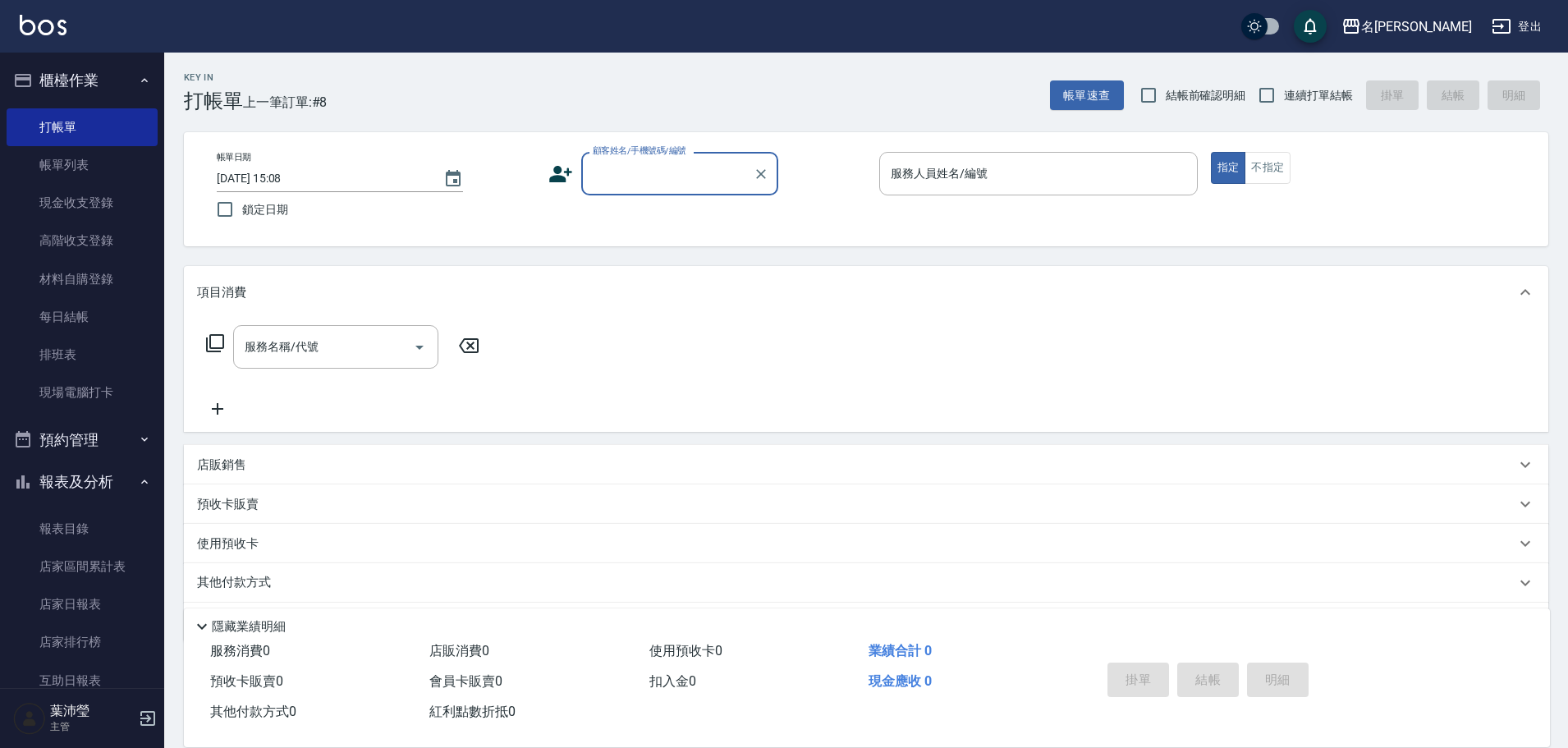
click at [623, 156] on label "顧客姓名/手機號碼/編號" at bounding box center [640, 150] width 94 height 12
click at [623, 159] on input "顧客姓名/手機號碼/編號" at bounding box center [667, 173] width 158 height 29
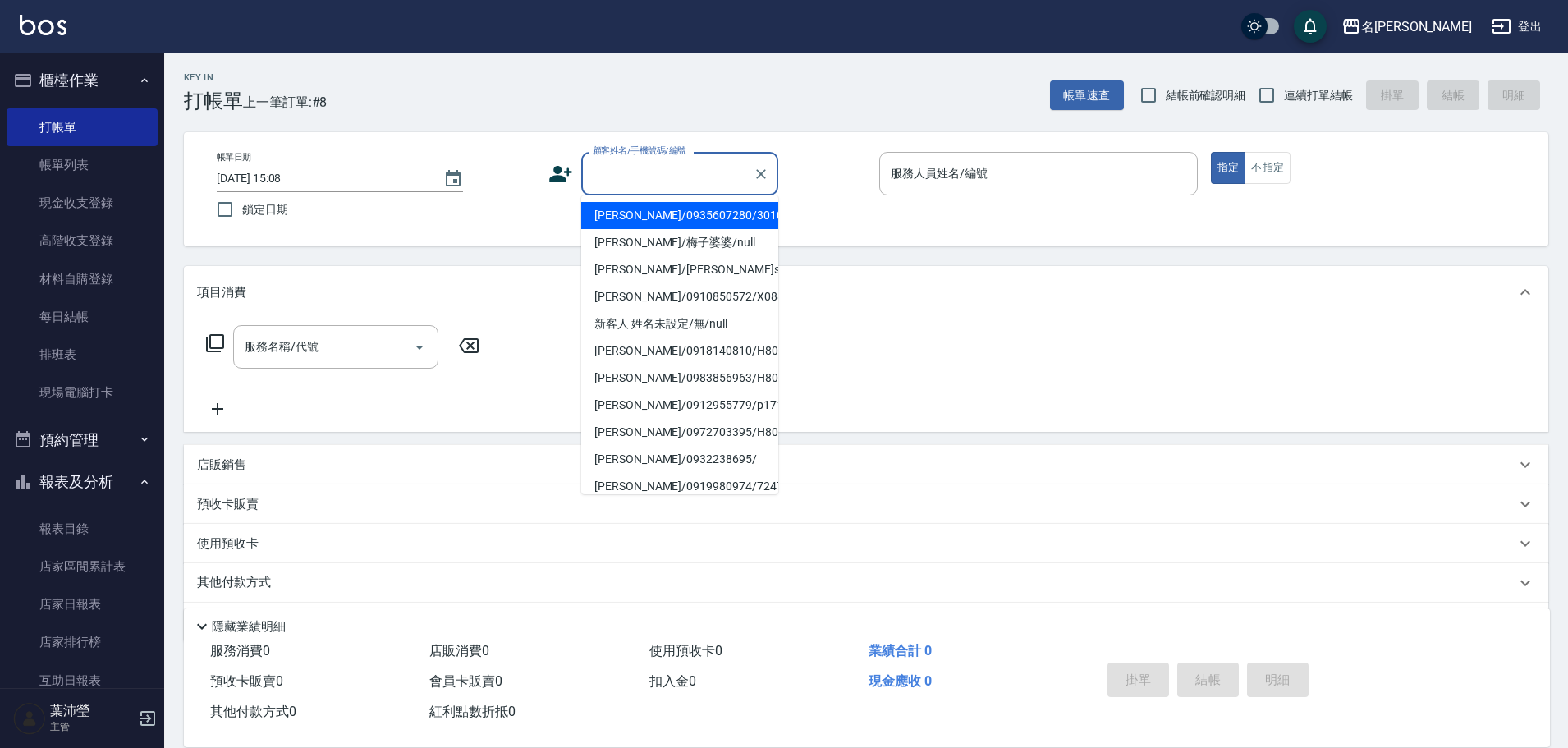
click at [629, 178] on input "顧客姓名/手機號碼/編號" at bounding box center [667, 173] width 158 height 29
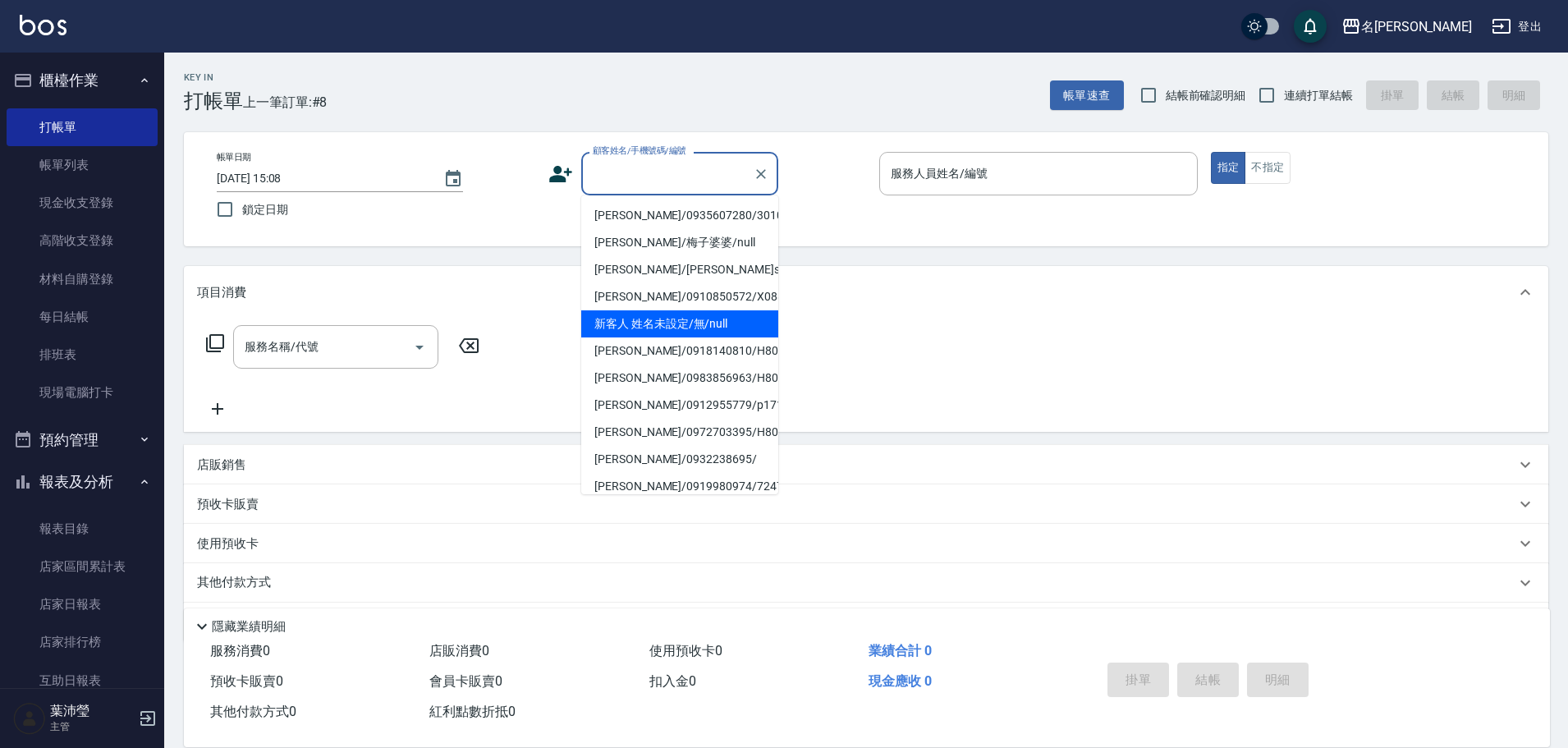
click at [670, 314] on li "新客人 姓名未設定/無/null" at bounding box center [680, 324] width 197 height 27
type input "新客人 姓名未設定/無/null"
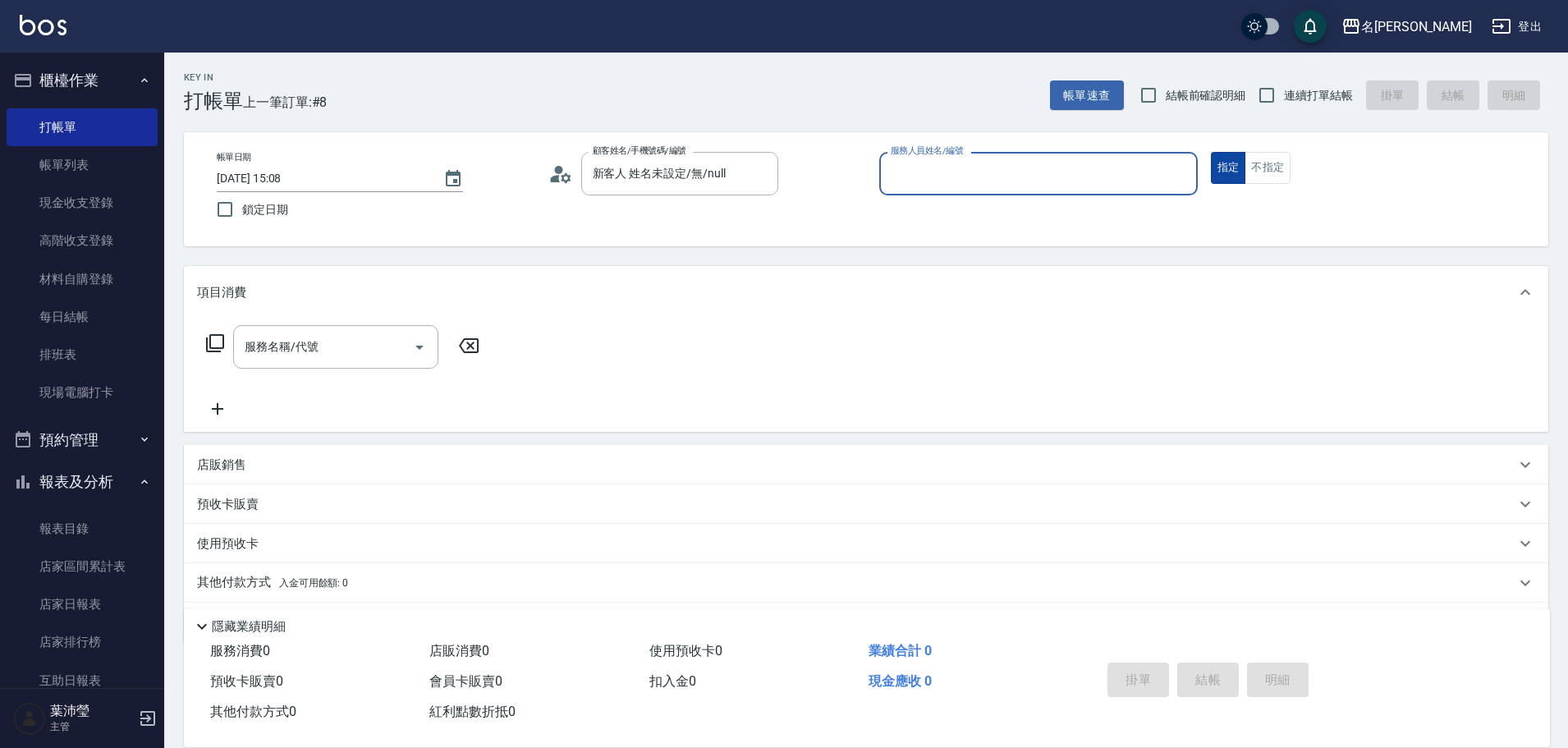
click at [1211, 176] on button "指定" at bounding box center [1228, 167] width 35 height 32
click at [1181, 173] on input "服務人員姓名/編號" at bounding box center [1039, 173] width 304 height 29
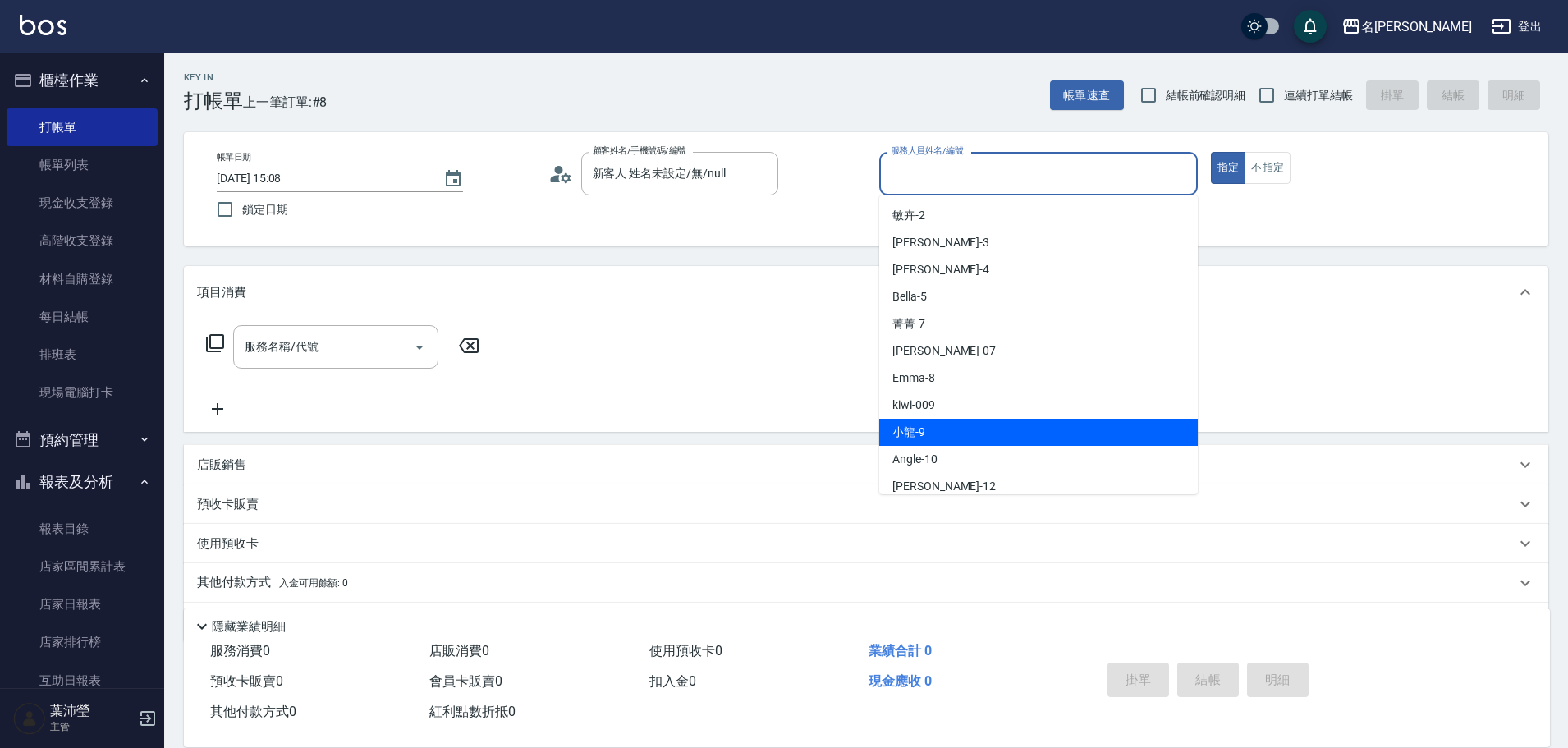
click at [1010, 443] on div "小龍 -9" at bounding box center [1039, 432] width 319 height 27
type input "小龍-9"
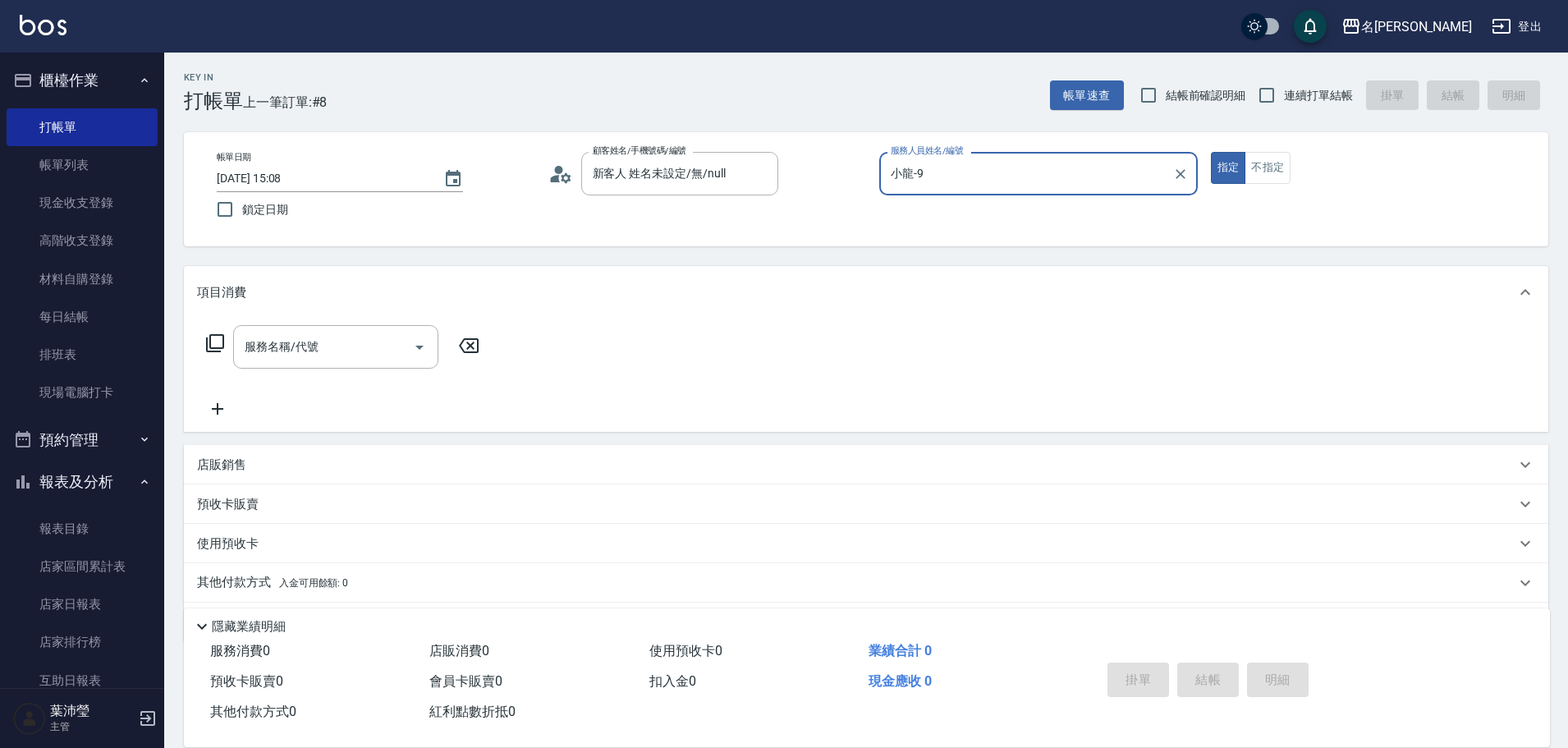
click at [226, 350] on div "服務名稱/代號 服務名稱/代號" at bounding box center [343, 347] width 292 height 44
click at [198, 343] on div "服務名稱/代號 服務名稱/代號" at bounding box center [343, 347] width 292 height 44
click at [219, 345] on icon at bounding box center [214, 342] width 20 height 20
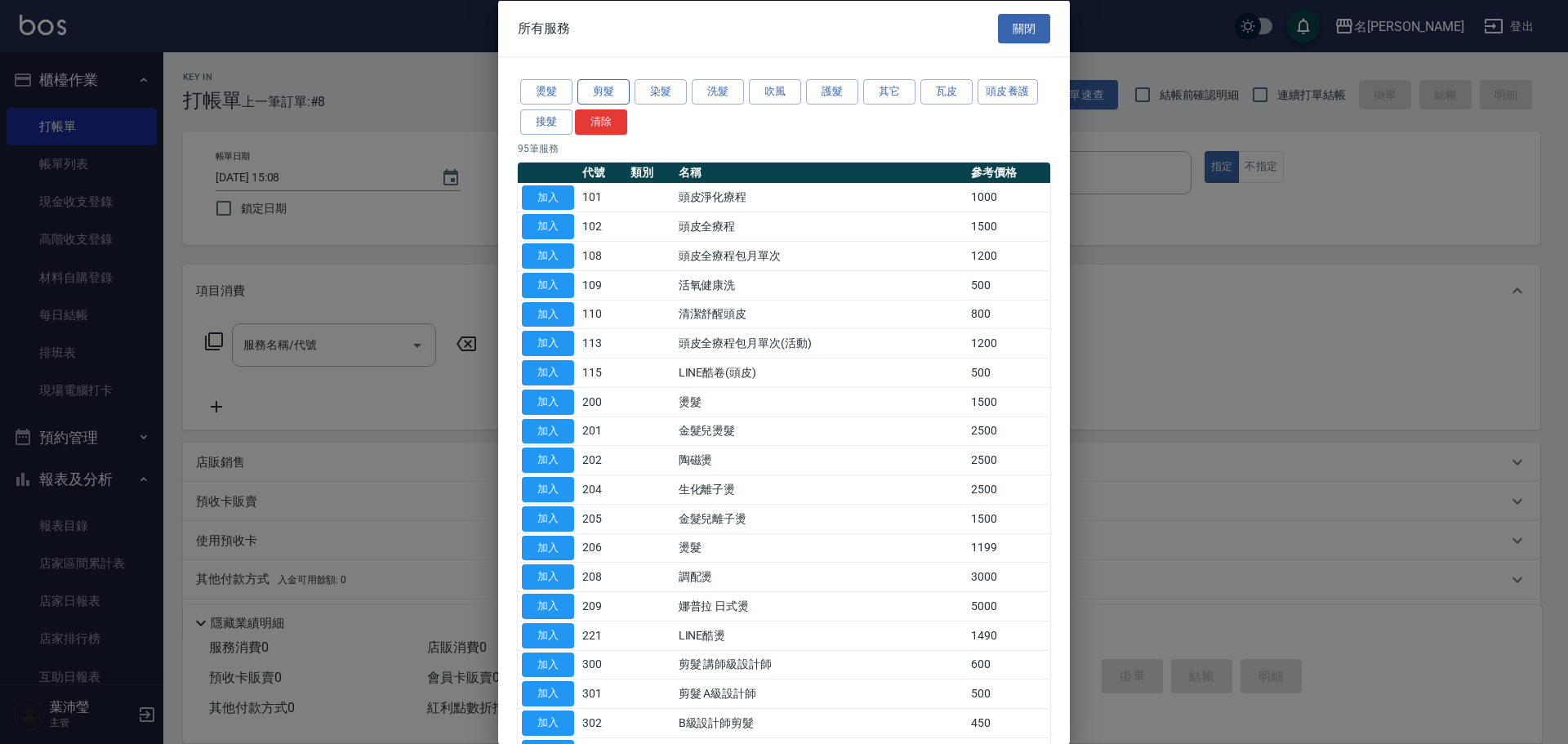
click at [619, 97] on button "剪髮" at bounding box center [604, 92] width 53 height 25
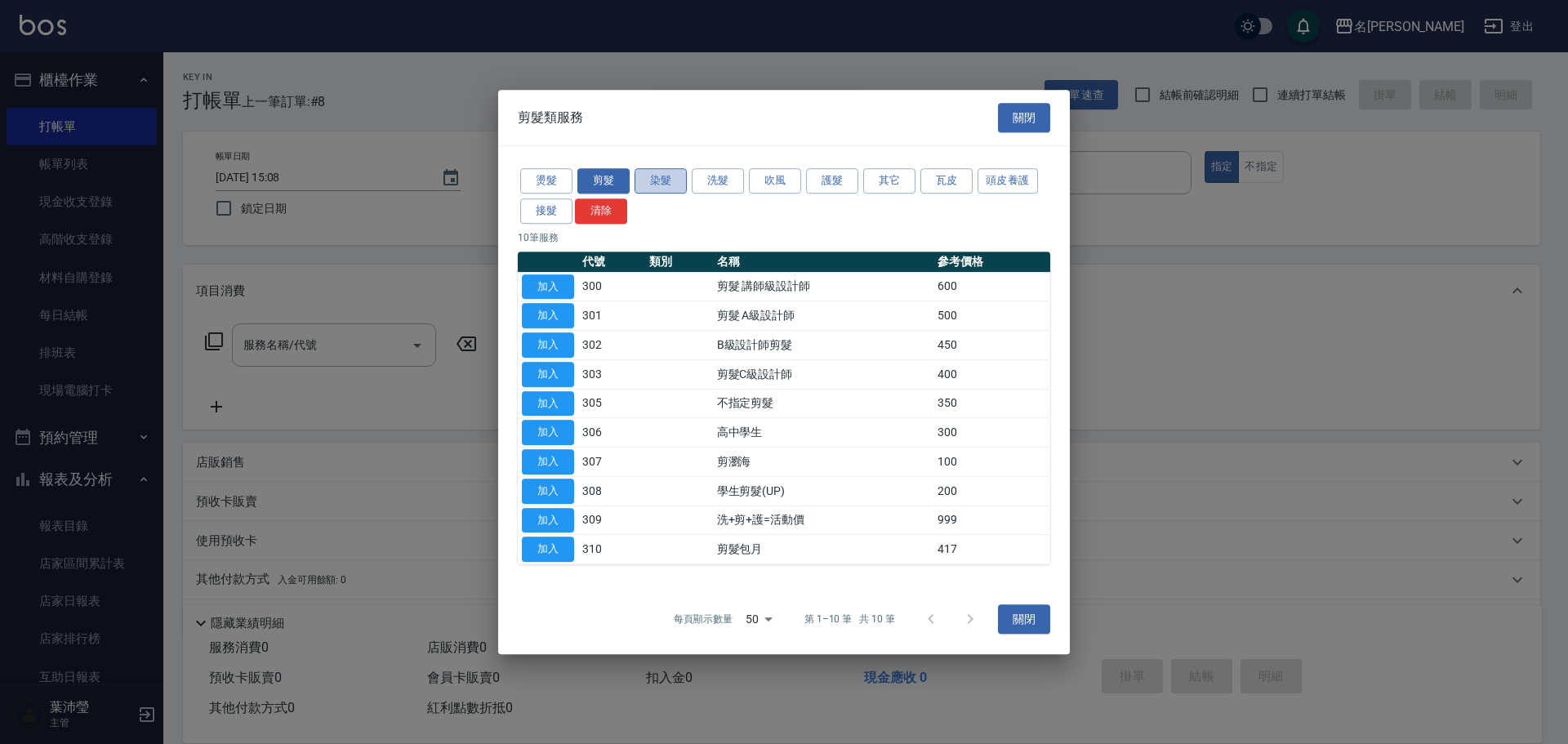
click at [672, 183] on button "染髮" at bounding box center [661, 181] width 53 height 25
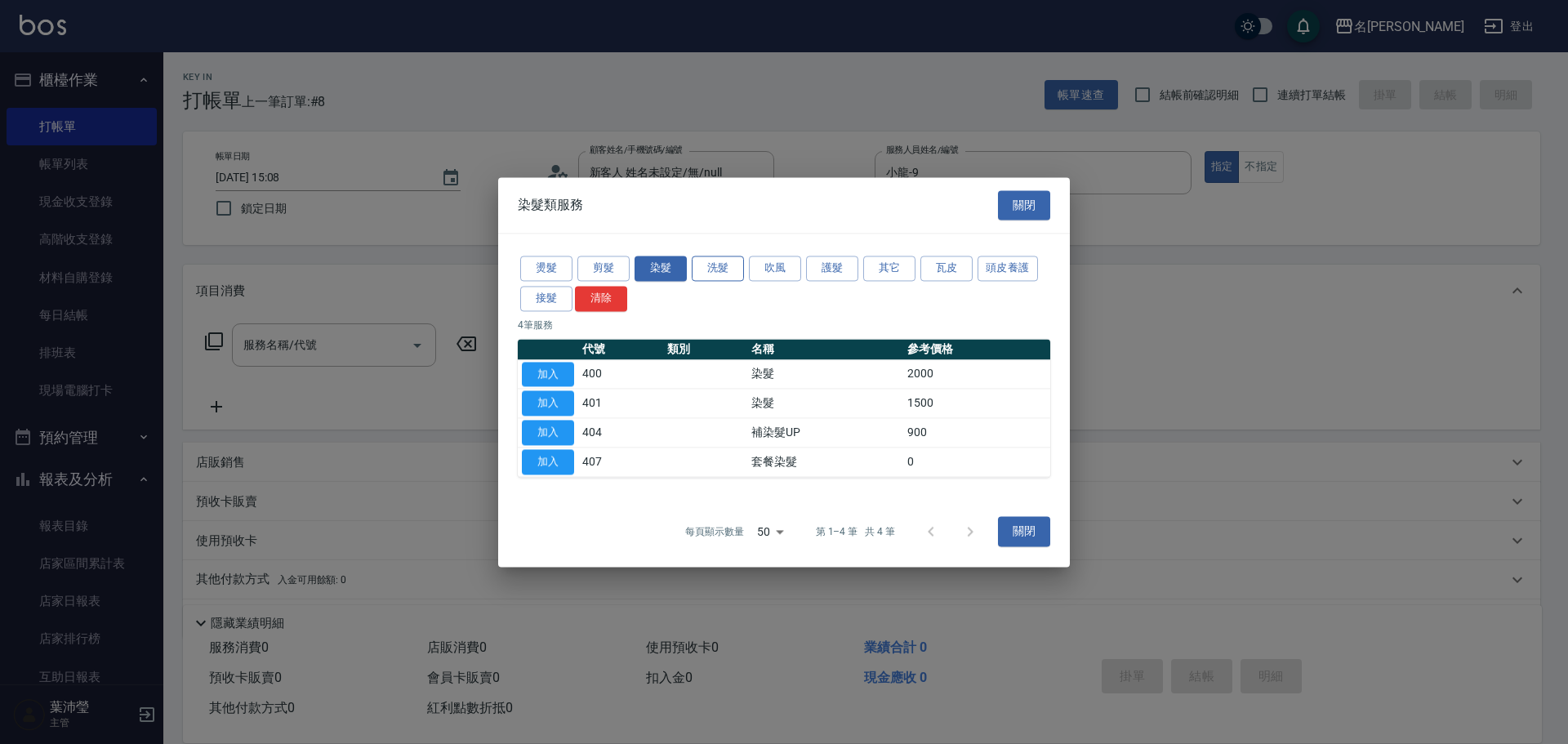
click at [721, 268] on button "洗髮" at bounding box center [718, 268] width 53 height 25
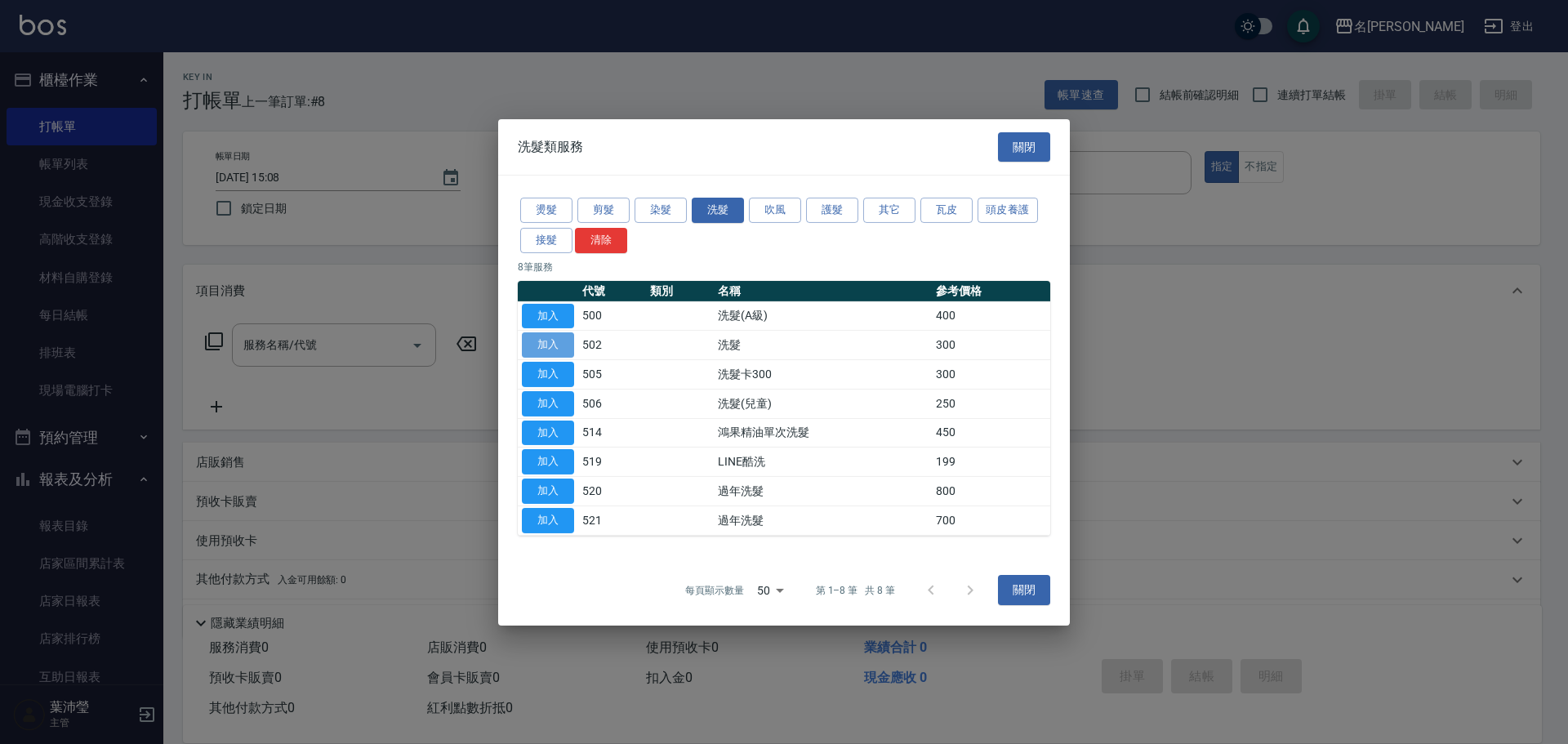
click at [542, 336] on button "加入" at bounding box center [548, 345] width 53 height 25
type input "洗髮(502)"
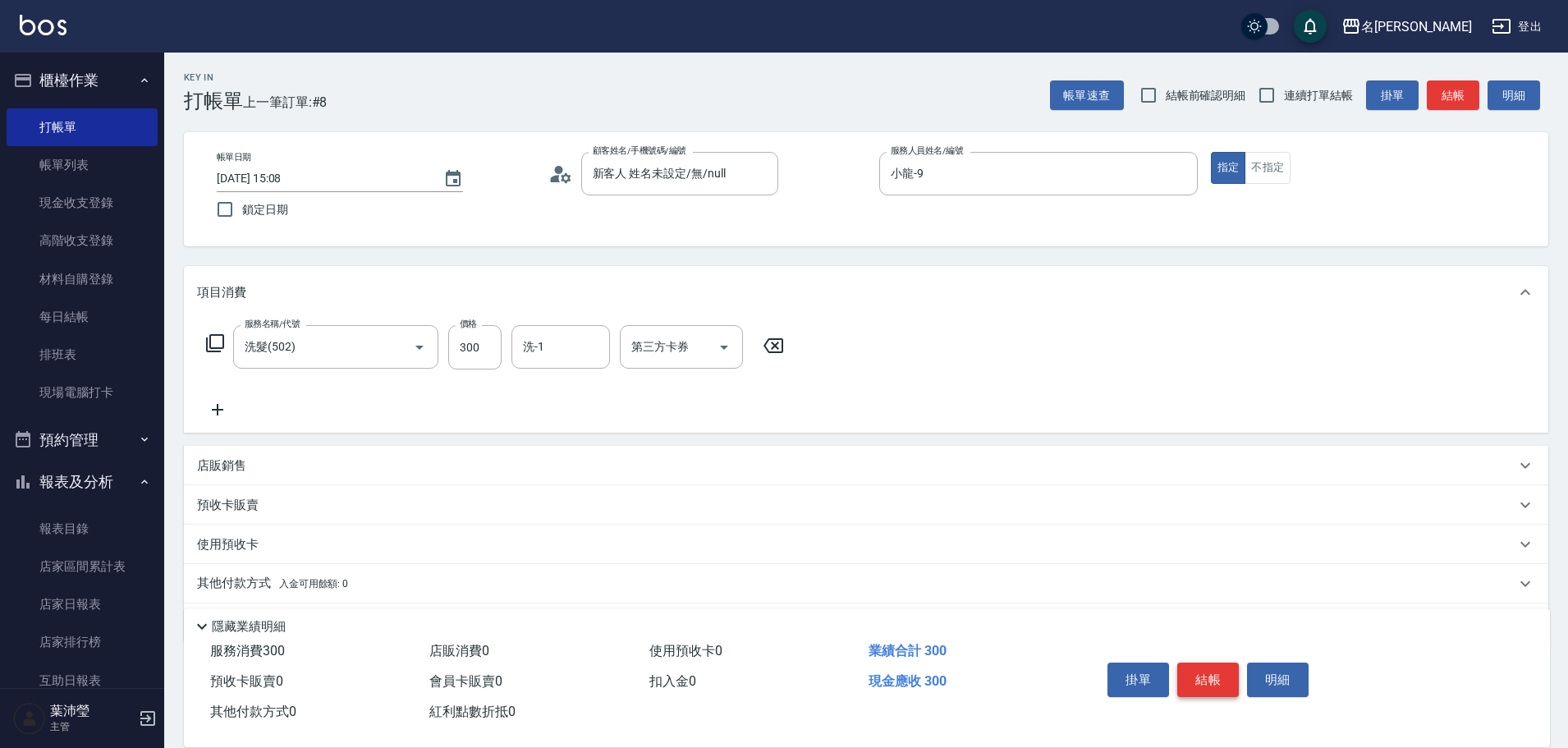
click at [1230, 680] on button "結帳" at bounding box center [1208, 680] width 61 height 34
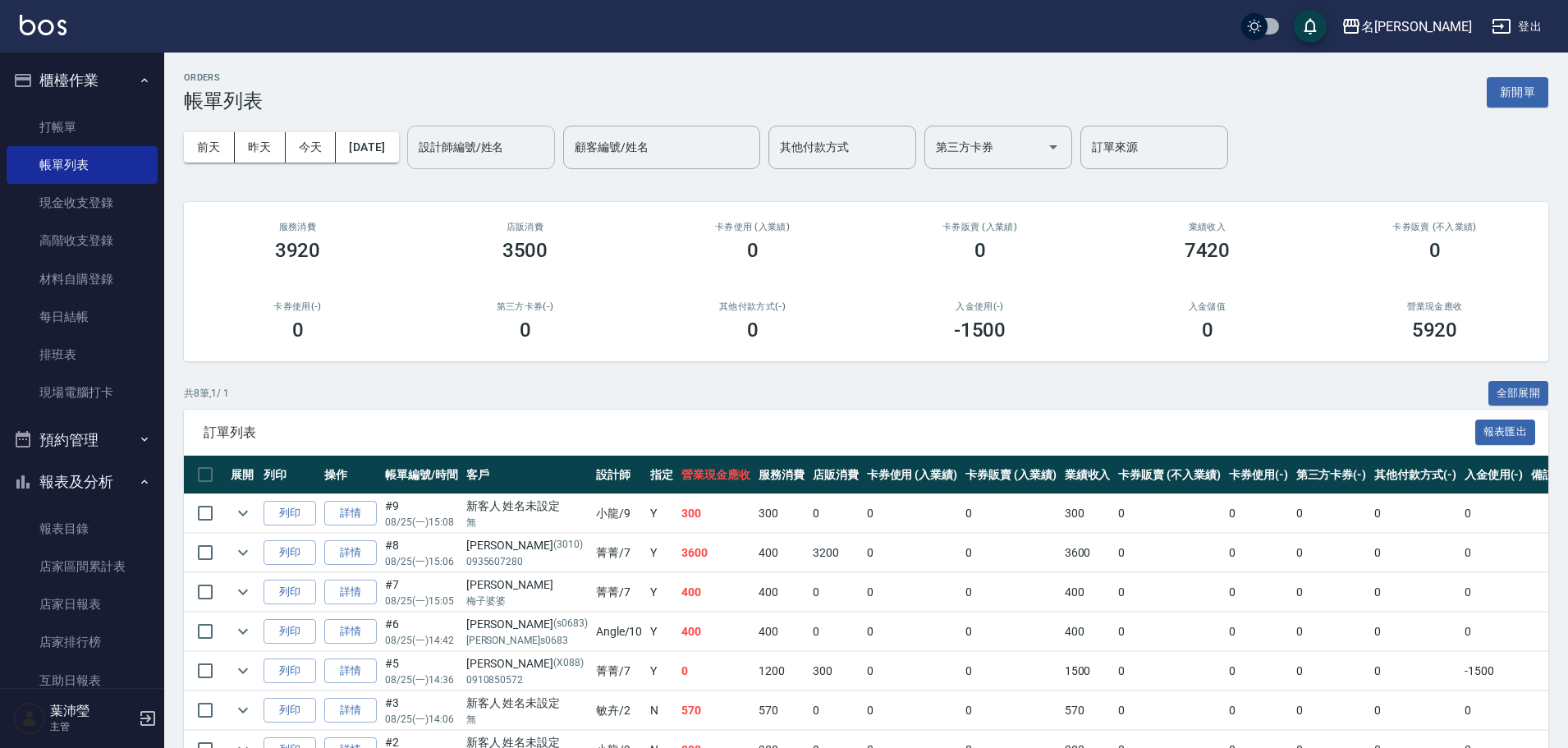
click at [542, 152] on input "設計師編號/姓名" at bounding box center [481, 148] width 133 height 29
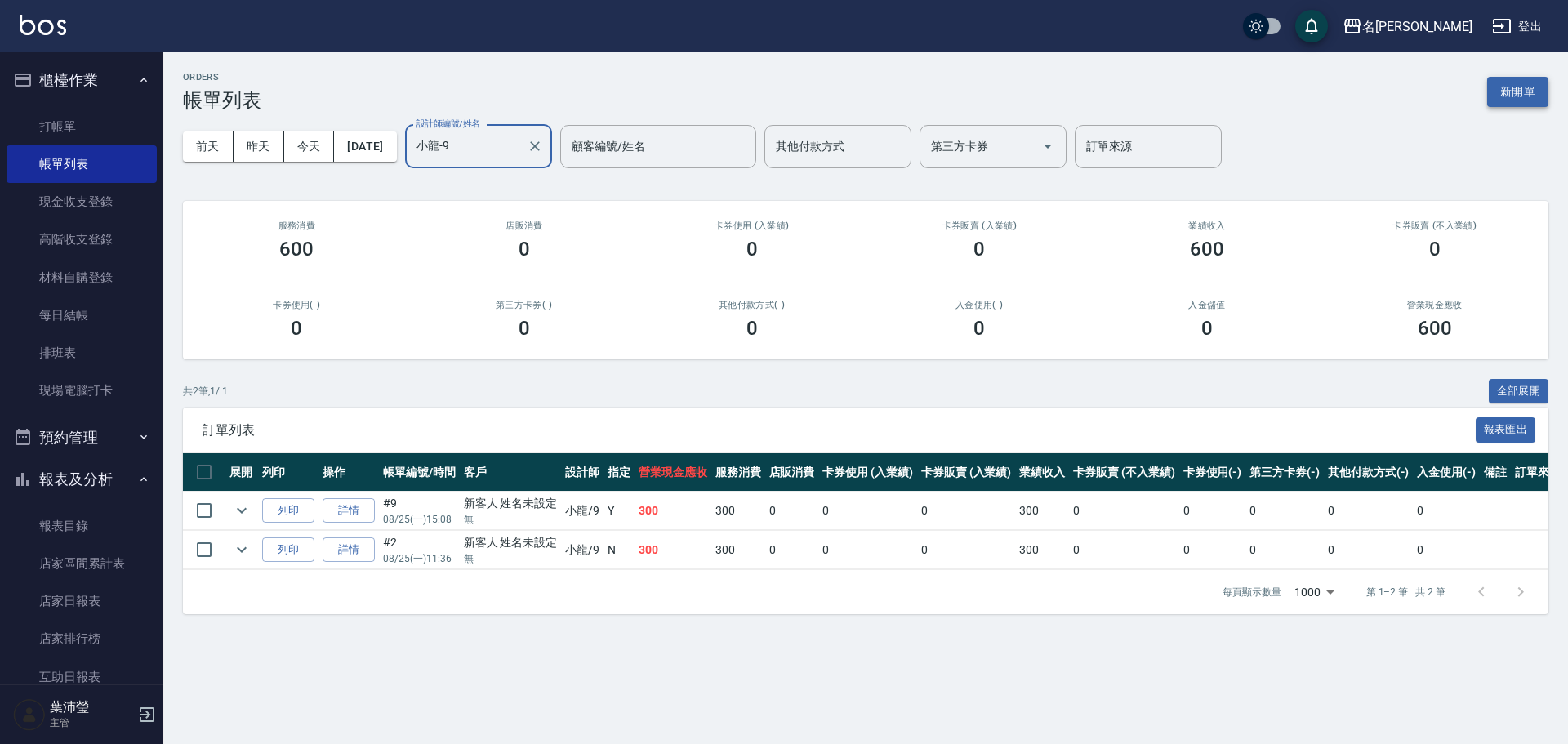
type input "小龍-9"
click at [1502, 93] on button "新開單" at bounding box center [1517, 92] width 61 height 31
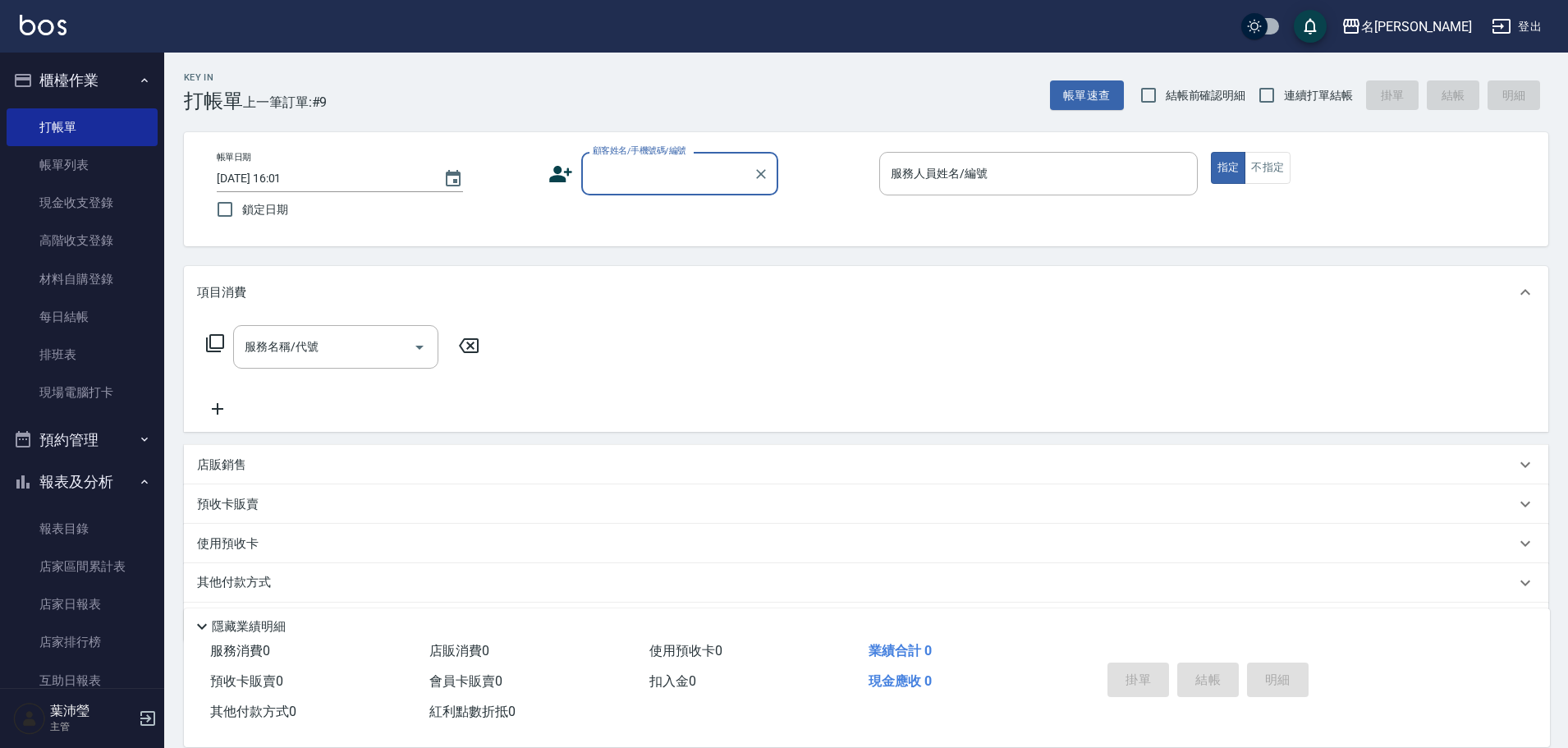
click at [685, 169] on input "顧客姓名/手機號碼/編號" at bounding box center [667, 173] width 158 height 29
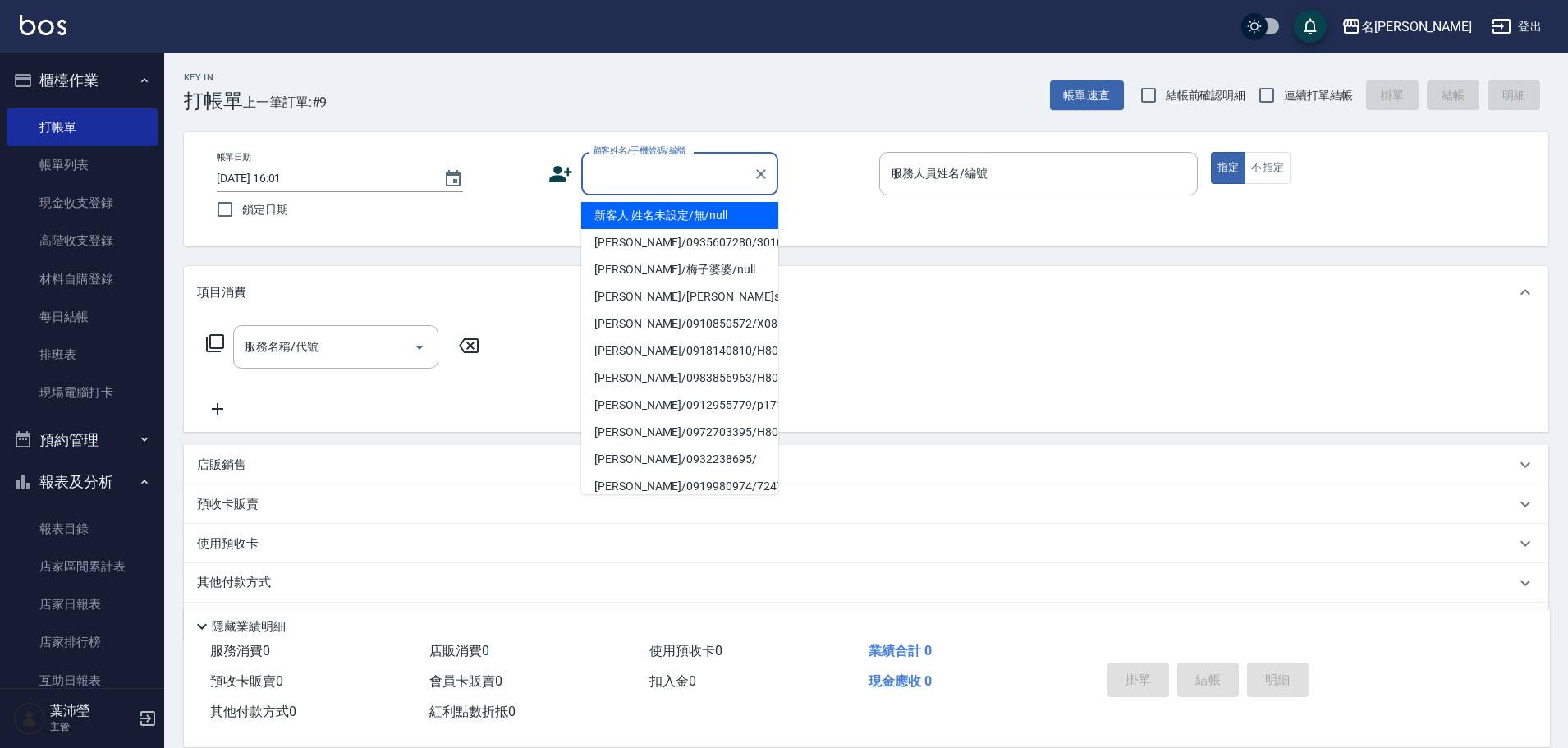
click at [705, 212] on li "新客人 姓名未設定/無/null" at bounding box center [680, 215] width 197 height 27
type input "新客人 姓名未設定/無/null"
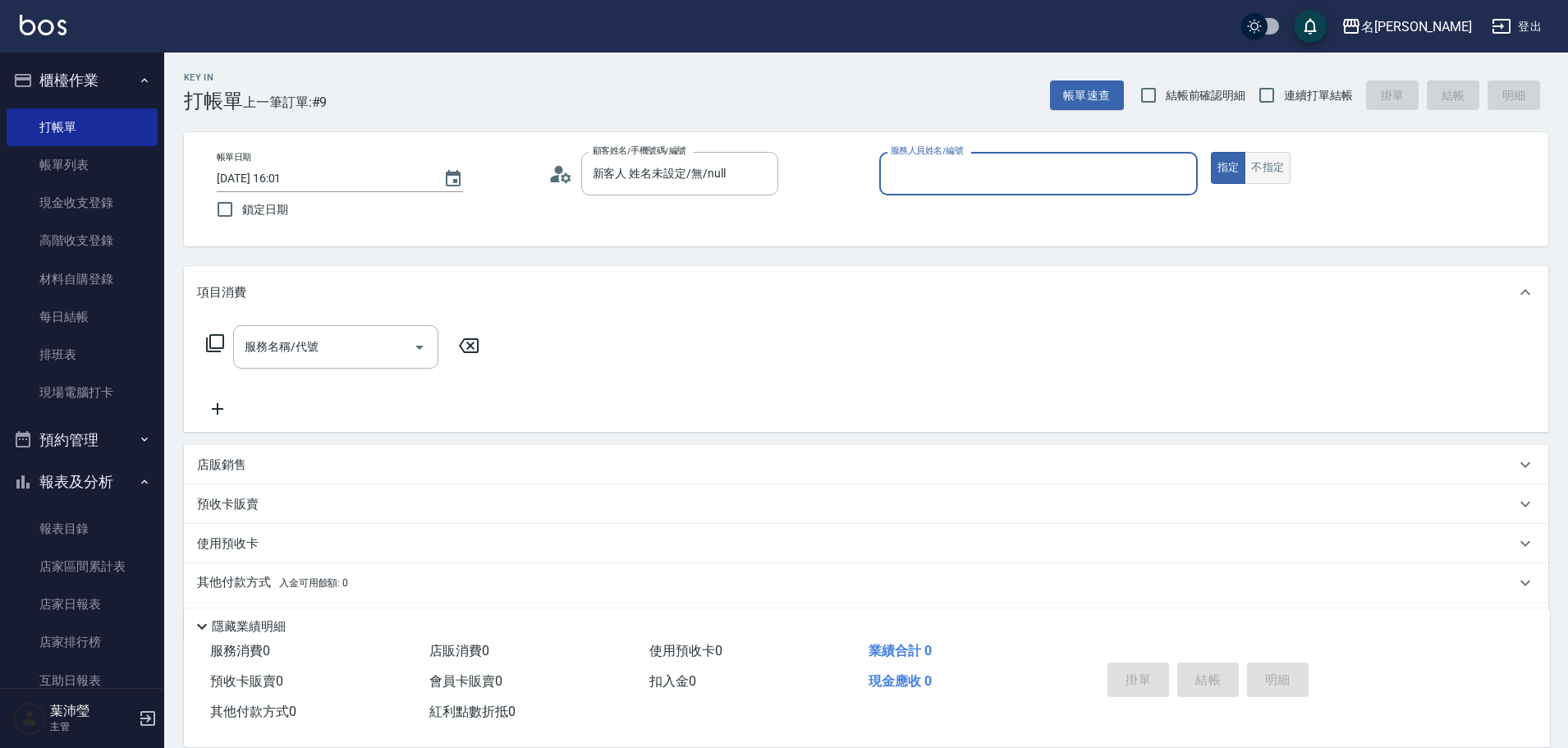
click at [1275, 167] on button "不指定" at bounding box center [1267, 167] width 46 height 32
click at [1184, 167] on input "服務人員姓名/編號" at bounding box center [1039, 173] width 304 height 29
type input "小龍-9"
type button "false"
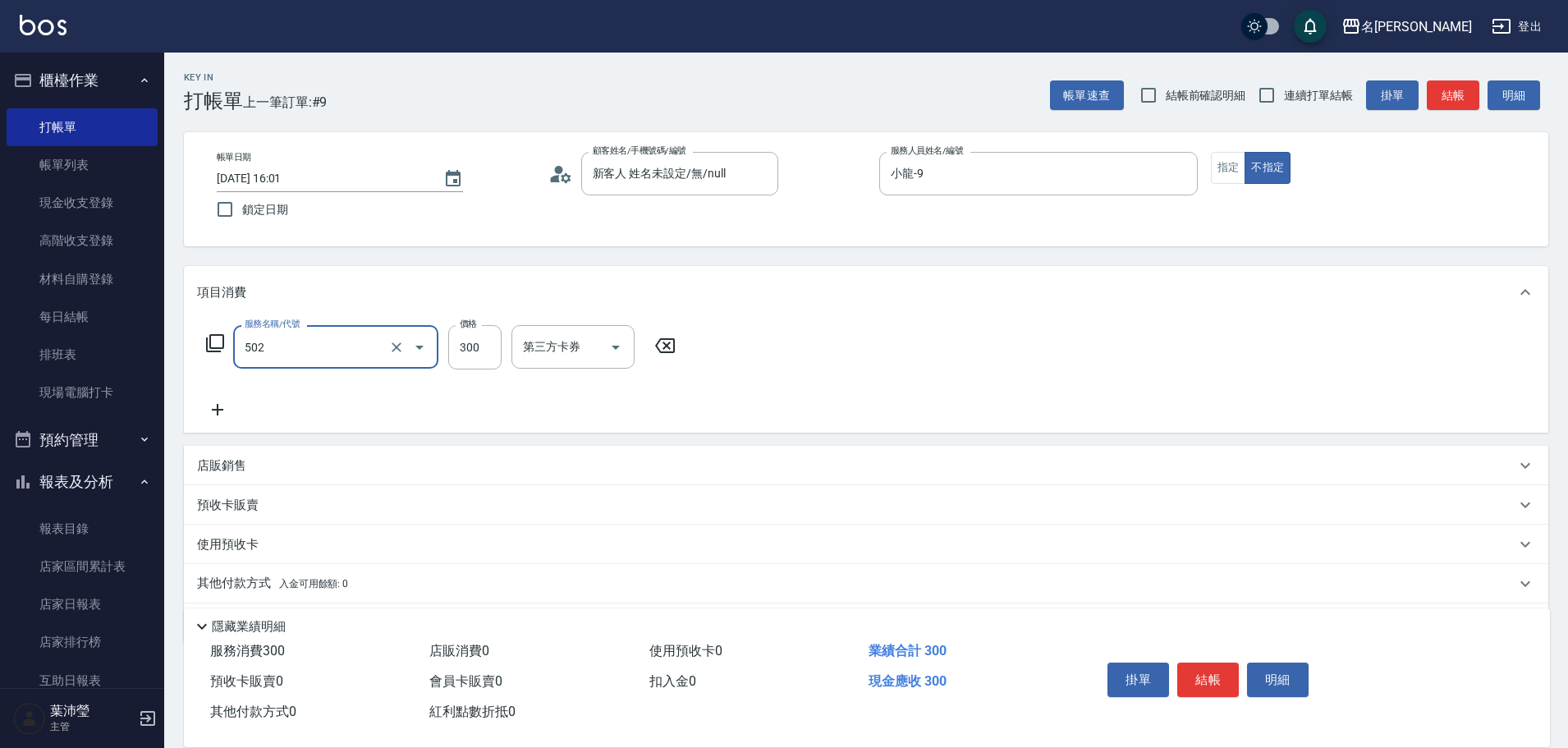
type input "洗髮(502)"
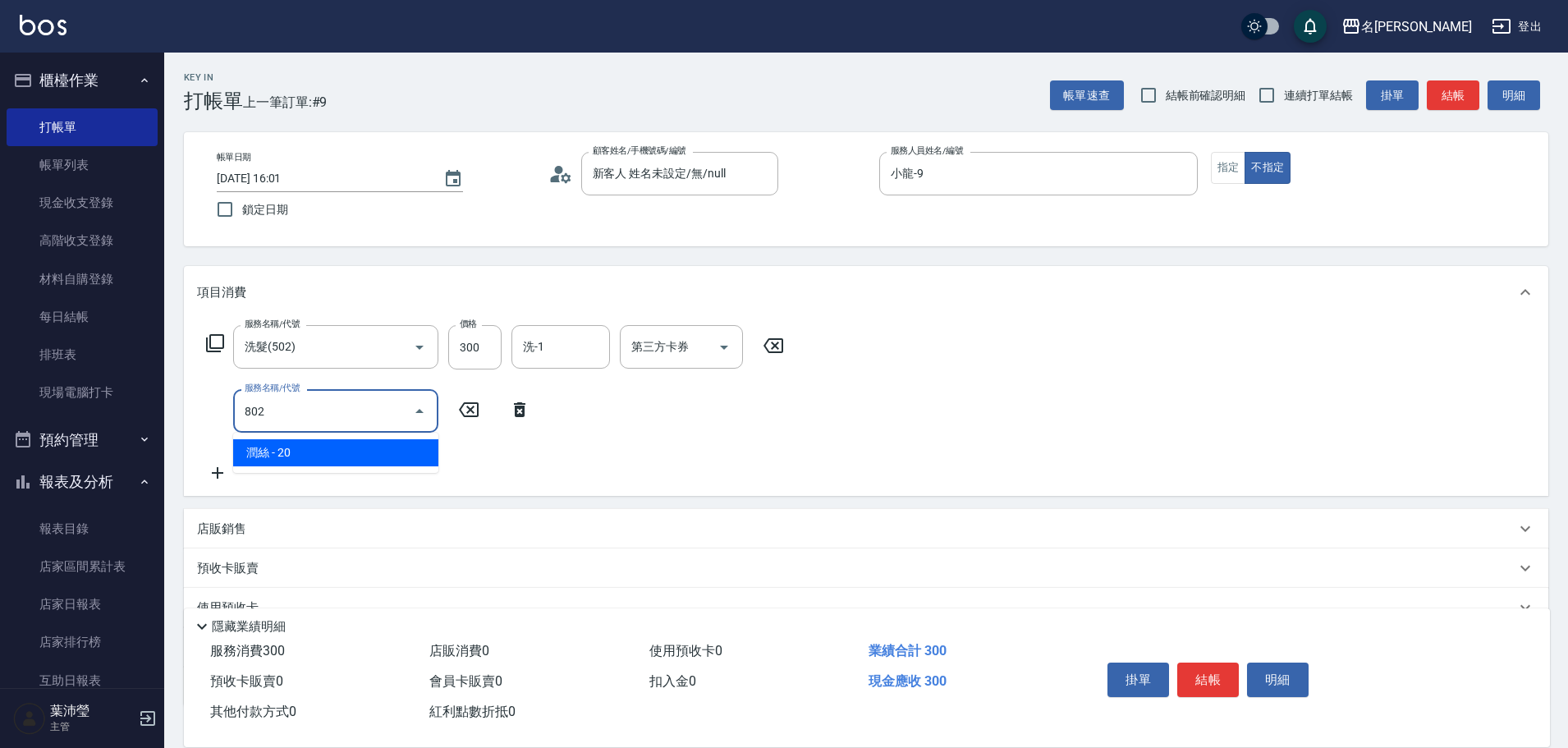
type input "[PERSON_NAME](802)"
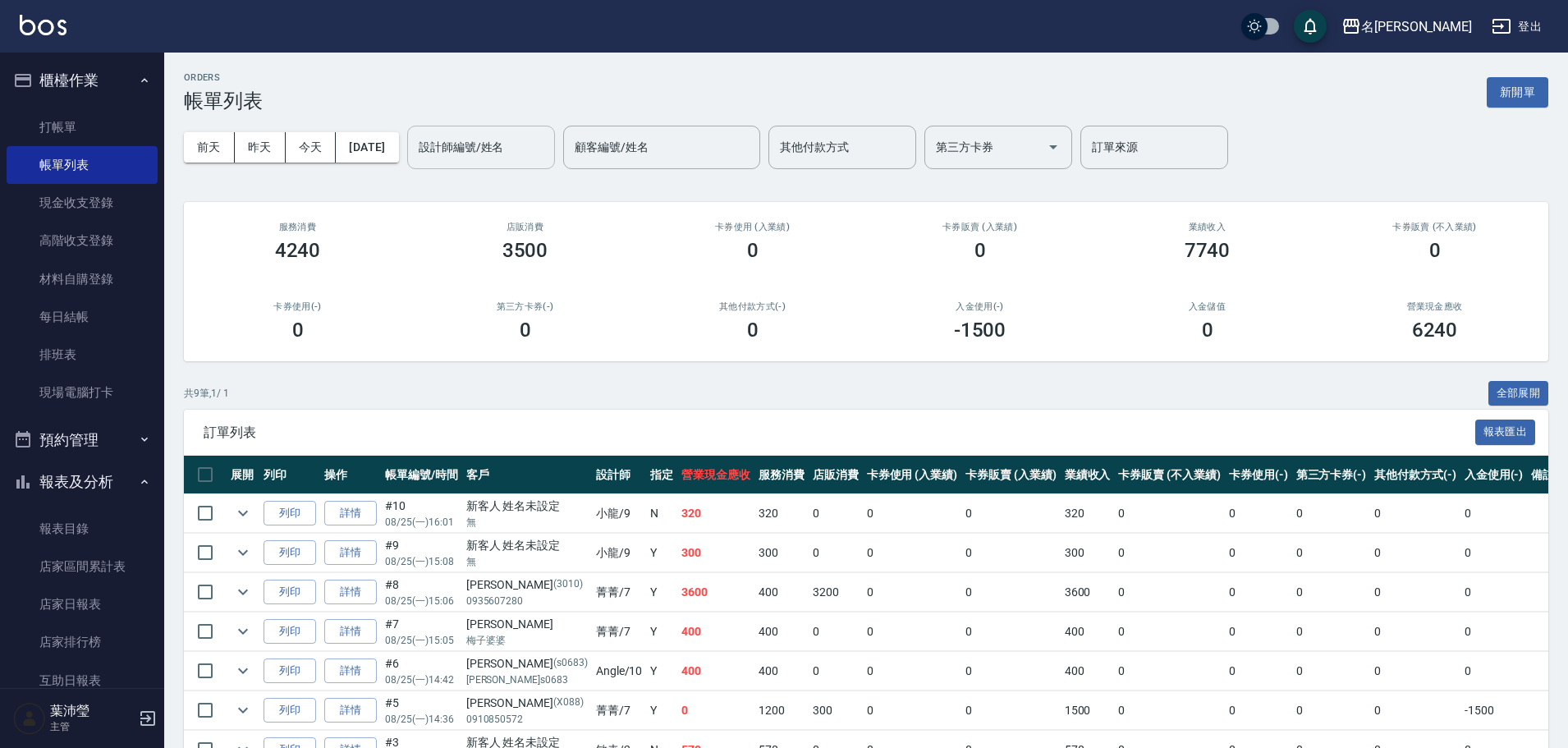
click at [457, 146] on input "設計師編號/姓名" at bounding box center [481, 148] width 133 height 29
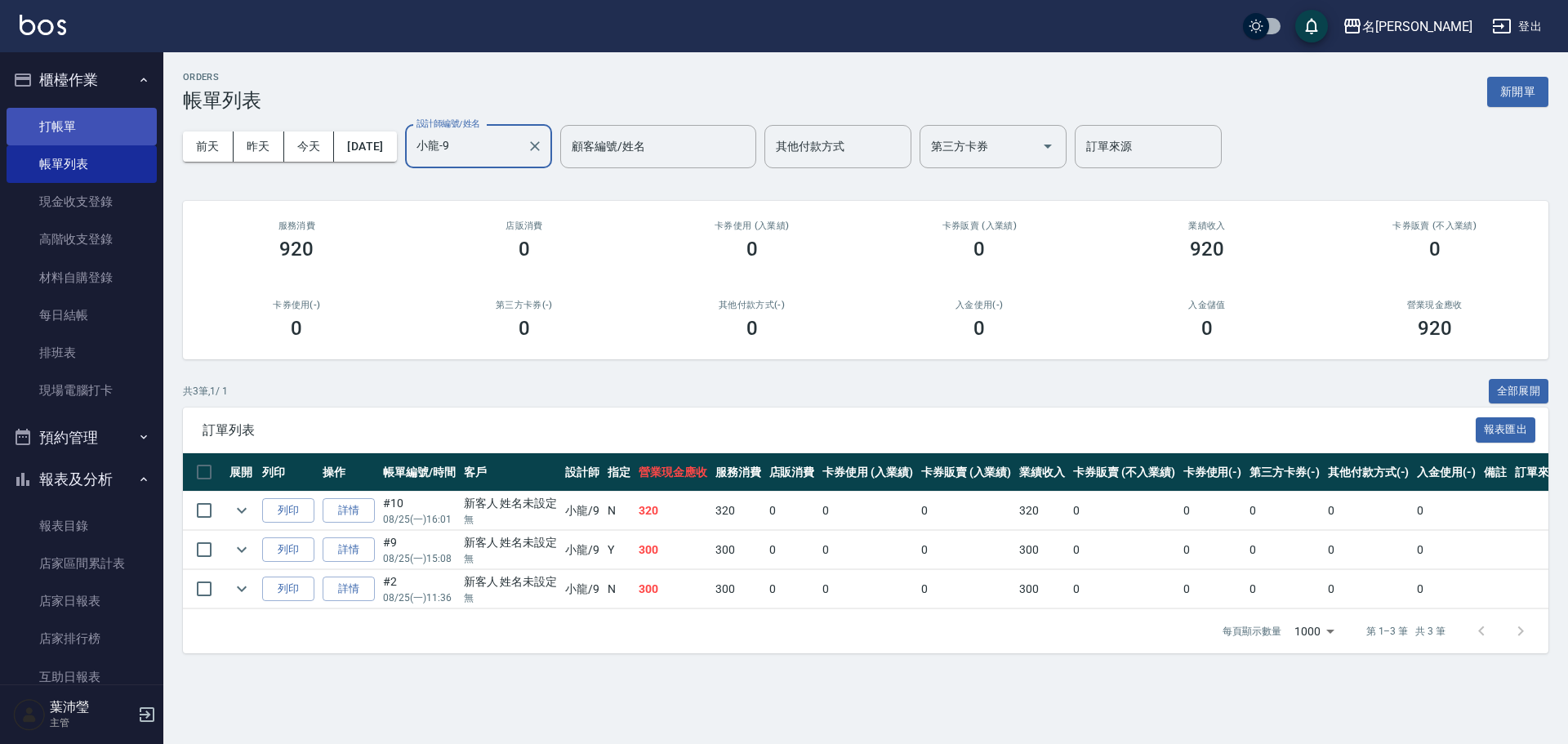
type input "小龍-9"
click at [138, 127] on link "打帳單" at bounding box center [82, 127] width 150 height 37
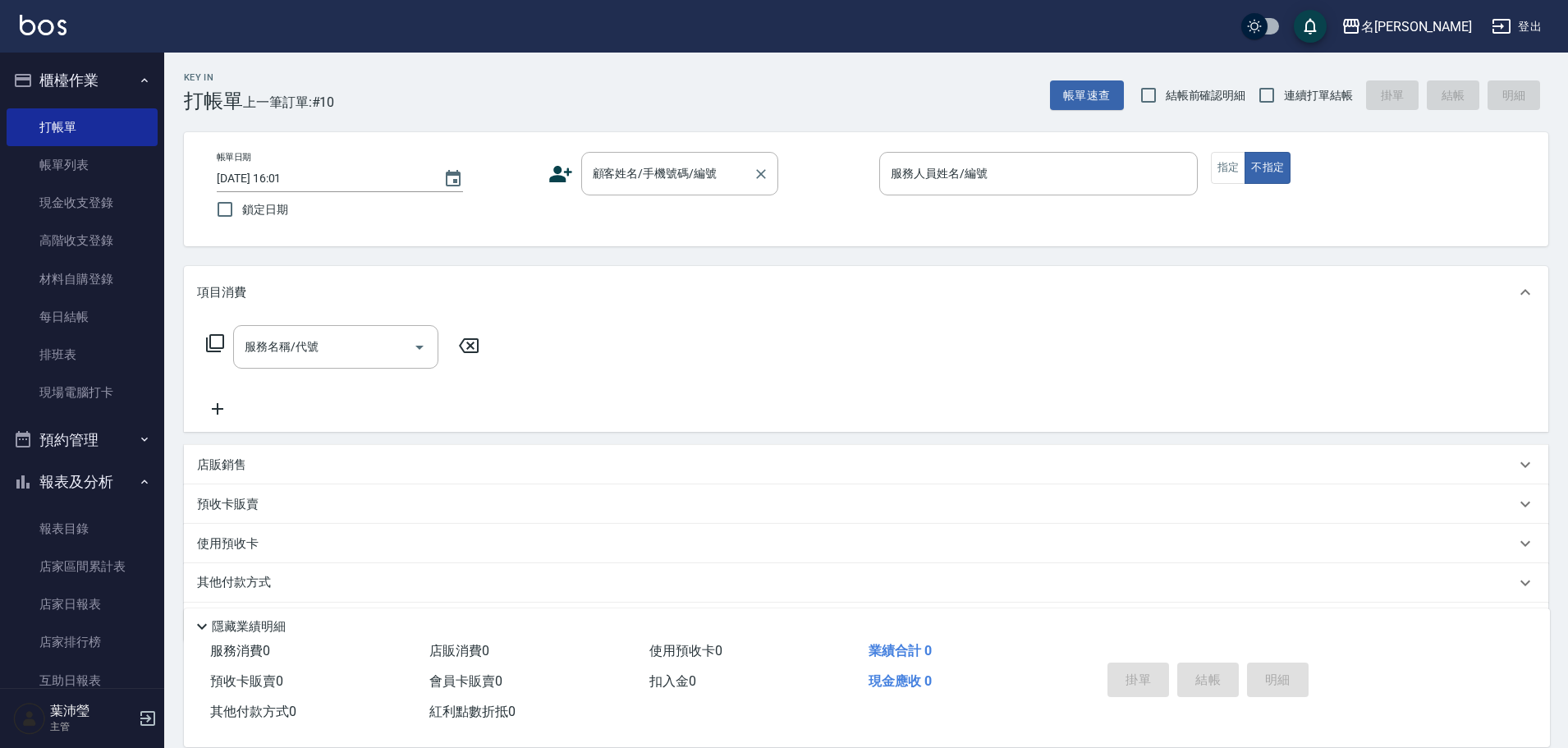
click at [626, 176] on div "顧客姓名/手機號碼/編號 顧客姓名/手機號碼/編號" at bounding box center [680, 173] width 197 height 44
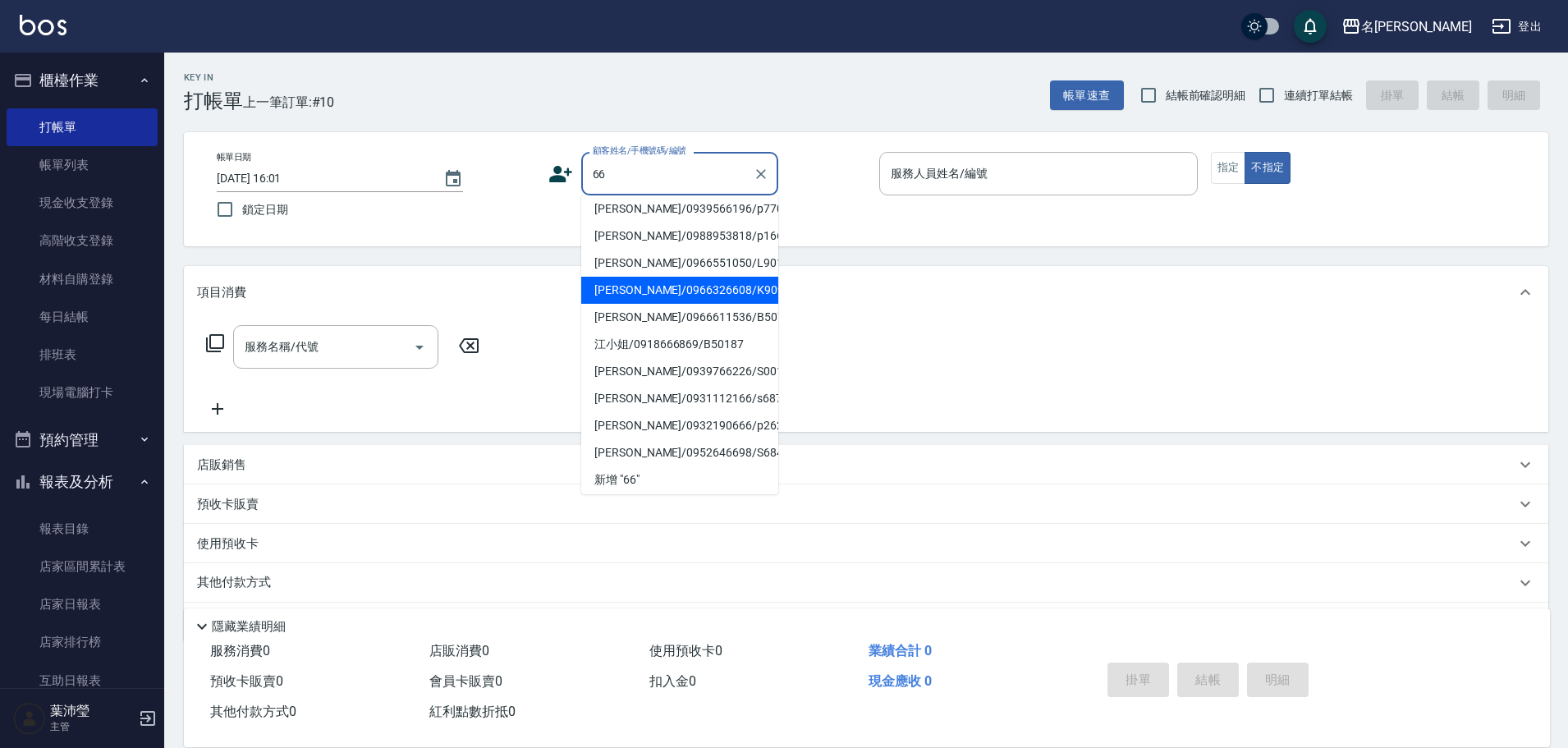
scroll to position [283, 0]
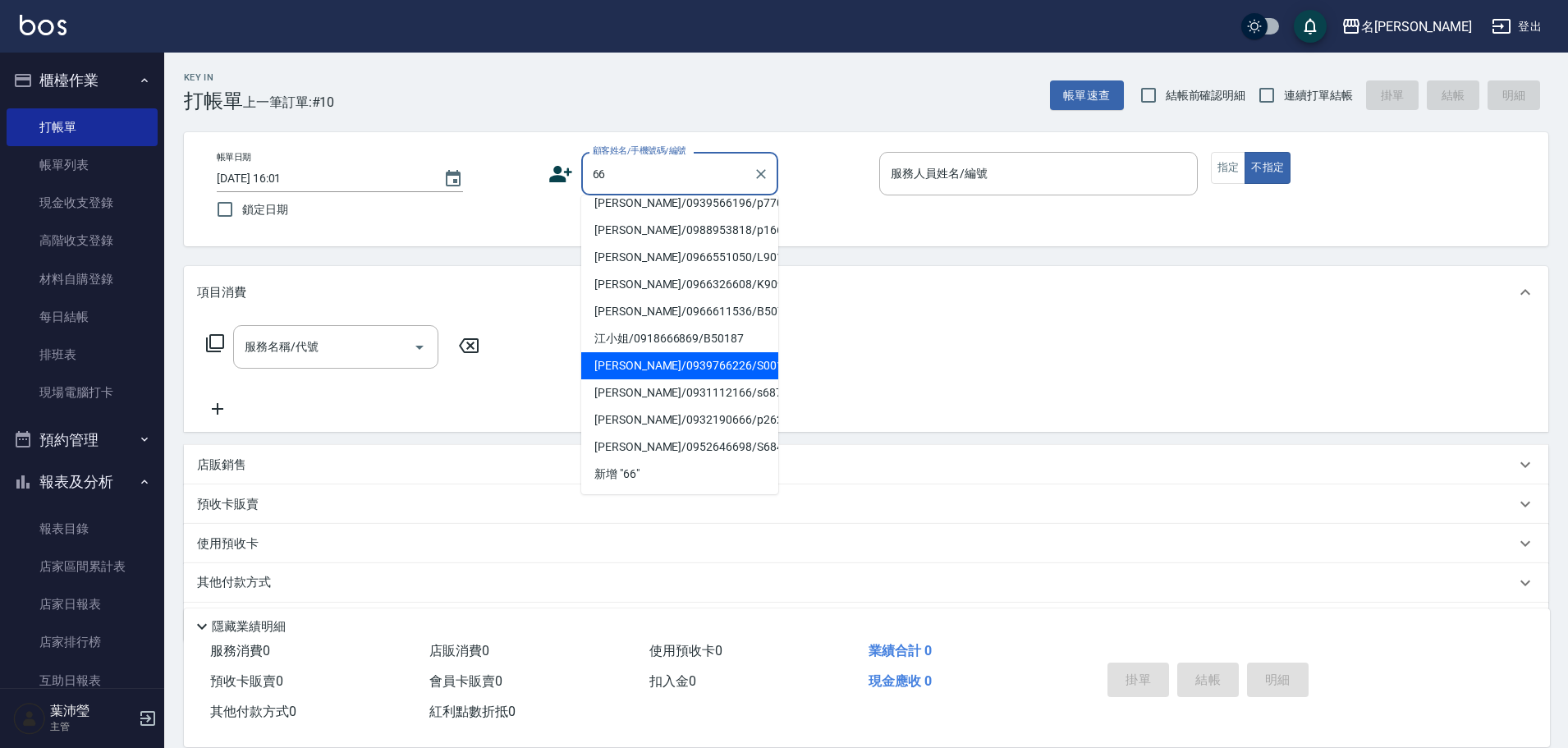
type input "6"
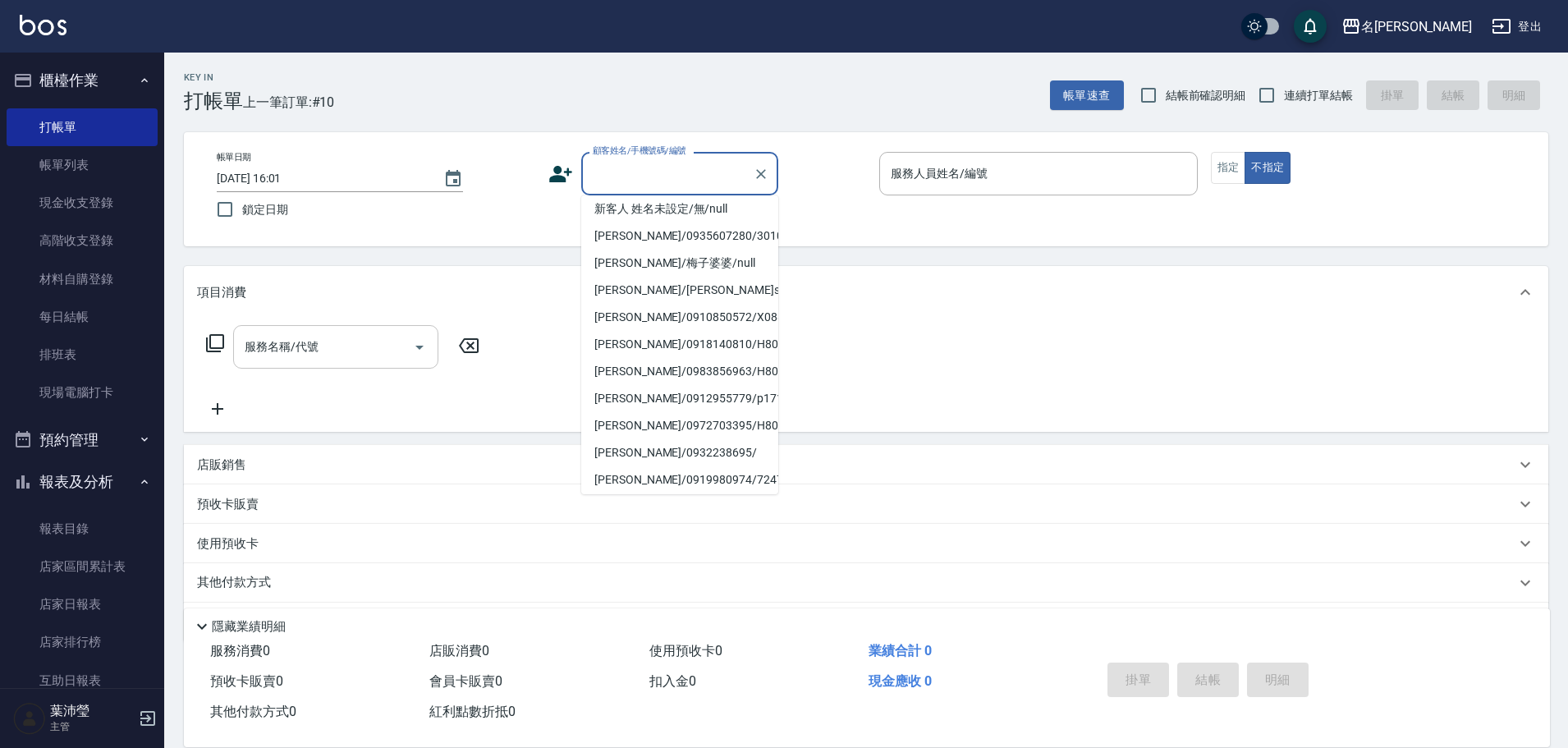
type input "ㄐ"
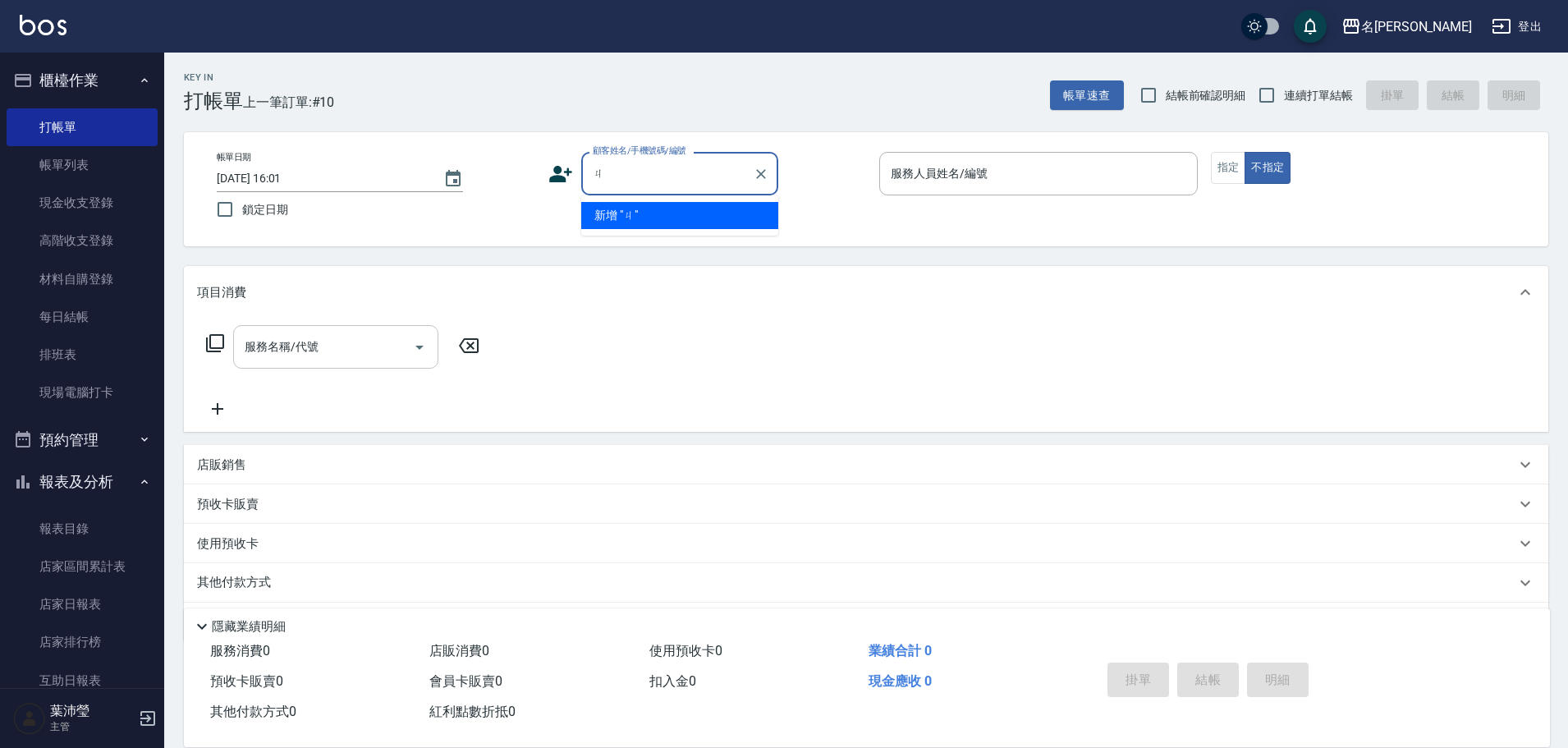
scroll to position [0, 0]
type input "r"
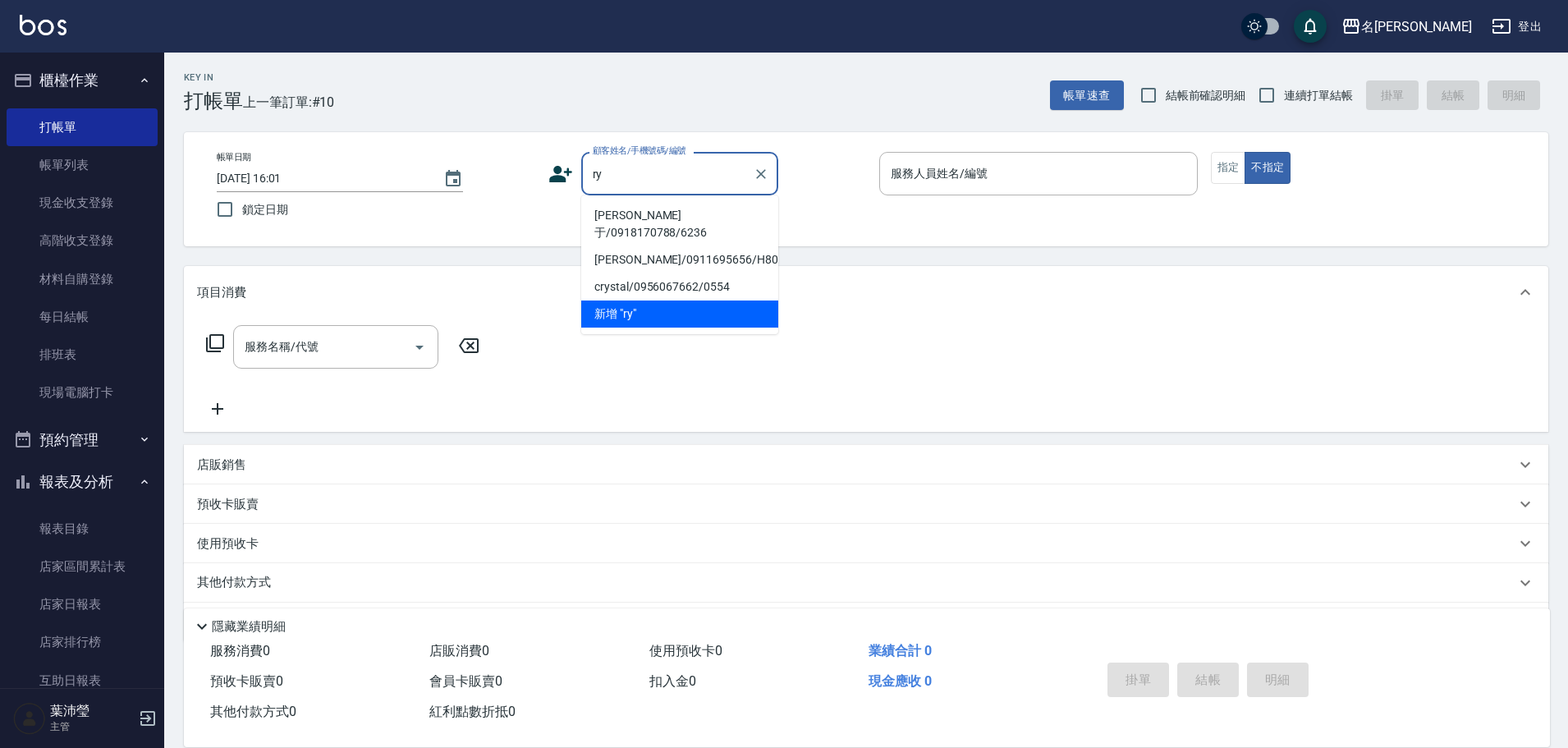
click at [617, 219] on li "[PERSON_NAME]于/0918170788/6236" at bounding box center [680, 224] width 197 height 44
type input "[PERSON_NAME]于/0918170788/6236"
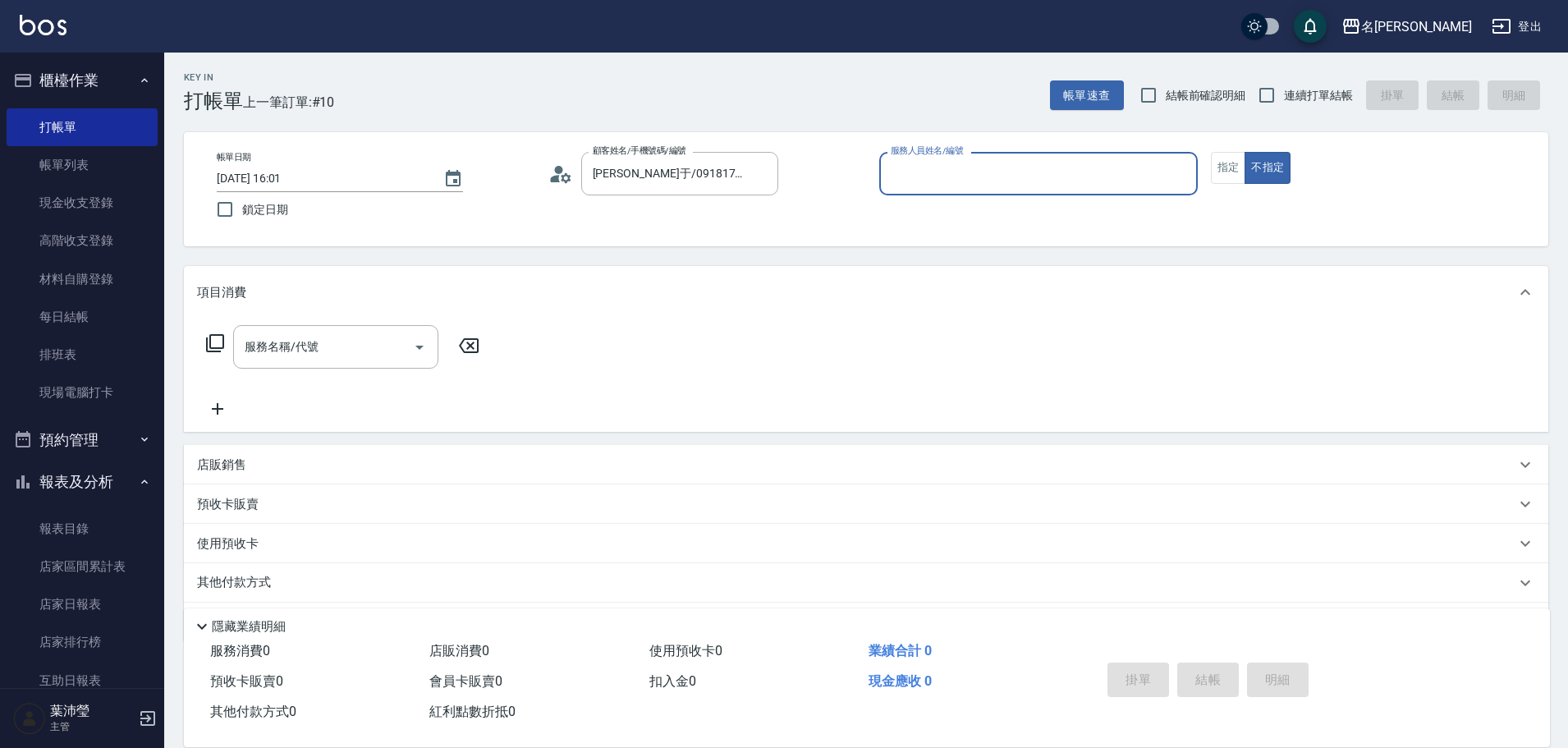
type input "Bella-5"
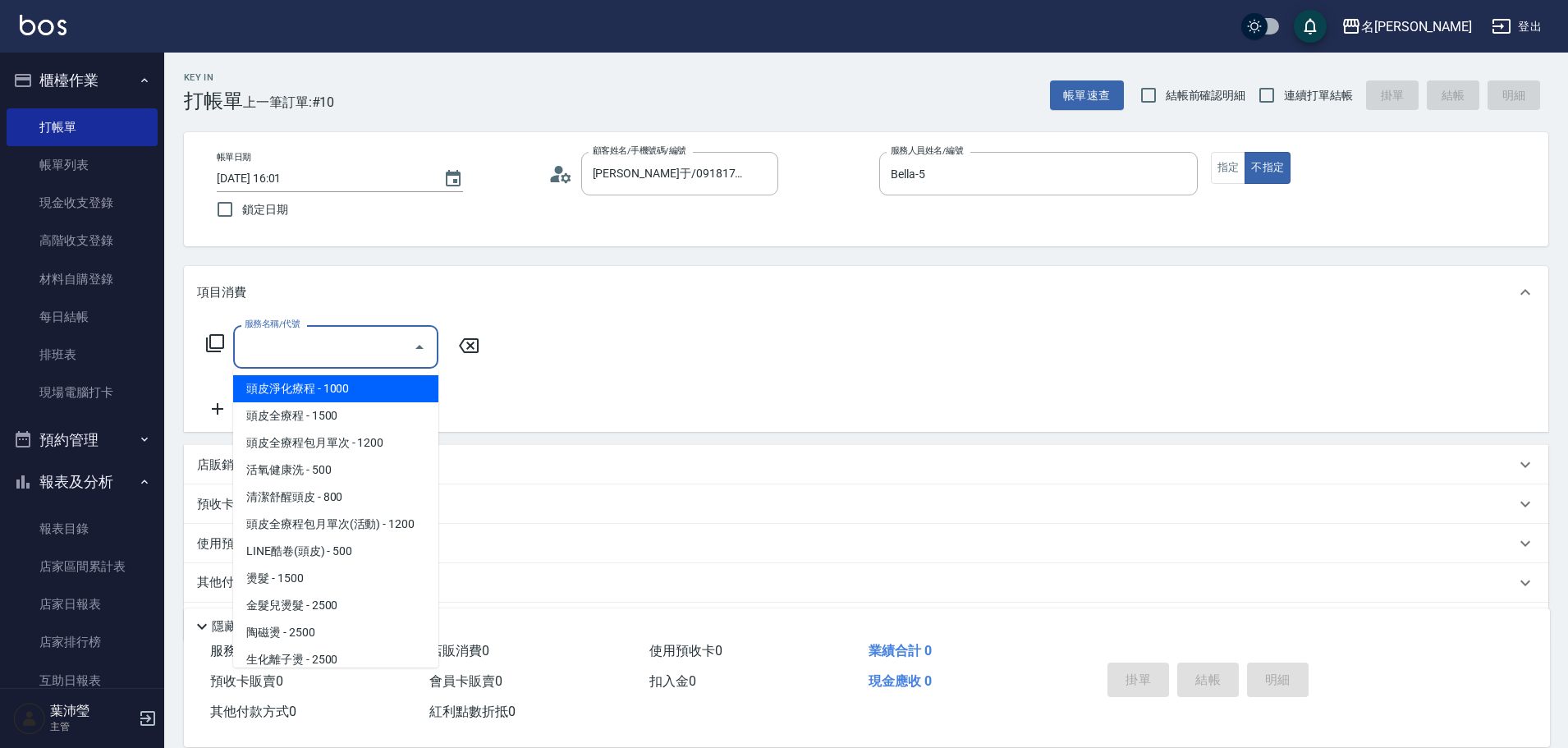
click at [349, 347] on input "服務名稱/代號" at bounding box center [324, 347] width 166 height 29
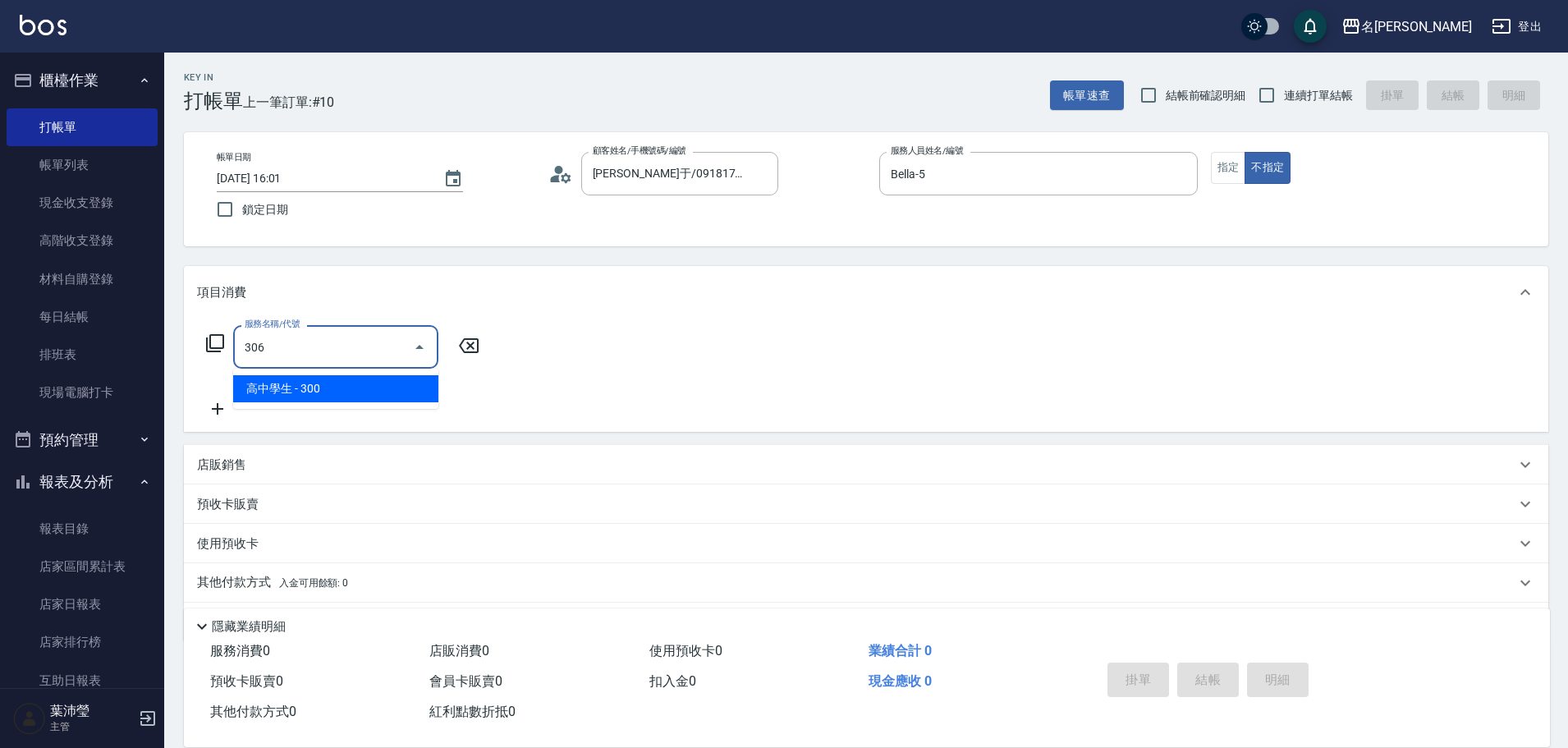
type input "高中學生(306)"
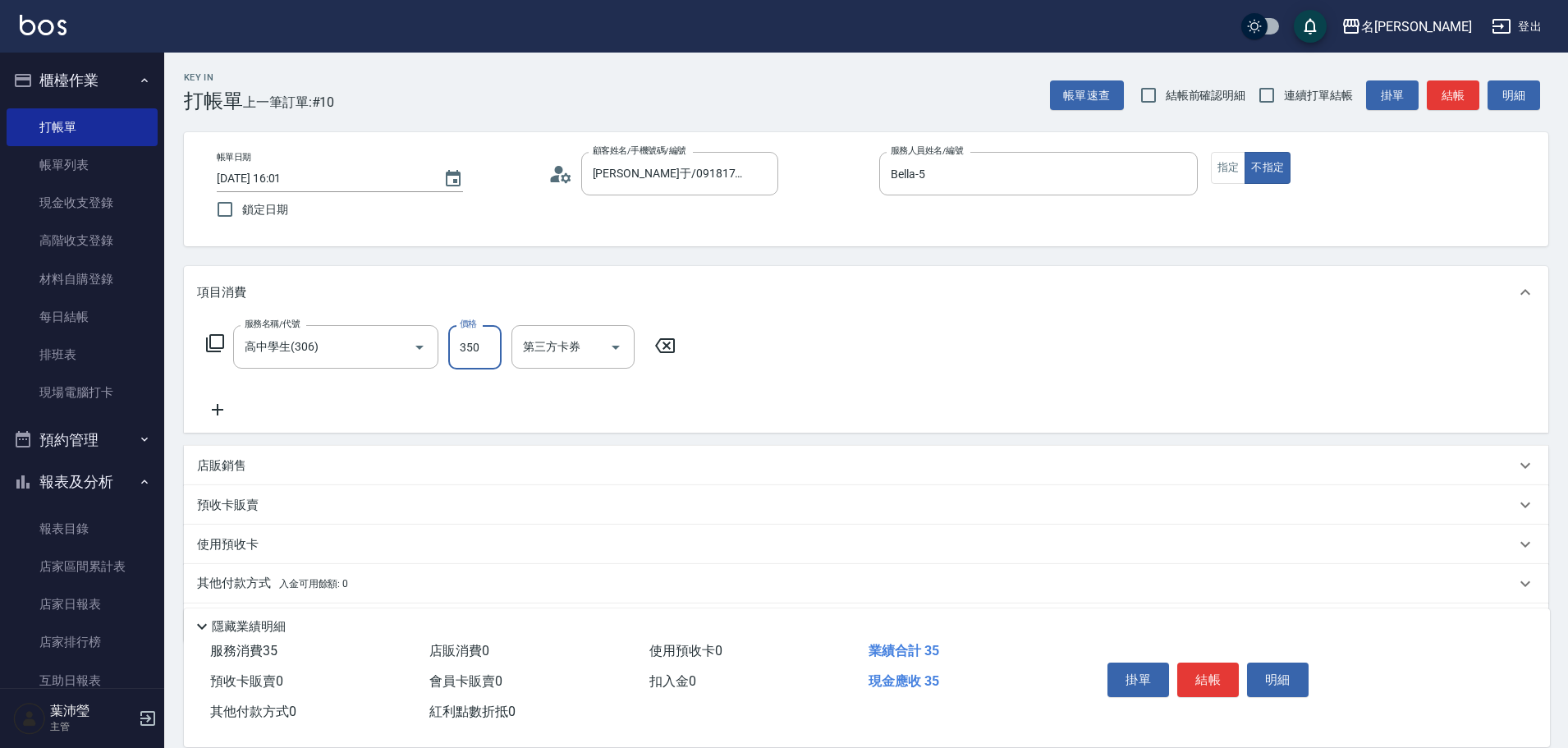
type input "350"
click at [1237, 178] on button "指定" at bounding box center [1228, 167] width 35 height 32
click at [1468, 86] on button "結帳" at bounding box center [1454, 96] width 53 height 31
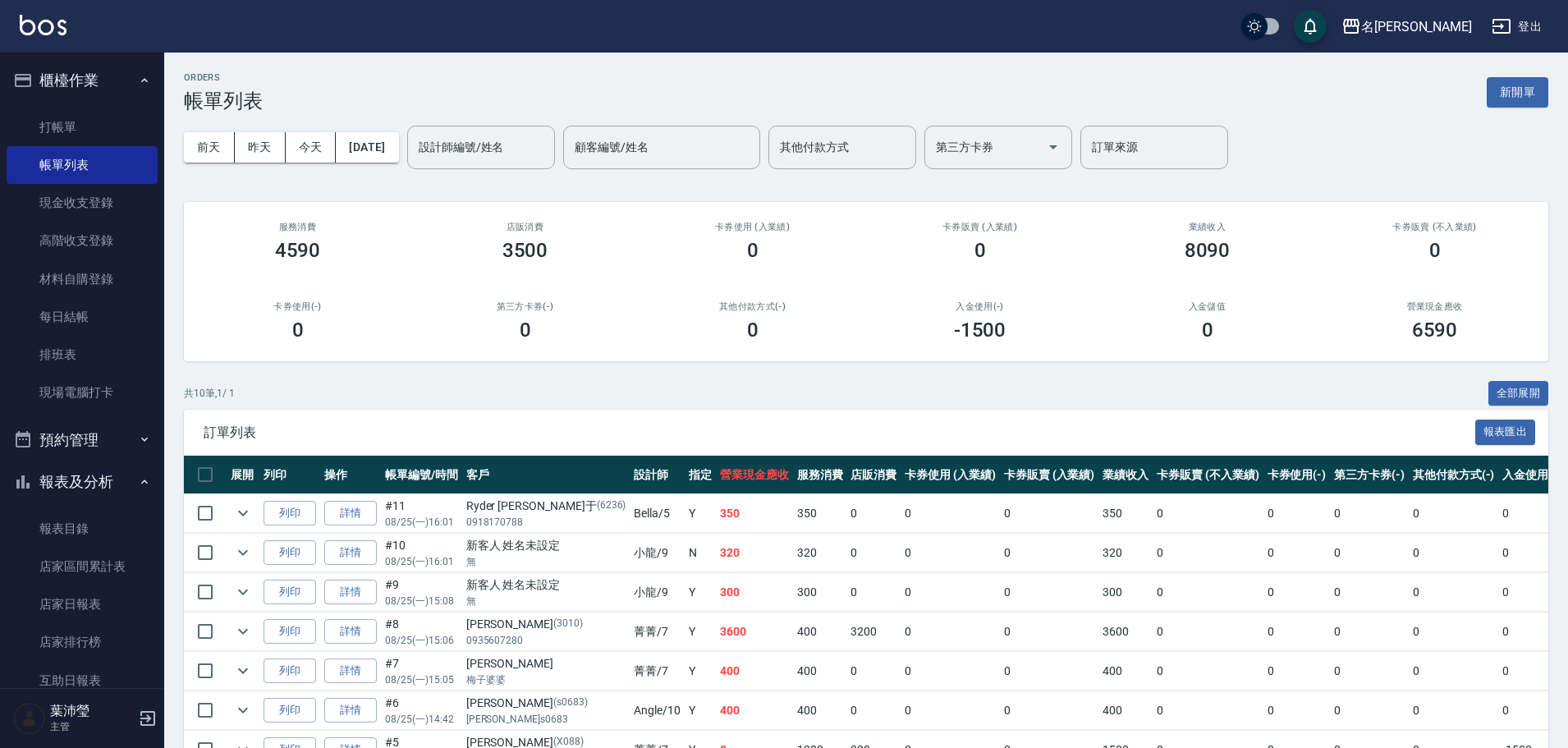
click at [1533, 108] on div "ORDERS 帳單列表 新開單" at bounding box center [866, 92] width 1365 height 40
click at [1517, 90] on button "新開單" at bounding box center [1518, 92] width 61 height 31
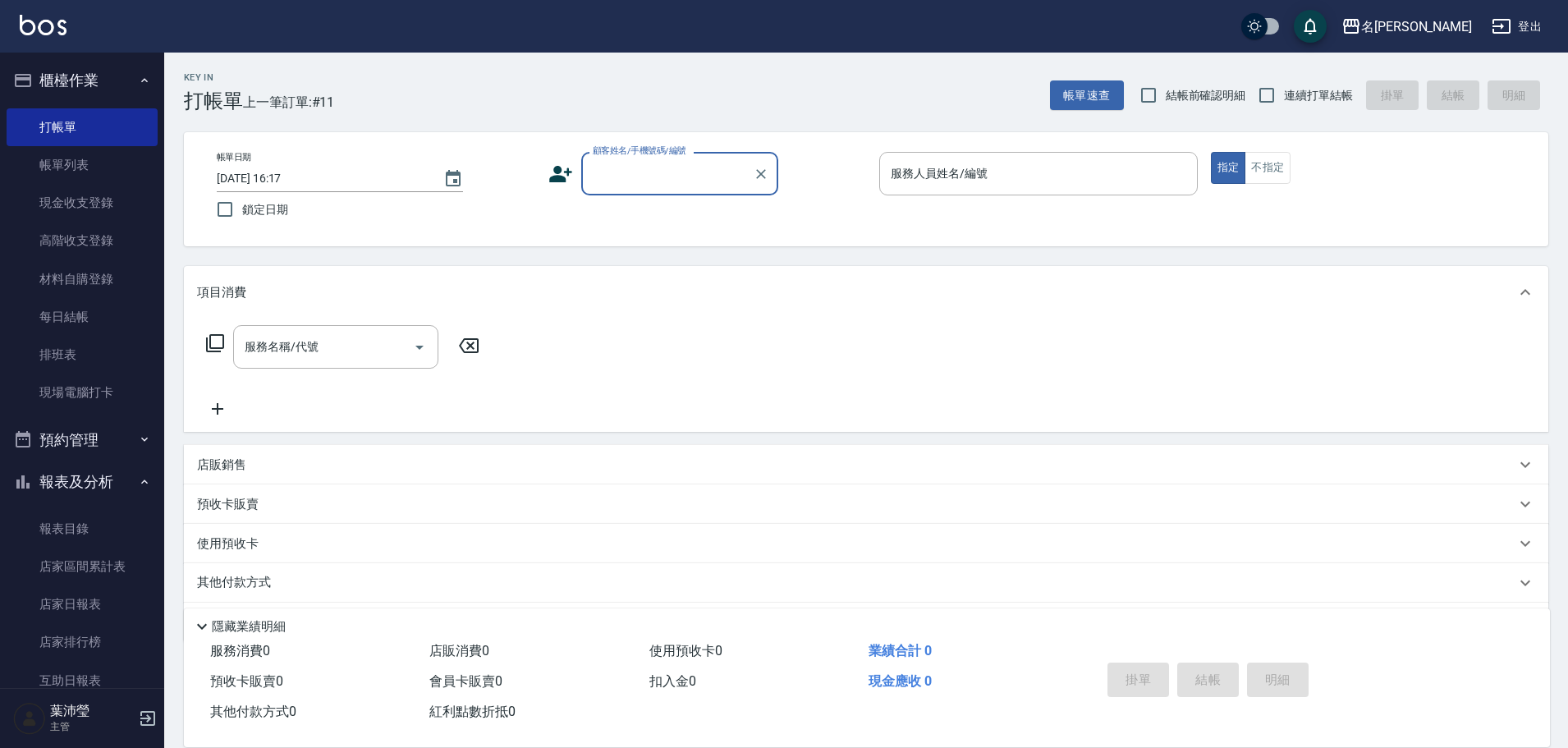
click at [719, 193] on div "顧客姓名/手機號碼/編號" at bounding box center [680, 173] width 197 height 44
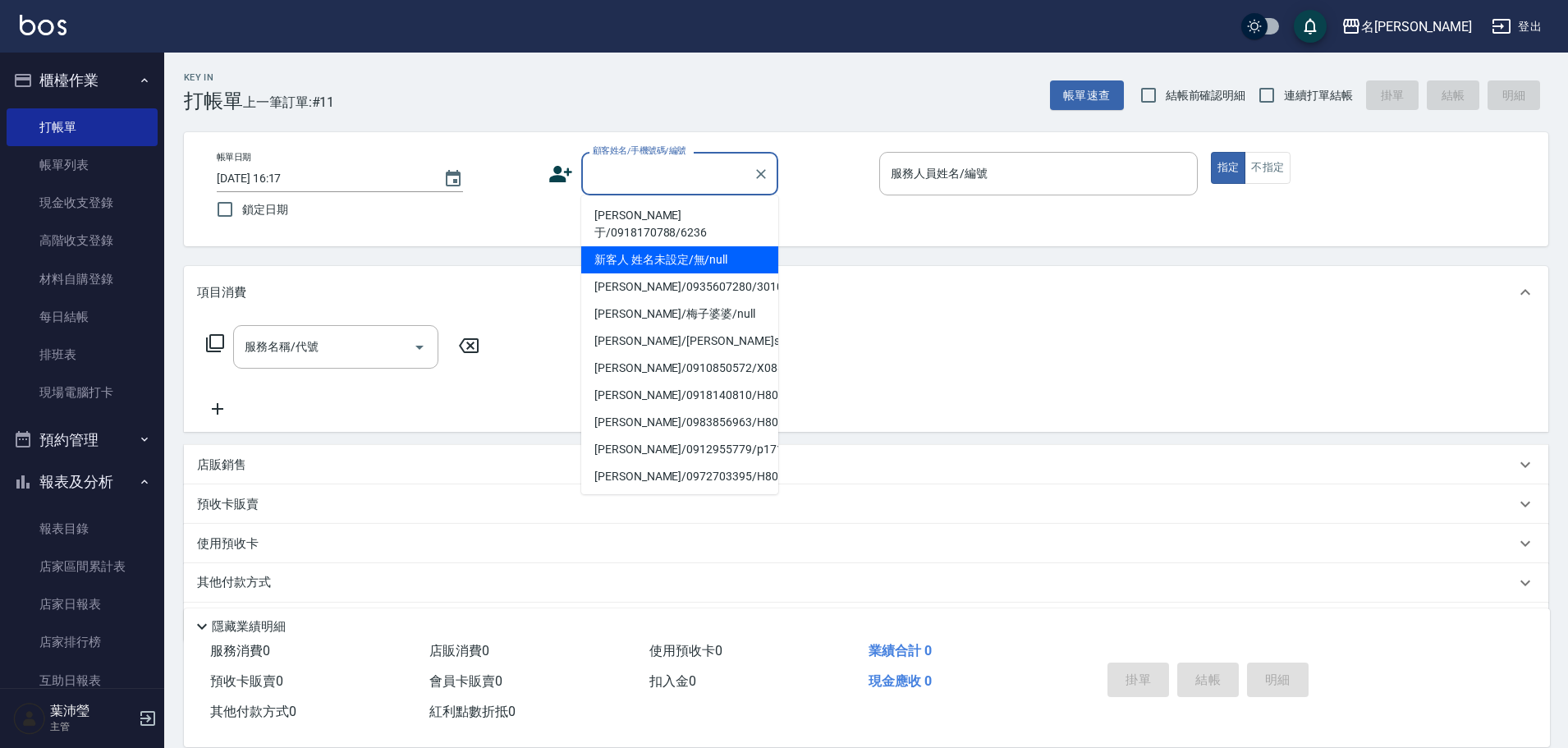
click at [717, 253] on li "新客人 姓名未設定/無/null" at bounding box center [680, 260] width 197 height 27
type input "新客人 姓名未設定/無/null"
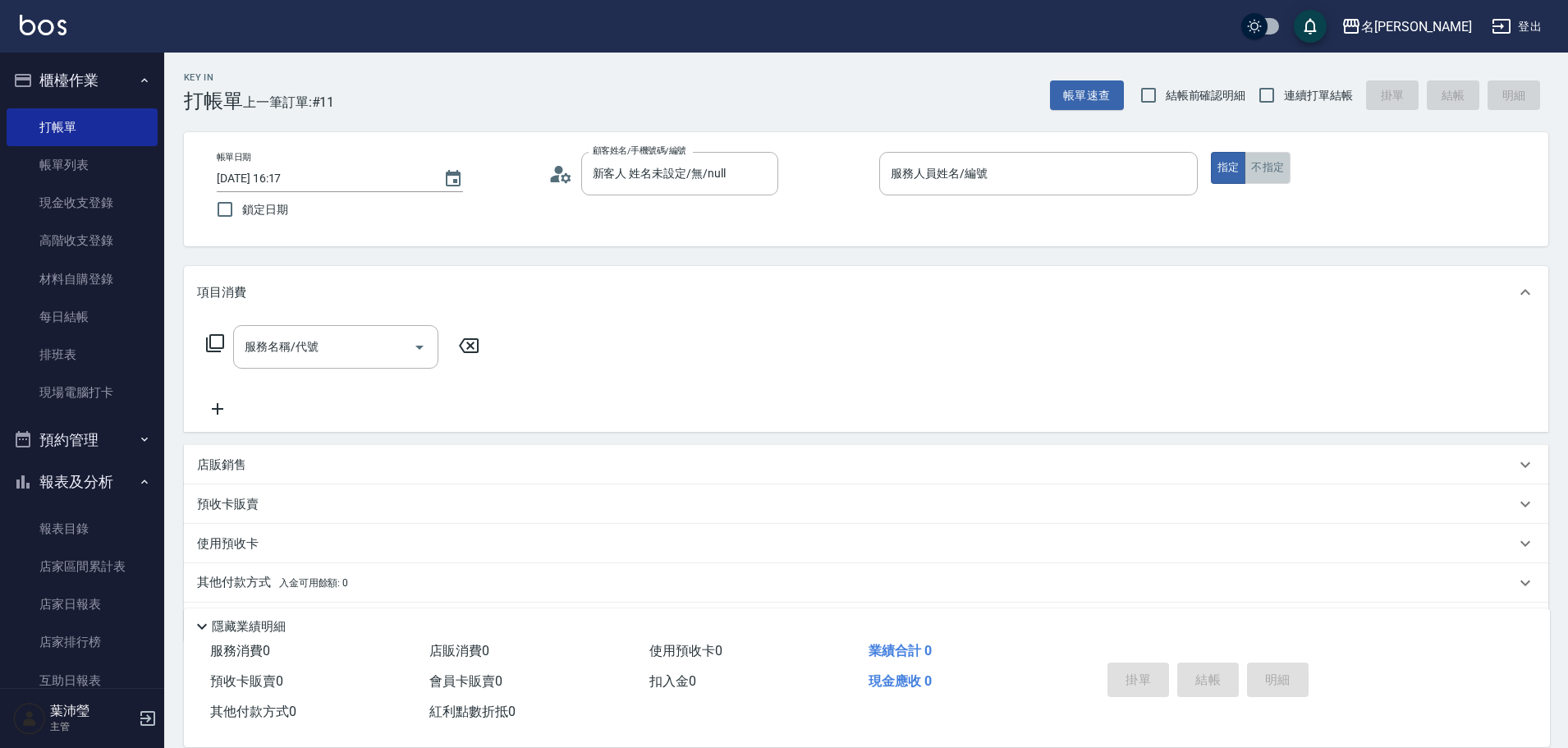
click at [1268, 153] on button "不指定" at bounding box center [1267, 167] width 46 height 32
click at [1197, 178] on div "服務人員姓名/編號" at bounding box center [1039, 173] width 319 height 44
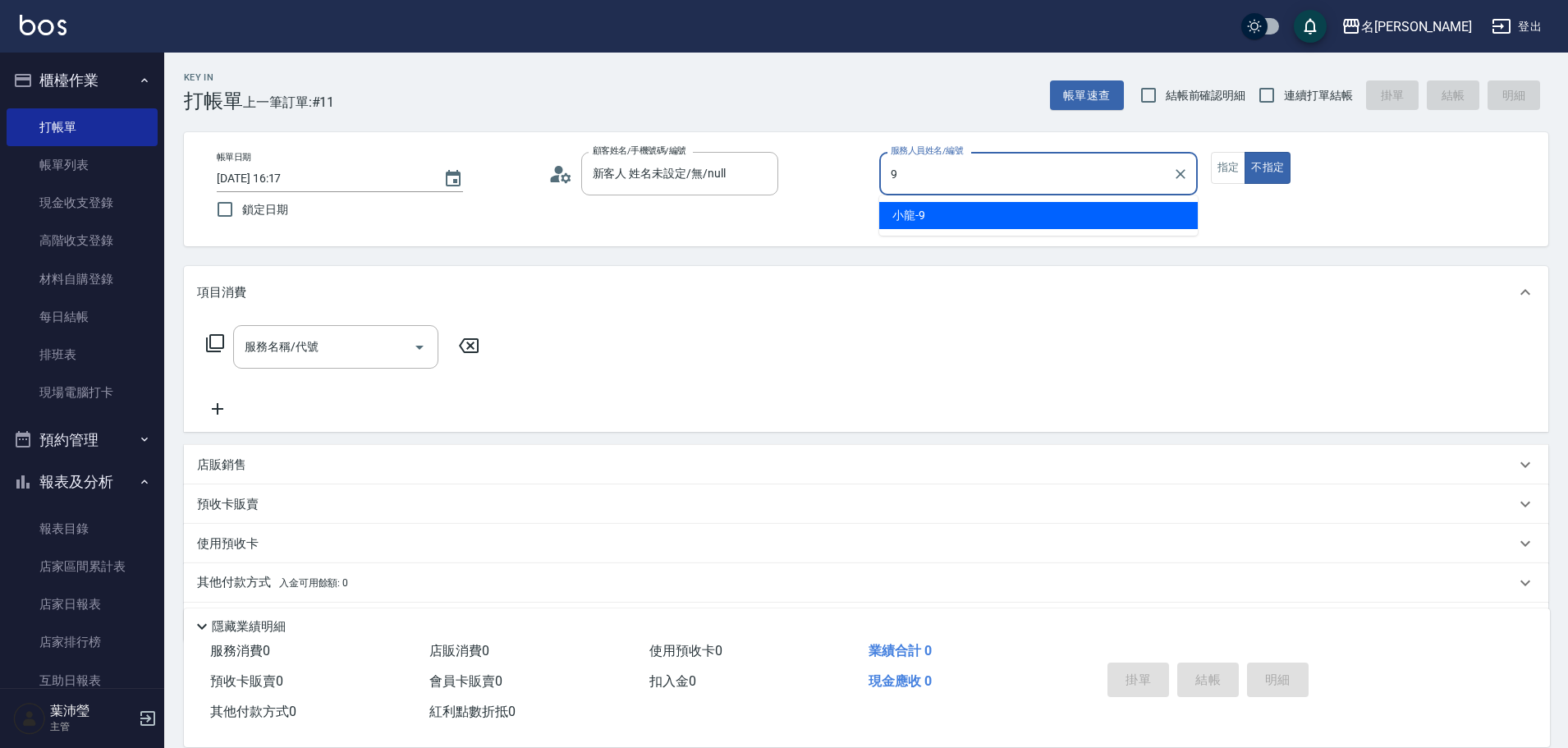
type input "93"
click at [1244, 152] on button "不指定" at bounding box center [1267, 167] width 46 height 32
type button "false"
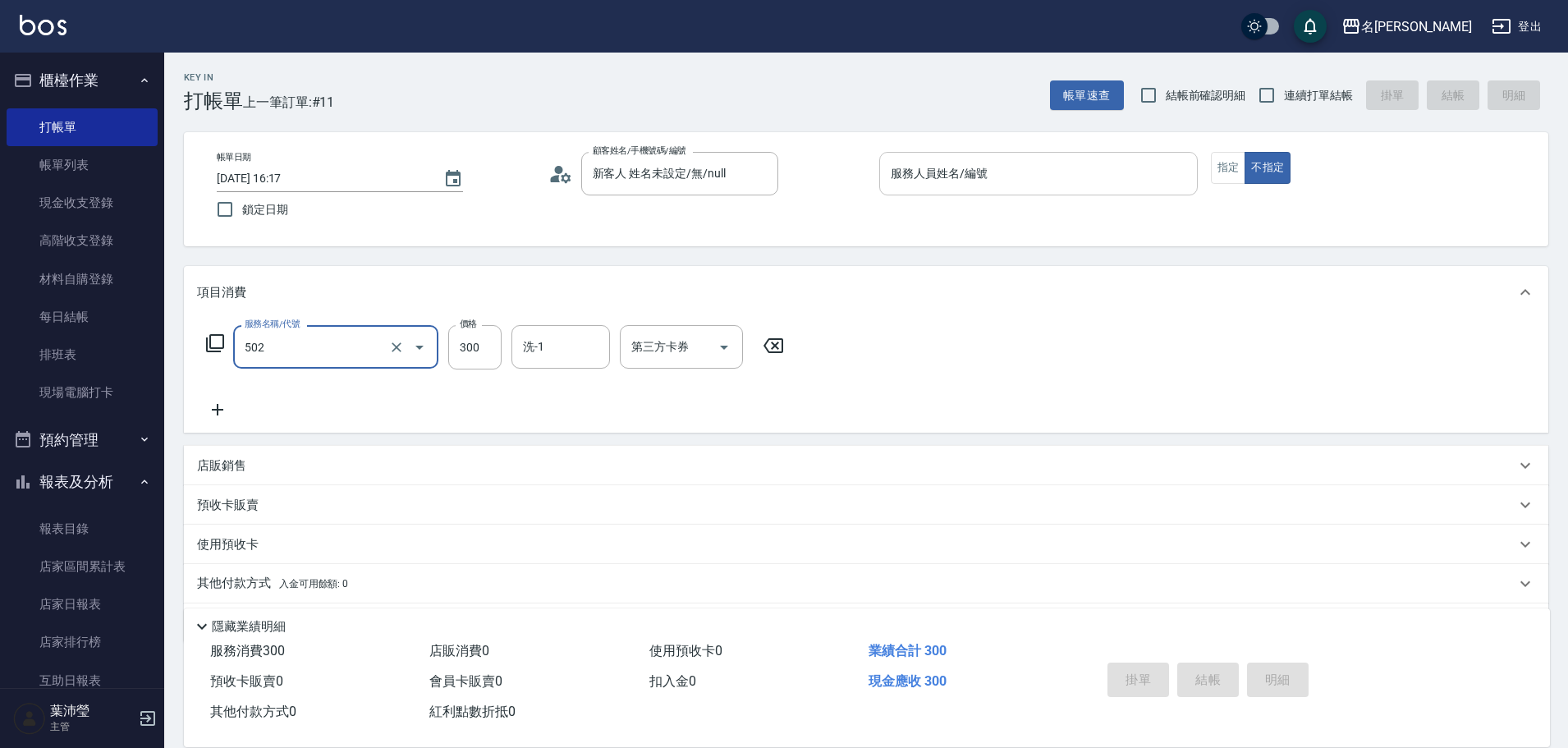
type input "洗髮(502)"
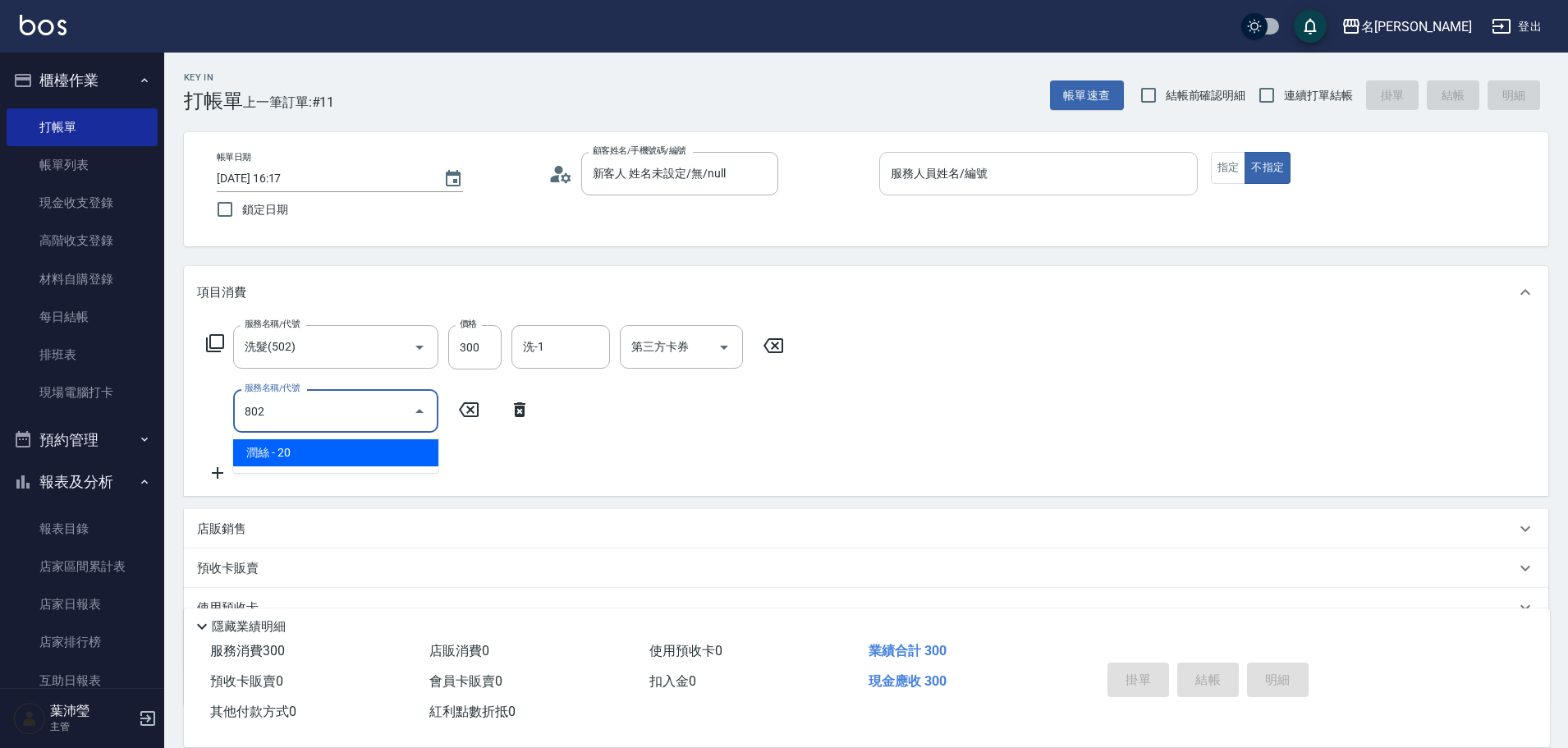
type input "[PERSON_NAME](802)"
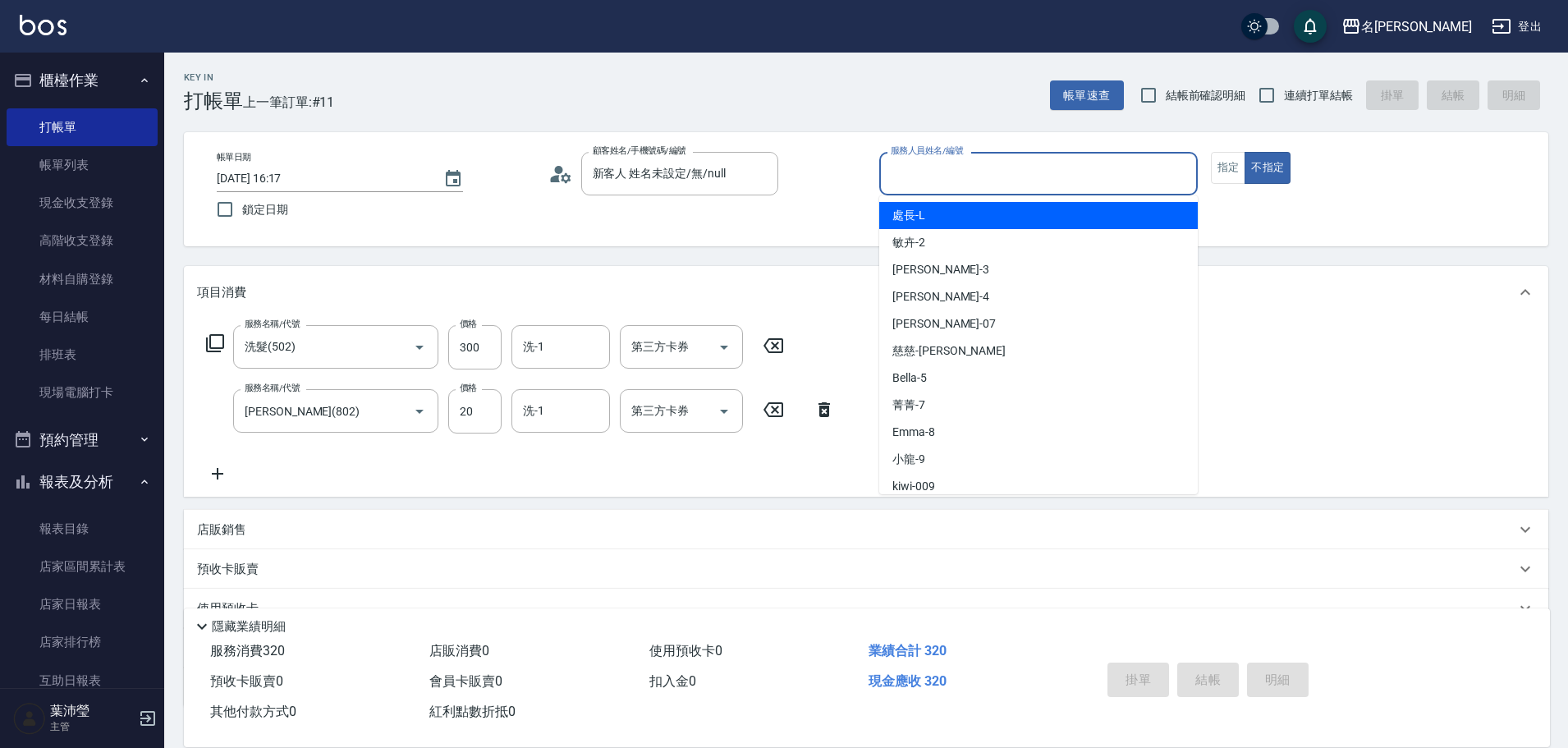
click at [1055, 165] on input "服務人員姓名/編號" at bounding box center [1039, 173] width 304 height 29
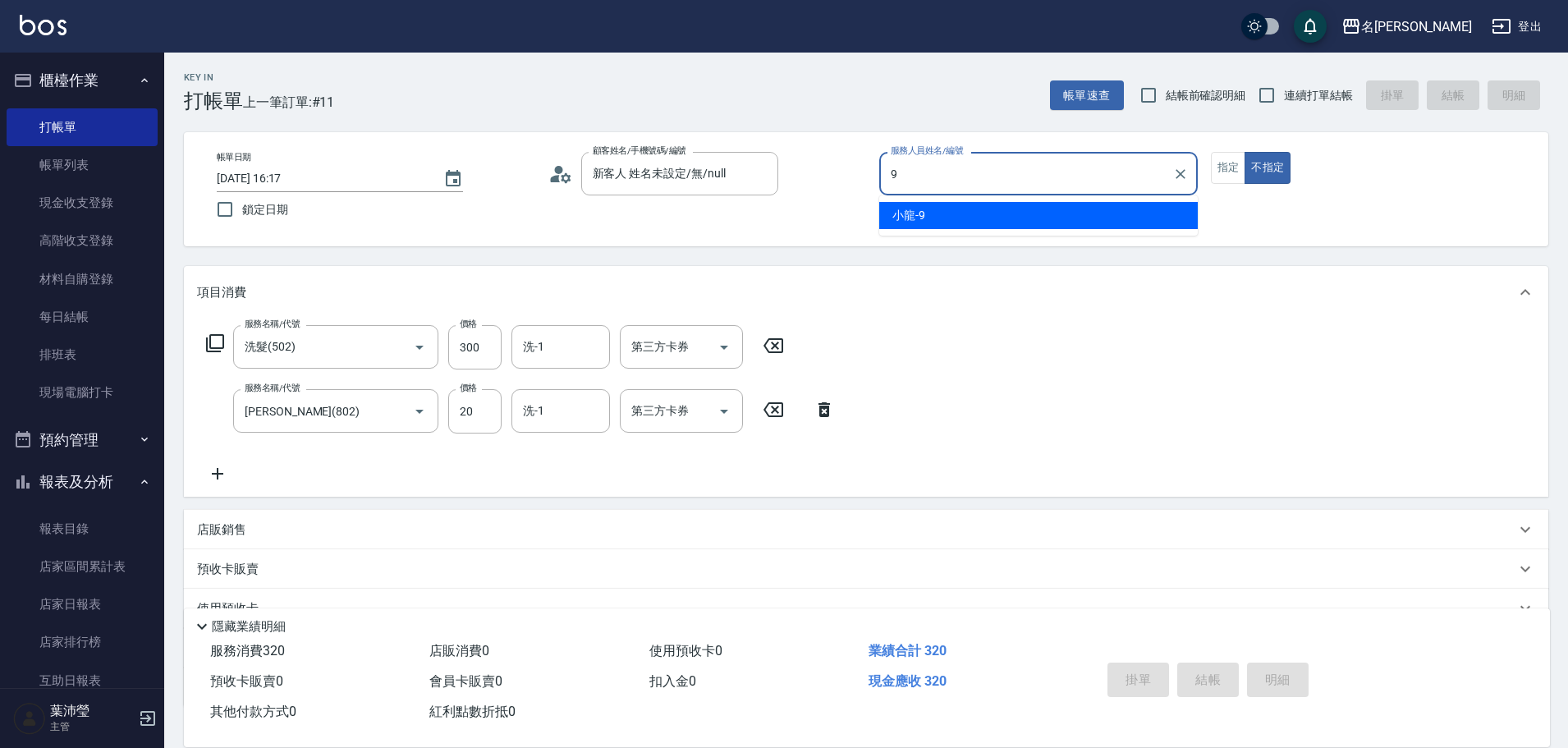
type input "小龍-9"
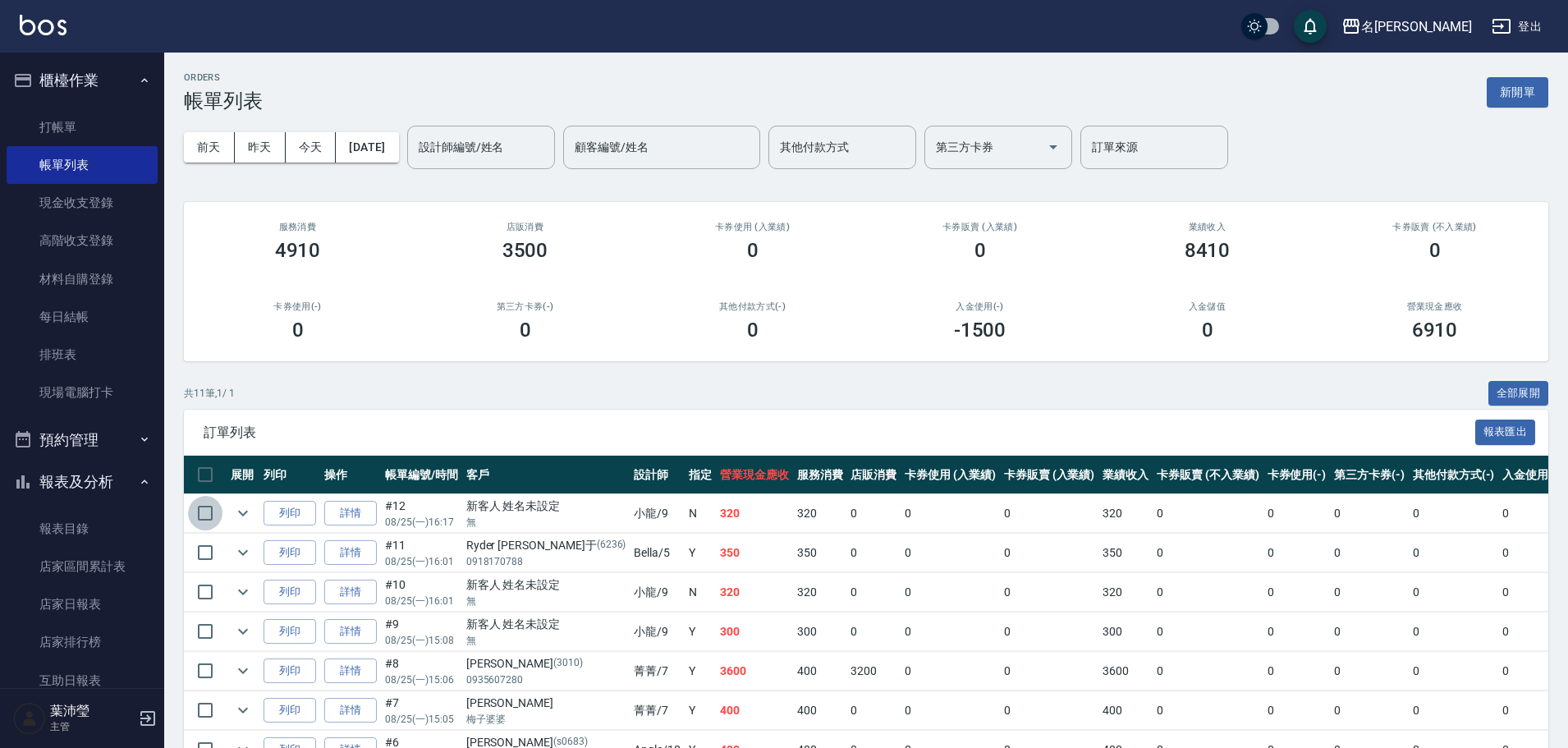
click at [209, 505] on input "checkbox" at bounding box center [205, 513] width 34 height 34
checkbox input "true"
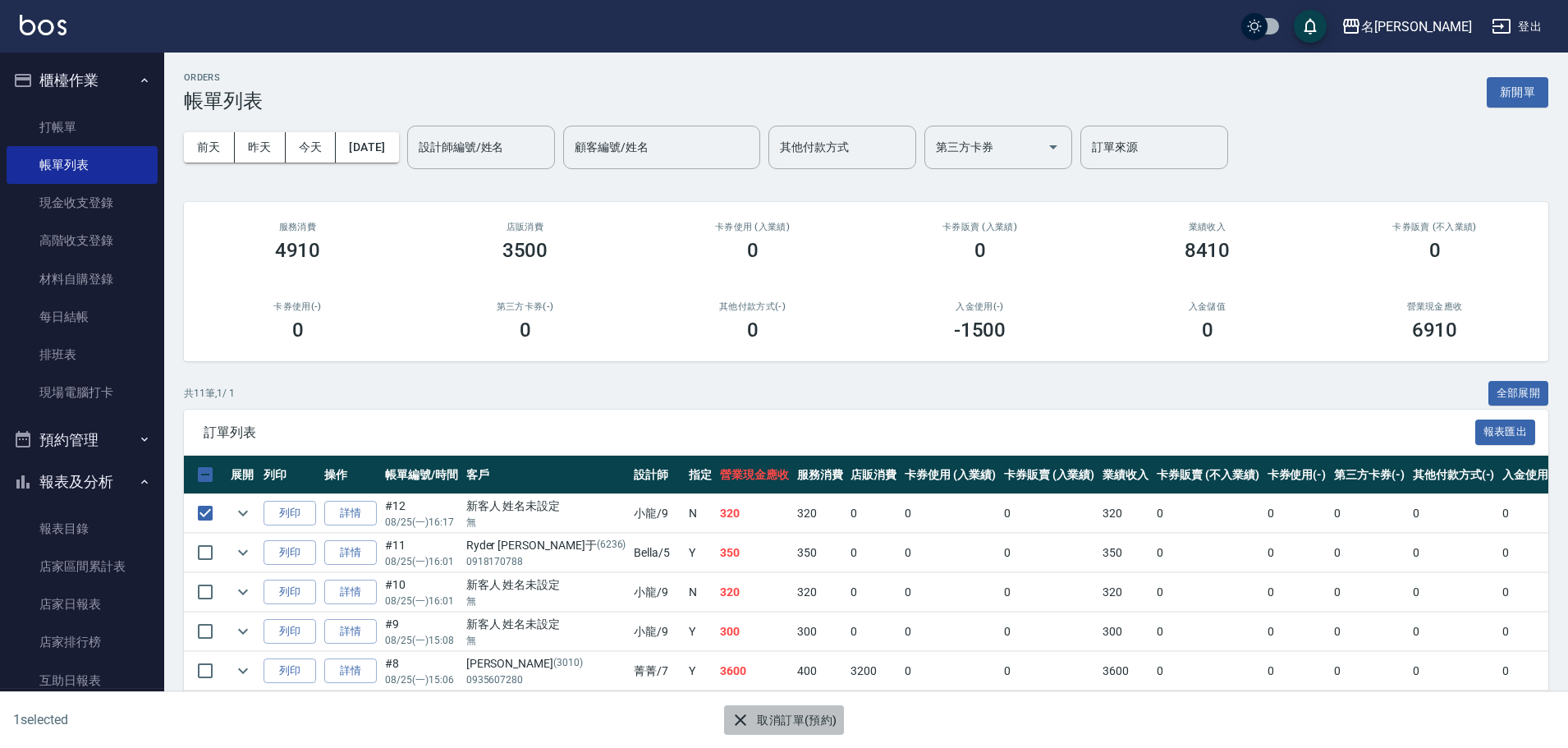
click at [747, 716] on icon "button" at bounding box center [740, 719] width 20 height 20
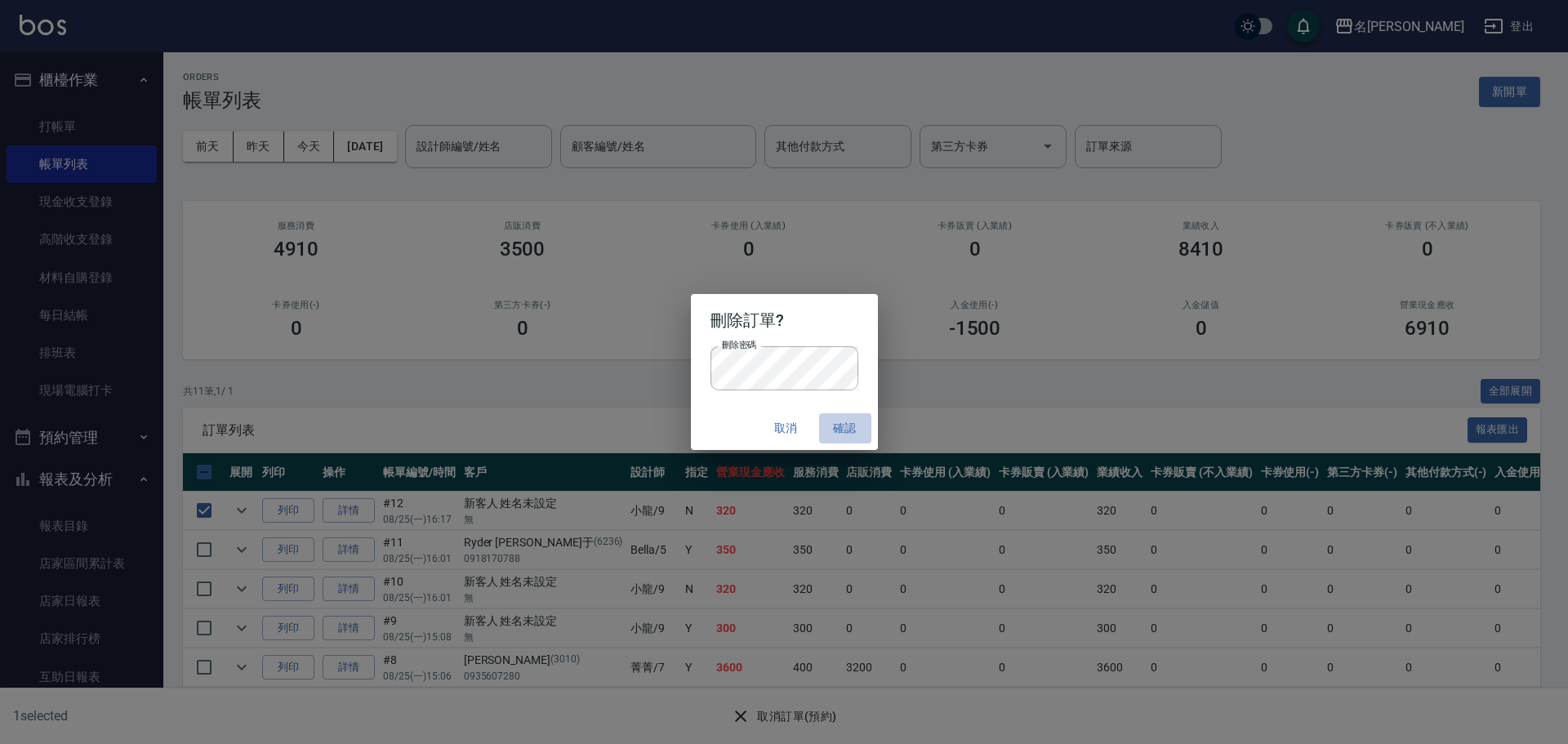
click at [834, 426] on button "確認" at bounding box center [845, 428] width 53 height 31
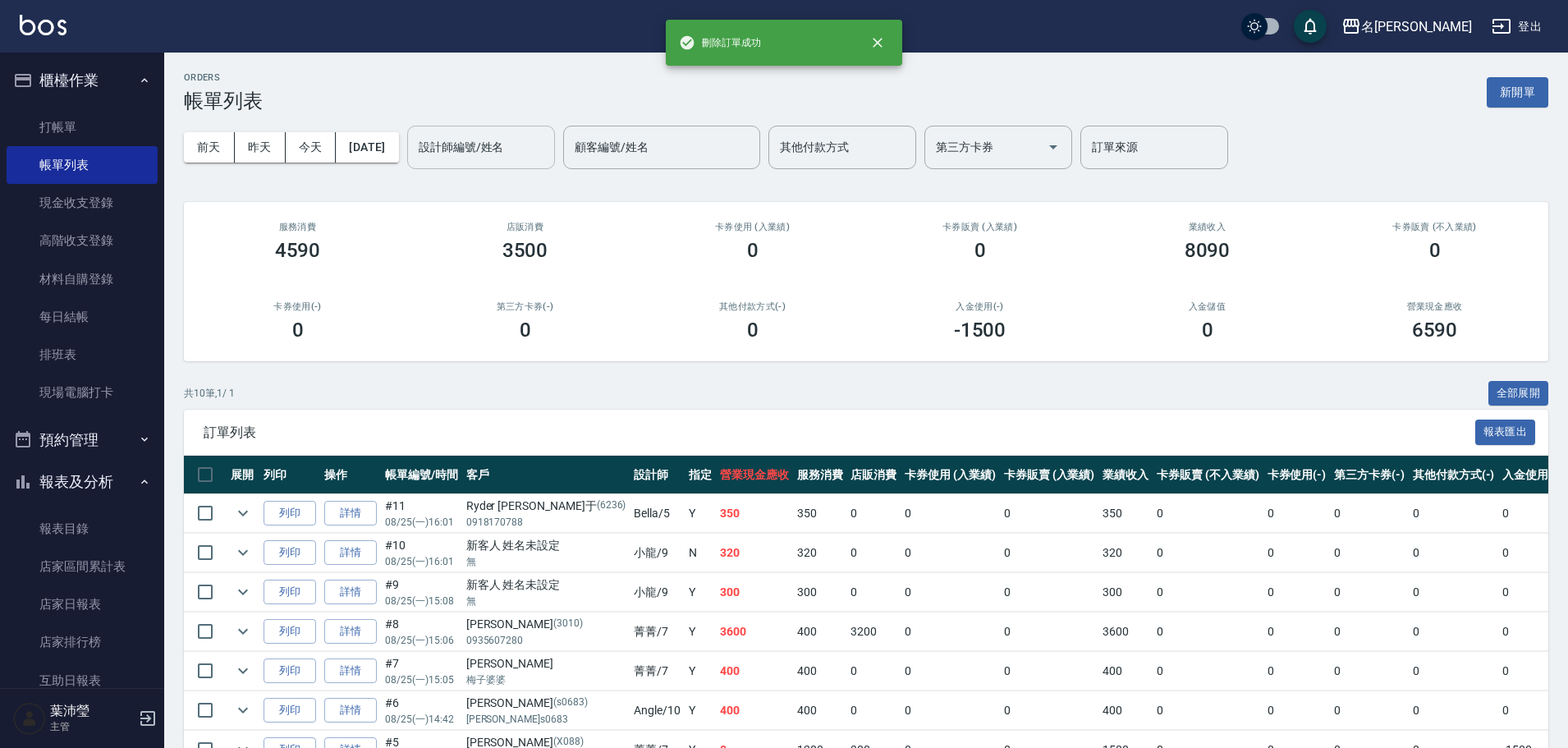
click at [547, 143] on input "設計師編號/姓名" at bounding box center [481, 148] width 133 height 29
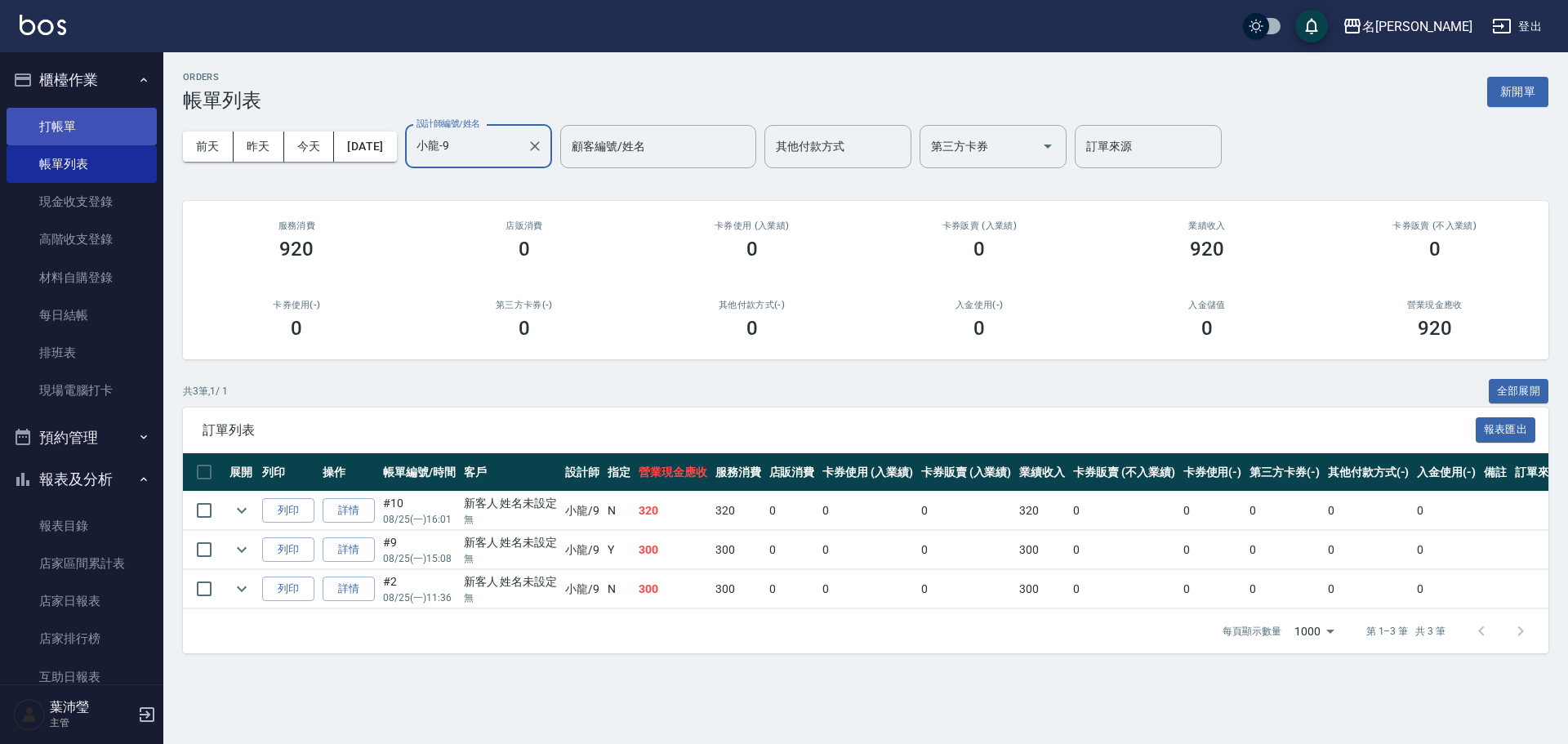
type input "小龍-9"
click at [76, 123] on link "打帳單" at bounding box center [82, 127] width 150 height 37
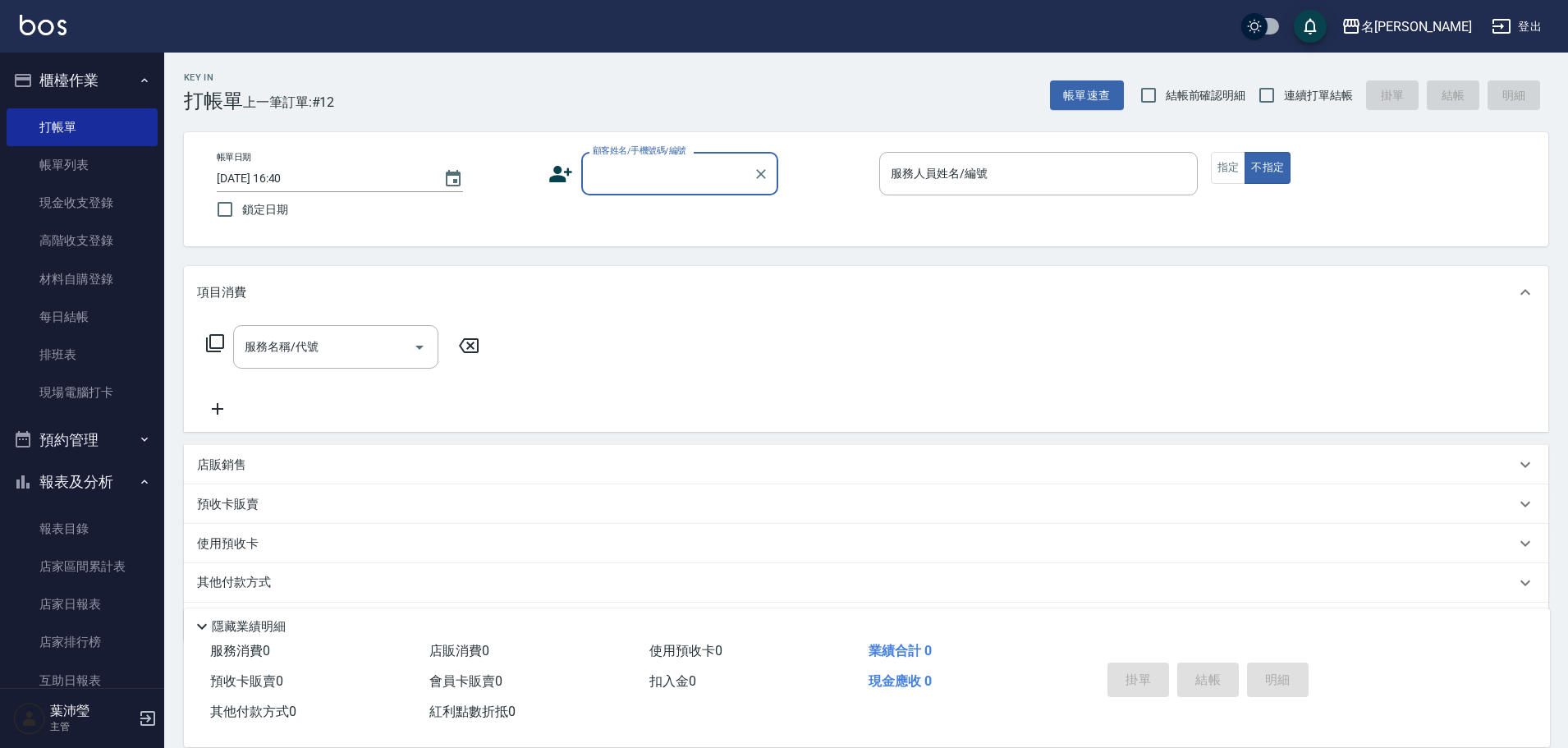
click at [620, 158] on div "顧客姓名/手機號碼/編號" at bounding box center [680, 173] width 197 height 44
click at [629, 180] on input "顧客姓名/手機號碼/編號" at bounding box center [667, 173] width 158 height 29
type input "xu.6"
drag, startPoint x: 629, startPoint y: 173, endPoint x: 585, endPoint y: 180, distance: 44.6
click at [585, 180] on div "xu.6 顧客姓名/手機號碼/編號" at bounding box center [680, 173] width 197 height 44
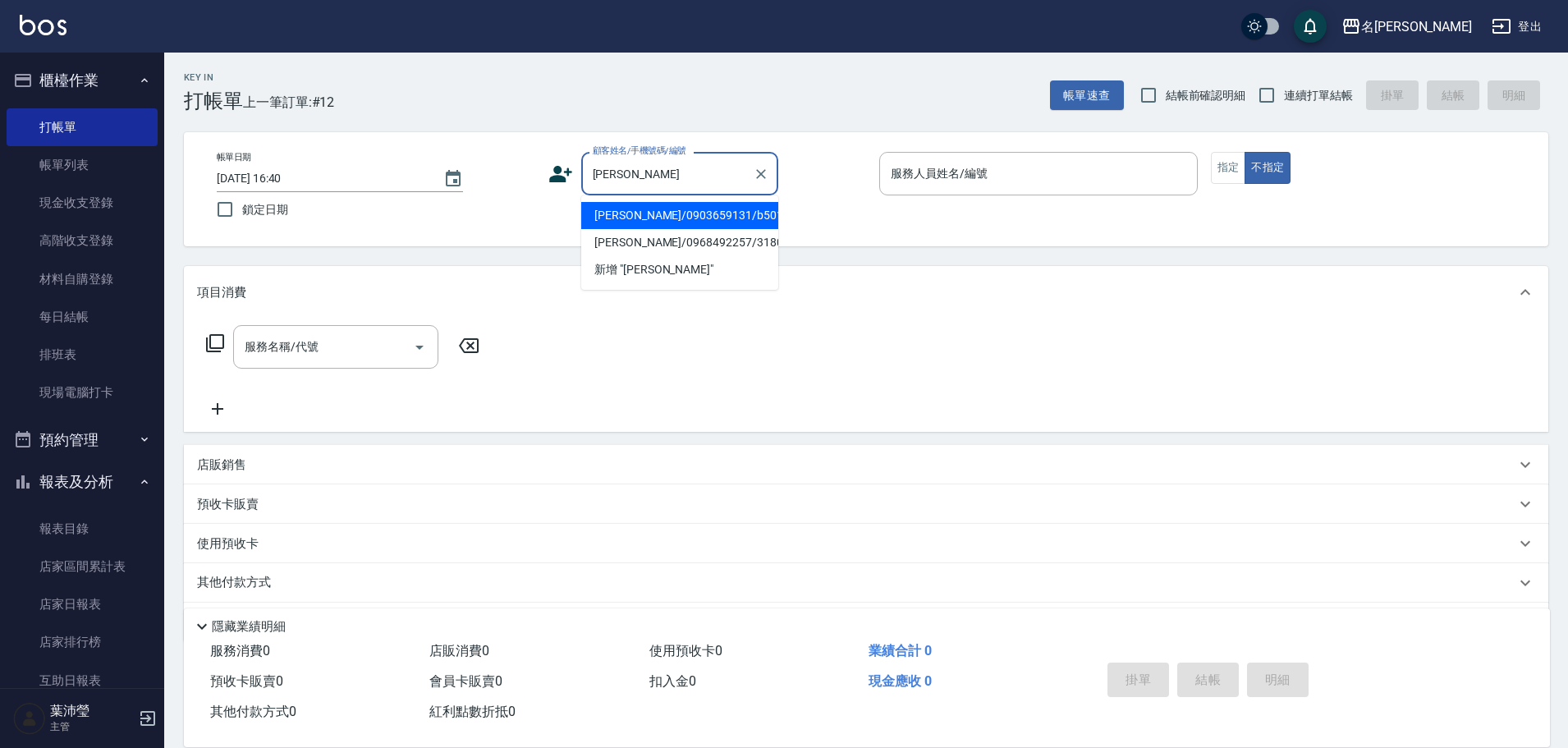
click at [623, 177] on input "[PERSON_NAME]" at bounding box center [667, 173] width 158 height 29
click at [607, 180] on input "[PERSON_NAME]" at bounding box center [667, 173] width 158 height 29
click at [615, 179] on input "[PERSON_NAME]" at bounding box center [667, 173] width 158 height 29
drag, startPoint x: 615, startPoint y: 173, endPoint x: 605, endPoint y: 177, distance: 10.8
click at [605, 177] on input "[PERSON_NAME]" at bounding box center [667, 173] width 158 height 29
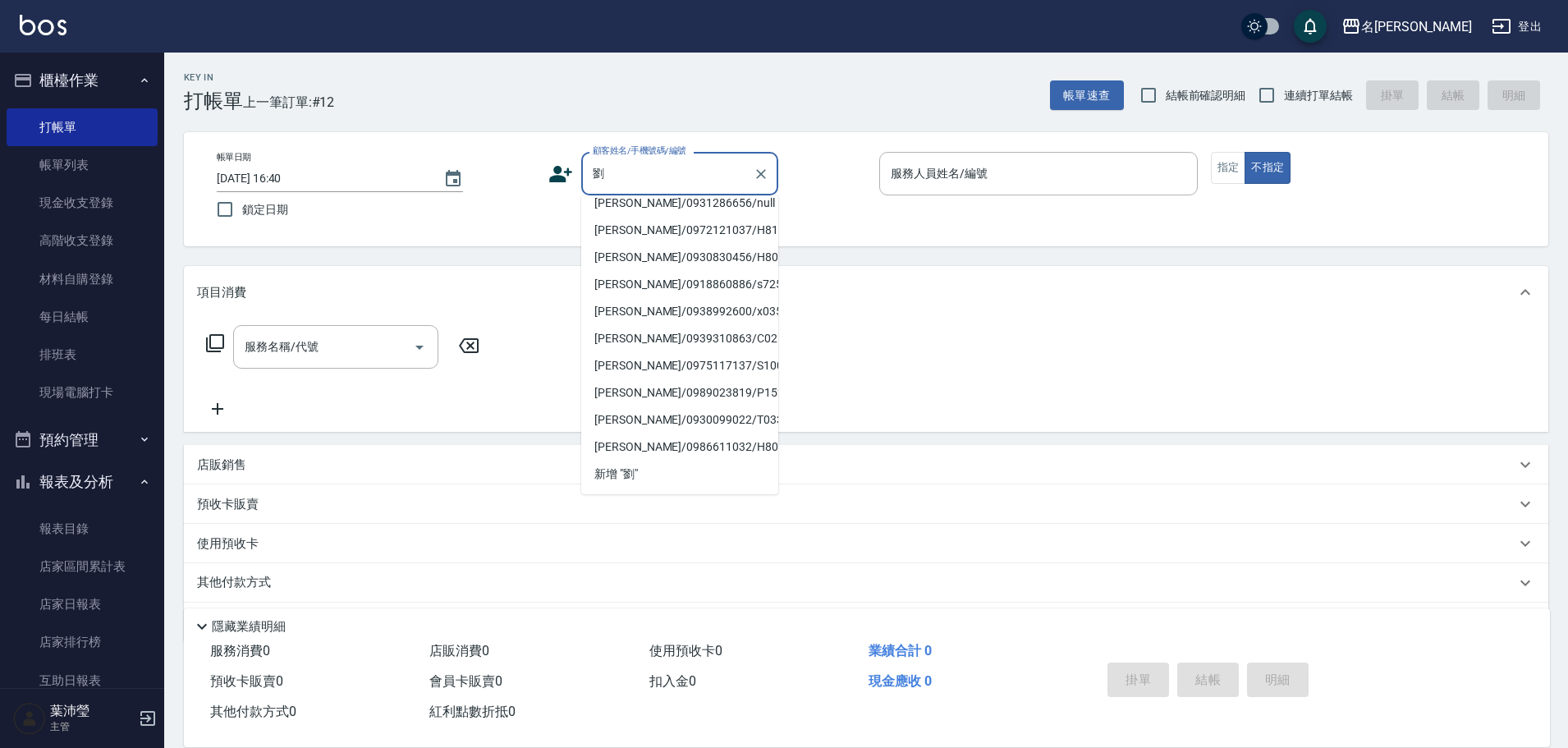
scroll to position [301, 0]
click at [626, 185] on input "劉" at bounding box center [667, 173] width 158 height 29
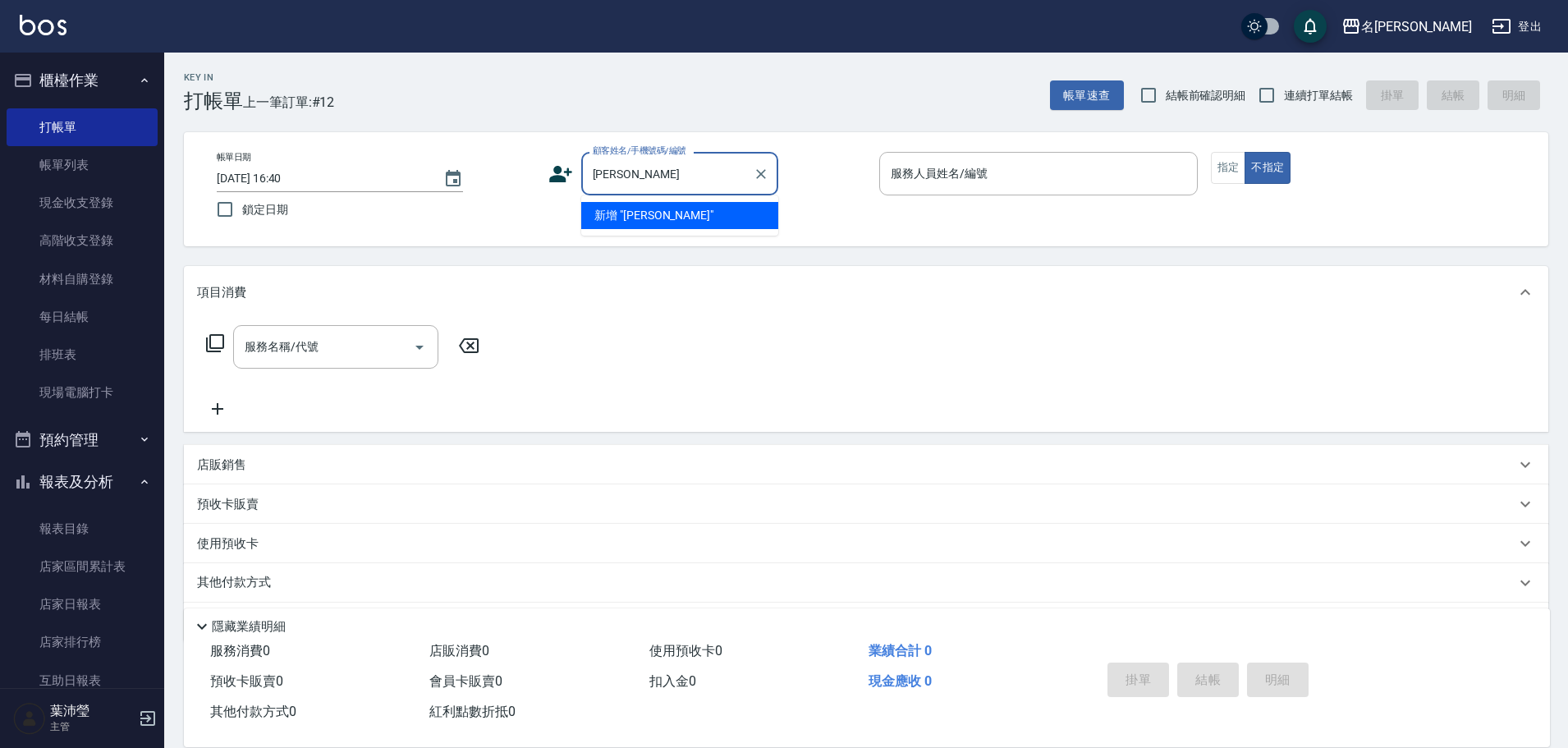
scroll to position [0, 0]
click at [605, 171] on input "[PERSON_NAME]" at bounding box center [667, 173] width 158 height 29
drag, startPoint x: 605, startPoint y: 171, endPoint x: 589, endPoint y: 179, distance: 17.9
click at [589, 179] on input "[PERSON_NAME]" at bounding box center [667, 173] width 158 height 29
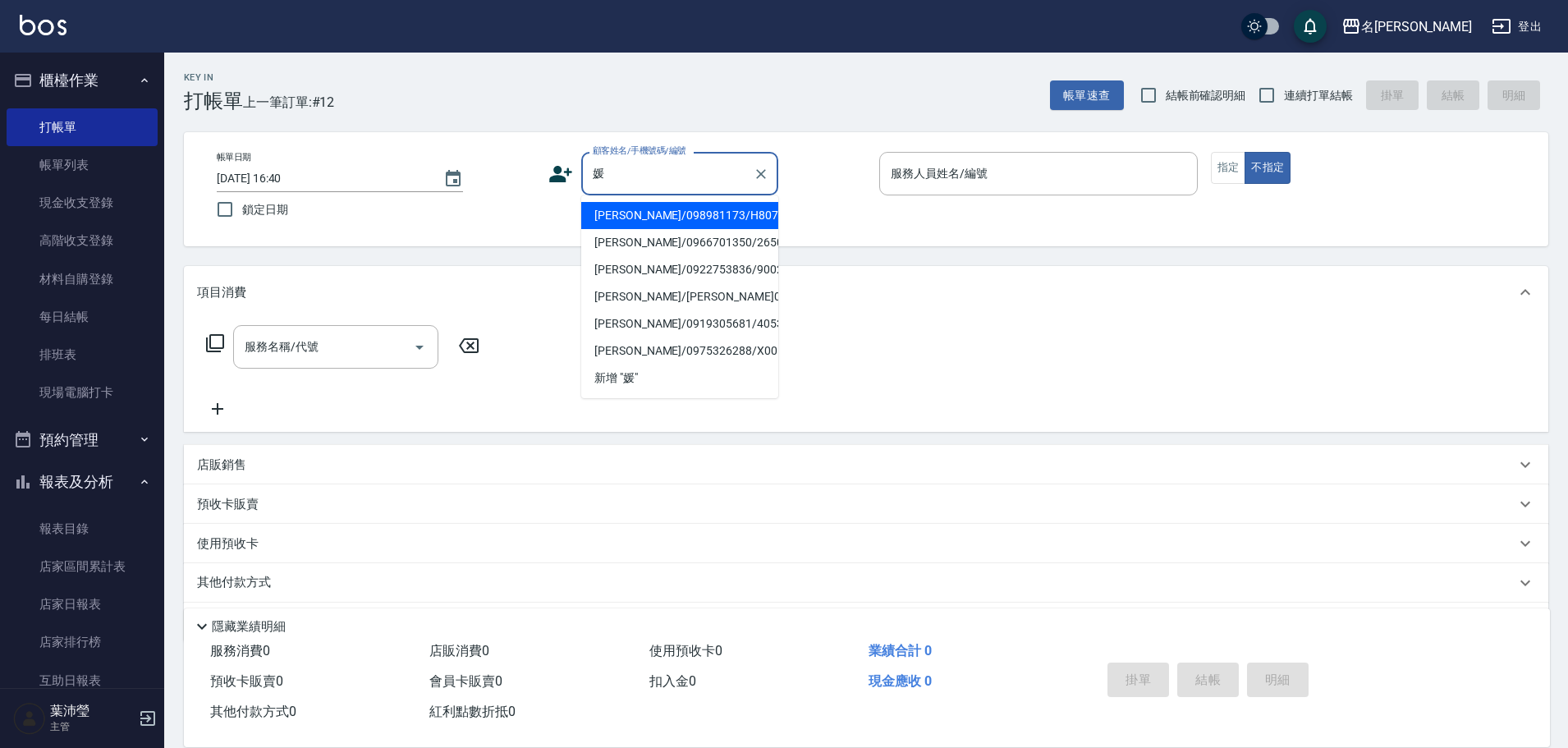
drag, startPoint x: 604, startPoint y: 176, endPoint x: 587, endPoint y: 182, distance: 18.0
click at [587, 182] on div "媛 顧客姓名/手機號碼/編號" at bounding box center [680, 173] width 197 height 44
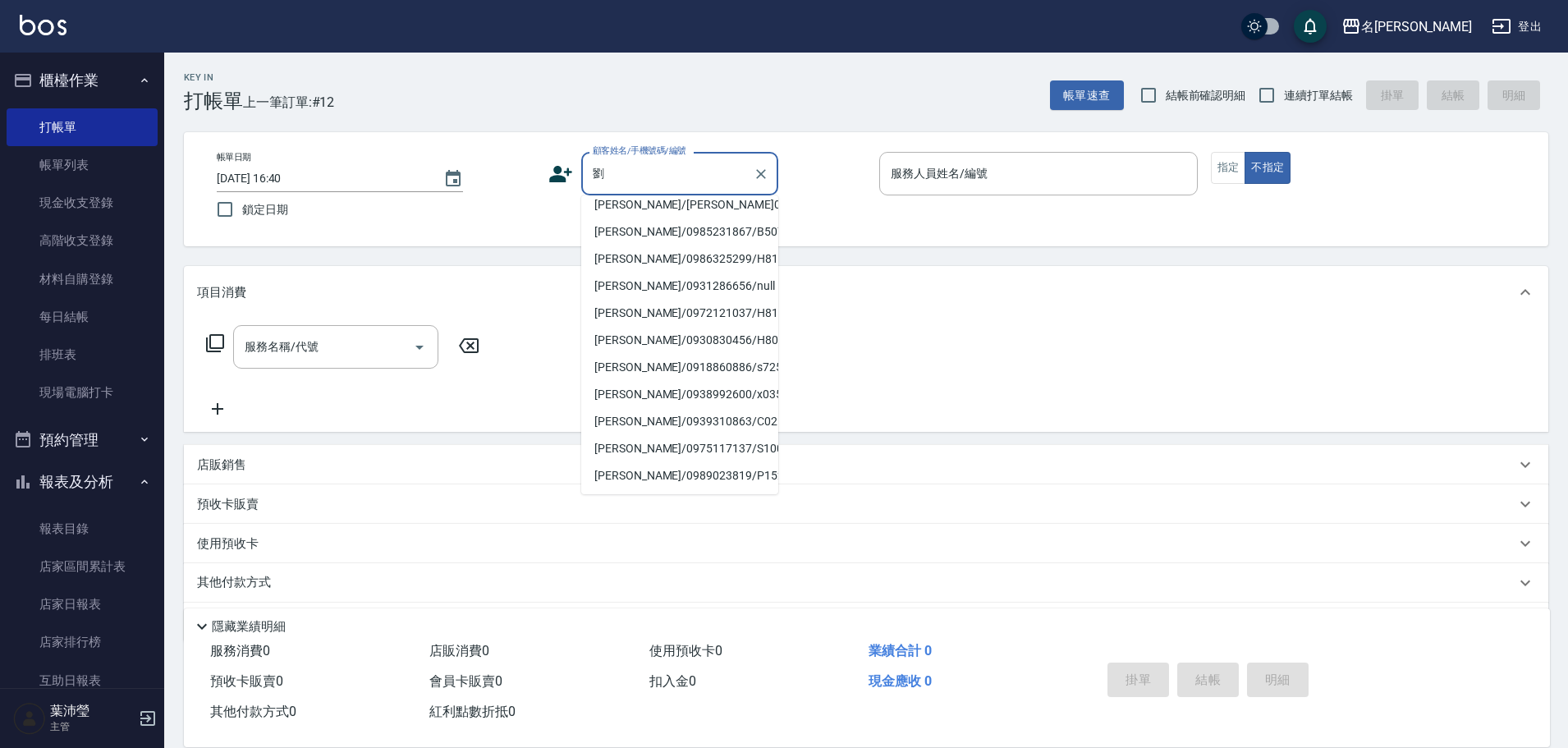
scroll to position [209, 0]
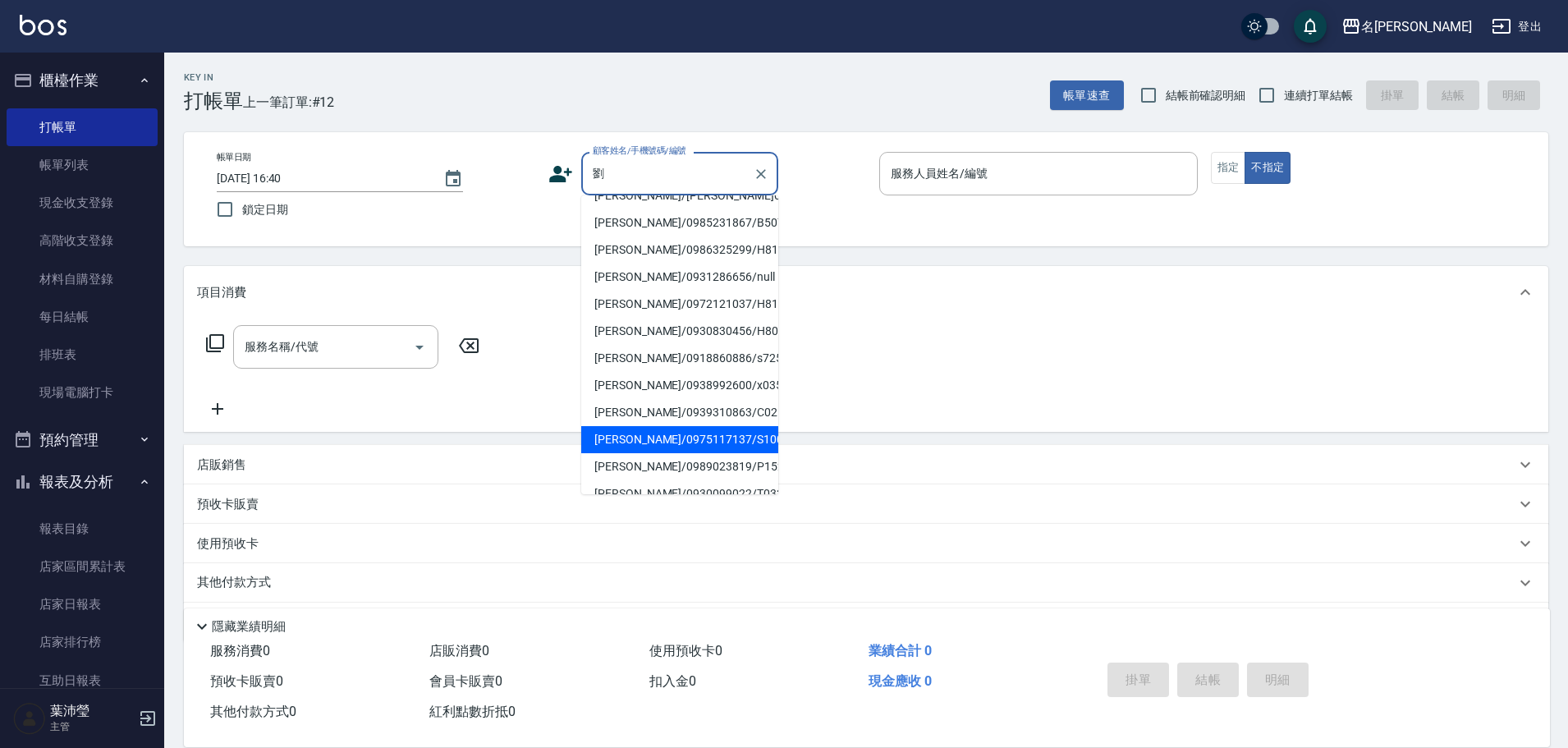
click at [643, 448] on li "[PERSON_NAME]/0975117137/S10000001" at bounding box center [680, 440] width 197 height 27
type input "[PERSON_NAME]/0975117137/S10000001"
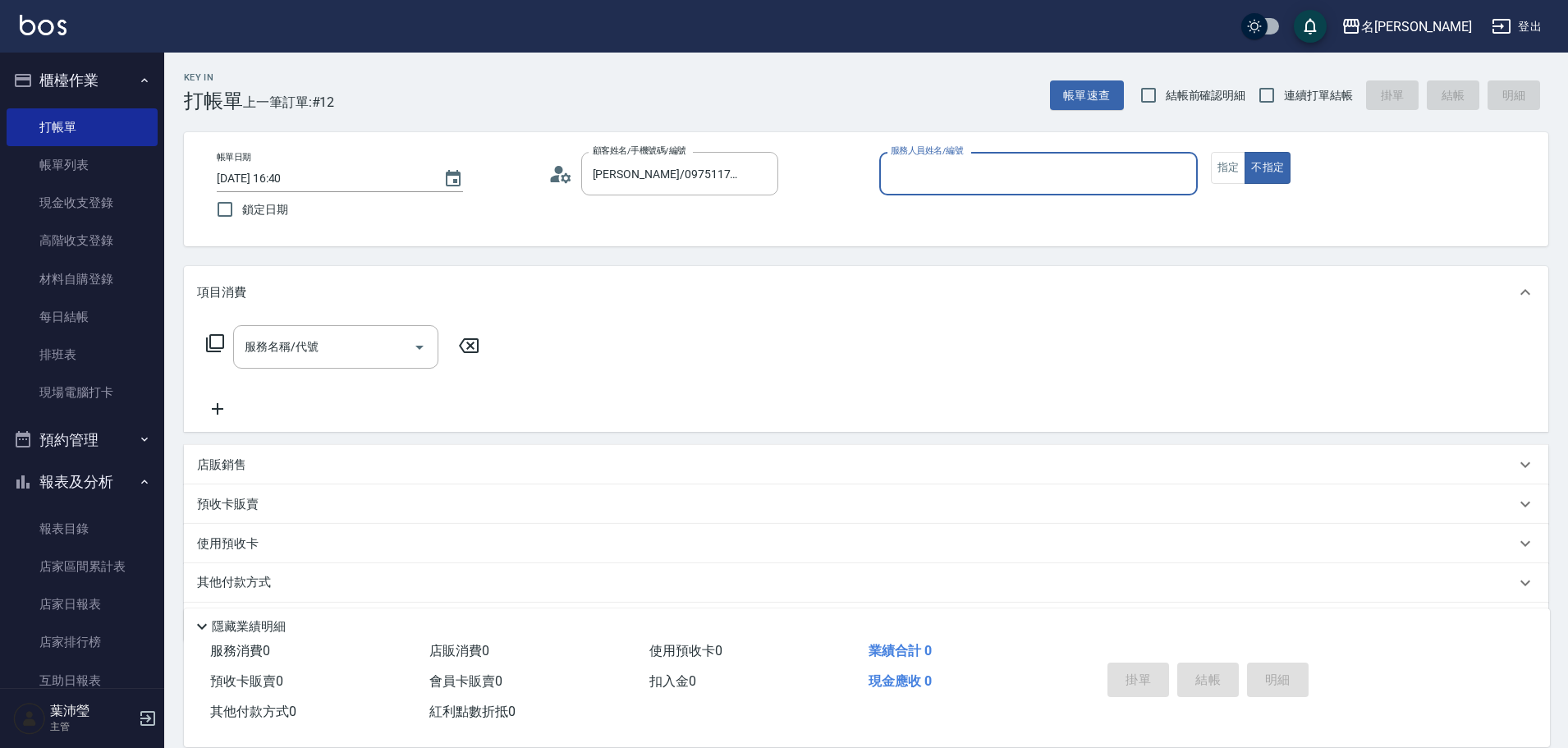
type input "Angle-10"
click at [1214, 172] on button "指定" at bounding box center [1228, 167] width 35 height 32
click at [218, 341] on icon at bounding box center [214, 342] width 20 height 20
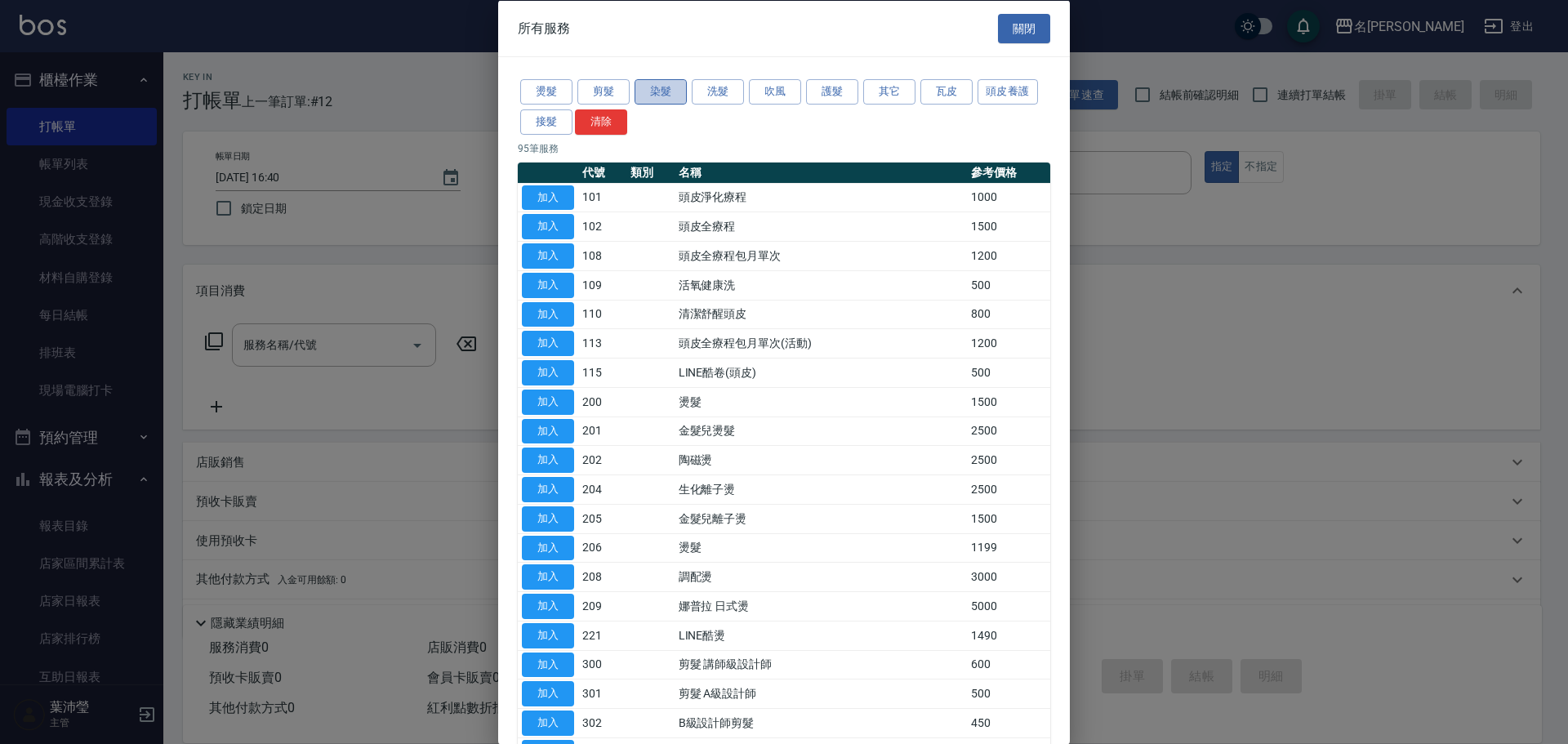
click at [663, 93] on button "染髮" at bounding box center [661, 92] width 53 height 25
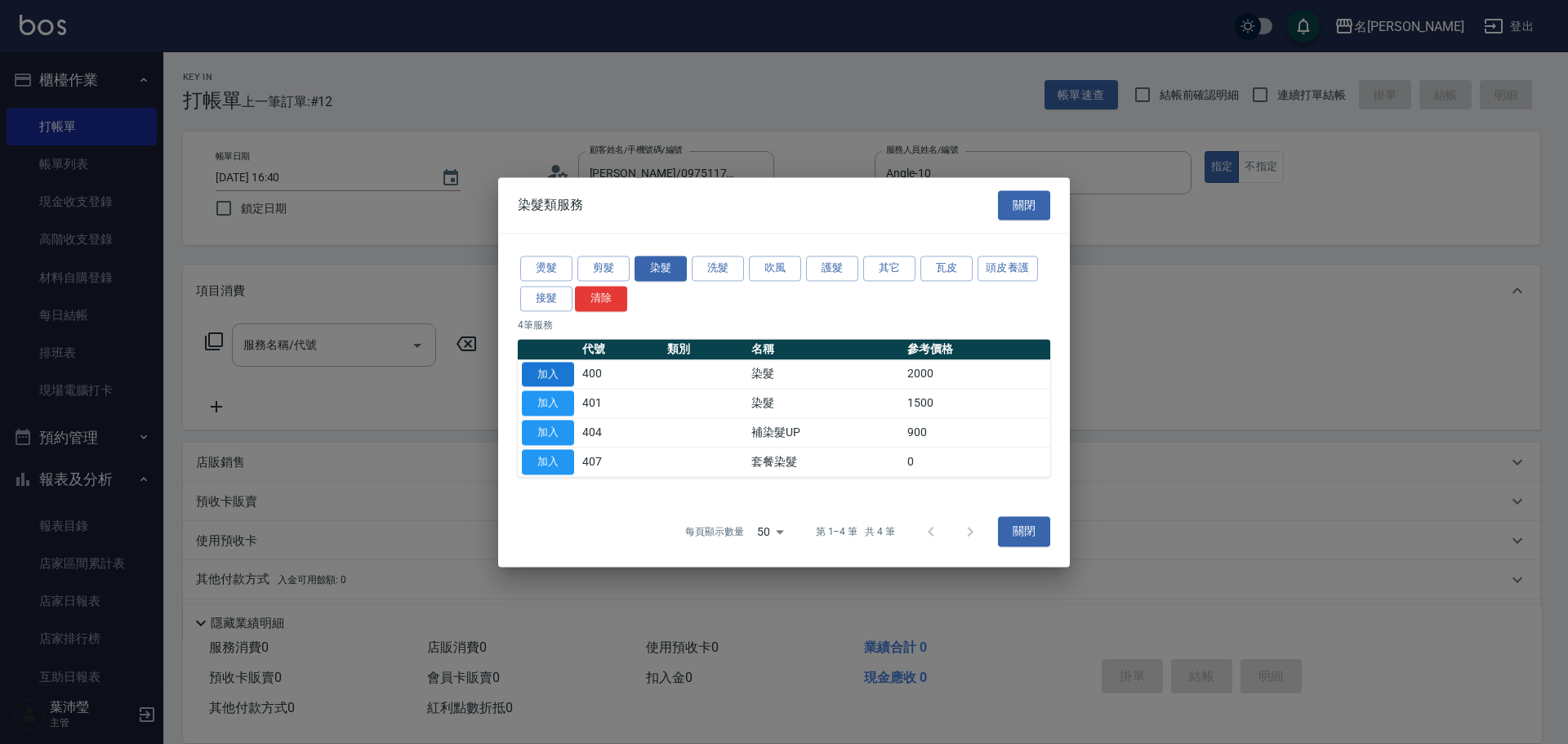
click at [536, 371] on button "加入" at bounding box center [548, 375] width 53 height 25
type input "染髮(400)"
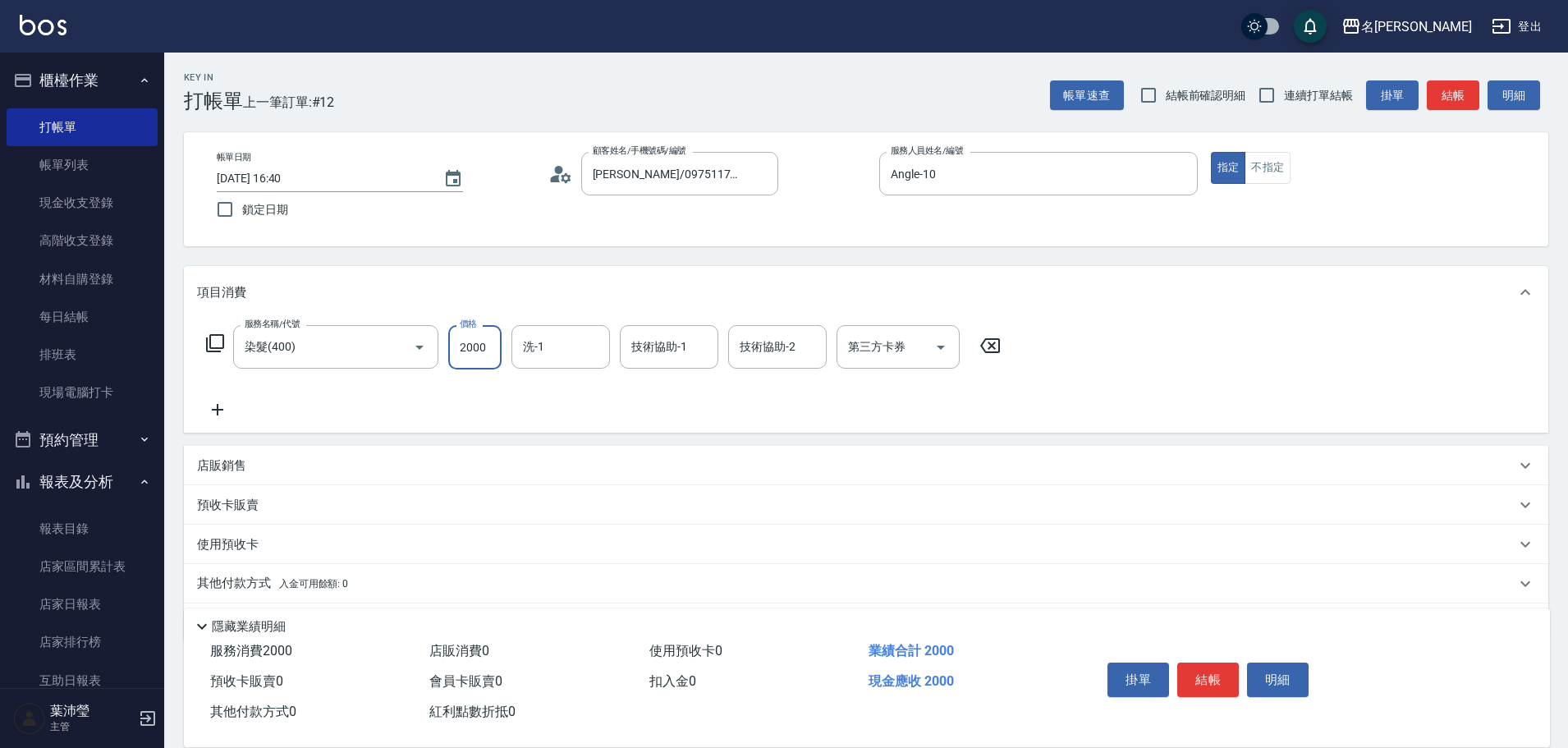
click at [483, 354] on input "2000" at bounding box center [475, 348] width 53 height 44
type input "3000"
click at [1208, 667] on button "結帳" at bounding box center [1208, 680] width 61 height 34
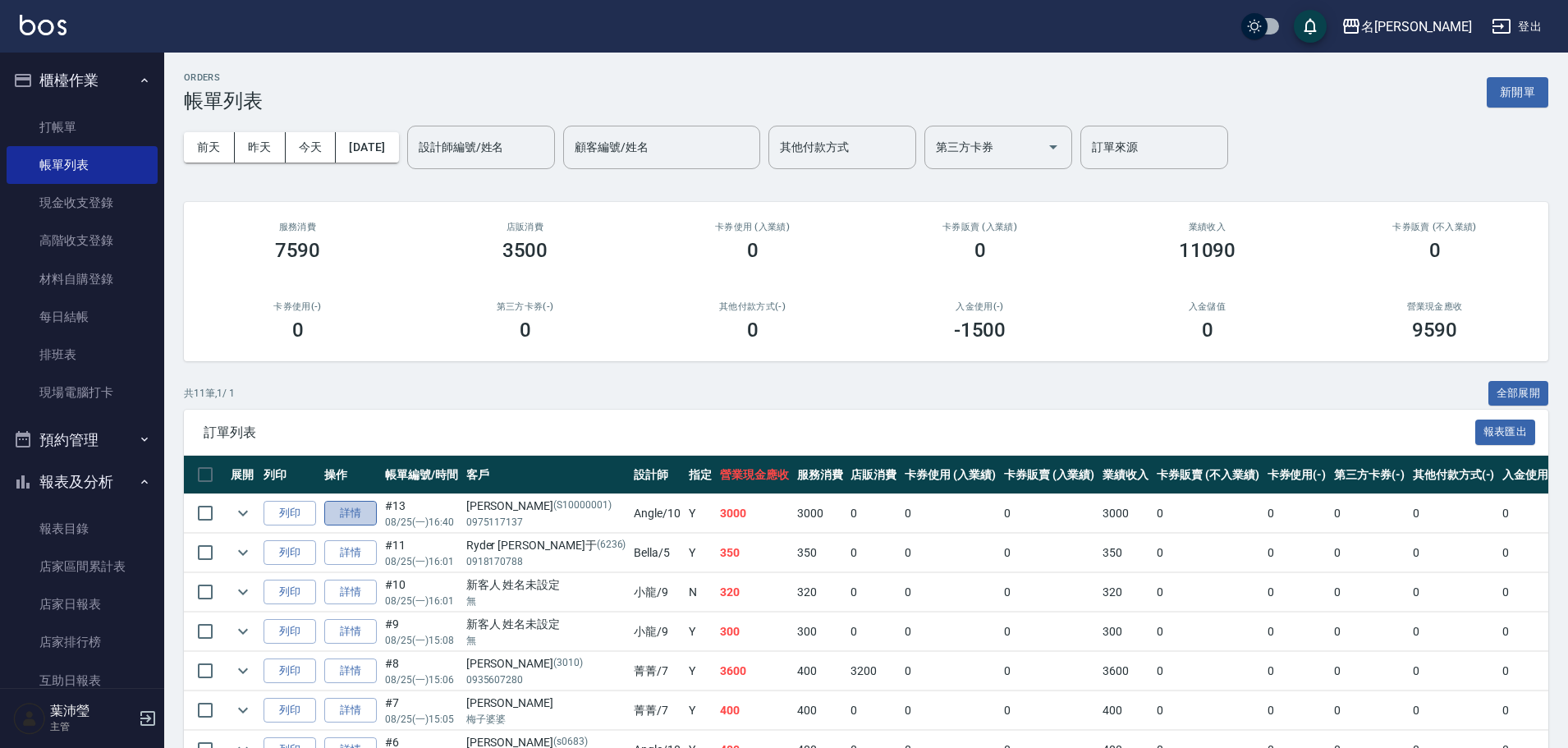
click at [355, 507] on link "詳情" at bounding box center [351, 513] width 53 height 26
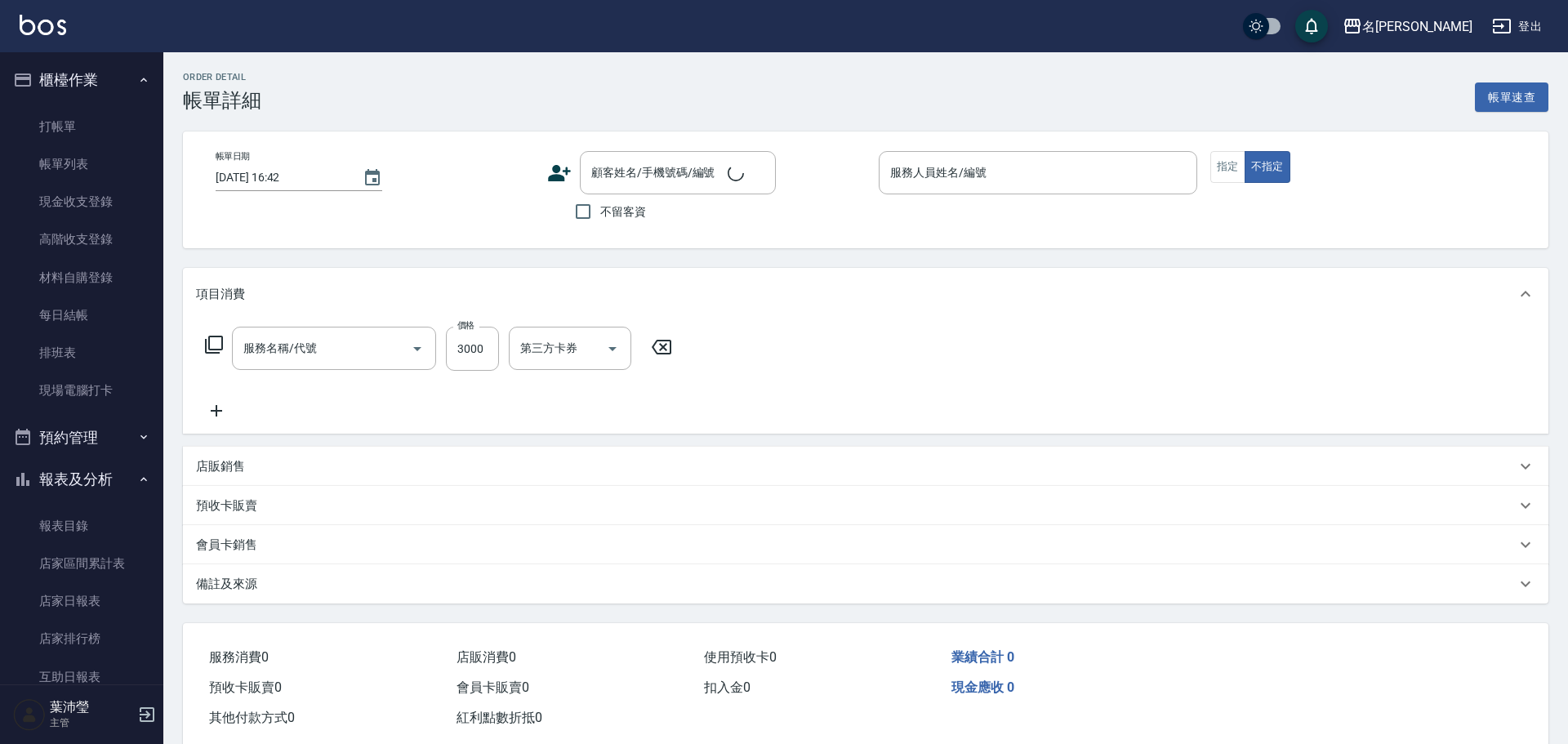
type input "[DATE] 16:40"
type input "Angle-10"
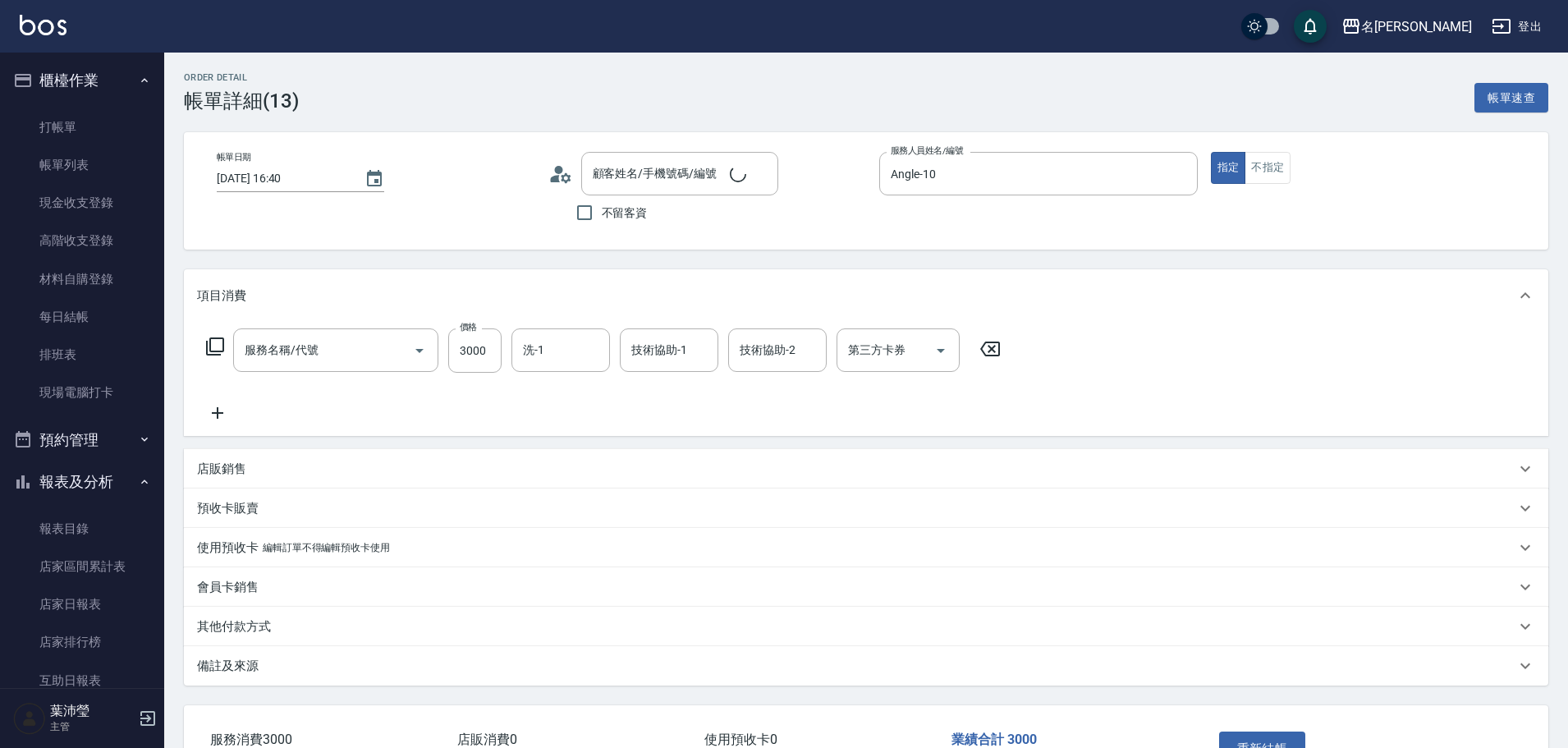
type input "染髮(400)"
type input "[PERSON_NAME]/0975117137/S10000001"
click at [485, 354] on input "3000" at bounding box center [475, 351] width 53 height 44
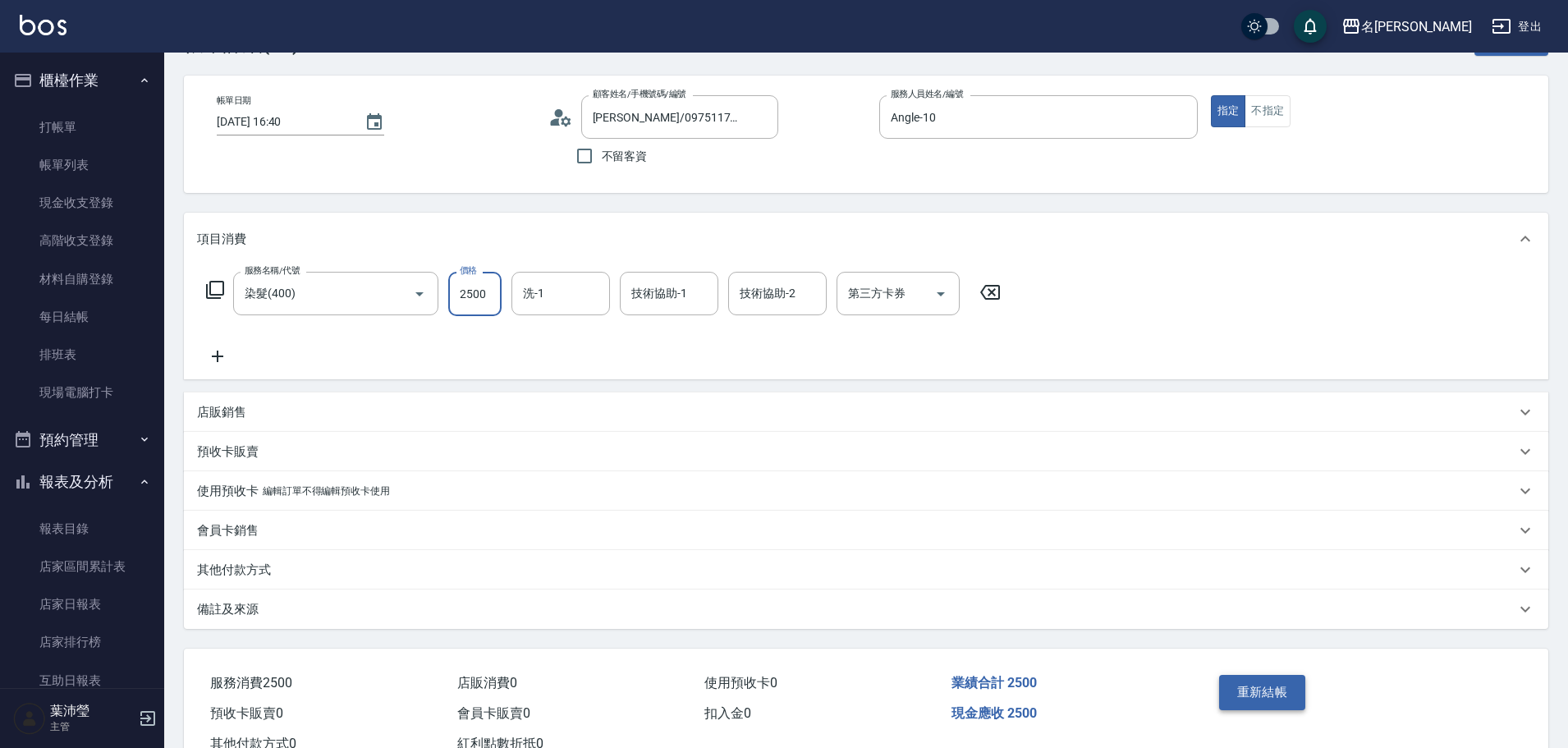
scroll to position [115, 0]
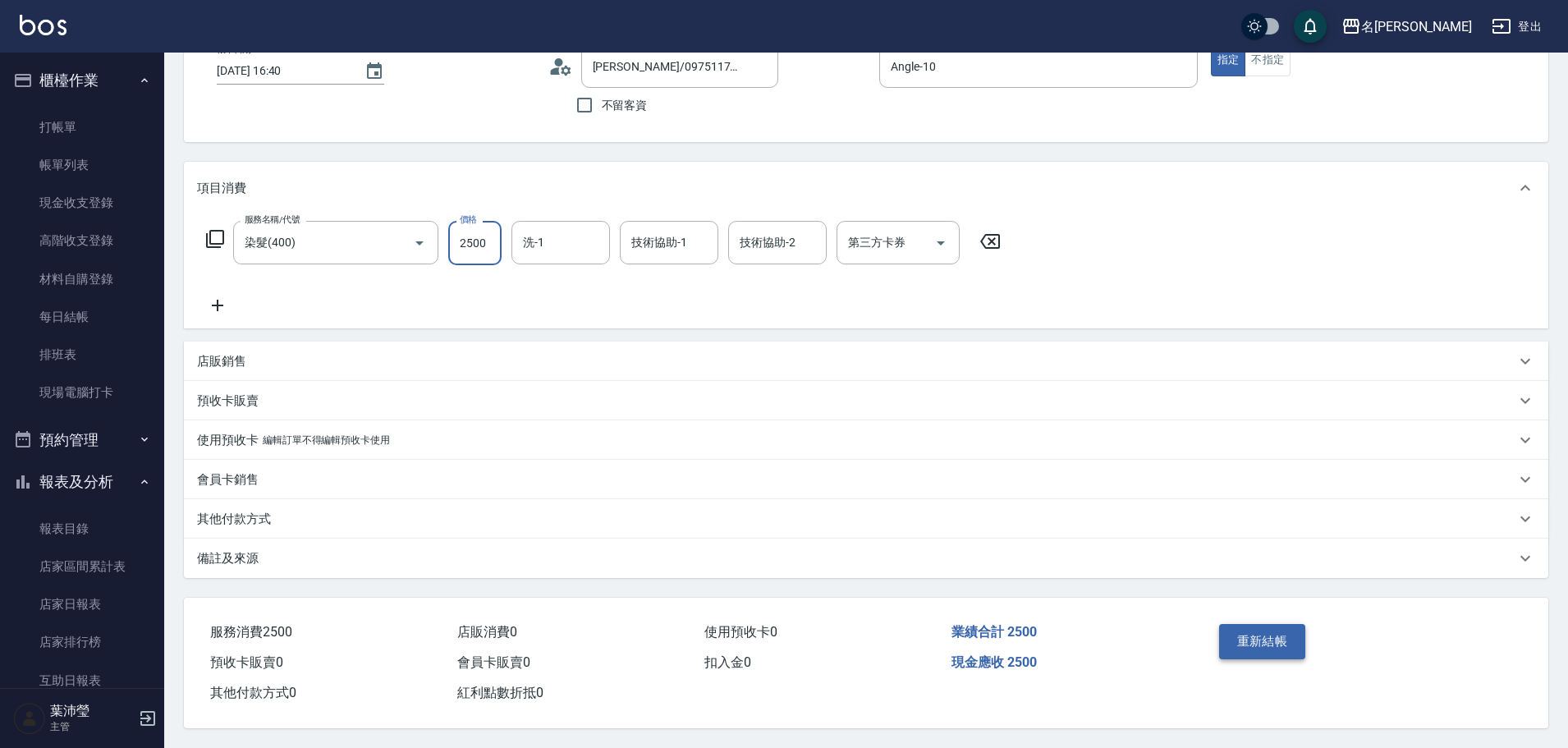
type input "2500"
click at [1249, 628] on button "重新結帳" at bounding box center [1262, 641] width 87 height 34
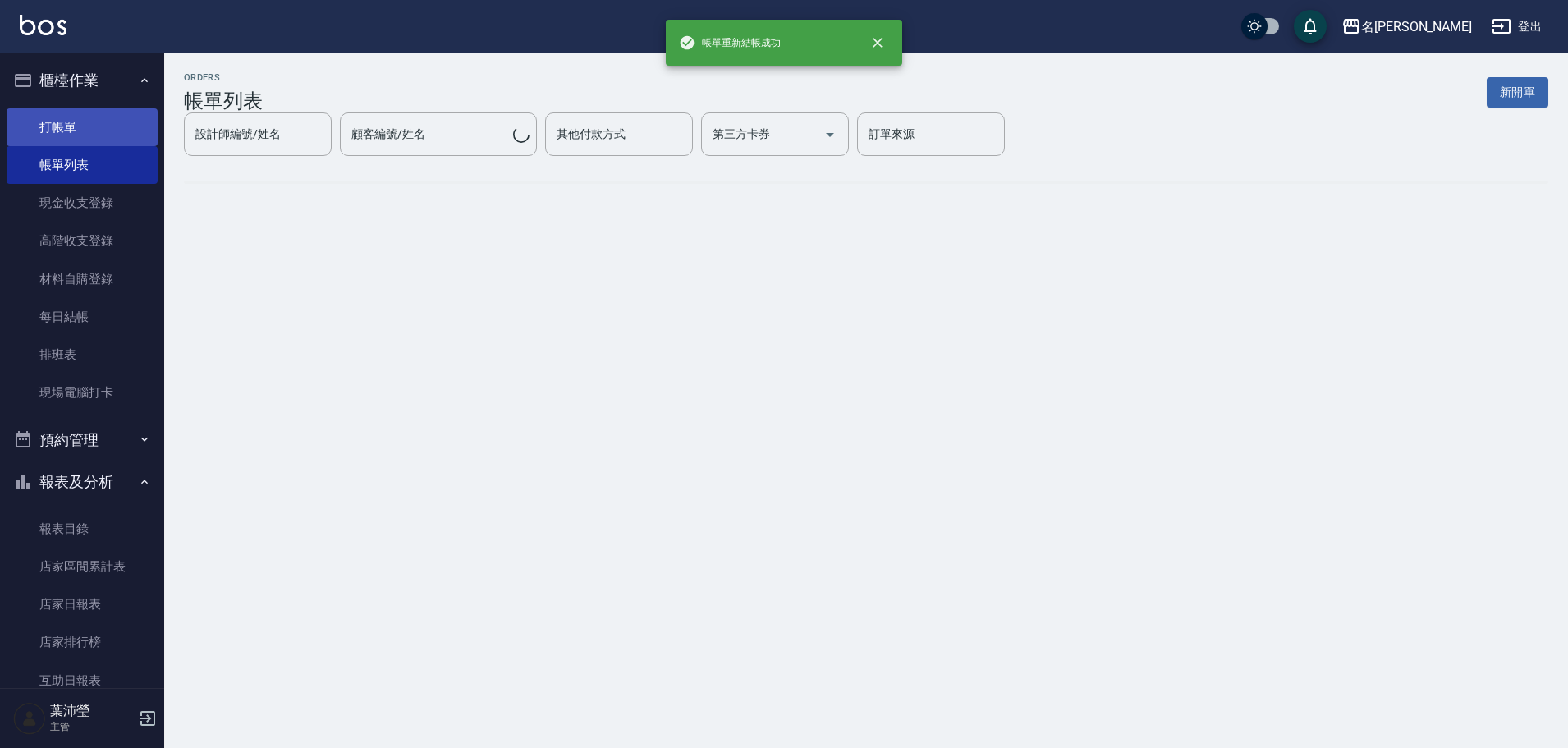
click at [62, 131] on link "打帳單" at bounding box center [82, 127] width 151 height 38
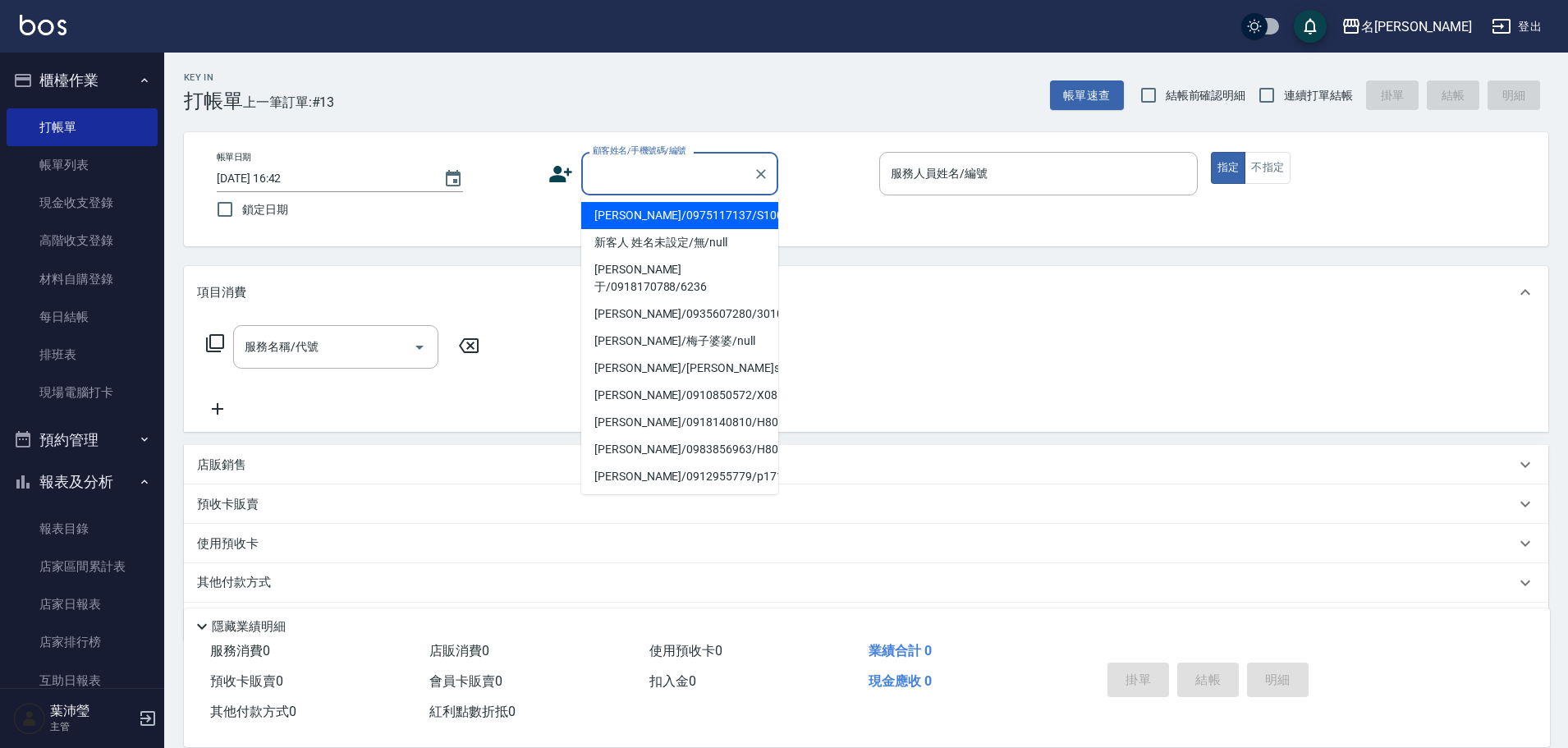
click at [624, 172] on input "顧客姓名/手機號碼/編號" at bounding box center [667, 173] width 158 height 29
click at [630, 256] on li "新客人 姓名未設定/無/null" at bounding box center [680, 243] width 197 height 27
type input "新客人 姓名未設定/無/null"
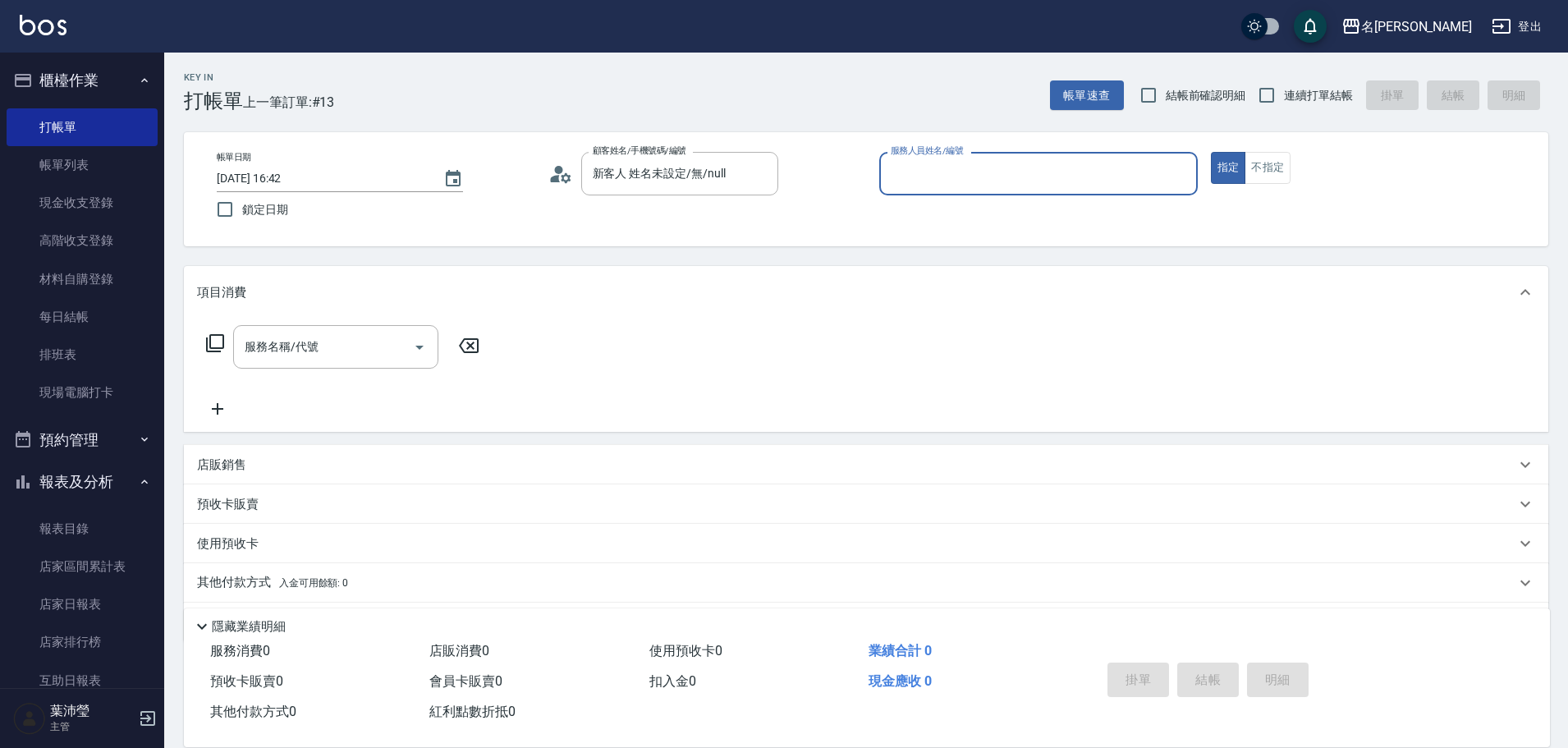
click at [962, 174] on input "服務人員姓名/編號" at bounding box center [1039, 173] width 304 height 29
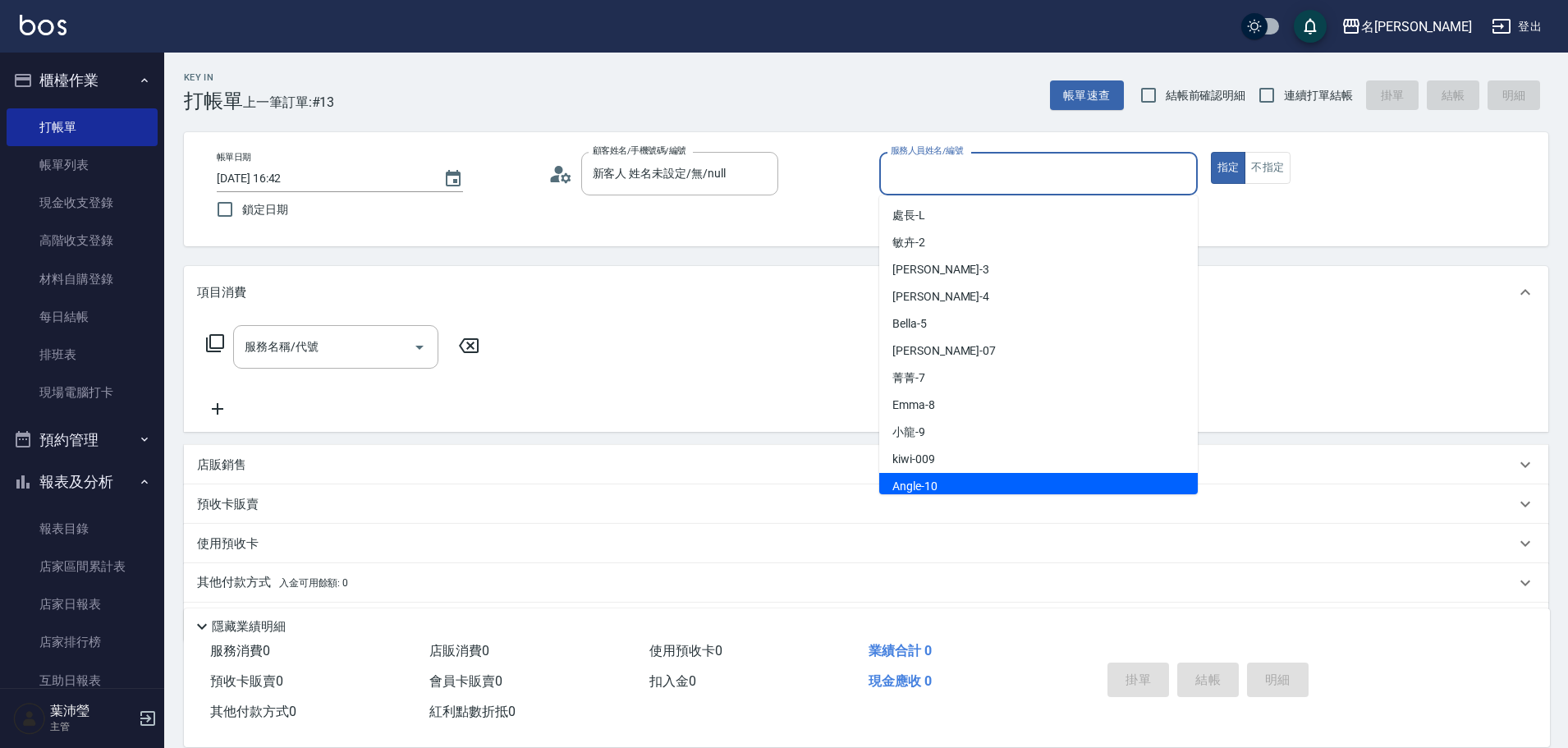
click at [945, 481] on div "Angle -10" at bounding box center [1039, 487] width 319 height 27
type input "Angle-10"
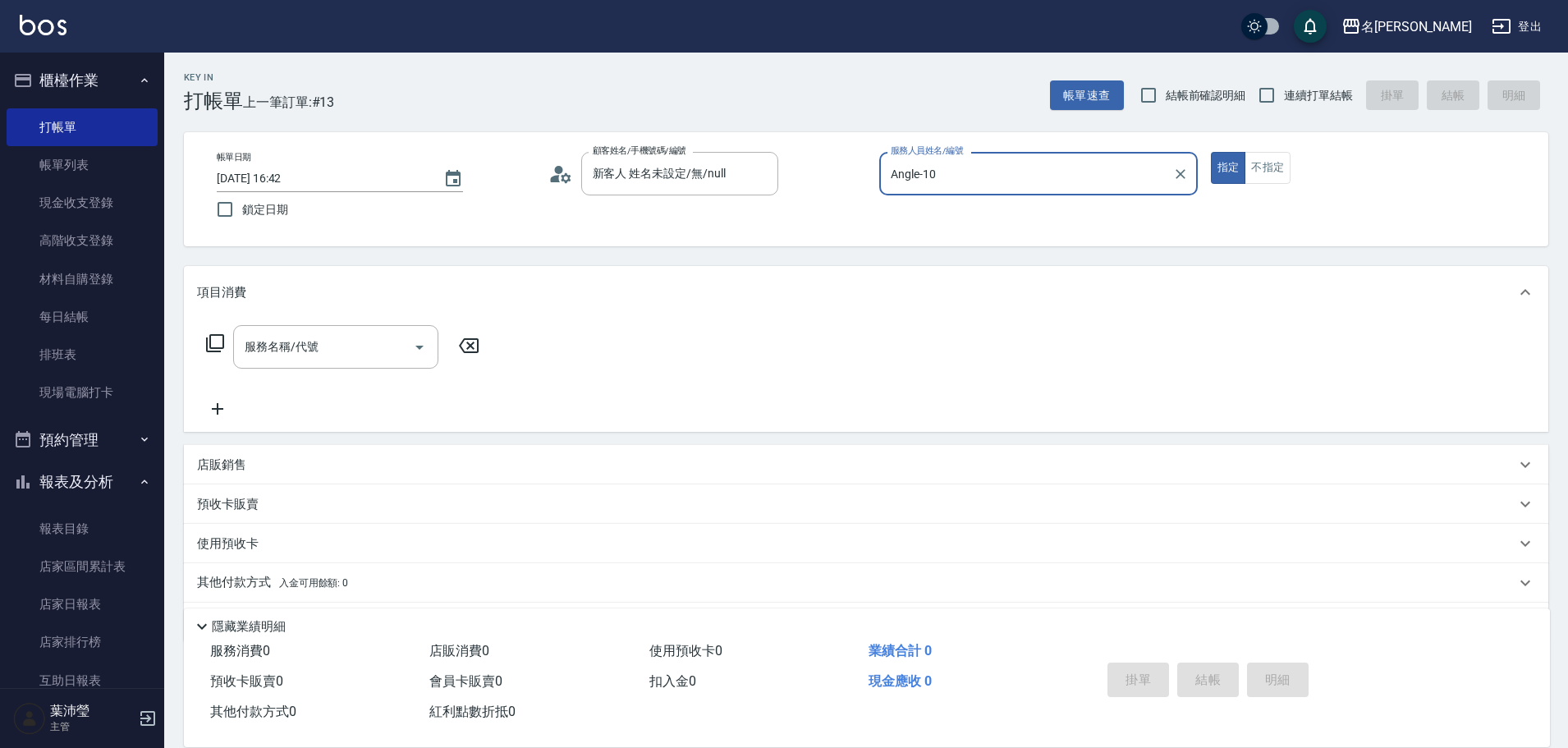
click at [214, 347] on icon at bounding box center [214, 342] width 20 height 20
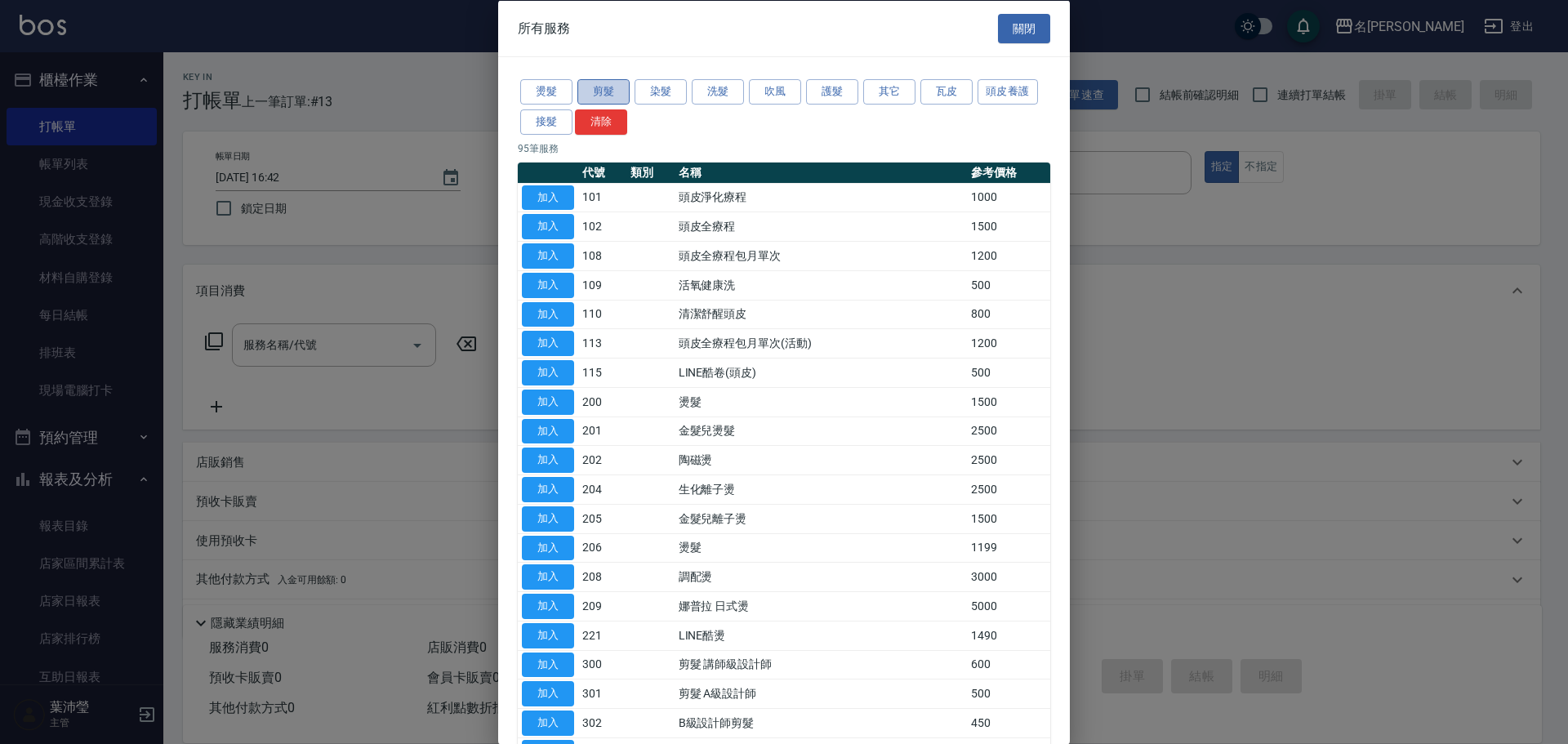
click at [601, 86] on button "剪髮" at bounding box center [604, 92] width 53 height 25
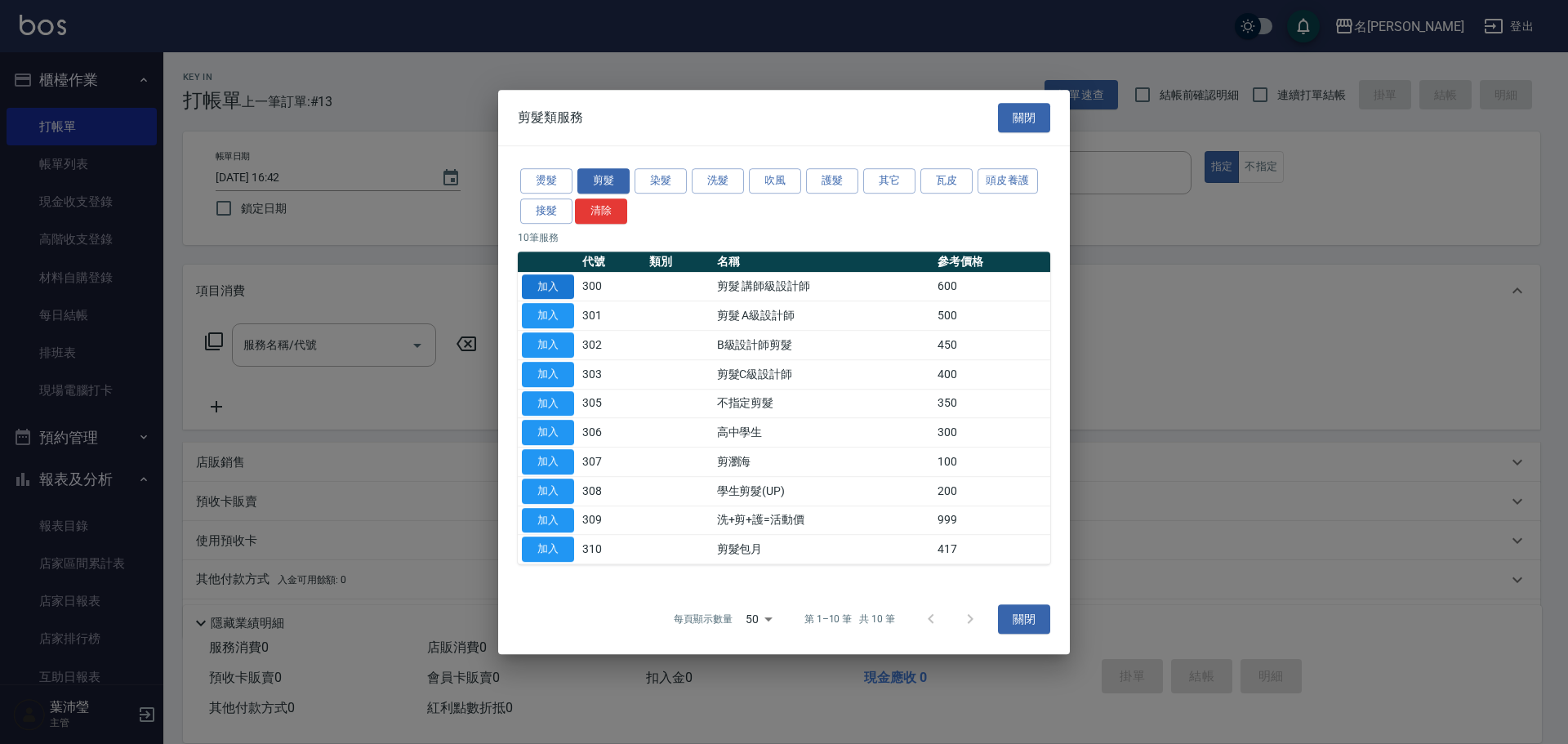
click at [541, 290] on button "加入" at bounding box center [548, 287] width 53 height 25
type input "剪髮 講師級設計師(300)"
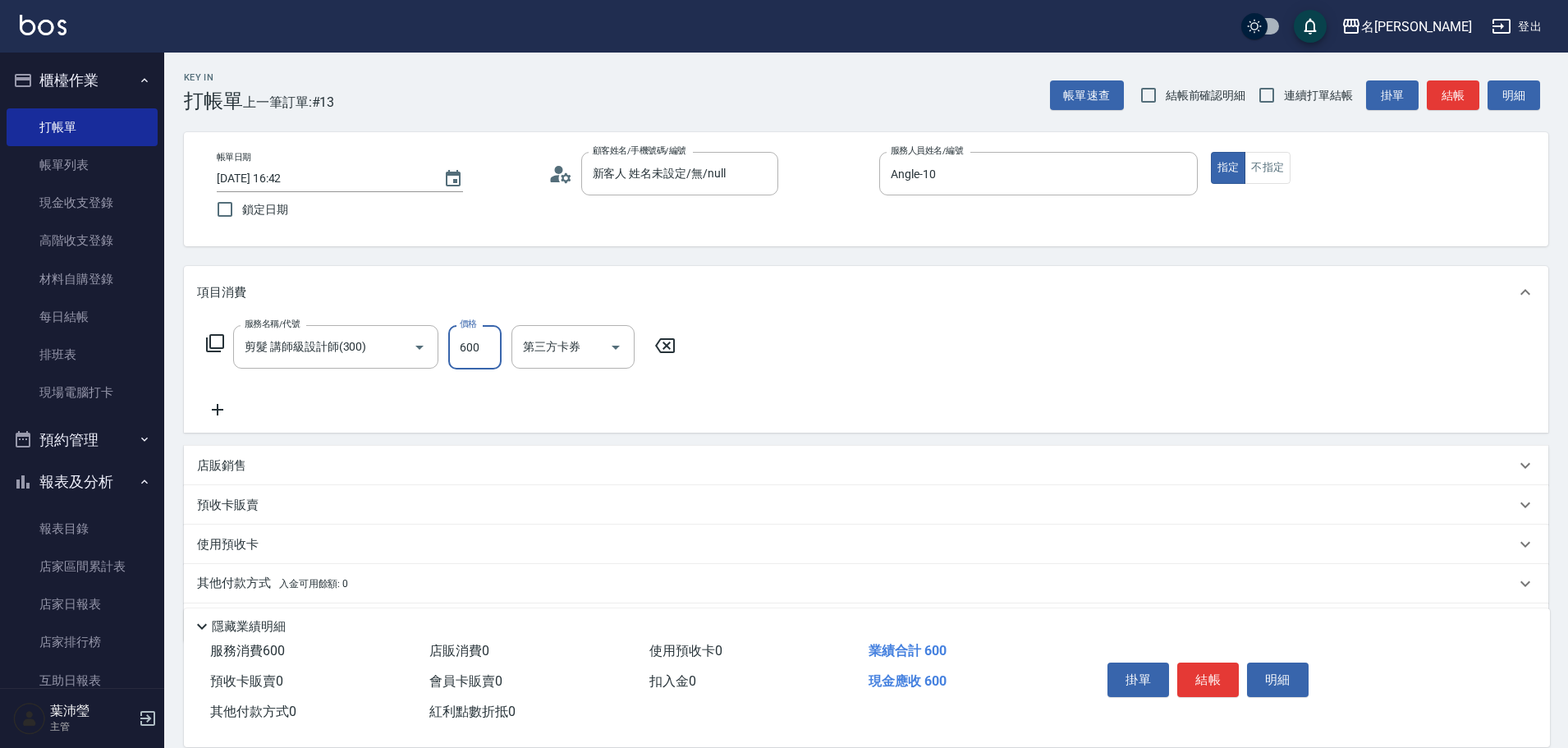
click at [492, 342] on input "600" at bounding box center [475, 348] width 53 height 44
type input "900"
click at [1207, 667] on button "結帳" at bounding box center [1208, 680] width 61 height 34
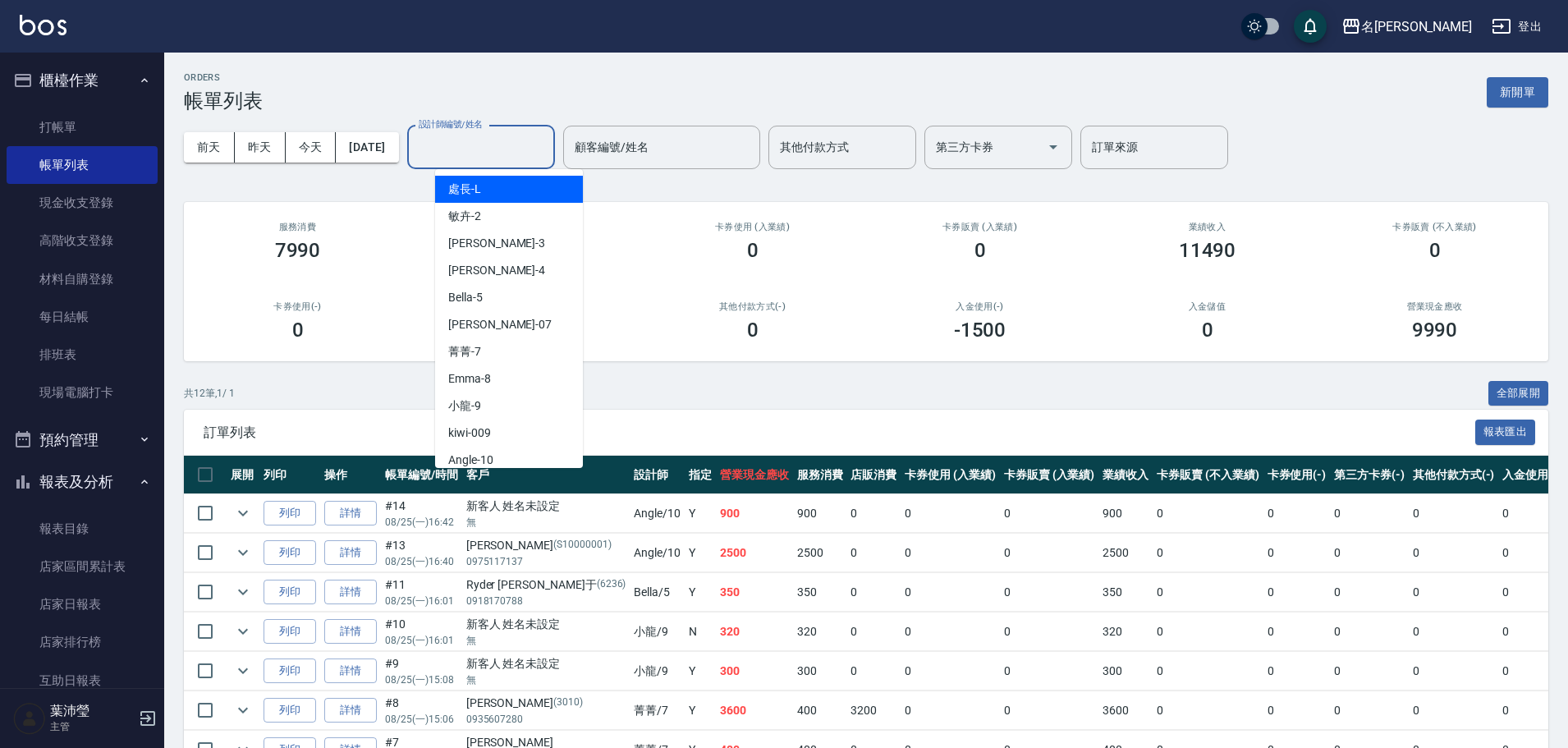
click at [493, 149] on input "設計師編號/姓名" at bounding box center [481, 148] width 133 height 29
click at [522, 452] on div "Angle -10" at bounding box center [508, 460] width 148 height 27
type input "Angle-10"
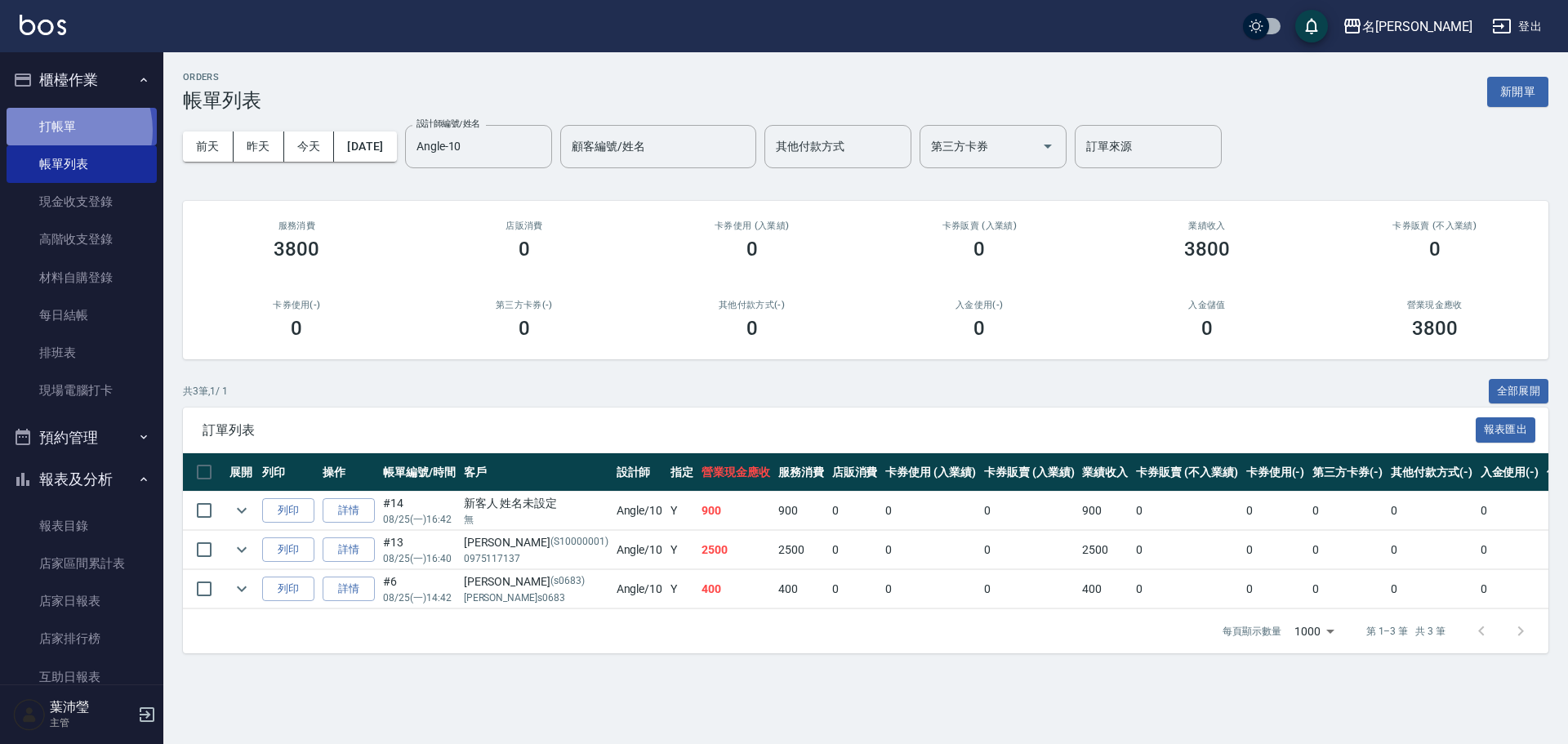
click at [59, 130] on link "打帳單" at bounding box center [82, 127] width 150 height 37
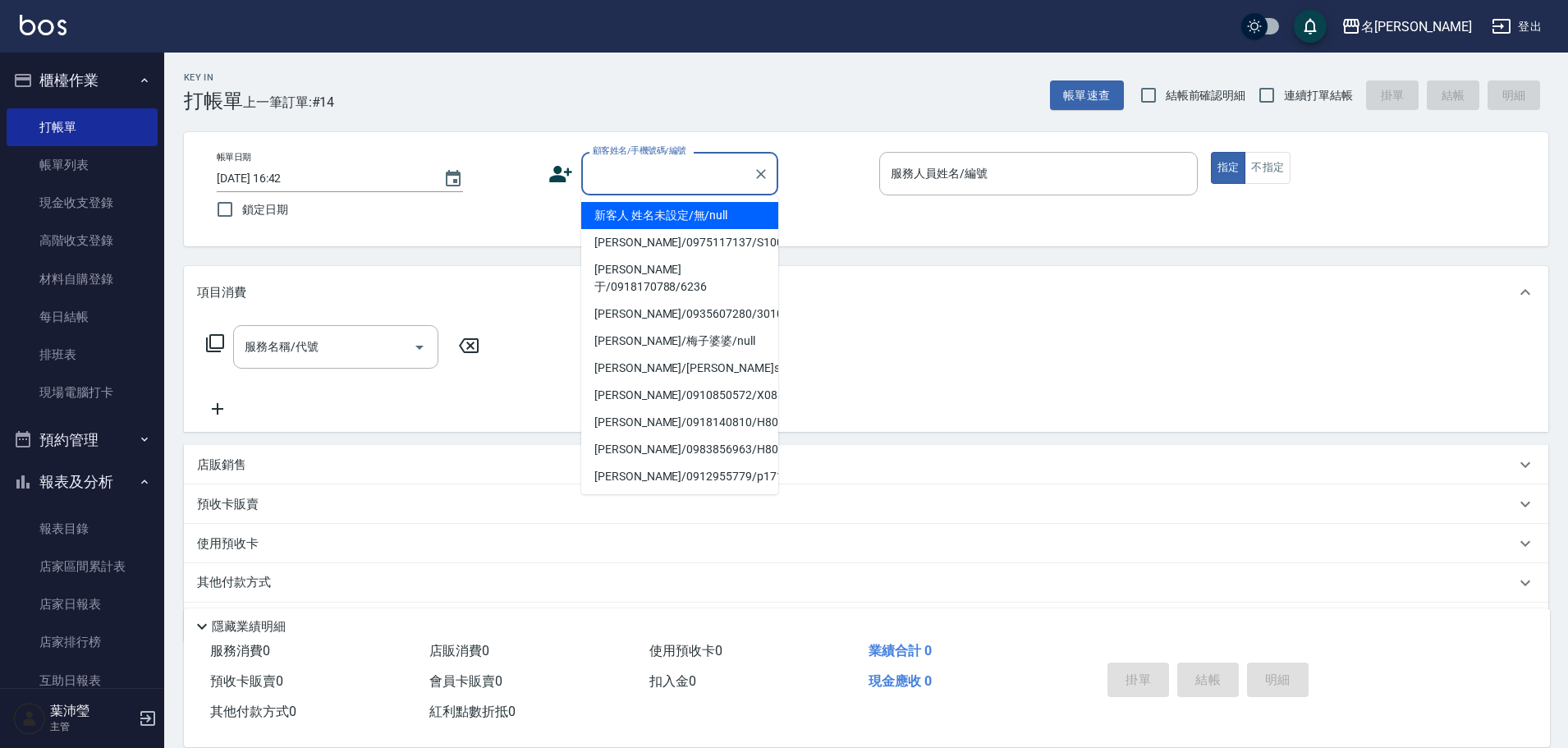
click at [606, 161] on input "顧客姓名/手機號碼/編號" at bounding box center [667, 173] width 158 height 29
click at [647, 219] on li "新客人 姓名未設定/無/null" at bounding box center [680, 215] width 197 height 27
type input "新客人 姓名未設定/無/null"
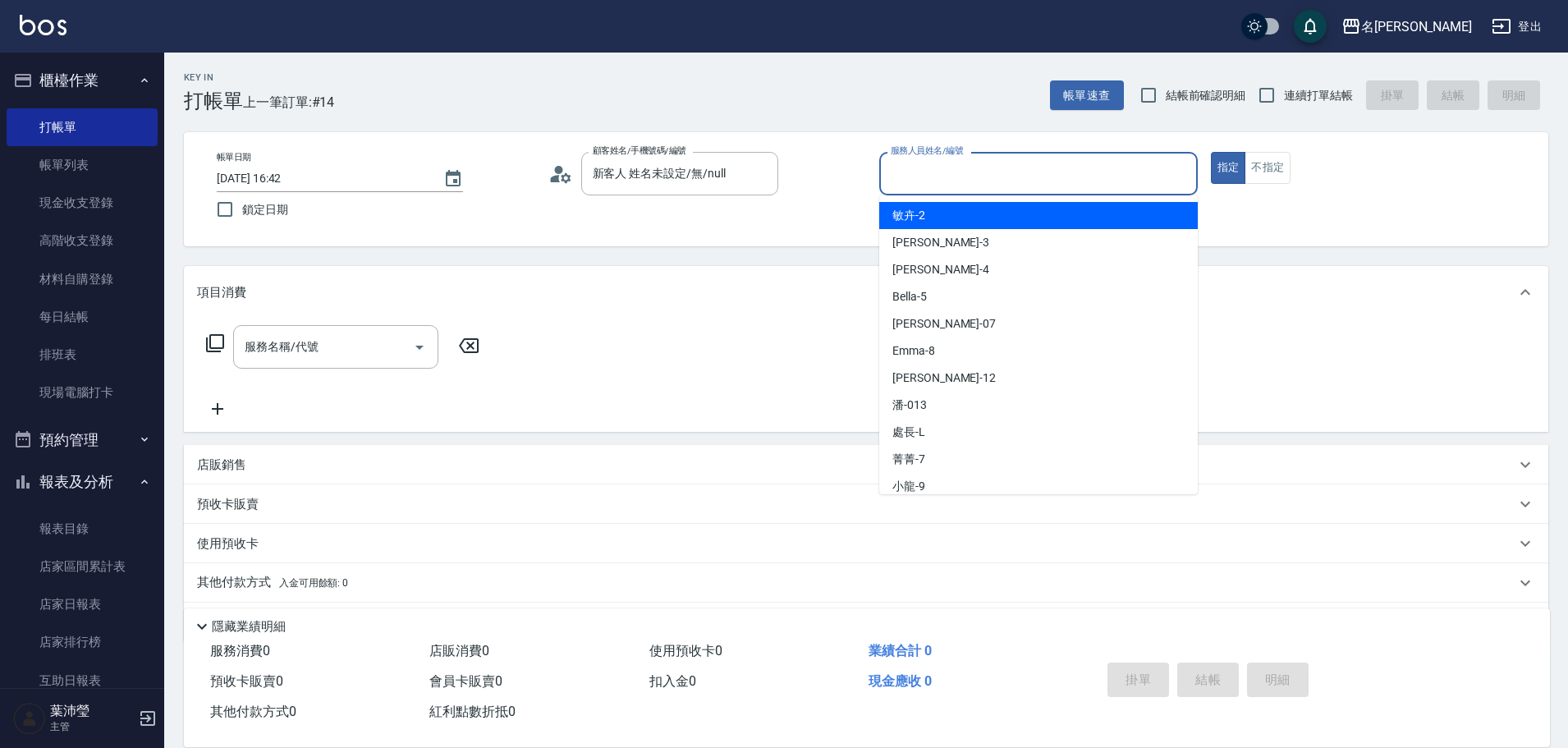
click at [907, 180] on input "服務人員姓名/編號" at bounding box center [1039, 173] width 304 height 29
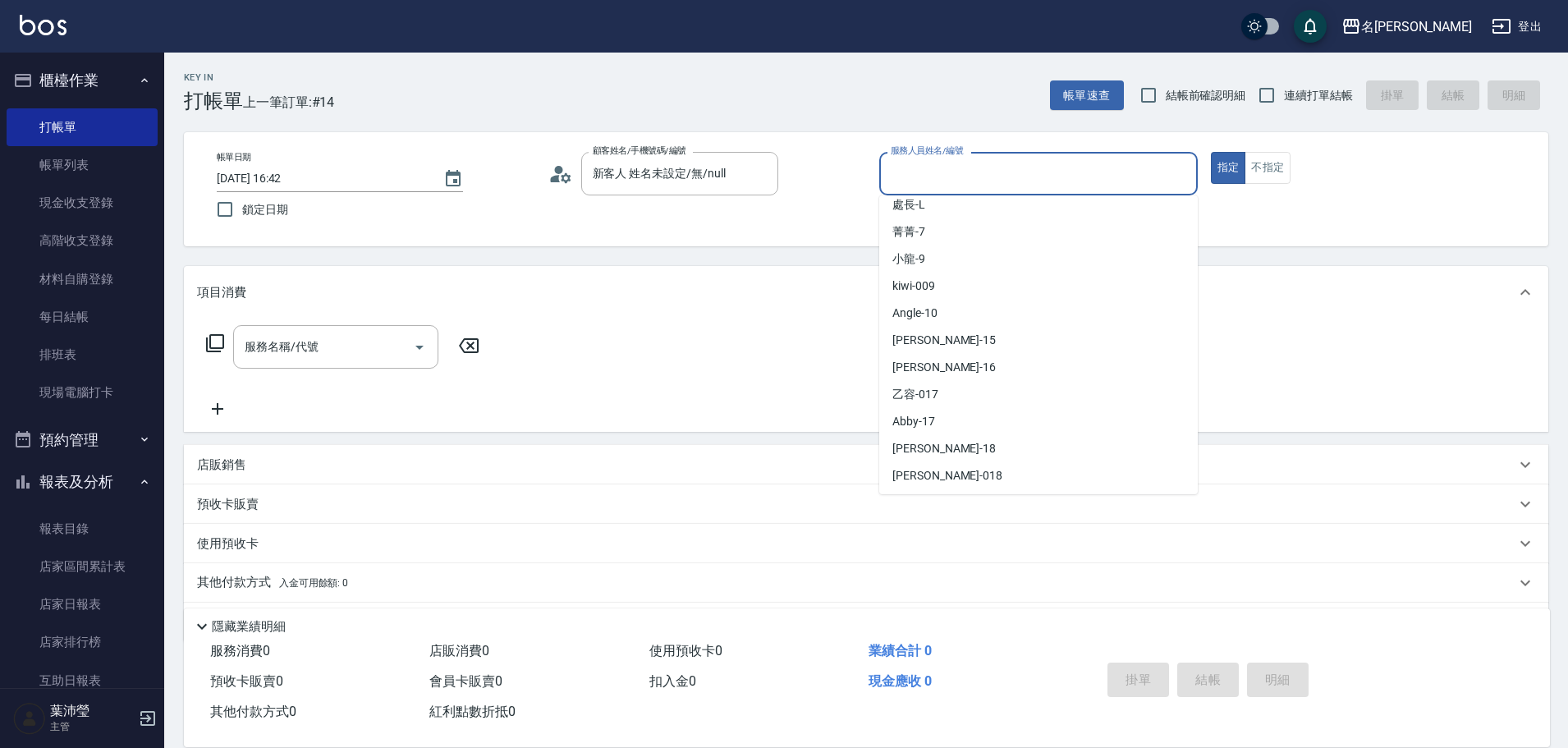
scroll to position [246, 0]
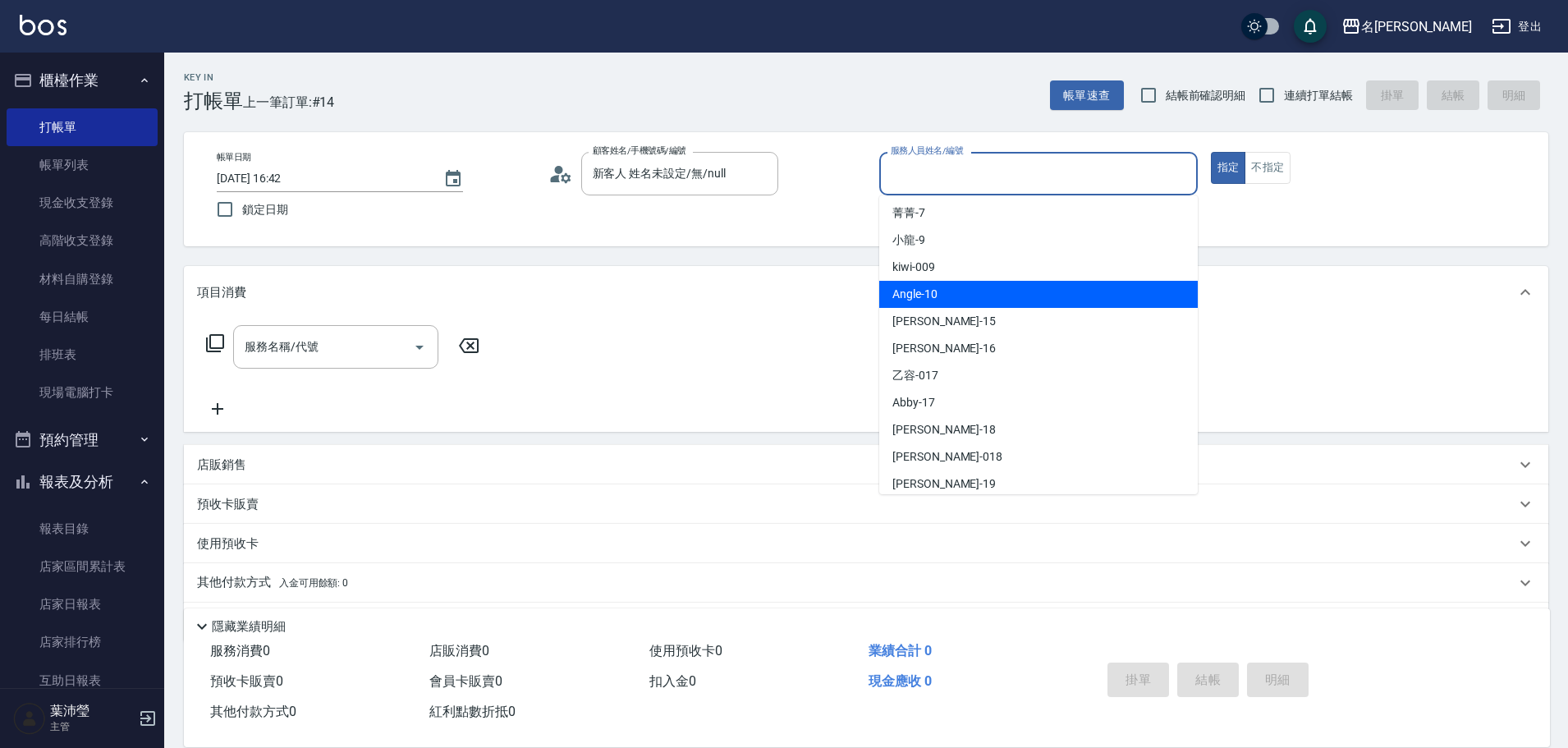
click at [951, 295] on div "Angle -10" at bounding box center [1039, 295] width 319 height 27
type input "Angle-10"
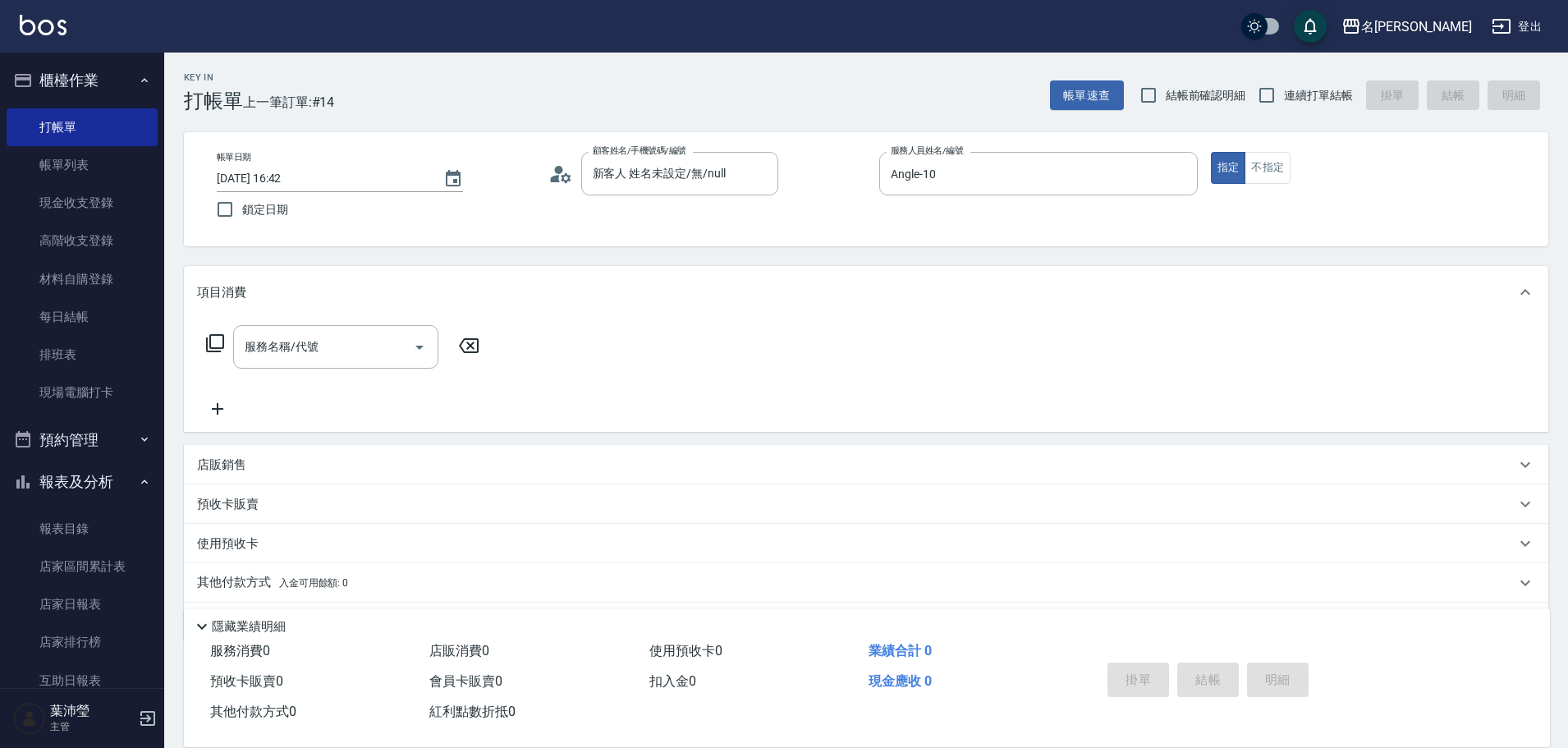
click at [214, 342] on icon at bounding box center [214, 342] width 20 height 20
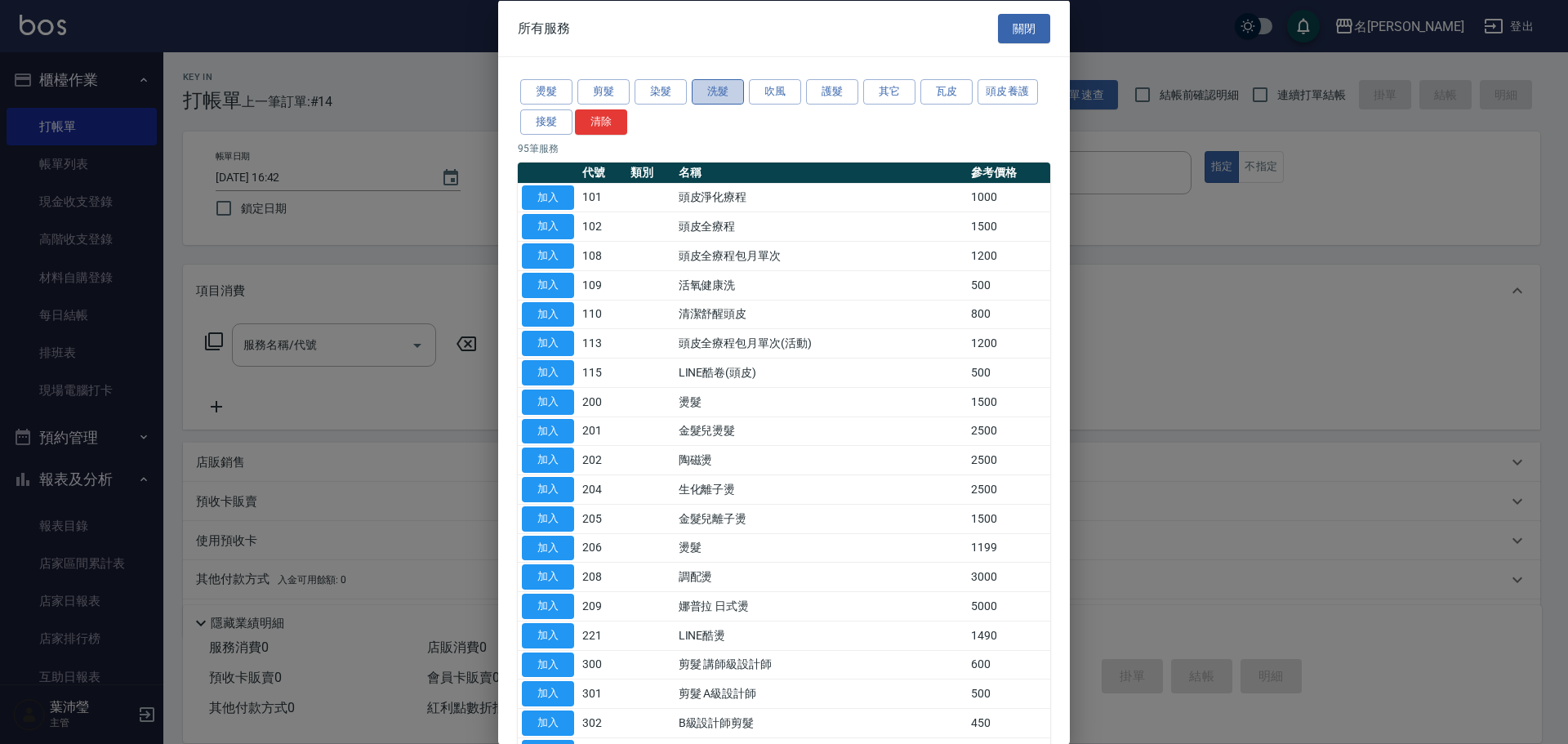
click at [709, 85] on button "洗髮" at bounding box center [718, 92] width 53 height 25
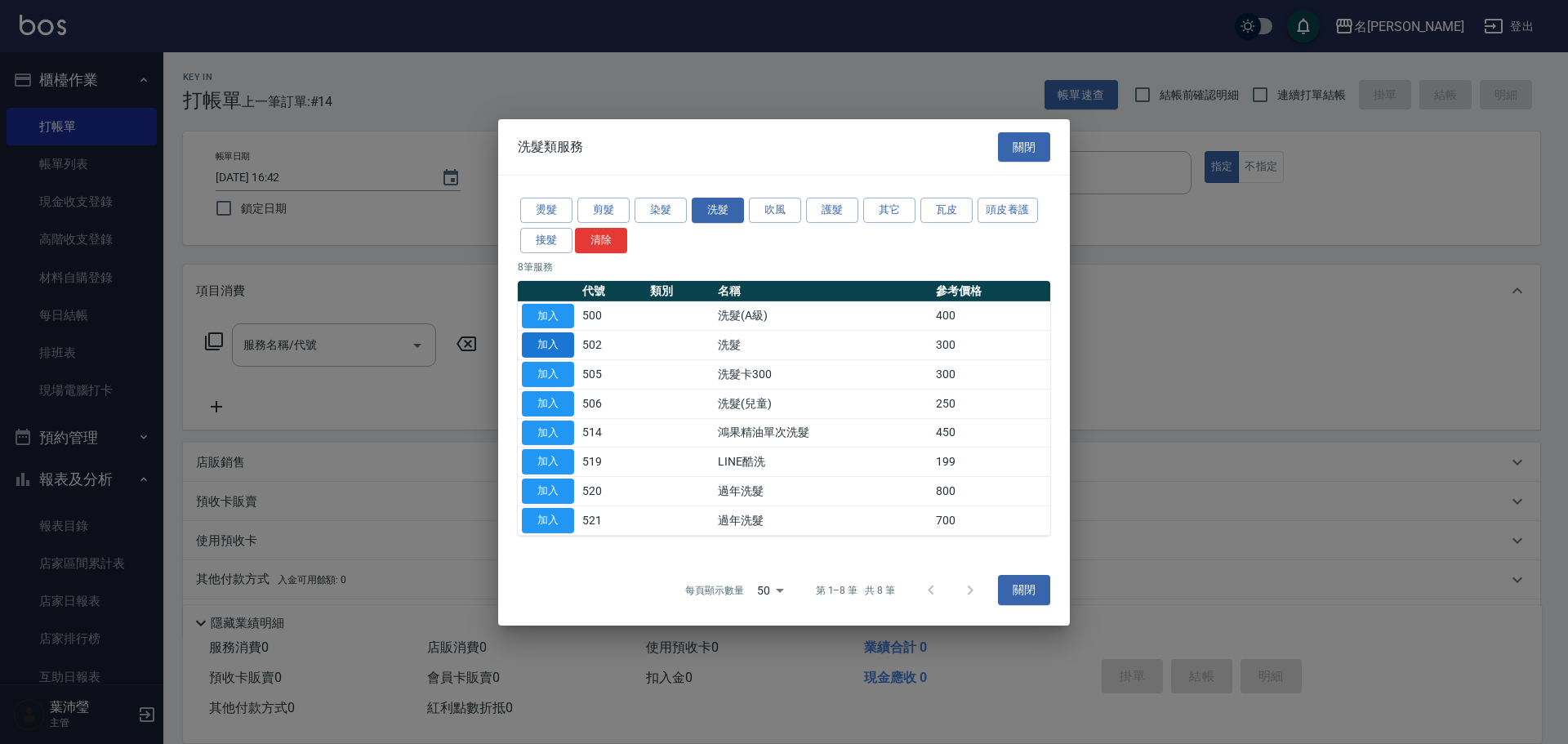
click at [560, 347] on button "加入" at bounding box center [548, 345] width 53 height 25
type input "洗髮(502)"
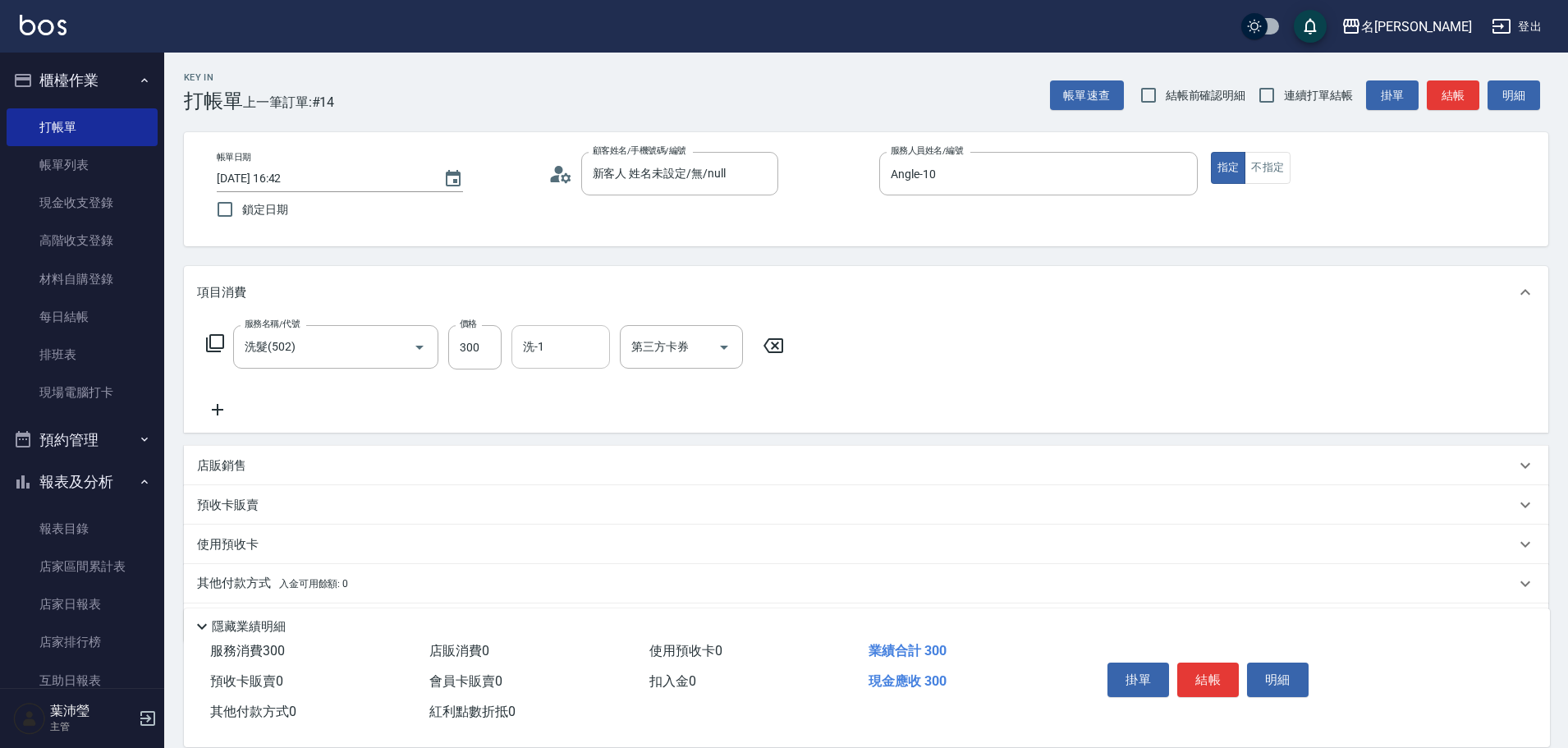
click at [555, 358] on input "洗-1" at bounding box center [561, 347] width 84 height 29
type input "Bella-5"
click at [1208, 672] on button "結帳" at bounding box center [1208, 680] width 61 height 34
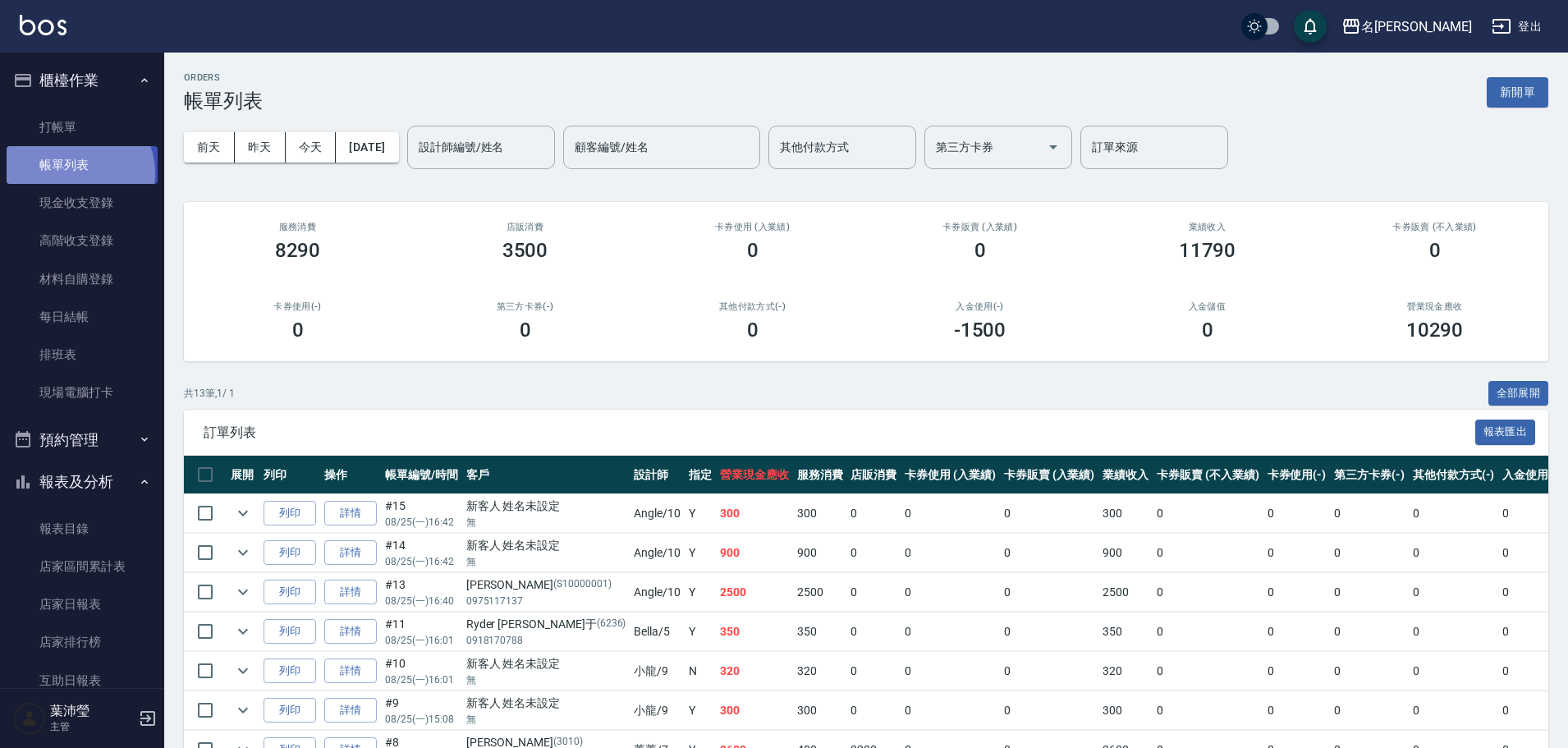
click at [73, 173] on link "帳單列表" at bounding box center [82, 165] width 151 height 38
click at [459, 156] on input "設計師編號/姓名" at bounding box center [481, 148] width 133 height 29
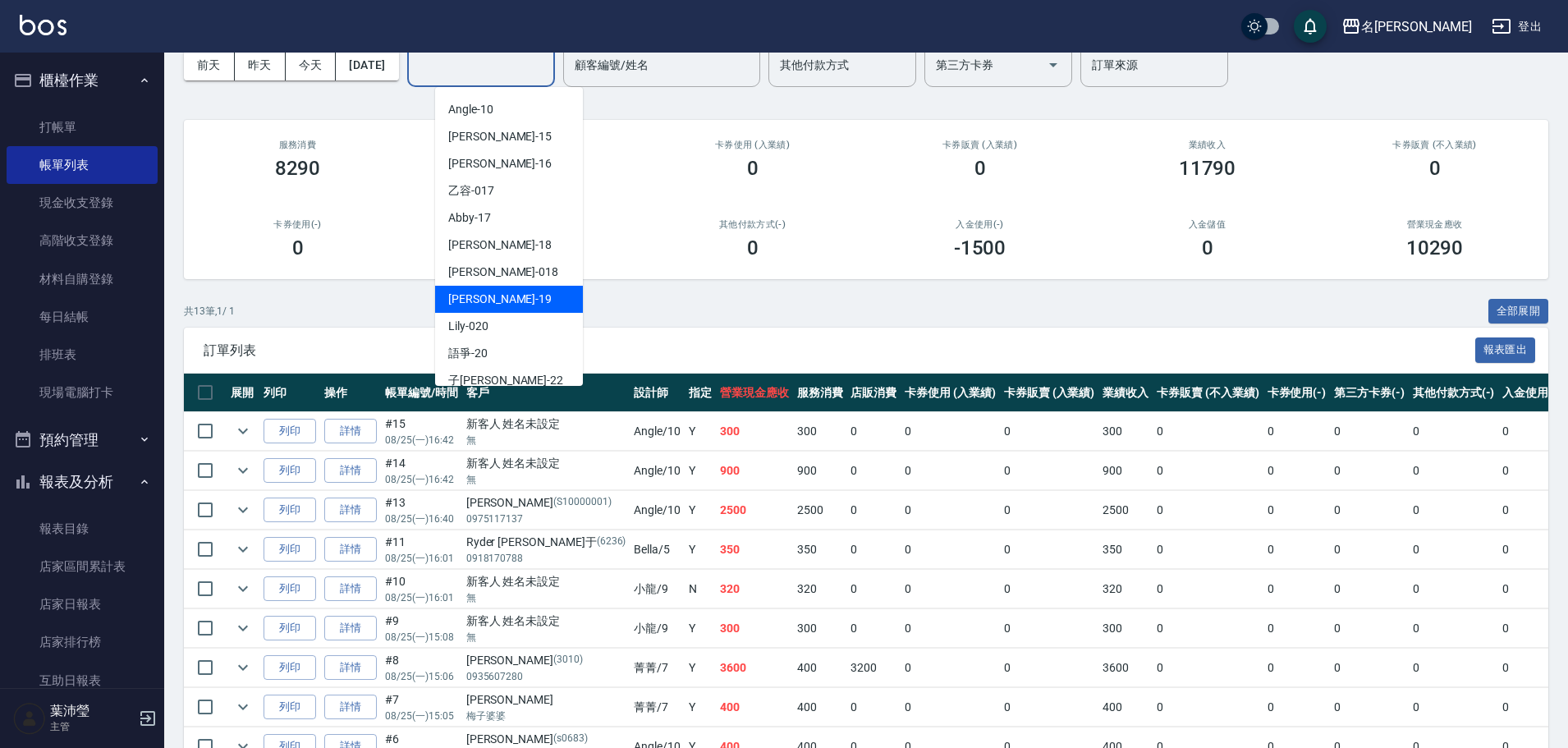
scroll to position [227, 0]
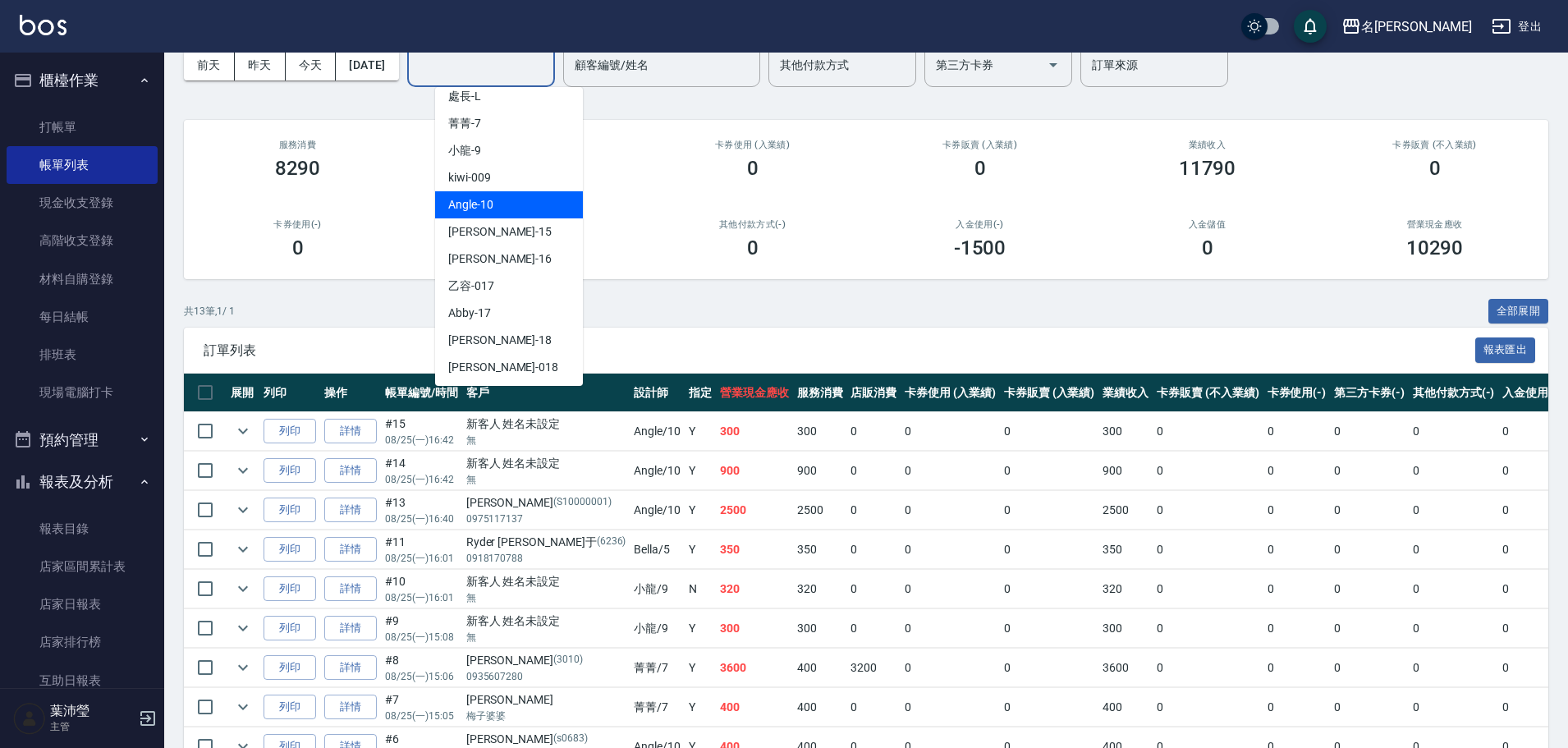
click at [483, 218] on div "Angle -10" at bounding box center [508, 205] width 148 height 27
type input "Angle-10"
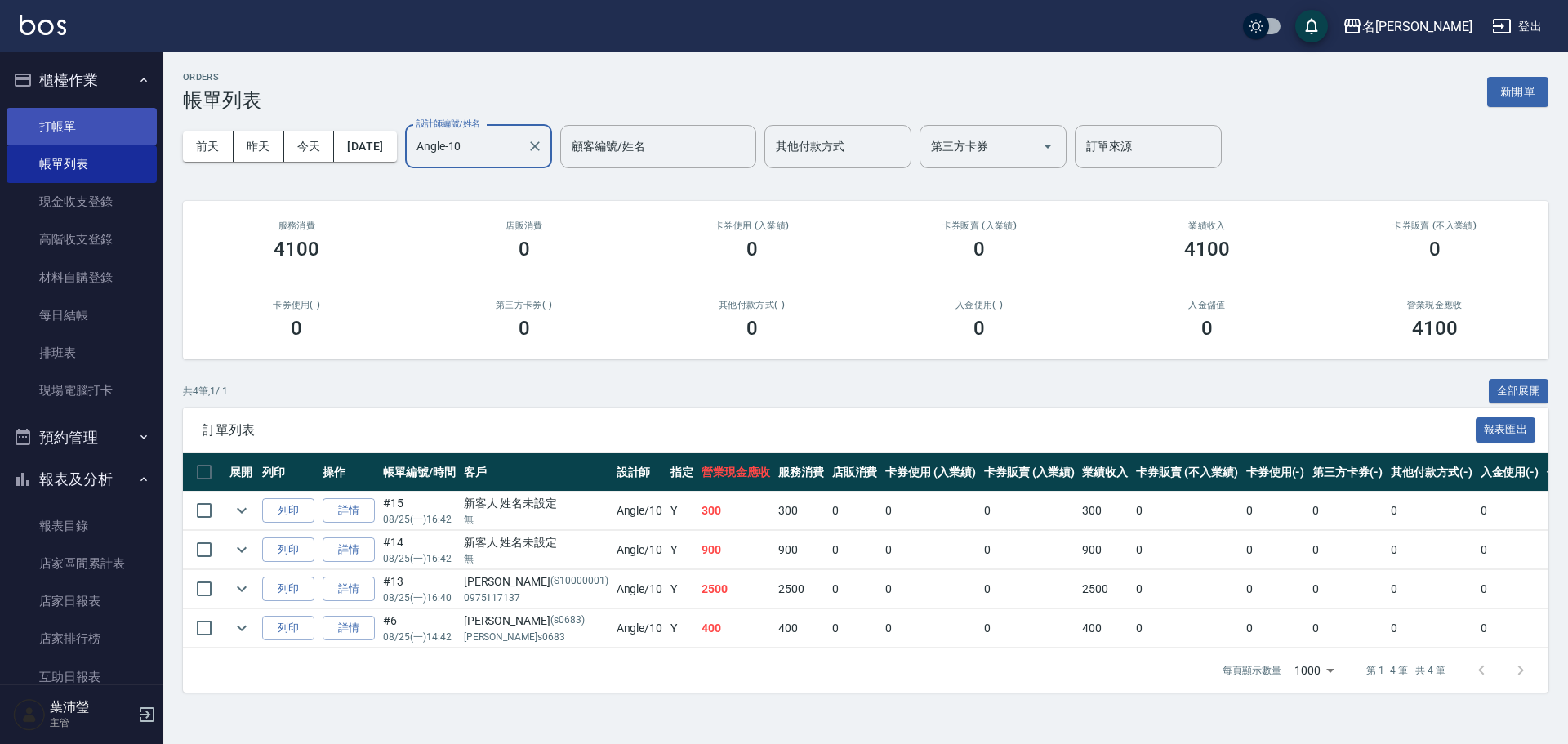
click at [53, 131] on link "打帳單" at bounding box center [82, 127] width 150 height 37
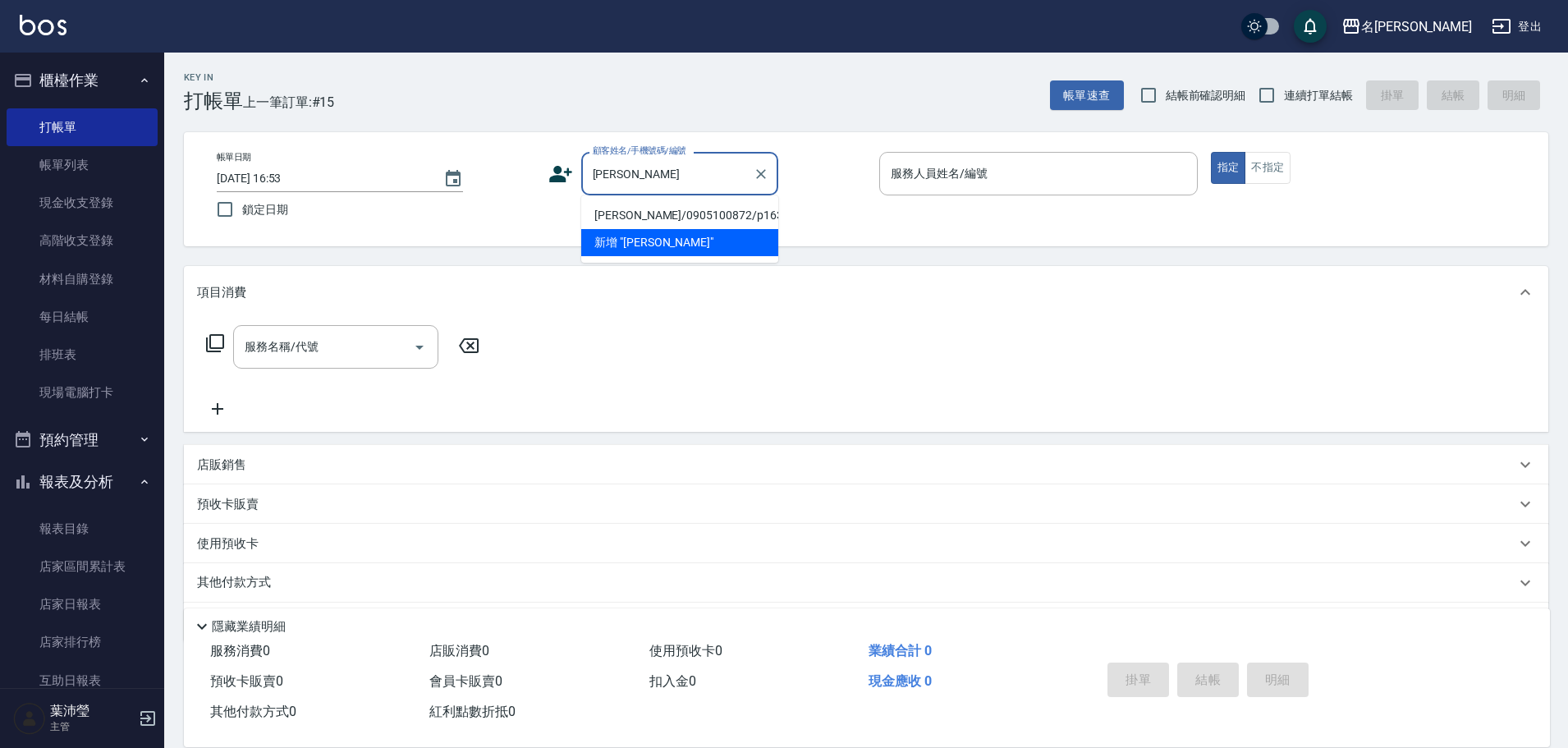
click at [613, 215] on li "[PERSON_NAME]/0905100872/p1634" at bounding box center [680, 215] width 197 height 27
type input "[PERSON_NAME]/0905100872/p1634"
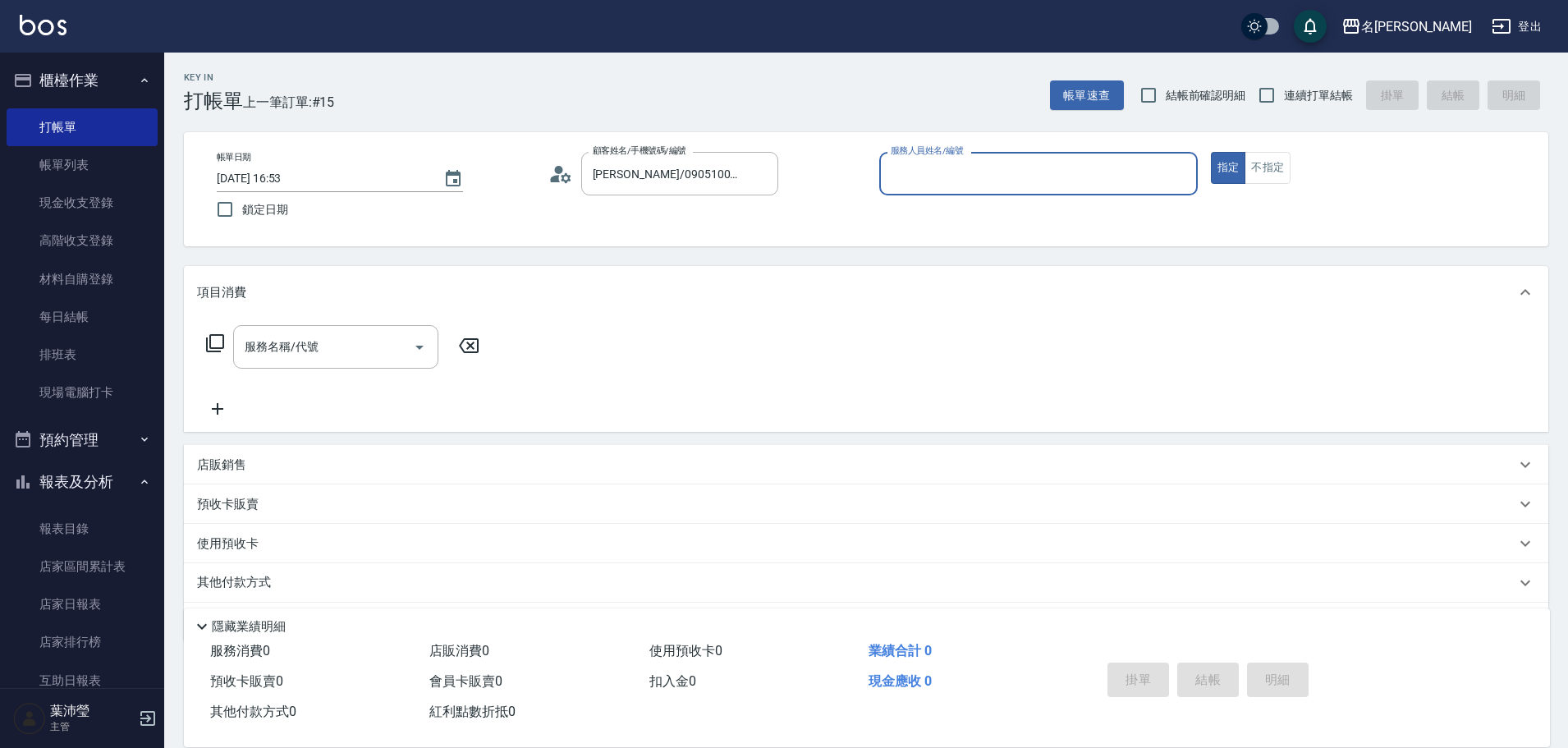
type input "Bella-5"
click at [337, 332] on div "服務名稱/代號" at bounding box center [336, 347] width 205 height 44
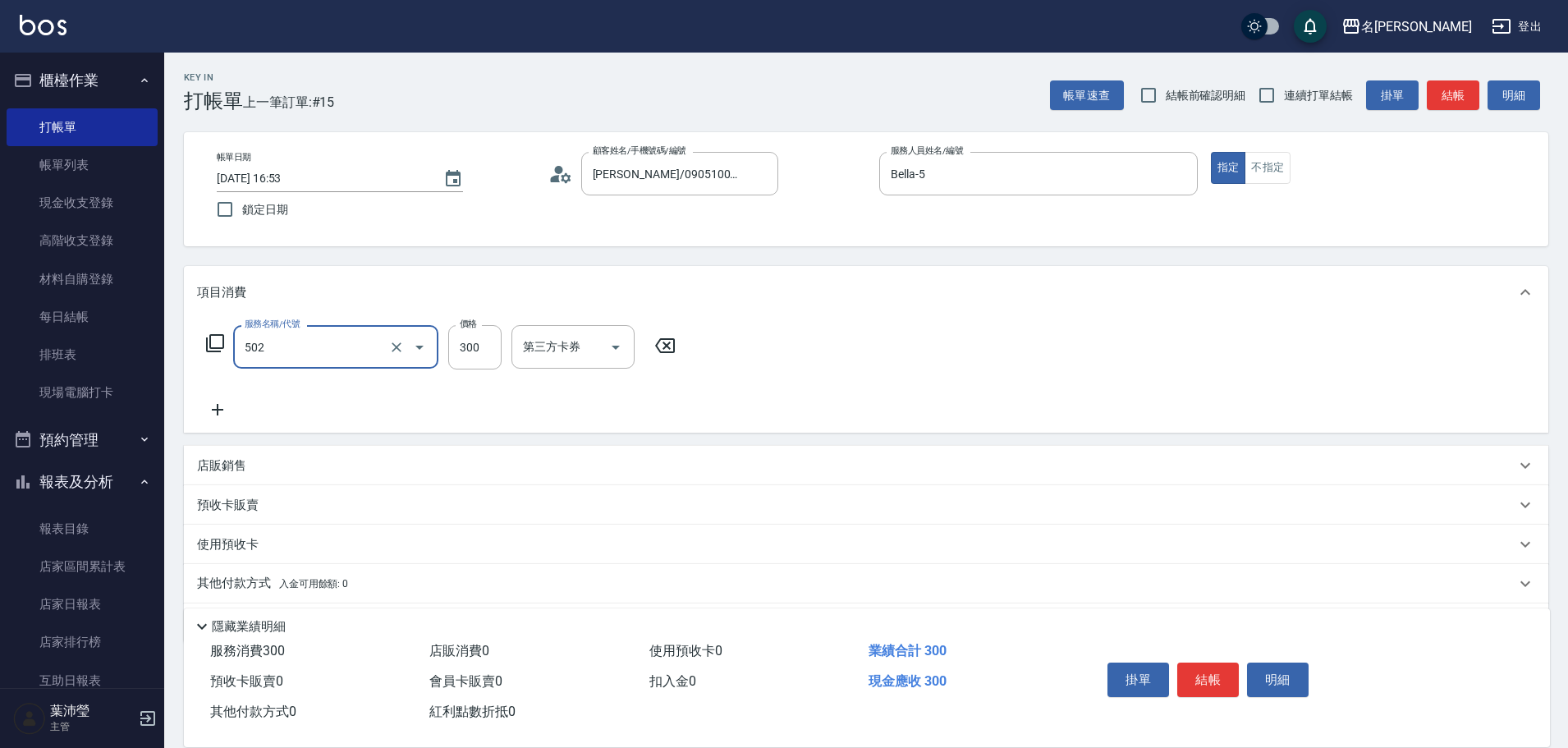
type input "洗髮(502)"
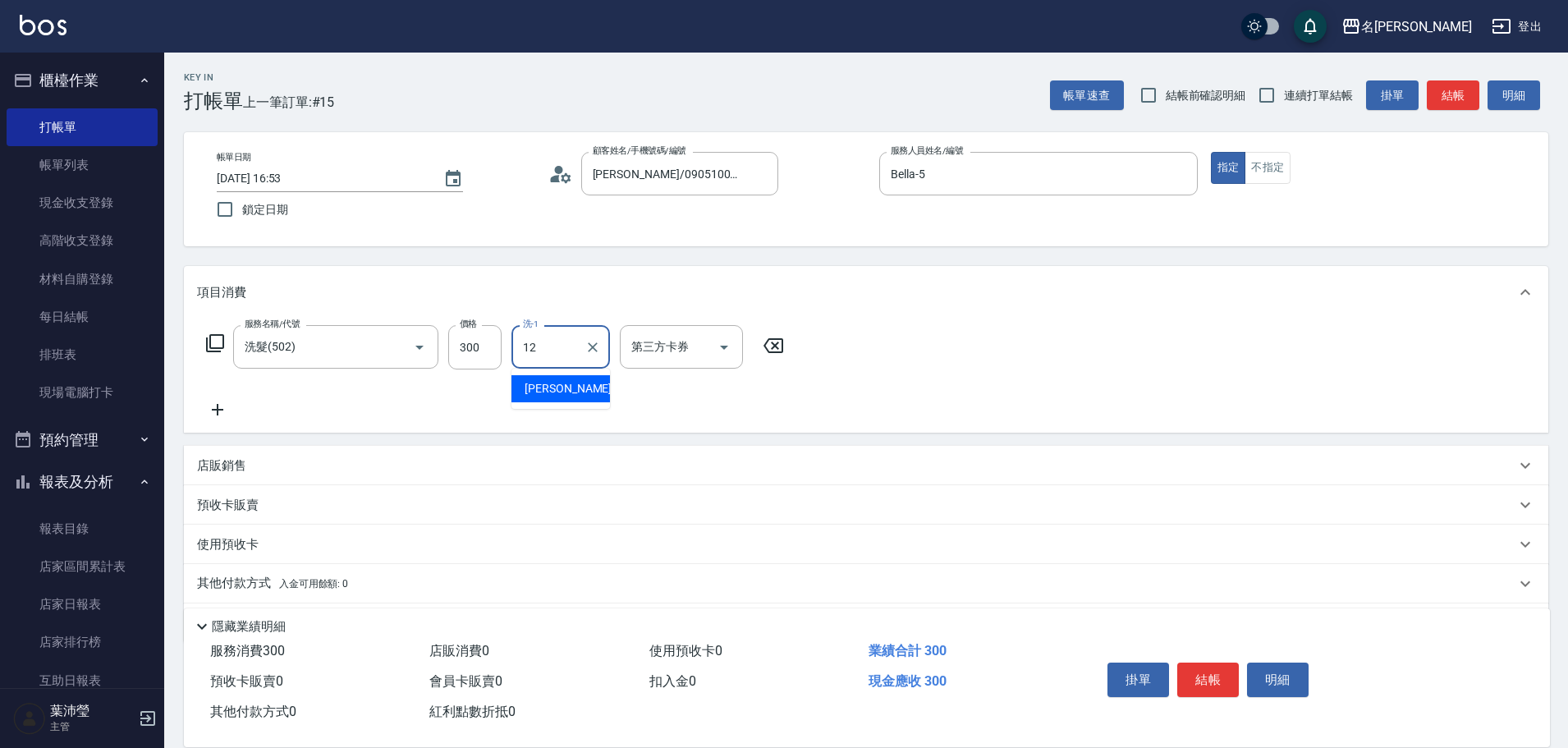
type input "[PERSON_NAME]-12"
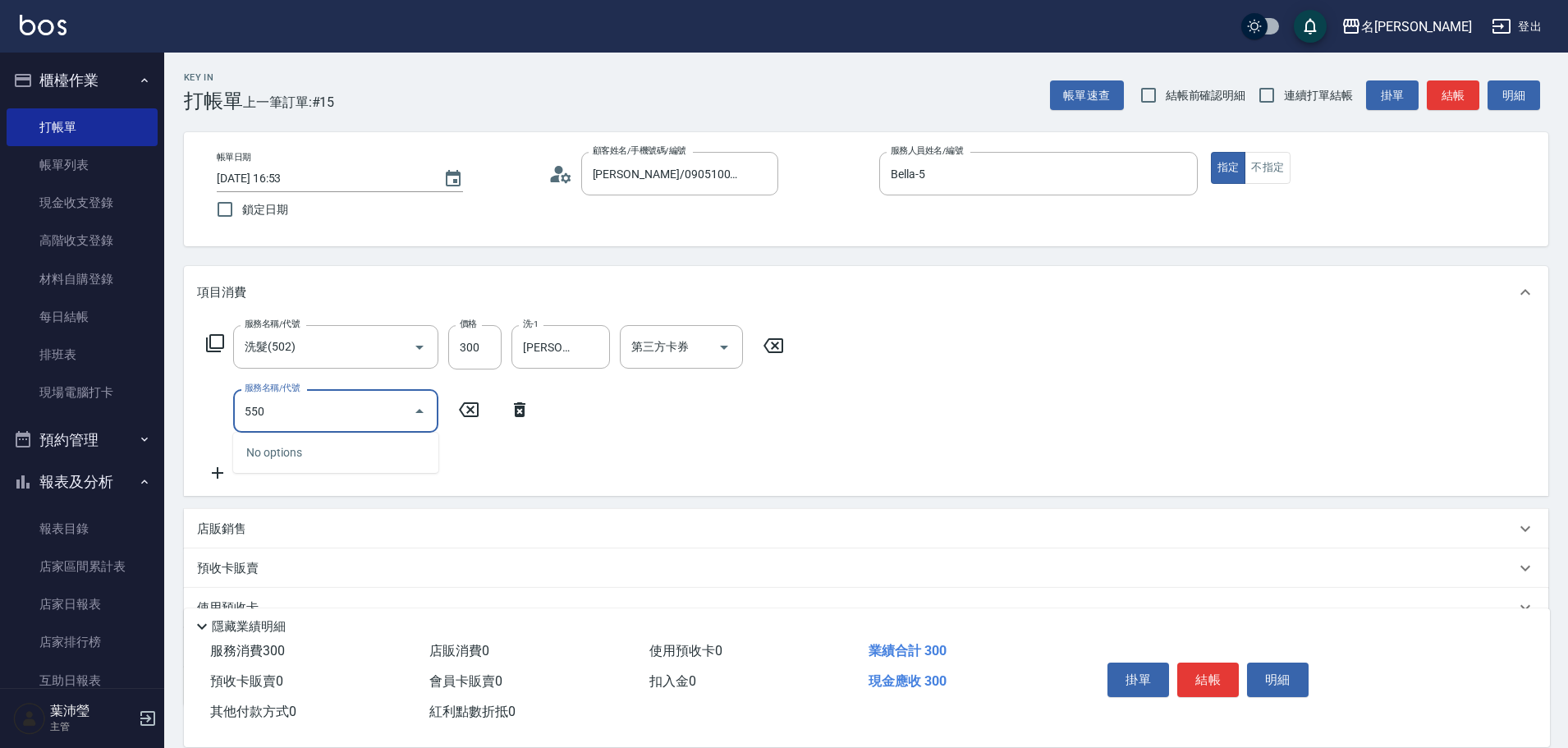
type input "550"
drag, startPoint x: 329, startPoint y: 402, endPoint x: 319, endPoint y: 405, distance: 10.4
click at [325, 402] on div "服務名稱/代號 洗髮(502) 服務名稱/代號 價格 300 價格 洗-1 [PERSON_NAME]-12 洗-1 第三方卡券 第三方卡券 服務名稱/代號 …" at bounding box center [495, 404] width 597 height 158
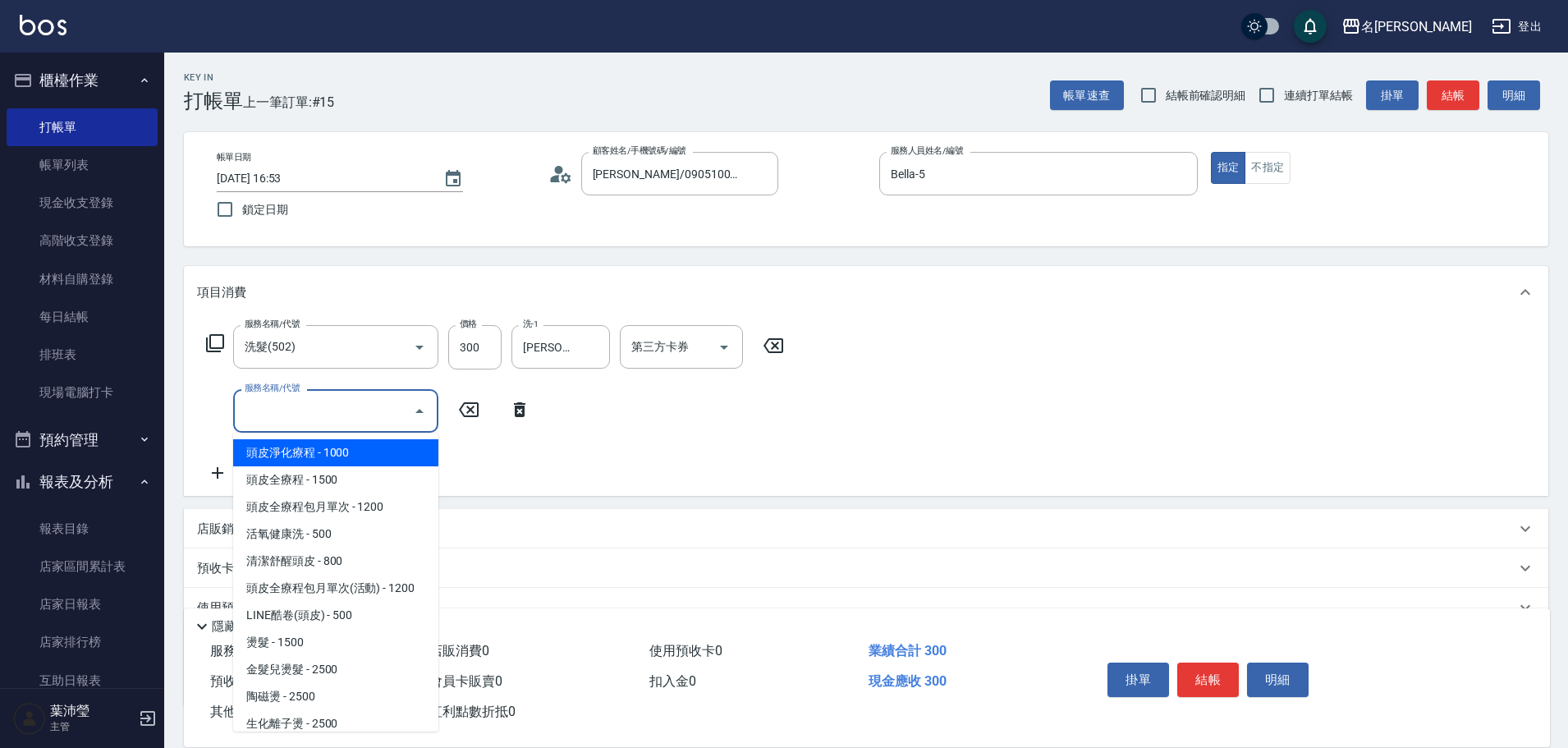
drag, startPoint x: 307, startPoint y: 413, endPoint x: 264, endPoint y: 414, distance: 43.0
click at [264, 414] on input "服務名稱/代號" at bounding box center [324, 411] width 166 height 29
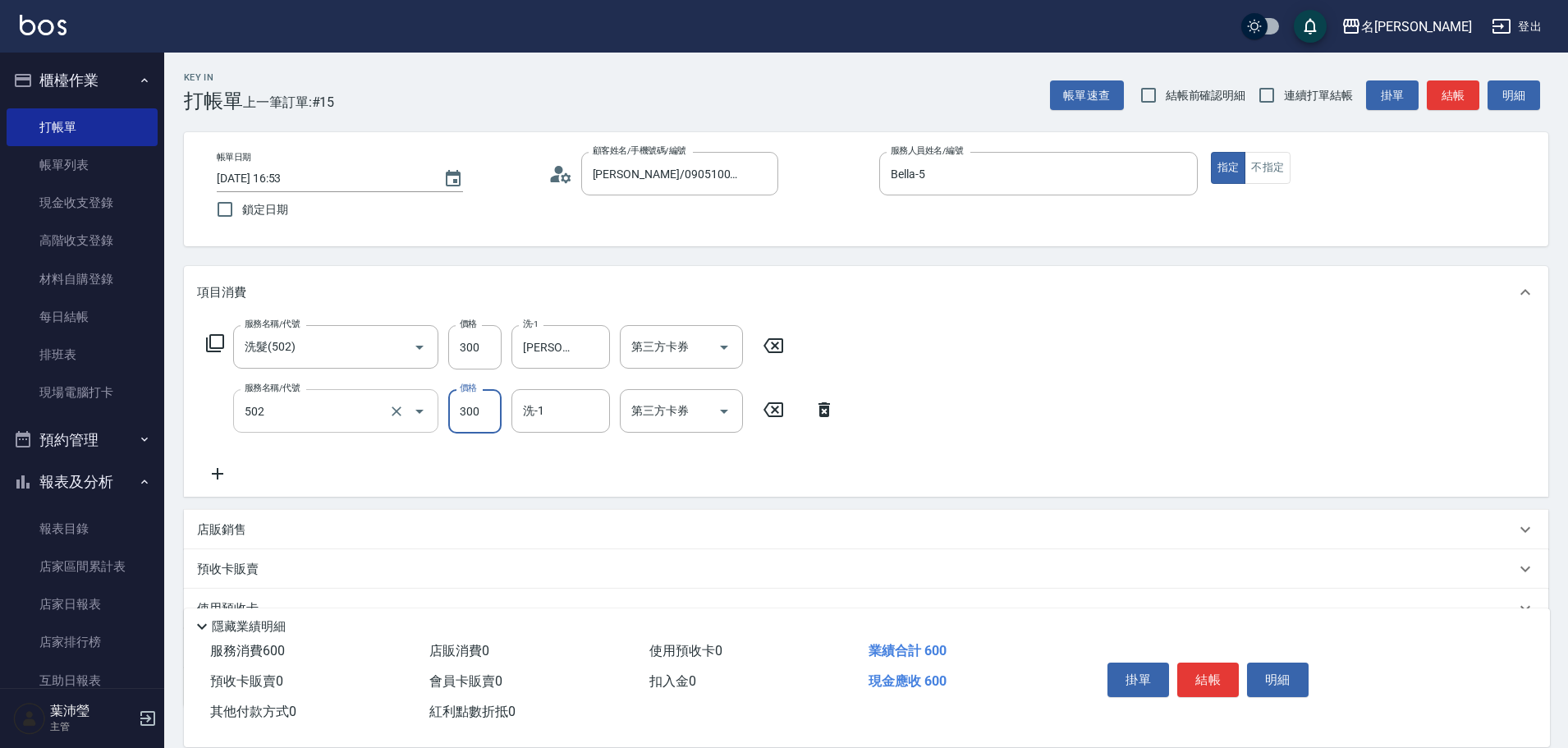
type input "洗髮(502)"
type input "200"
click at [1441, 102] on button "結帳" at bounding box center [1454, 96] width 53 height 31
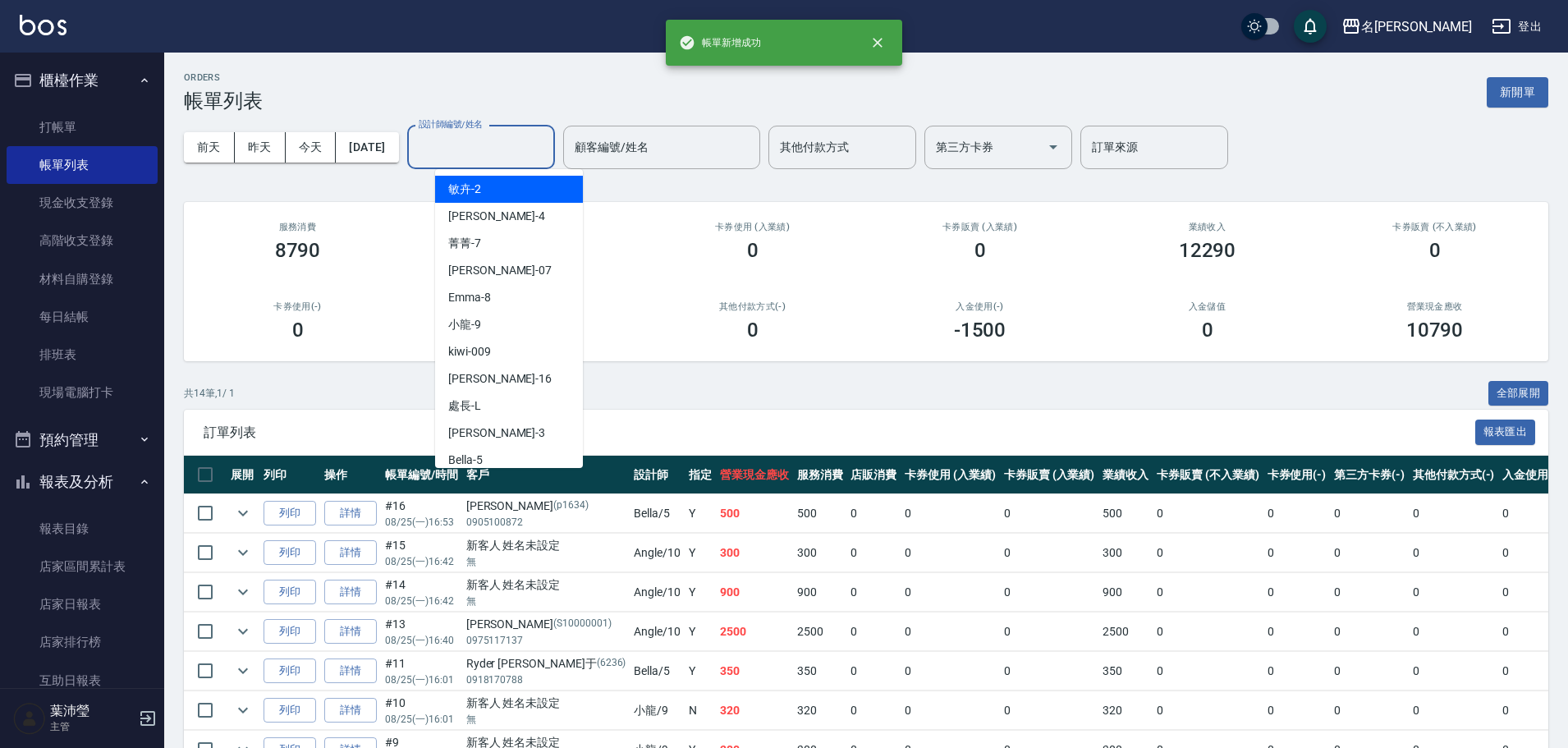
click at [542, 149] on input "設計師編號/姓名" at bounding box center [481, 148] width 133 height 29
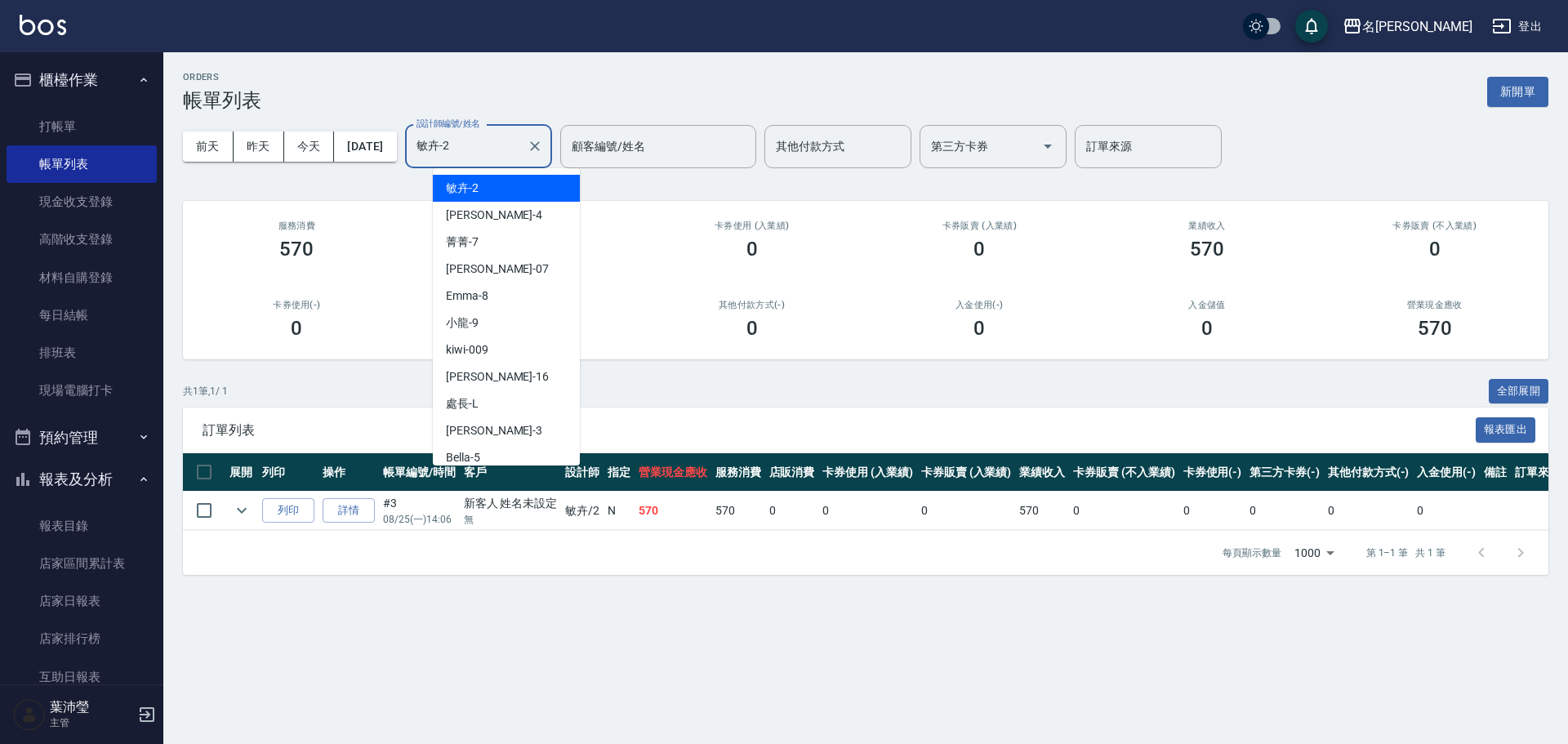
drag, startPoint x: 454, startPoint y: 162, endPoint x: 378, endPoint y: 166, distance: 76.1
click at [378, 166] on div "[DATE] [DATE] [DATE] [DATE] 設計師編號/姓名 [PERSON_NAME]-2 設計師編號/姓名 顧客編號/姓名 顧客編號/姓名 其…" at bounding box center [865, 147] width 1365 height 70
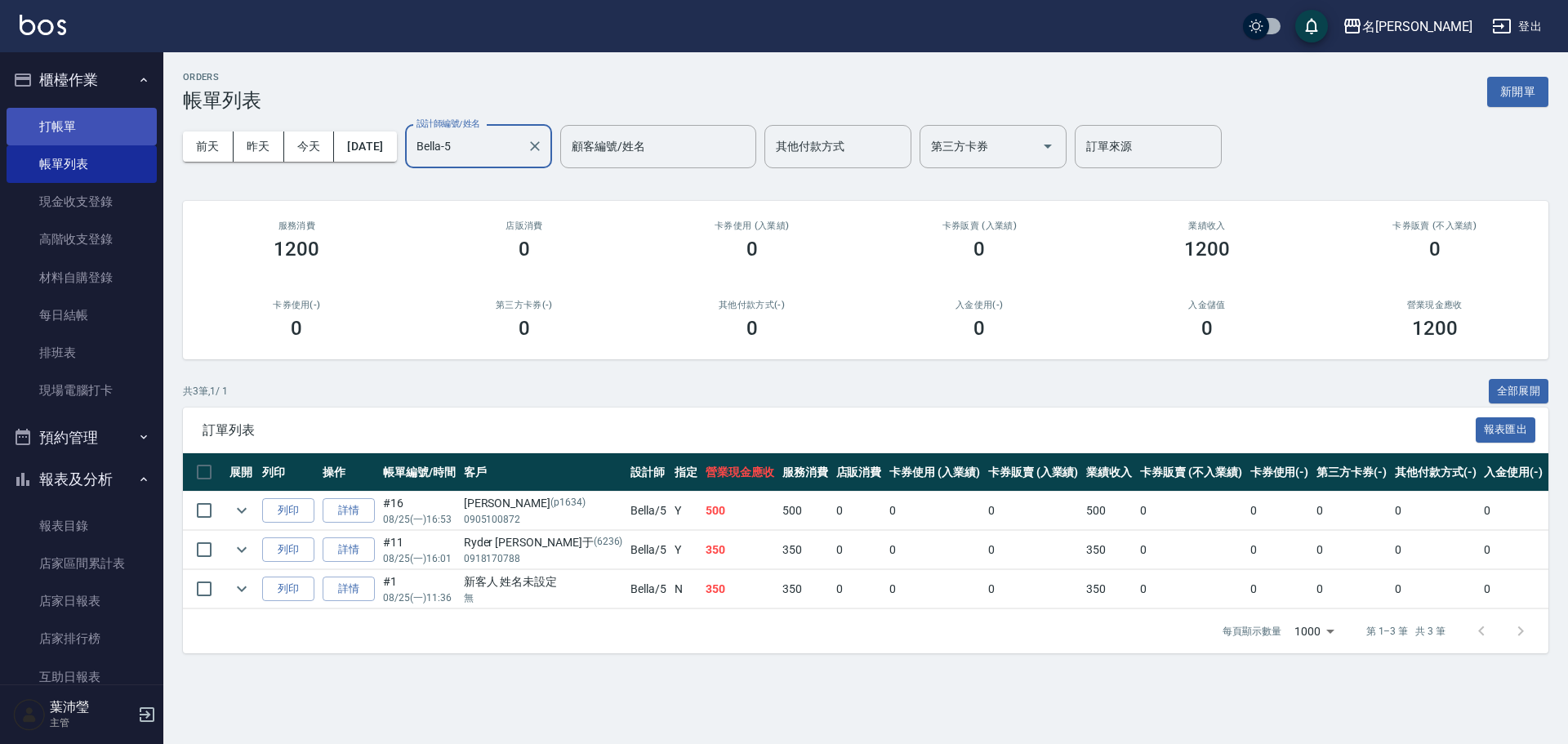
type input "Bella-5"
click at [76, 121] on link "打帳單" at bounding box center [82, 127] width 150 height 37
